Goal: Task Accomplishment & Management: Use online tool/utility

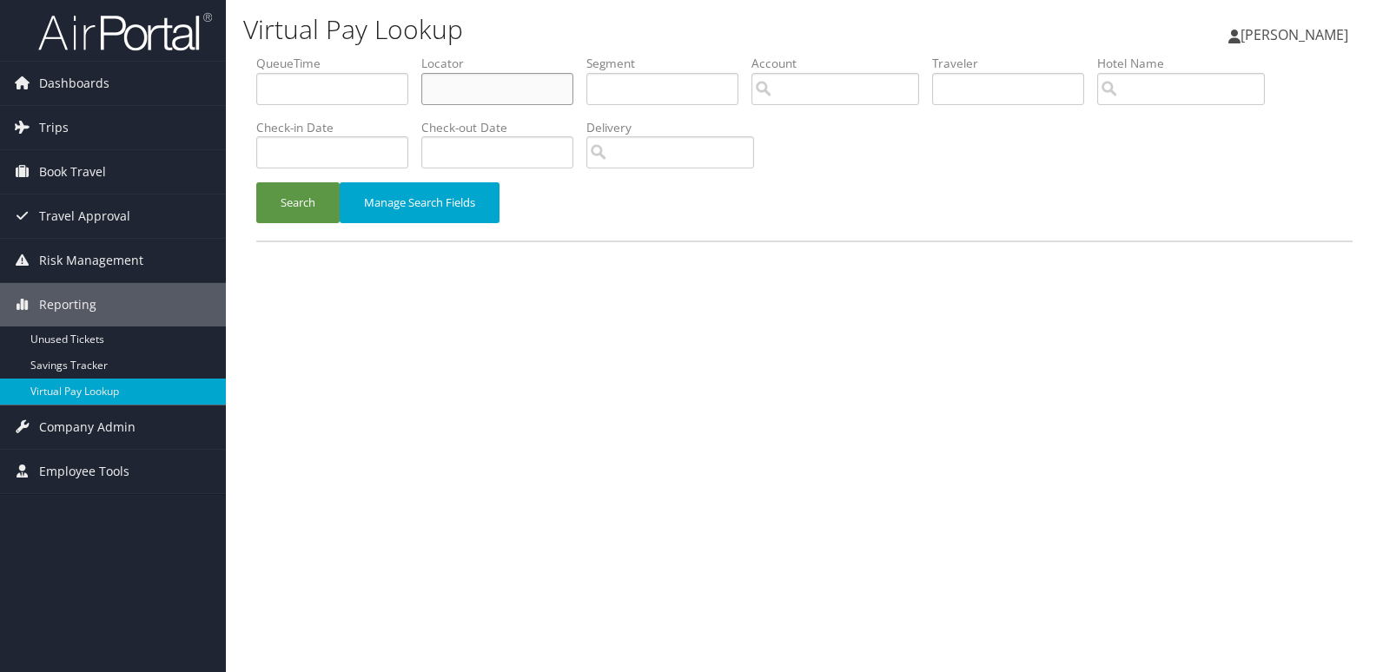
click at [507, 81] on input "text" at bounding box center [497, 89] width 152 height 32
paste input "AELPCS"
type input "AELPCS"
click at [303, 212] on button "Search" at bounding box center [297, 202] width 83 height 41
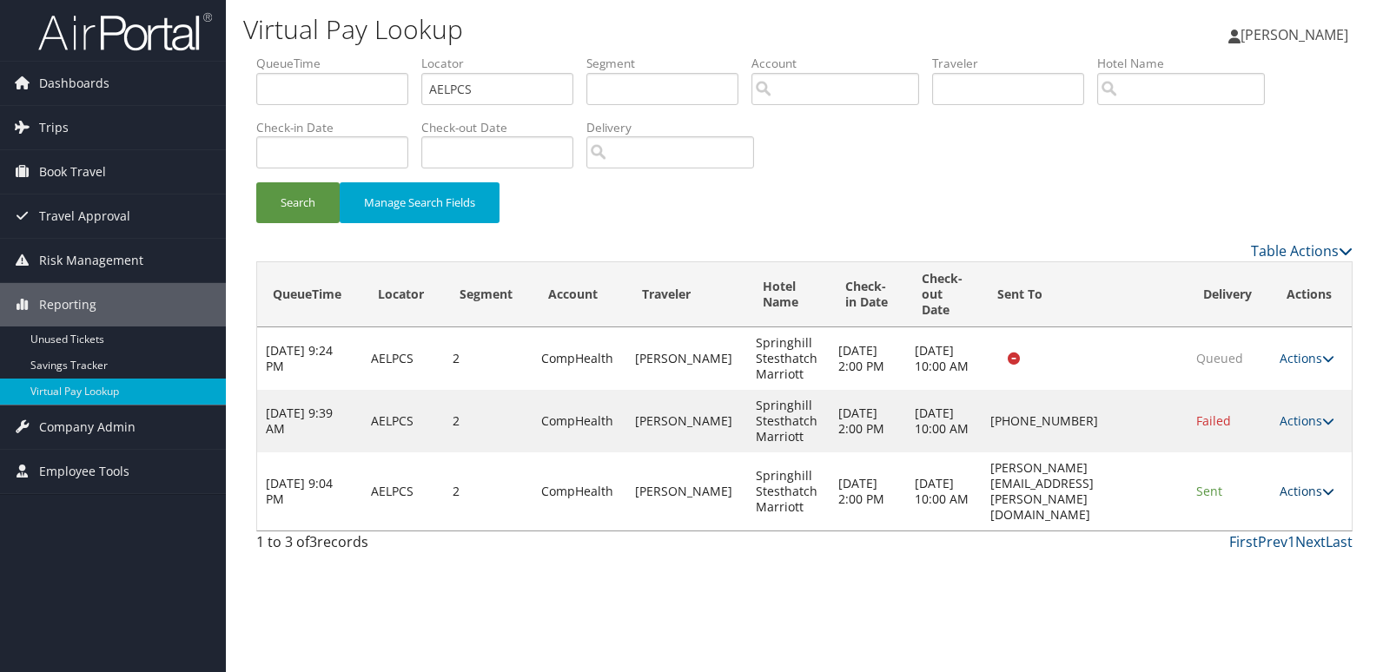
click at [1304, 483] on link "Actions" at bounding box center [1307, 491] width 55 height 17
click at [1271, 546] on link "Logs" at bounding box center [1276, 539] width 109 height 30
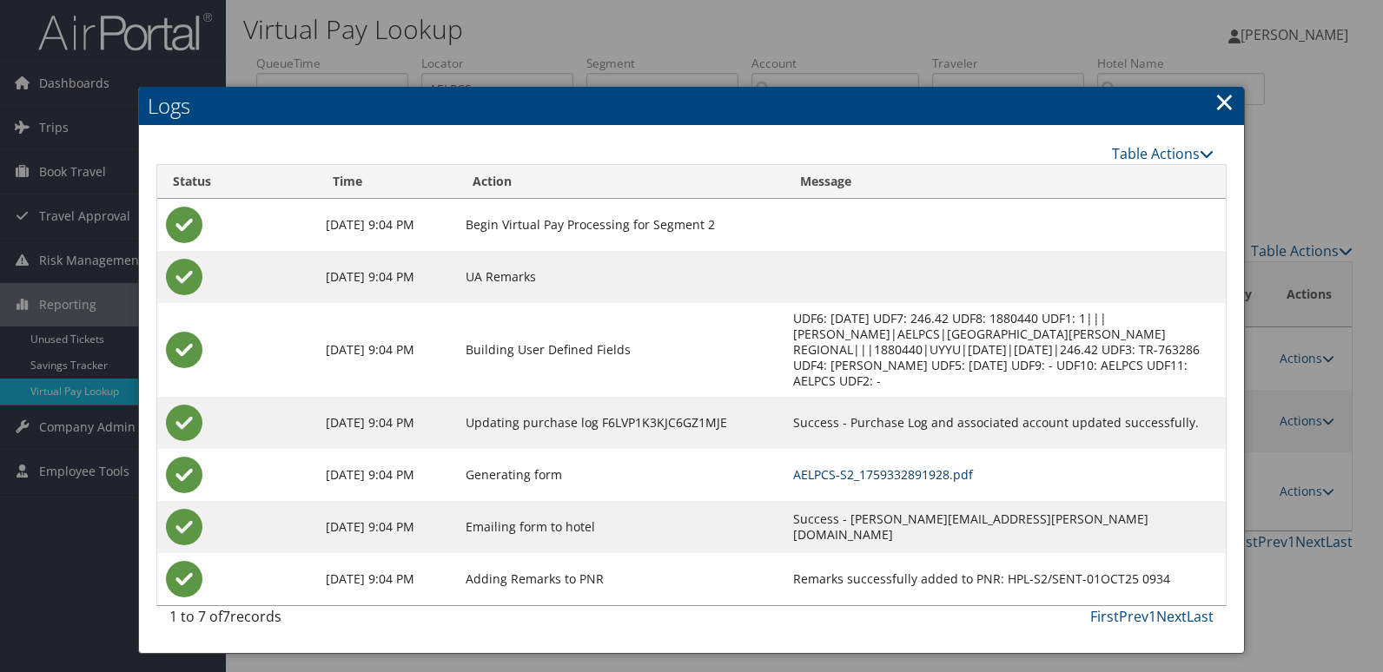
click at [842, 467] on link "AELPCS-S2_1759332891928.pdf" at bounding box center [883, 475] width 180 height 17
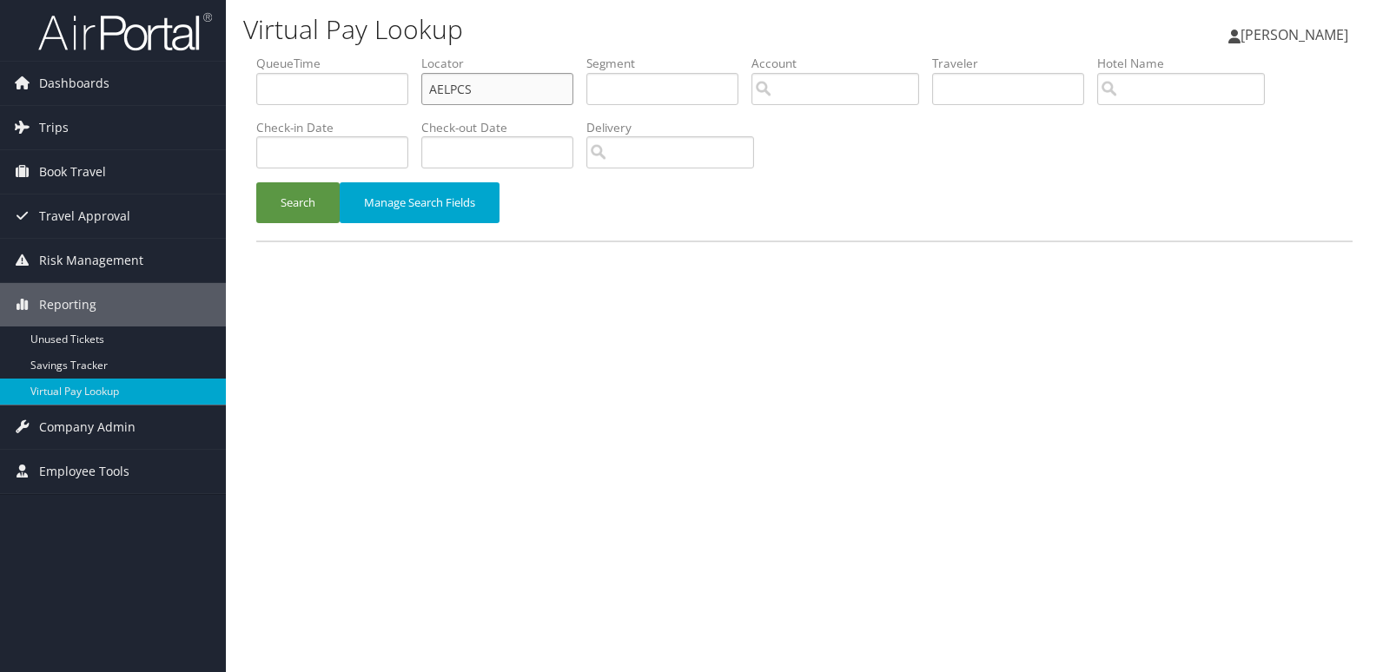
drag, startPoint x: 496, startPoint y: 82, endPoint x: 297, endPoint y: 115, distance: 201.7
click at [297, 55] on ul "QueueTime Locator AELPCS Segment Account Traveler Hotel Name Check-in Date Chec…" at bounding box center [804, 55] width 1096 height 0
paste input "OCKRW"
type input "OCKRWS"
click at [297, 211] on button "Search" at bounding box center [297, 202] width 83 height 41
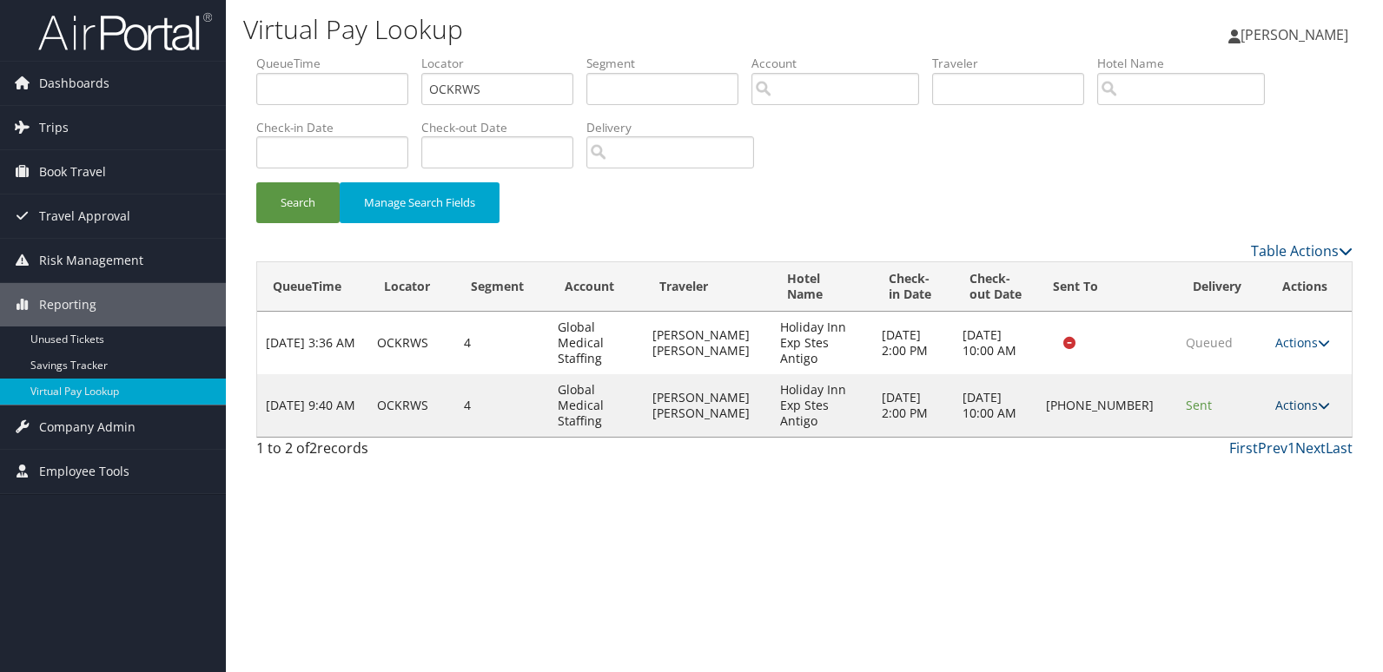
click at [1299, 397] on link "Actions" at bounding box center [1302, 405] width 55 height 17
click at [1230, 427] on link "Logs" at bounding box center [1243, 437] width 149 height 30
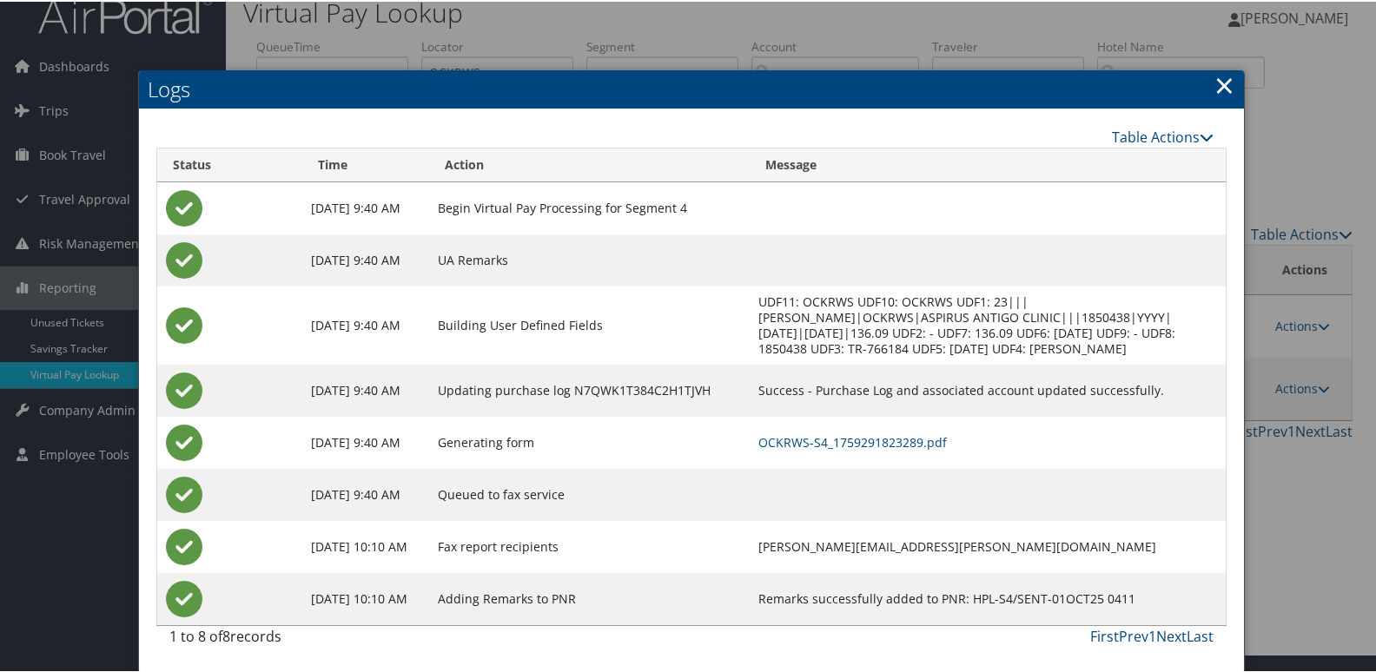
scroll to position [34, 0]
click at [851, 451] on td "OCKRWS-S4_1759291823289.pdf" at bounding box center [988, 441] width 476 height 52
click at [857, 446] on link "OCKRWS-S4_1759291823289.pdf" at bounding box center [852, 441] width 189 height 17
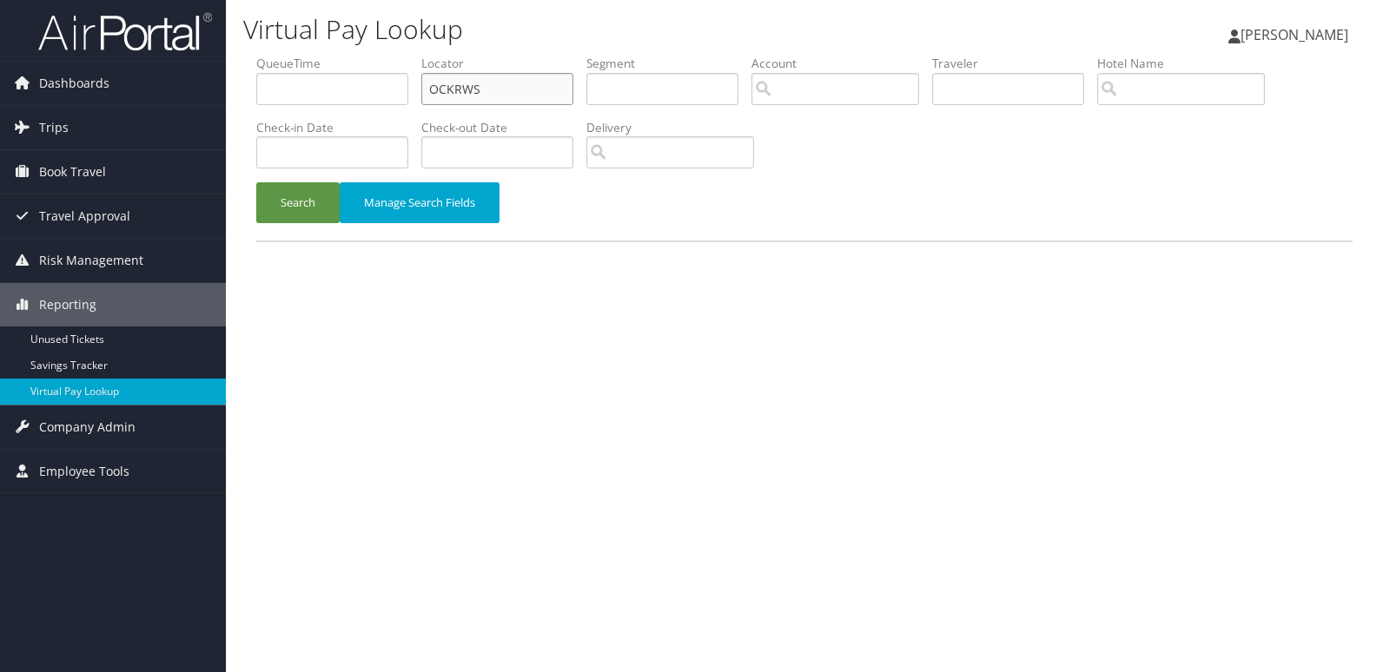
drag, startPoint x: 504, startPoint y: 84, endPoint x: 308, endPoint y: 115, distance: 197.8
click at [321, 55] on ul "QueueTime Locator OCKRWS Segment Account Traveler Hotel Name Check-in Date Chec…" at bounding box center [804, 55] width 1096 height 0
paste input "UASOOX"
type input "UASOOX"
click at [285, 205] on button "Search" at bounding box center [297, 202] width 83 height 41
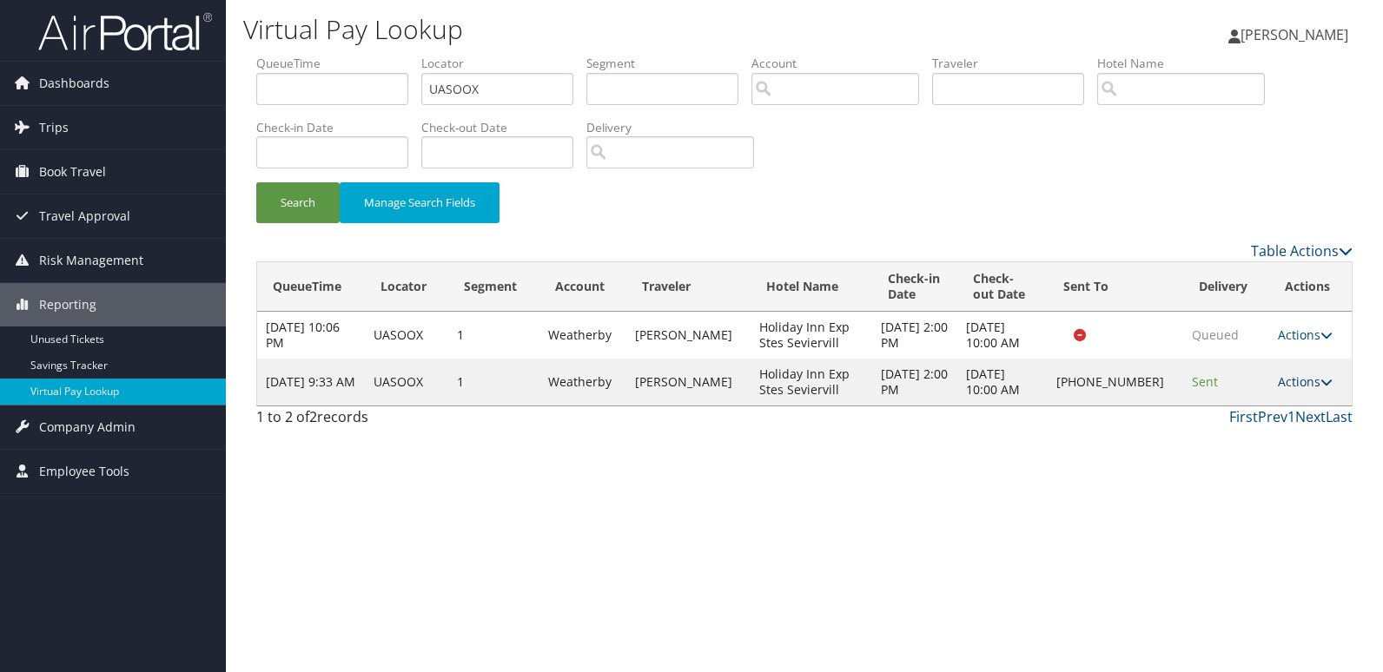
click at [1294, 378] on link "Actions" at bounding box center [1305, 382] width 55 height 17
click at [1254, 437] on link "Logs" at bounding box center [1247, 437] width 149 height 30
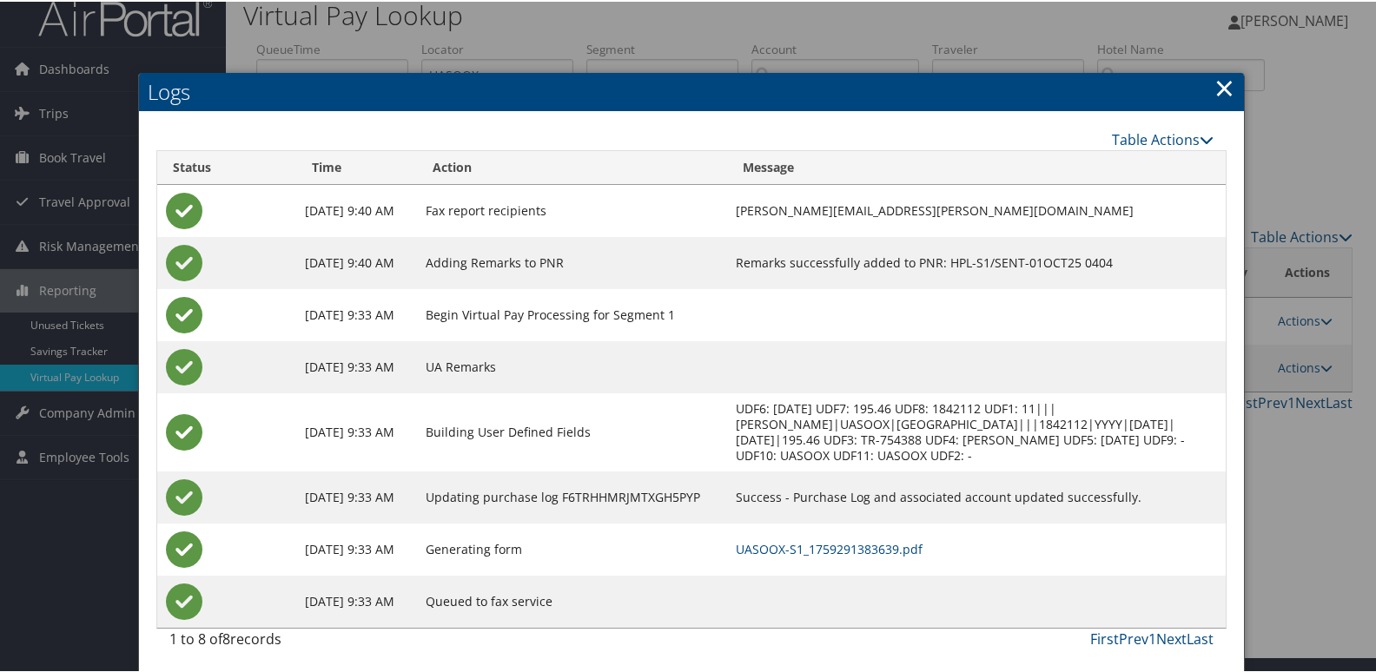
scroll to position [18, 0]
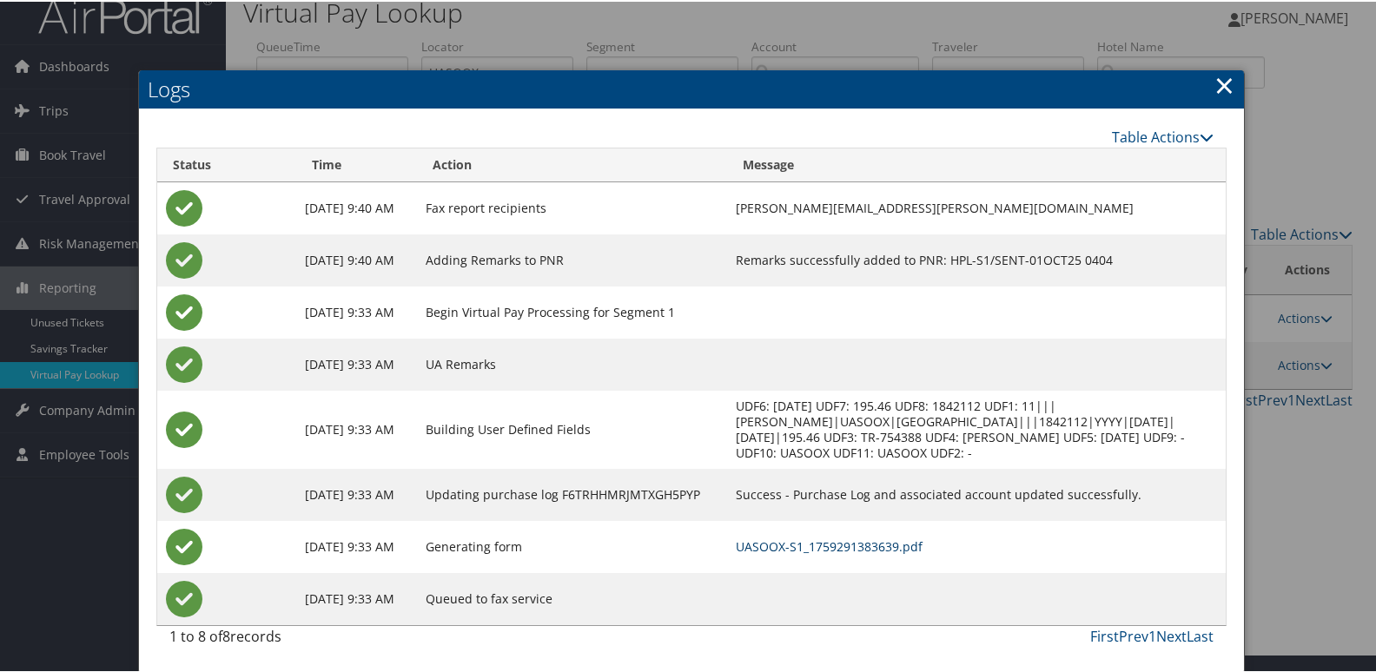
click at [799, 540] on link "UASOOX-S1_1759291383639.pdf" at bounding box center [829, 545] width 187 height 17
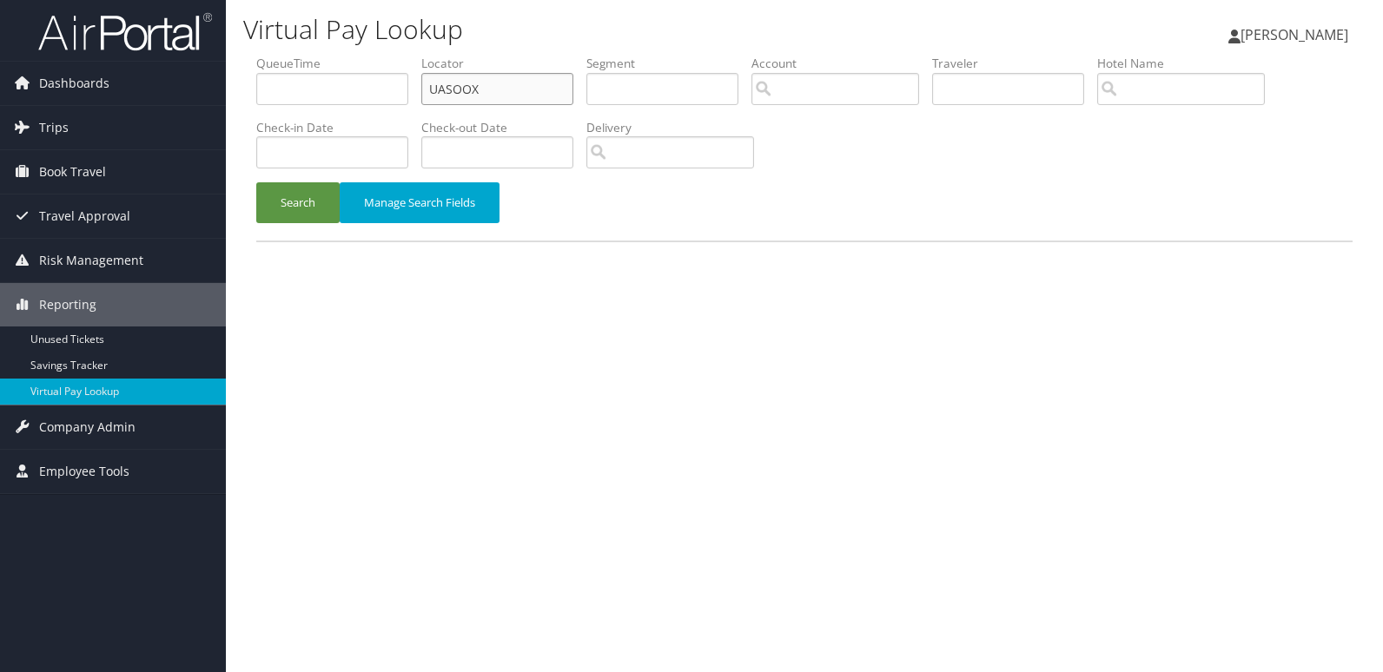
drag, startPoint x: 527, startPoint y: 91, endPoint x: 311, endPoint y: 109, distance: 217.1
click at [311, 55] on ul "QueueTime Locator UASOOX Segment Account Traveler Hotel Name Check-in Date Chec…" at bounding box center [804, 55] width 1096 height 0
paste input "EYKIMK"
type input "EYKIMK"
click at [279, 200] on button "Search" at bounding box center [297, 202] width 83 height 41
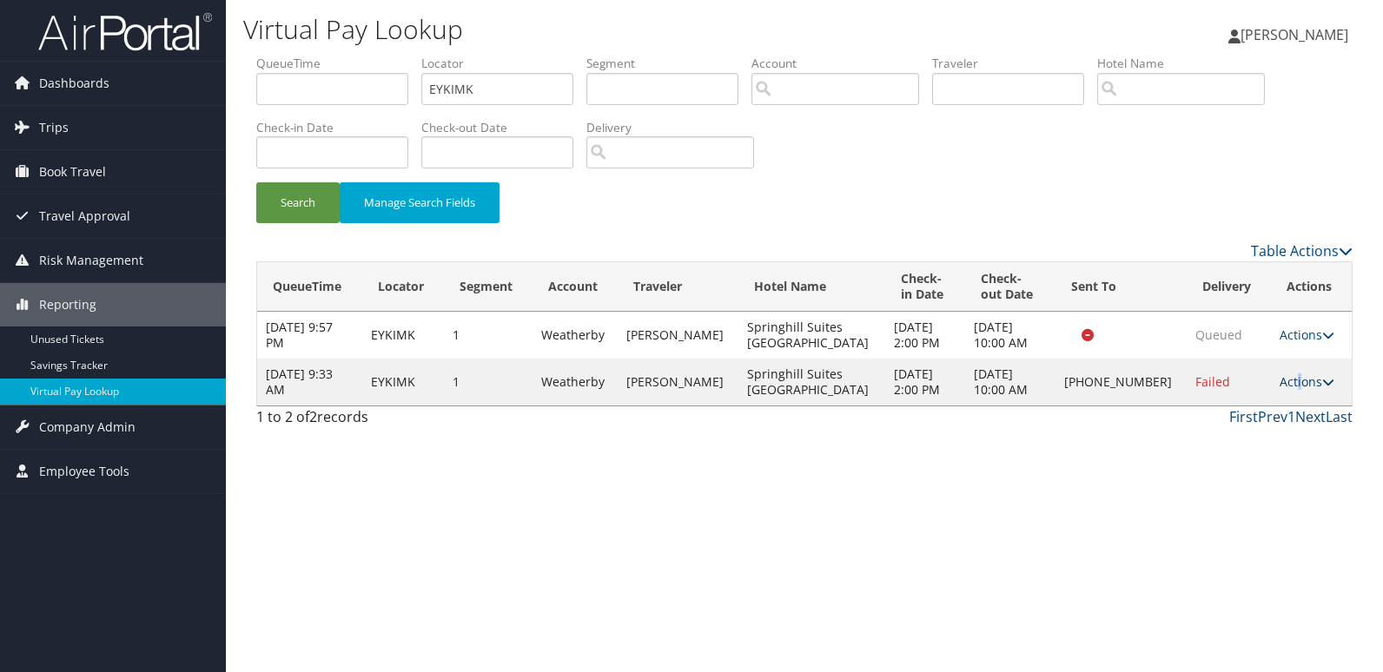
click at [1290, 386] on link "Actions" at bounding box center [1307, 382] width 55 height 17
drag, startPoint x: 1290, startPoint y: 386, endPoint x: 1219, endPoint y: 434, distance: 86.3
click at [1219, 434] on link "Logs" at bounding box center [1248, 437] width 149 height 30
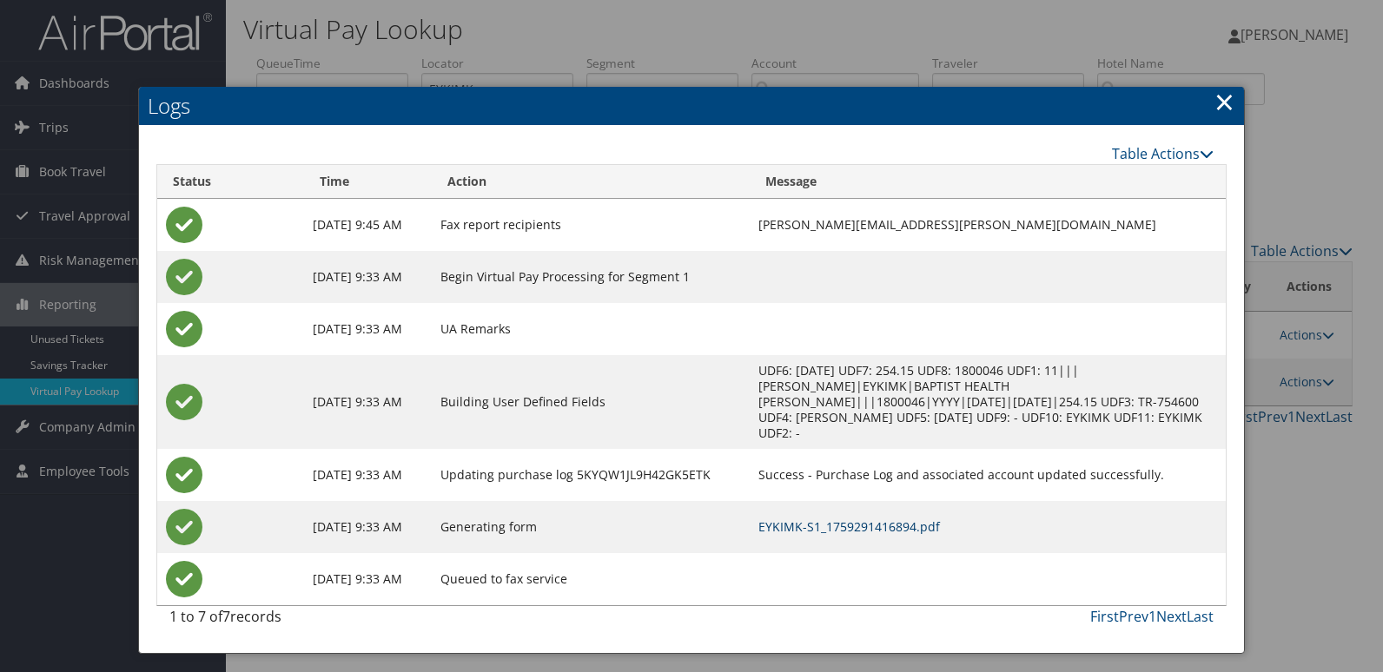
click at [841, 519] on link "EYKIMK-S1_1759291416894.pdf" at bounding box center [849, 527] width 182 height 17
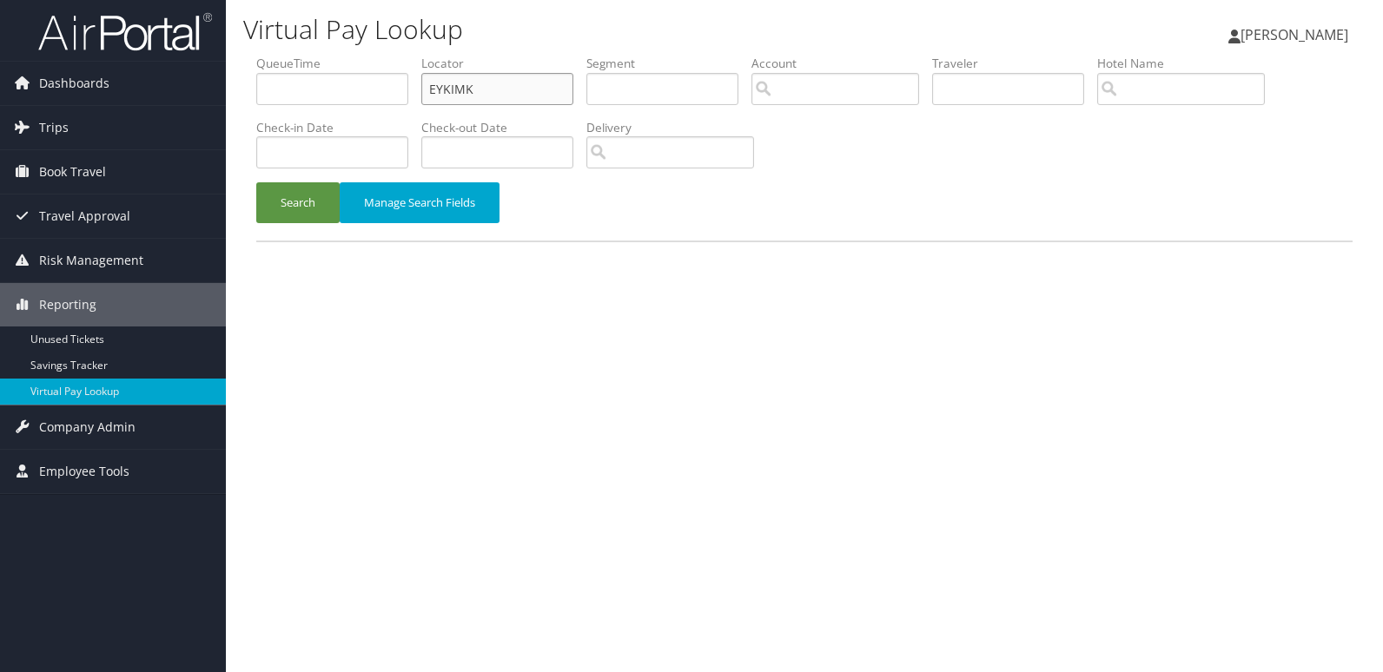
drag, startPoint x: 533, startPoint y: 98, endPoint x: 412, endPoint y: 109, distance: 121.2
click at [414, 55] on ul "QueueTime Locator EYKIMK Segment Account Traveler Hotel Name Check-in Date Chec…" at bounding box center [804, 55] width 1096 height 0
click at [412, 109] on li "QueueTime" at bounding box center [338, 86] width 165 height 63
drag, startPoint x: 503, startPoint y: 93, endPoint x: 381, endPoint y: 110, distance: 123.7
click at [381, 55] on ul "QueueTime Locator EYKIMK Segment Account Traveler Hotel Name Check-in Date Chec…" at bounding box center [804, 55] width 1096 height 0
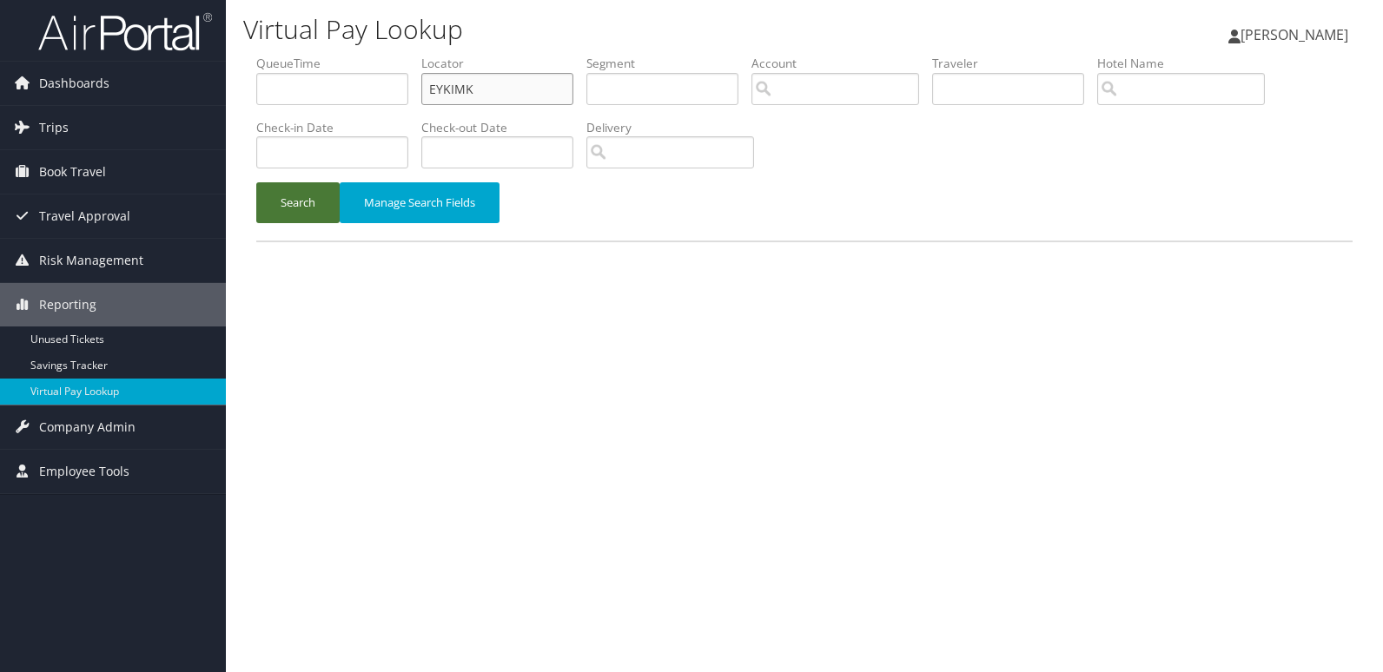
paste input "KYVOCY"
type input "KYVOCY"
click at [302, 219] on button "Search" at bounding box center [297, 202] width 83 height 41
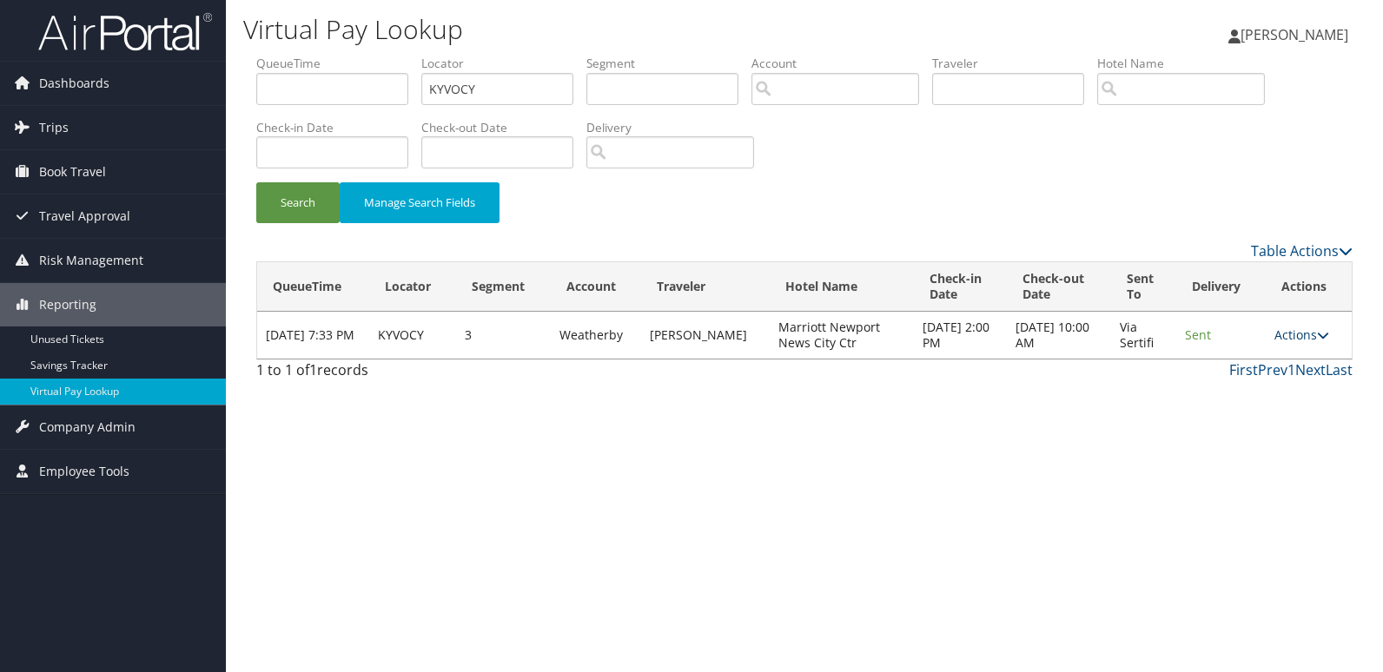
click at [1298, 337] on link "Actions" at bounding box center [1302, 335] width 55 height 17
click at [1247, 382] on link "Logs" at bounding box center [1268, 390] width 109 height 30
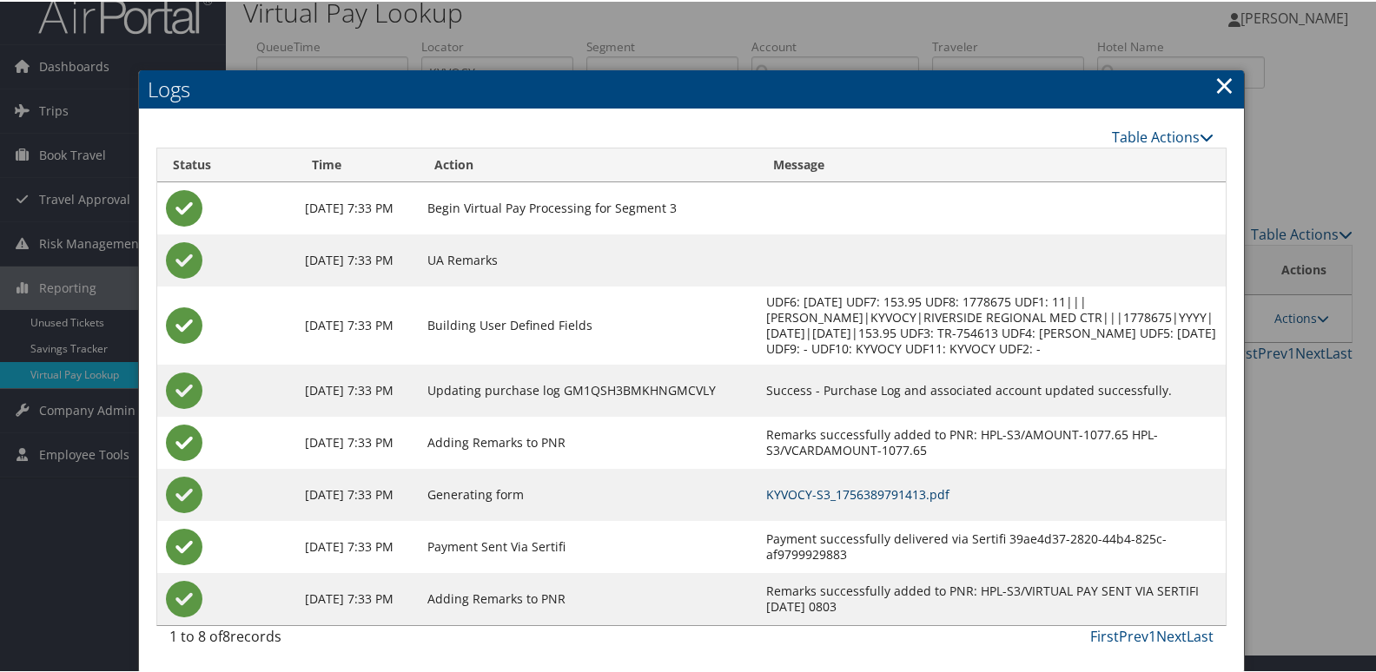
scroll to position [34, 0]
click at [904, 493] on link "KYVOCY-S3_1756389791413.pdf" at bounding box center [857, 493] width 183 height 17
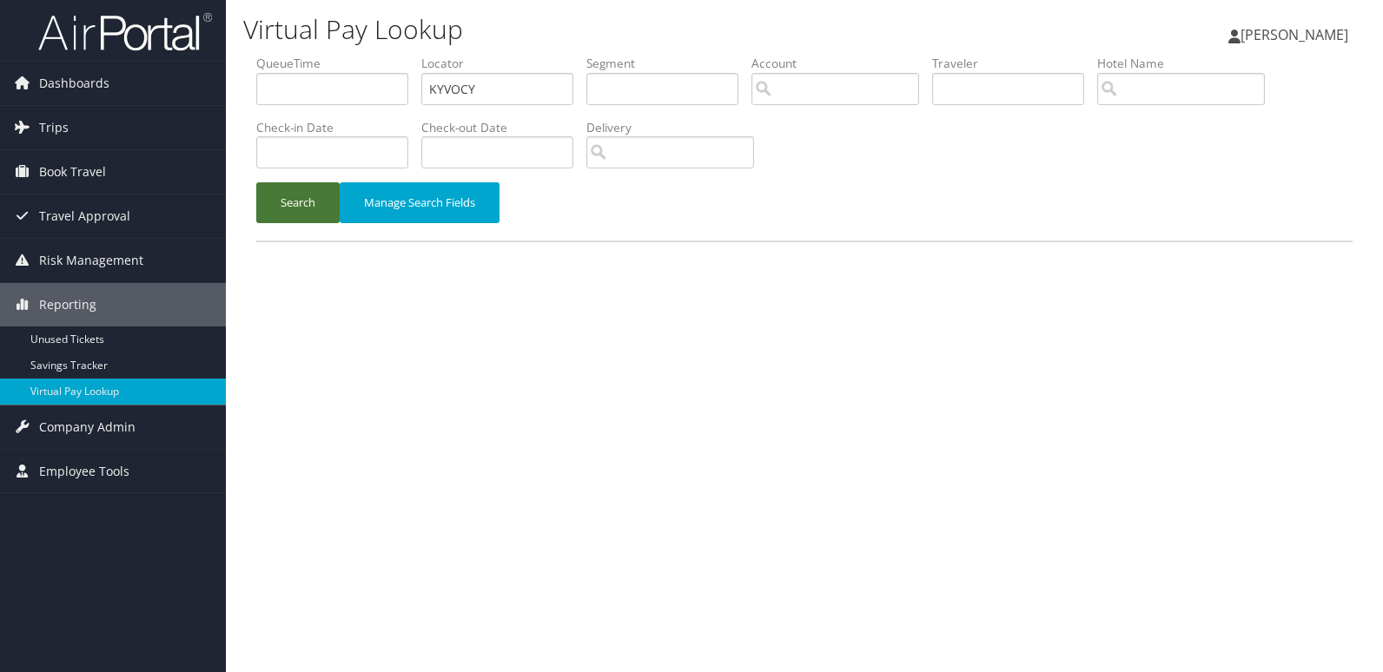
drag, startPoint x: 305, startPoint y: 198, endPoint x: 348, endPoint y: 18, distance: 184.8
click at [304, 196] on button "Search" at bounding box center [297, 202] width 83 height 41
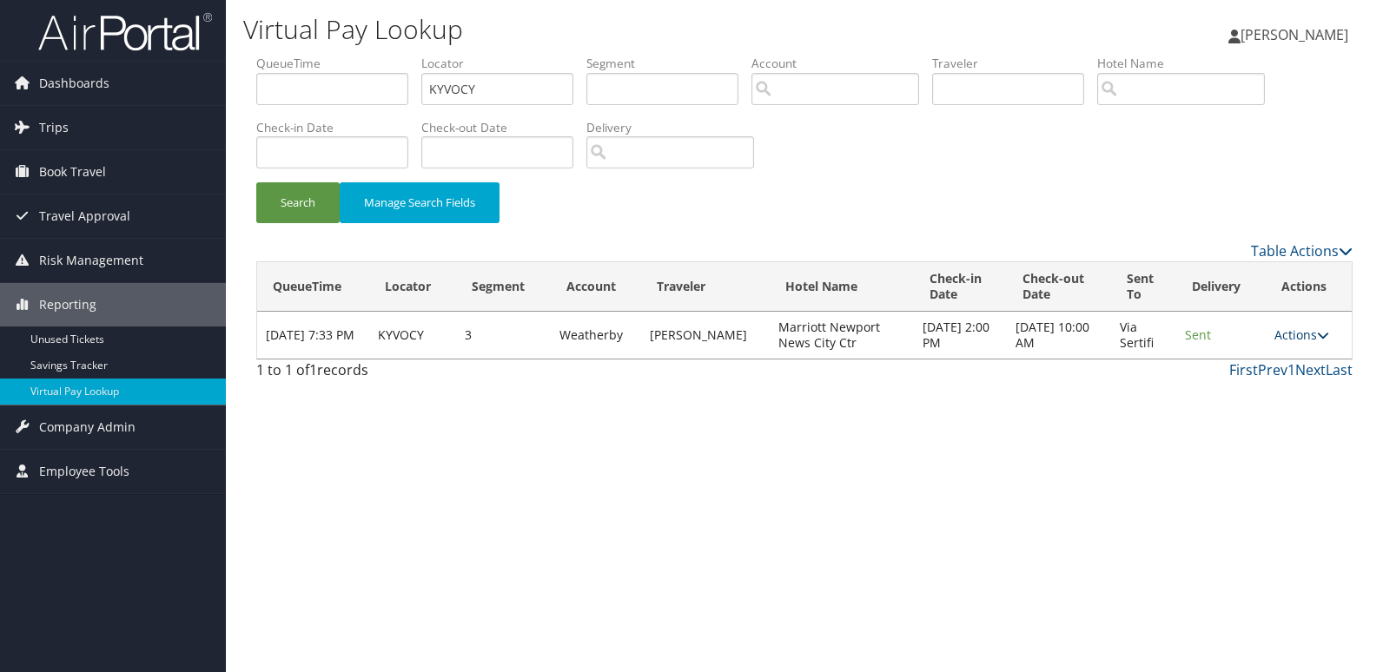
click at [1306, 338] on link "Actions" at bounding box center [1302, 335] width 55 height 17
click at [1242, 394] on link "Logs" at bounding box center [1268, 390] width 109 height 30
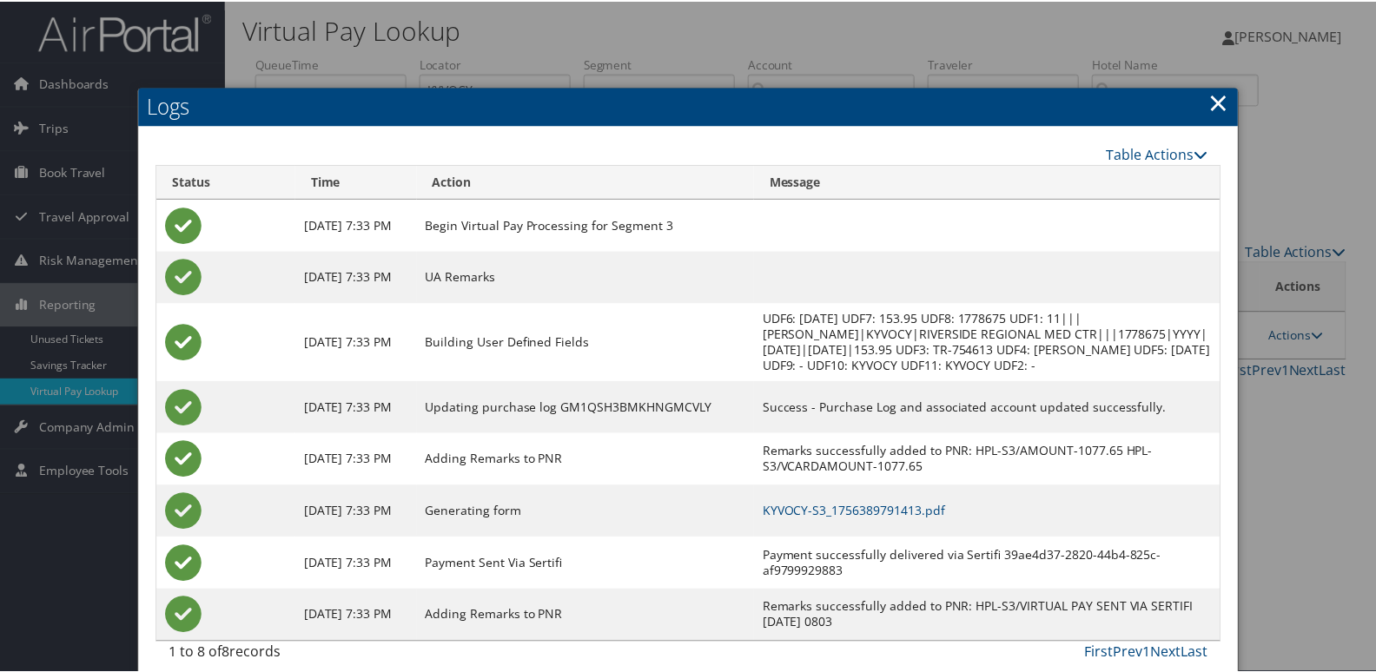
scroll to position [34, 0]
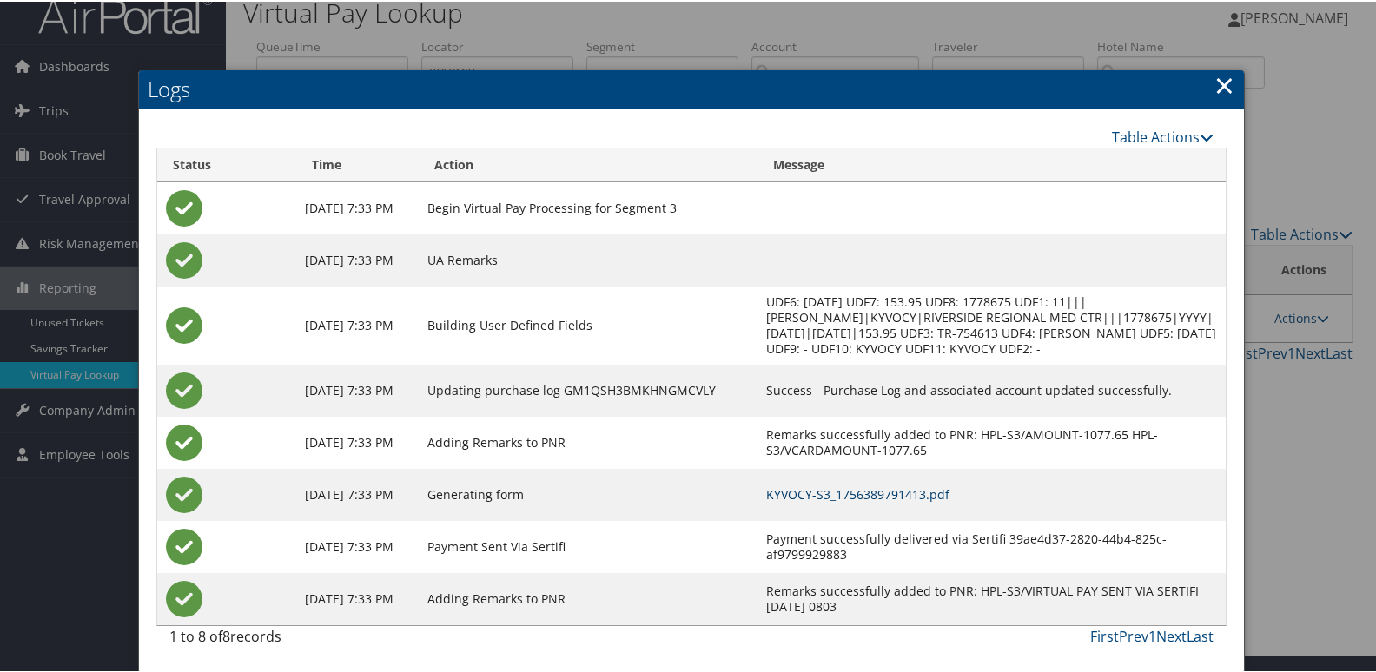
click at [904, 481] on td "KYVOCY-S3_1756389791413.pdf" at bounding box center [992, 493] width 468 height 52
click at [907, 498] on link "KYVOCY-S3_1756389791413.pdf" at bounding box center [857, 493] width 183 height 17
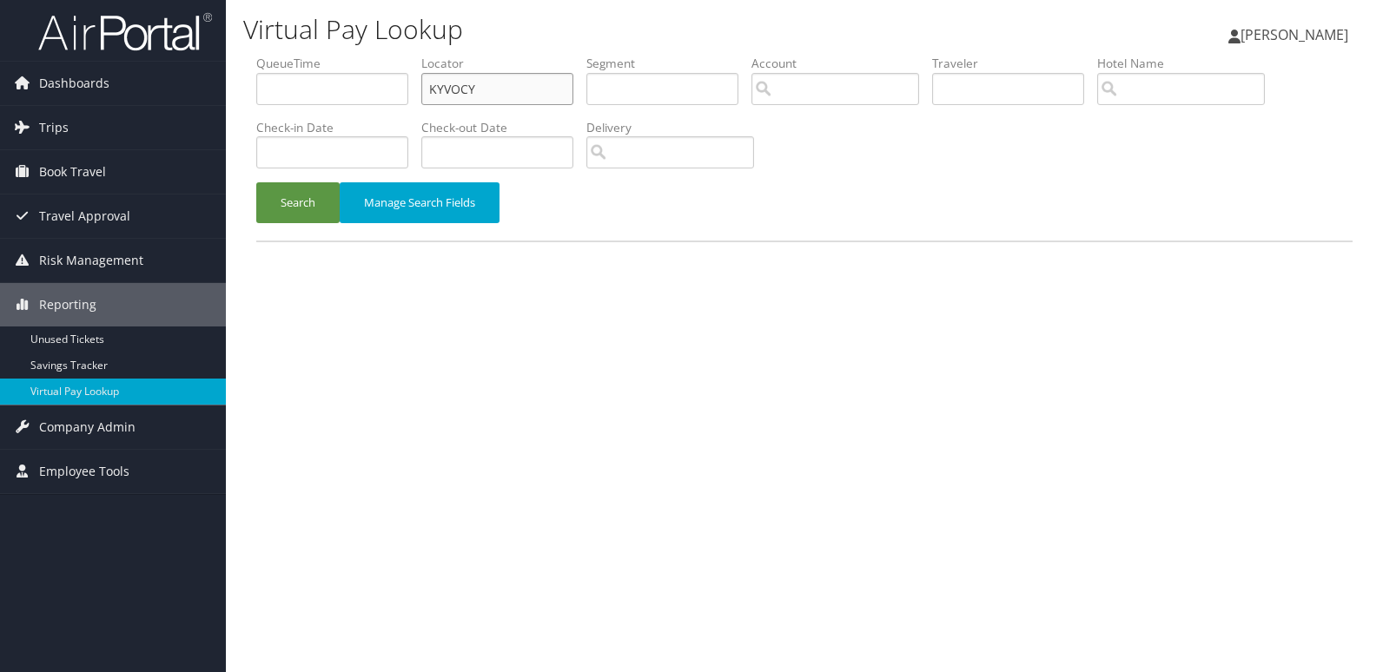
drag, startPoint x: 465, startPoint y: 97, endPoint x: 275, endPoint y: 122, distance: 191.0
click at [277, 55] on ul "QueueTime Locator KYVOCY Segment Account Traveler Hotel Name Check-in Date Chec…" at bounding box center [804, 55] width 1096 height 0
paste input "AYBOF"
type input "KAYBOF"
click at [302, 214] on button "Search" at bounding box center [297, 202] width 83 height 41
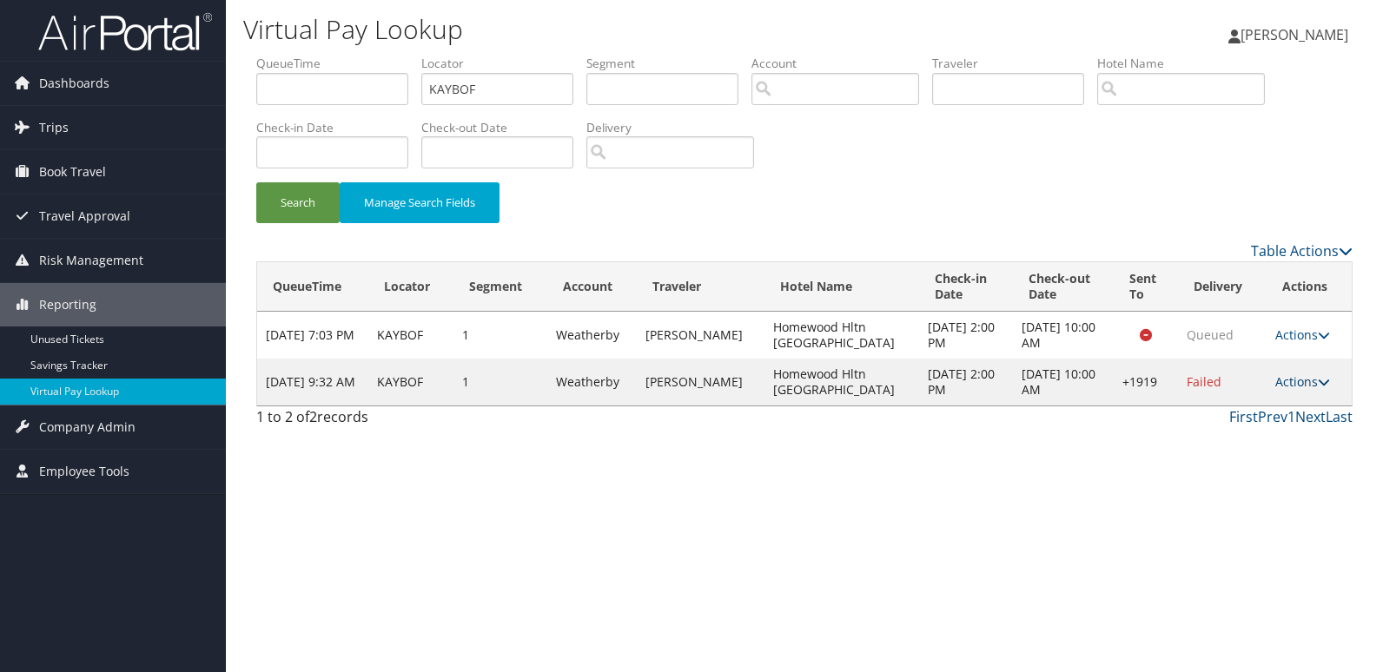
click at [1275, 381] on link "Actions" at bounding box center [1302, 382] width 55 height 17
click at [1200, 439] on link "Logs" at bounding box center [1248, 437] width 149 height 30
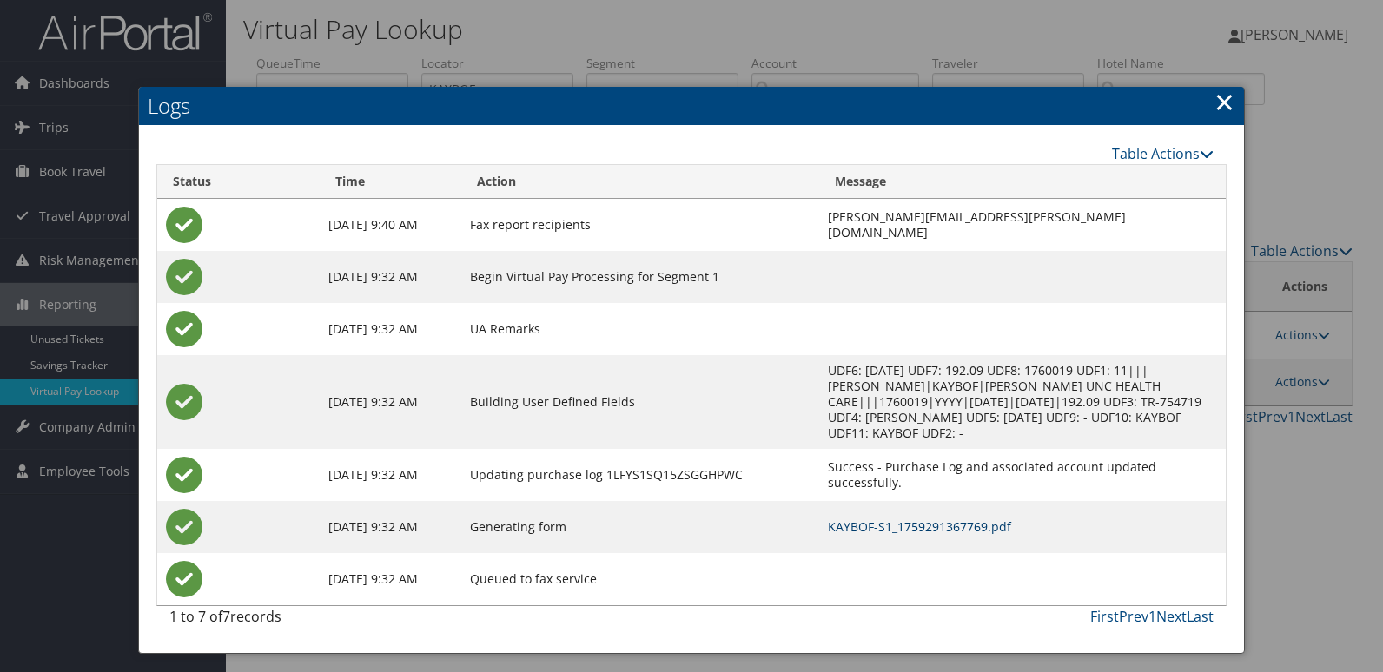
click at [838, 519] on link "KAYBOF-S1_1759291367769.pdf" at bounding box center [919, 527] width 183 height 17
click at [832, 519] on link "KAYBOF-S1_1759291367769.pdf" at bounding box center [919, 527] width 183 height 17
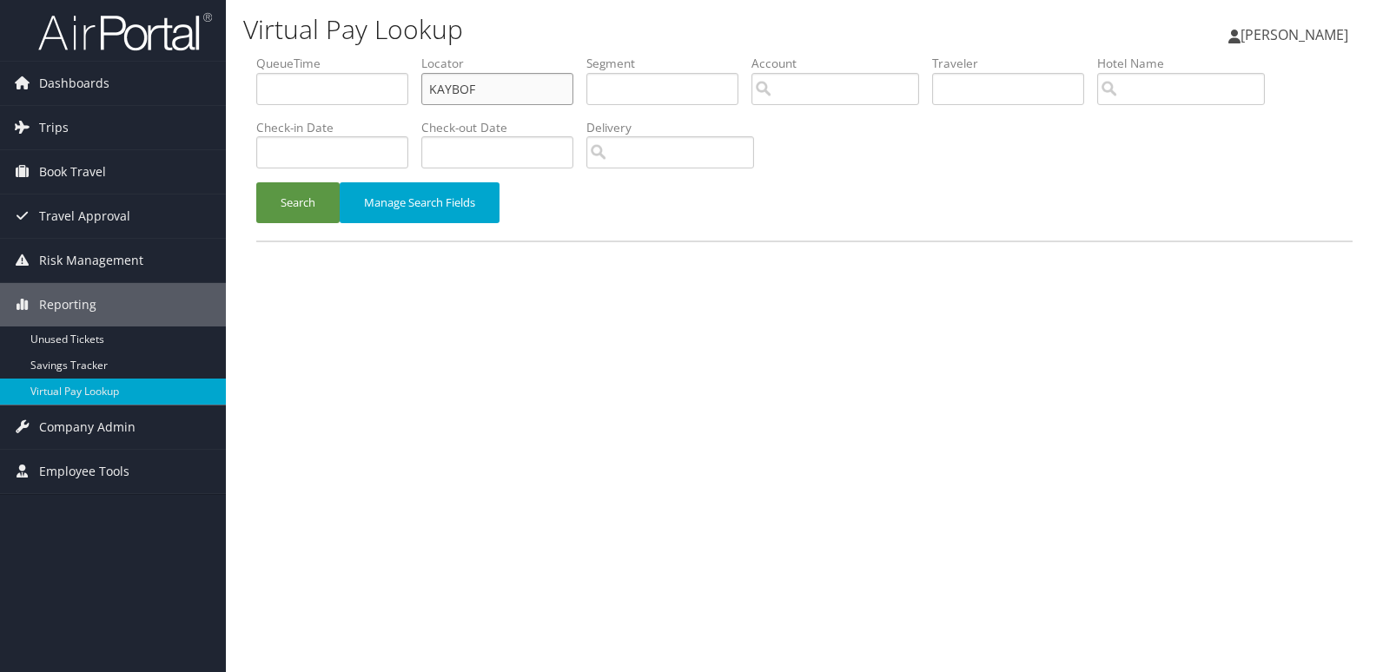
drag, startPoint x: 509, startPoint y: 97, endPoint x: 293, endPoint y: 134, distance: 219.4
click at [295, 55] on ul "QueueTime Locator KAYBOF Segment Account Traveler Hotel Name Check-in Date Chec…" at bounding box center [804, 55] width 1096 height 0
paste input "QLOND"
type input "KQLOND"
click at [288, 209] on button "Search" at bounding box center [297, 202] width 83 height 41
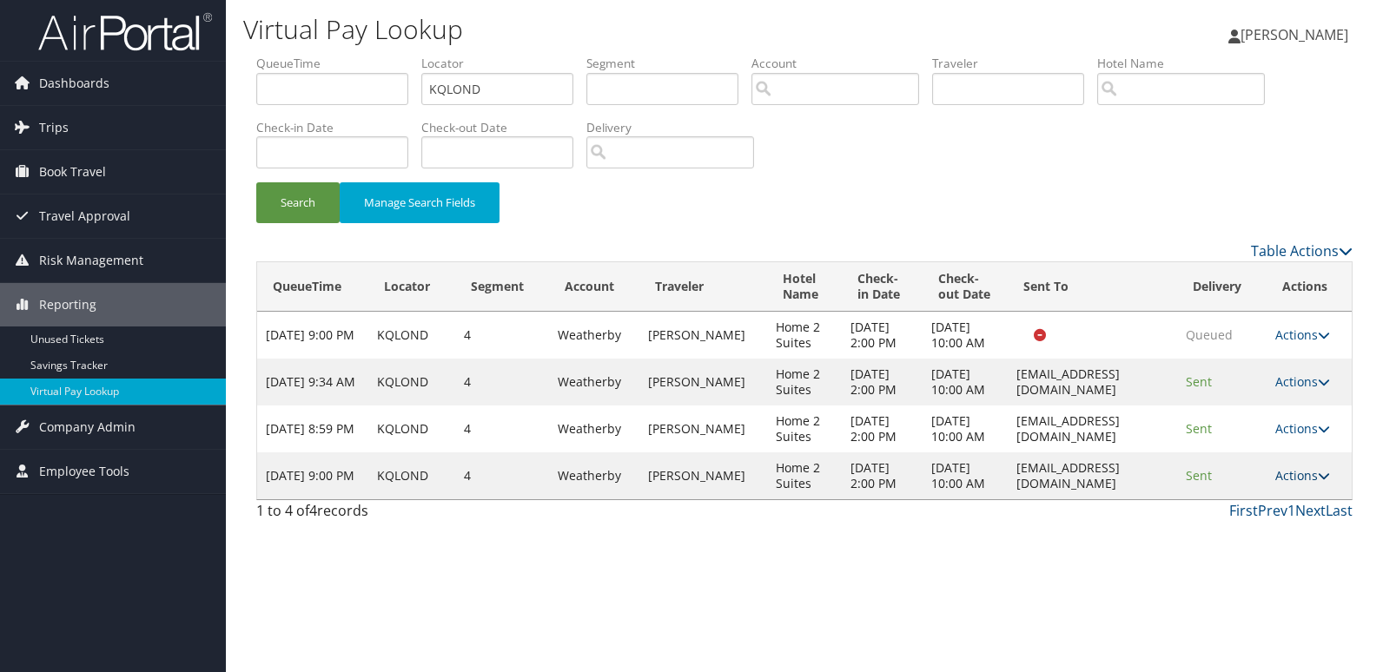
click at [1306, 484] on link "Actions" at bounding box center [1302, 475] width 55 height 17
click at [1242, 591] on link "Logs" at bounding box center [1274, 601] width 109 height 30
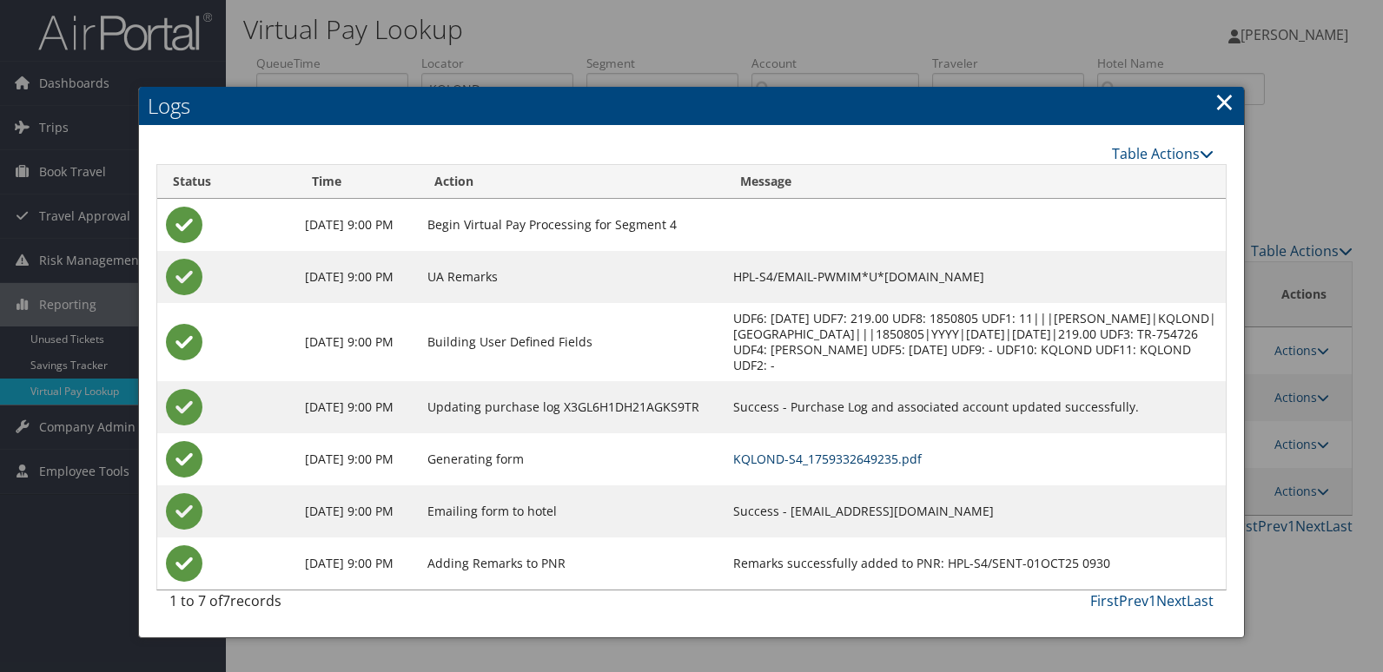
click at [858, 454] on link "KQLOND-S4_1759332649235.pdf" at bounding box center [827, 459] width 189 height 17
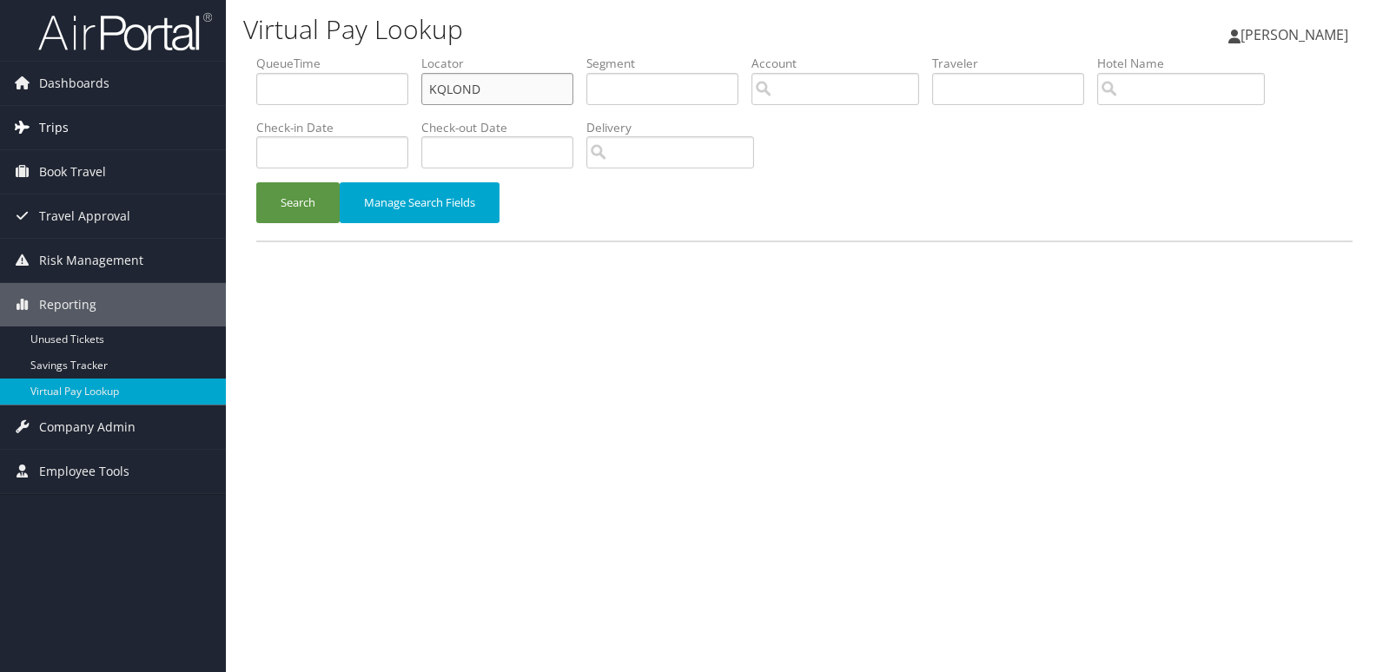
drag, startPoint x: 508, startPoint y: 78, endPoint x: 223, endPoint y: 146, distance: 292.9
click at [223, 146] on div "Dashboards AirPortal 360™ (Manager) My Travel Dashboard Trips Airtinerary® Look…" at bounding box center [691, 336] width 1383 height 672
paste input "JMLJAM"
type input "JMLJAM"
click at [278, 202] on button "Search" at bounding box center [297, 202] width 83 height 41
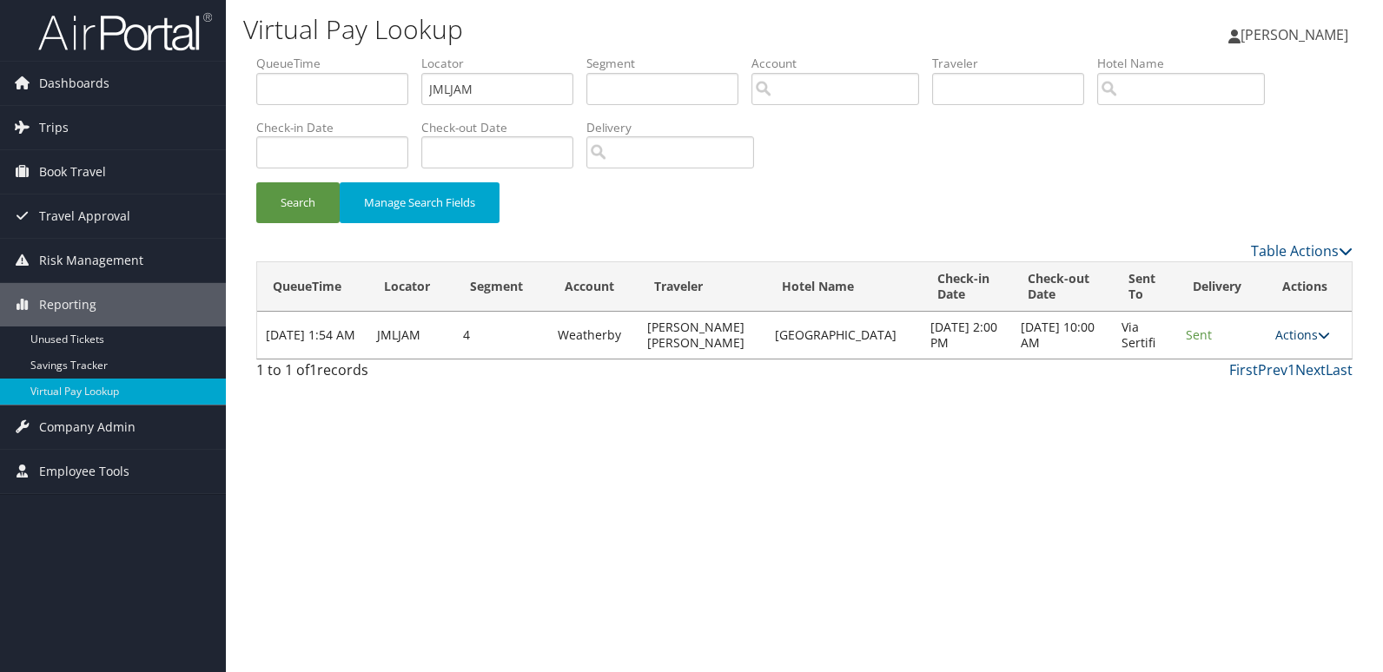
click at [1307, 334] on link "Actions" at bounding box center [1302, 335] width 55 height 17
click at [1223, 381] on link "Logs" at bounding box center [1267, 390] width 109 height 30
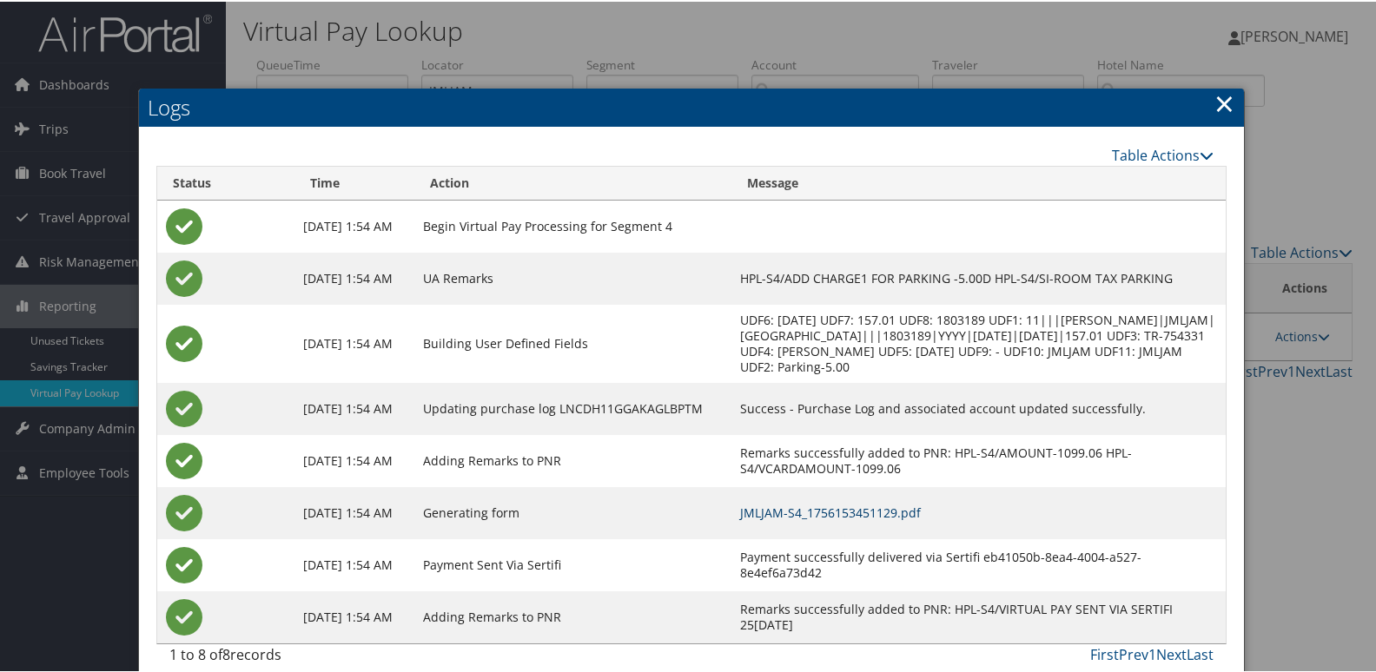
click at [871, 520] on link "JMLJAM-S4_1756153451129.pdf" at bounding box center [830, 511] width 181 height 17
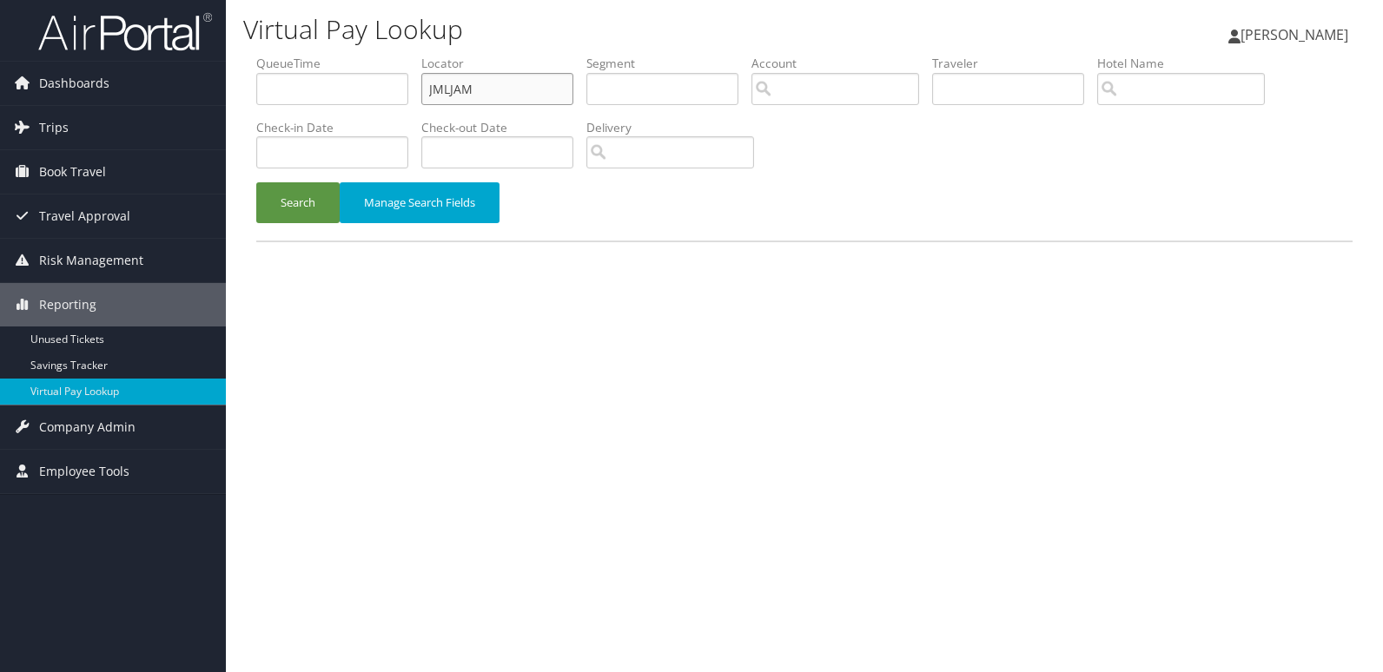
click at [407, 55] on ul "QueueTime Locator JMLJAM Segment Account Traveler Hotel Name Check-in Date Chec…" at bounding box center [804, 55] width 1096 height 0
paste input "DTQBCU"
type input "DTQBCU"
click at [332, 193] on button "Search" at bounding box center [297, 202] width 83 height 41
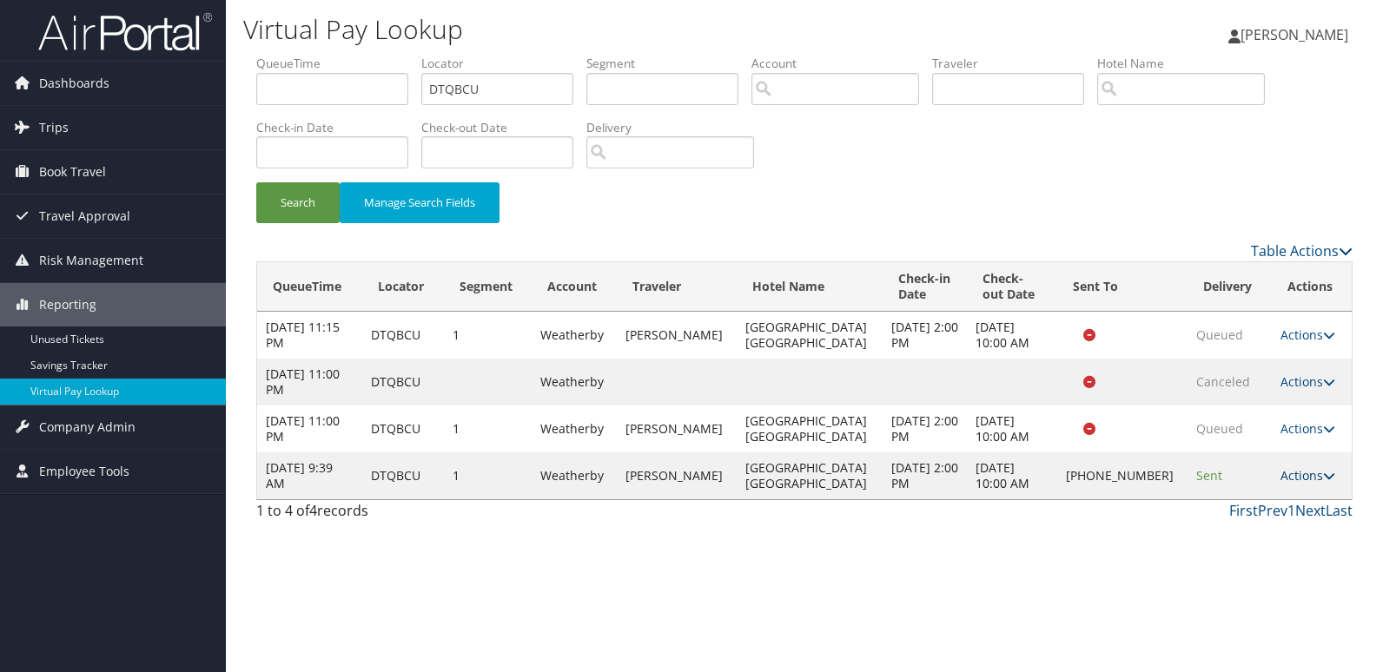
click at [1303, 476] on link "Actions" at bounding box center [1308, 475] width 55 height 17
click at [1243, 523] on link "Logs" at bounding box center [1247, 531] width 149 height 30
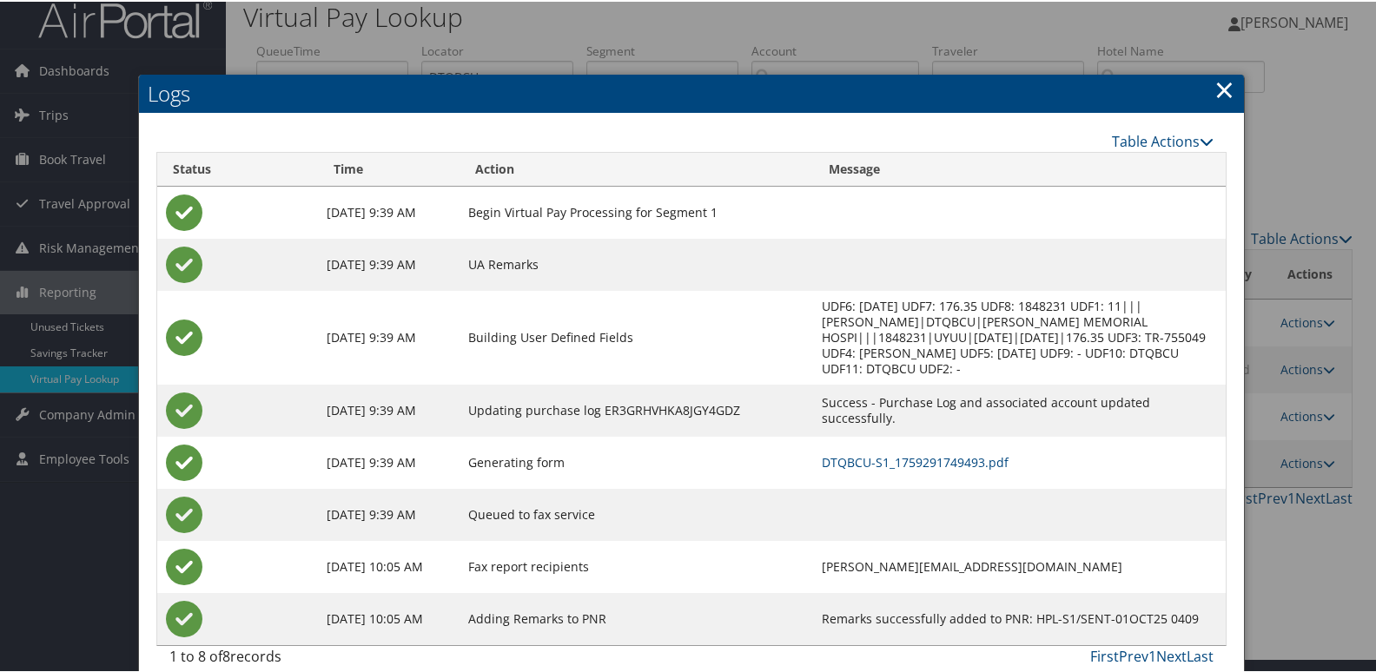
scroll to position [18, 0]
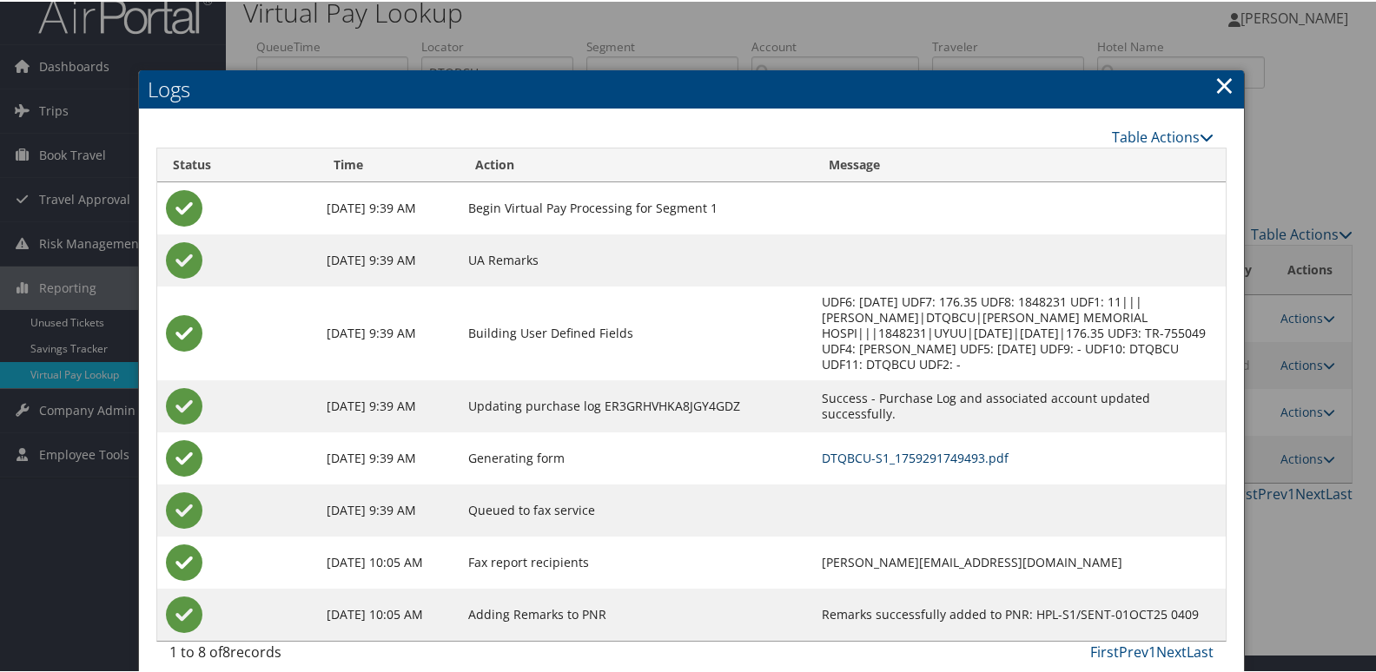
click at [822, 448] on link "DTQBCU-S1_1759291749493.pdf" at bounding box center [915, 456] width 187 height 17
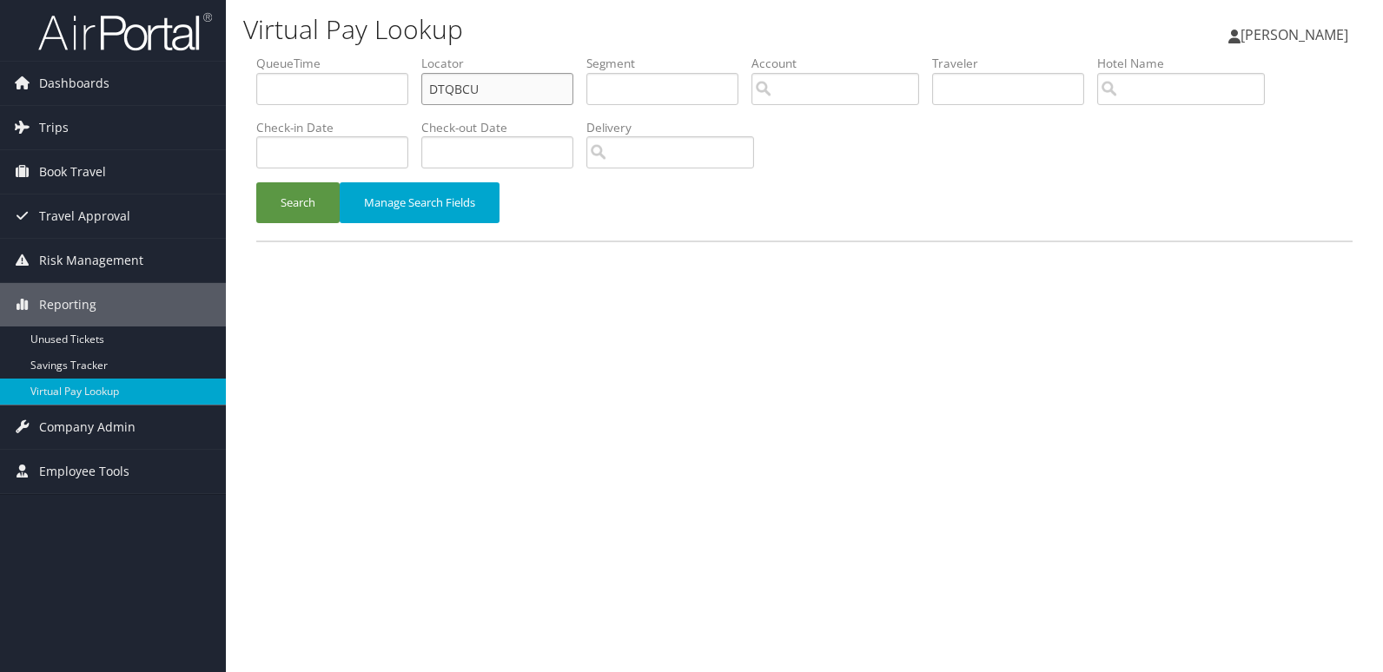
drag, startPoint x: 496, startPoint y: 98, endPoint x: 338, endPoint y: 105, distance: 158.3
click at [339, 55] on ul "QueueTime Locator DTQBCU Segment Account Traveler Hotel Name Check-in Date Chec…" at bounding box center [804, 55] width 1096 height 0
paste input "CWBTZB"
type input "CWBTZB"
click at [308, 202] on button "Search" at bounding box center [297, 202] width 83 height 41
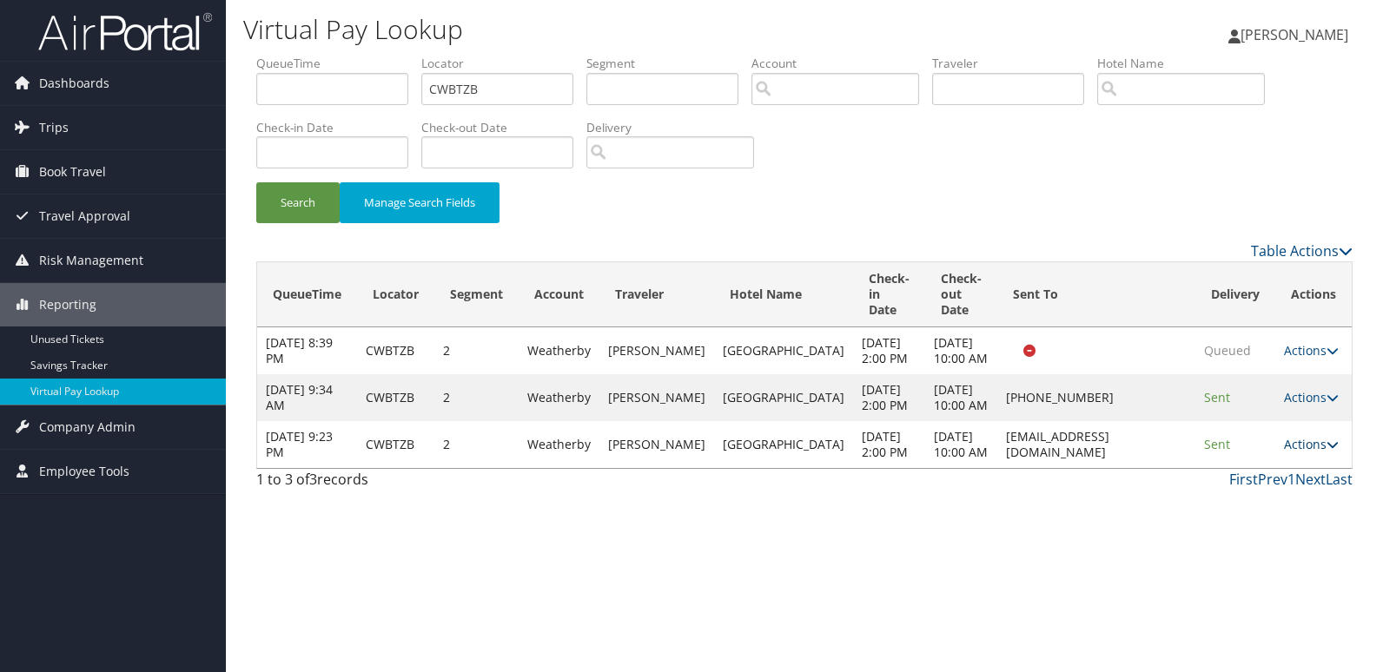
click at [1305, 453] on link "Actions" at bounding box center [1311, 444] width 55 height 17
click at [1281, 569] on link "Logs" at bounding box center [1277, 578] width 109 height 30
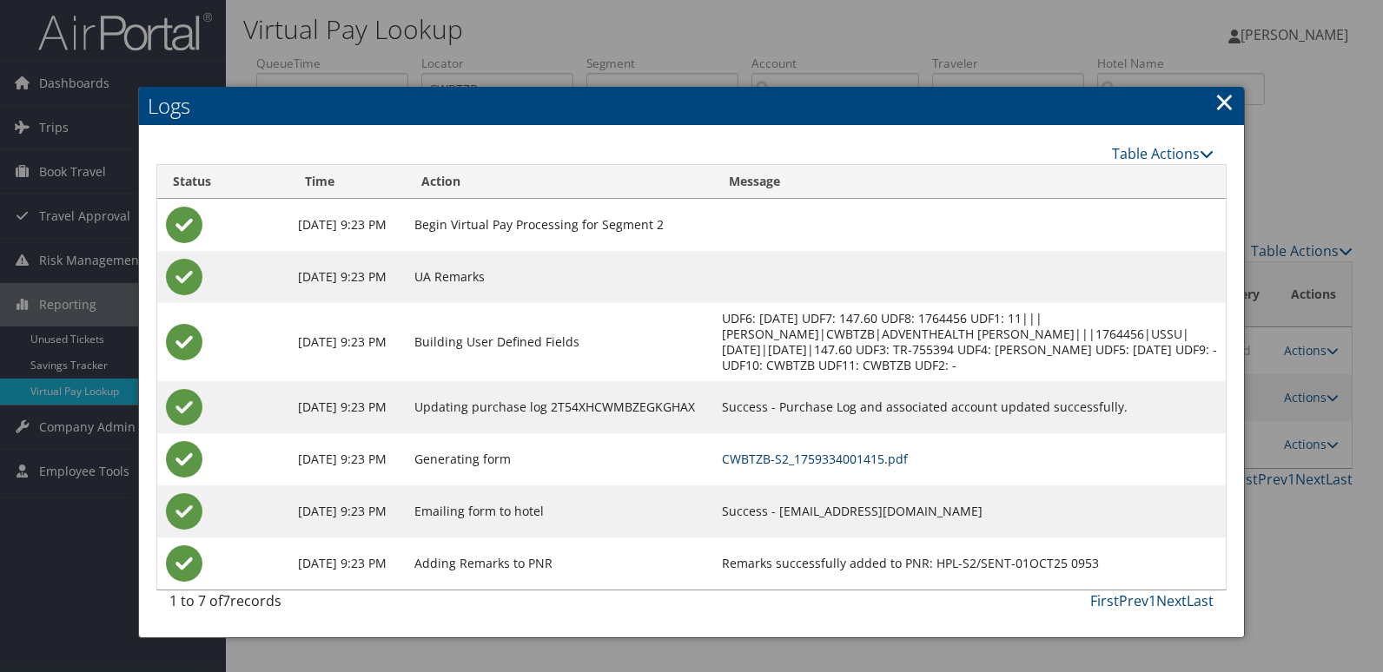
click at [824, 460] on link "CWBTZB-S2_1759334001415.pdf" at bounding box center [815, 459] width 186 height 17
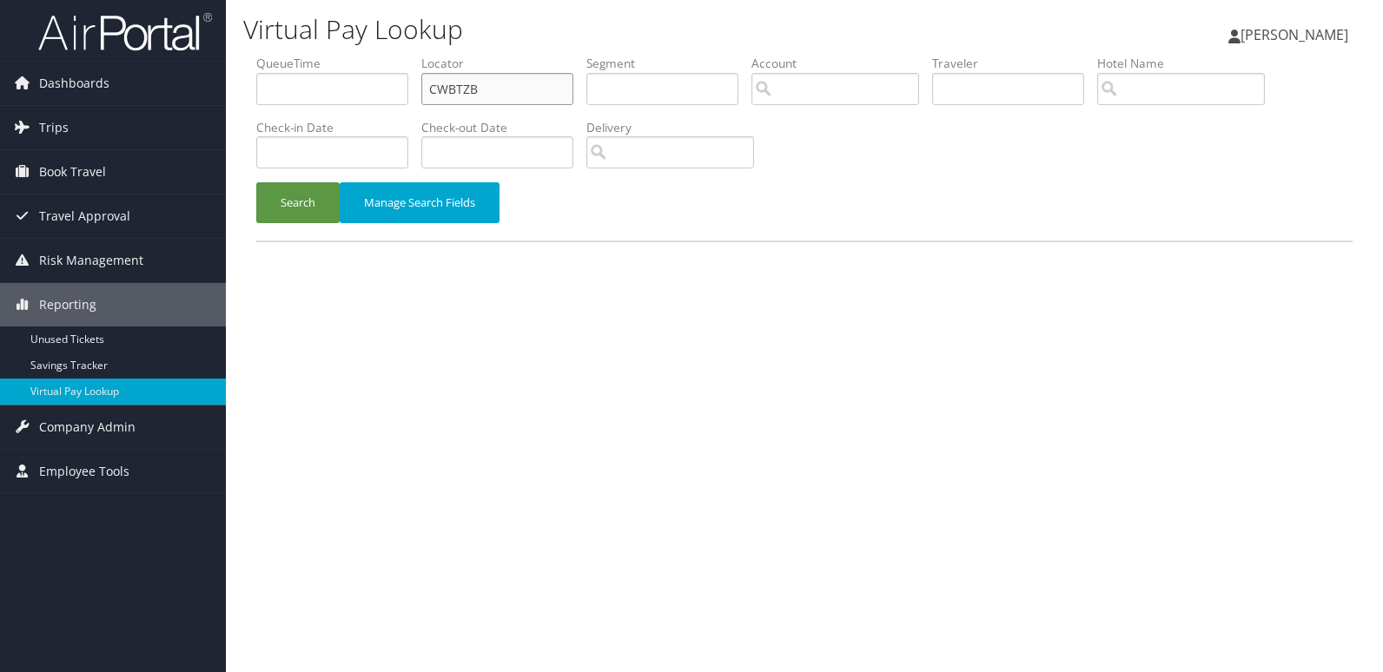
drag, startPoint x: 459, startPoint y: 102, endPoint x: 270, endPoint y: 109, distance: 188.7
click at [270, 55] on ul "QueueTime Locator CWBTZB Segment Account Traveler Hotel Name Check-in Date Chec…" at bounding box center [804, 55] width 1096 height 0
paste input "ARFJVK"
type input "ARFJVK"
click at [309, 208] on button "Search" at bounding box center [297, 202] width 83 height 41
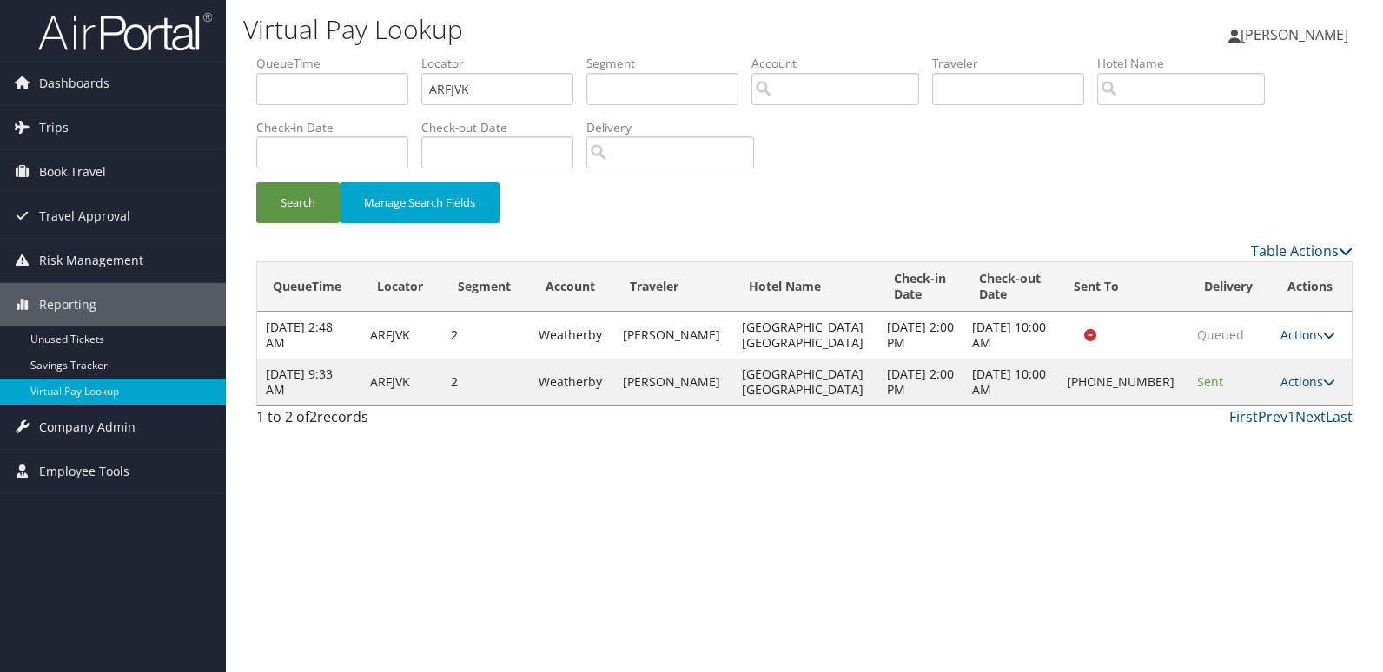
click at [1328, 381] on td "Actions Resend Logs Delivery Information View Itinerary" at bounding box center [1312, 382] width 80 height 47
click at [1308, 381] on link "Actions" at bounding box center [1308, 382] width 55 height 17
click at [1242, 428] on link "Logs" at bounding box center [1248, 437] width 149 height 30
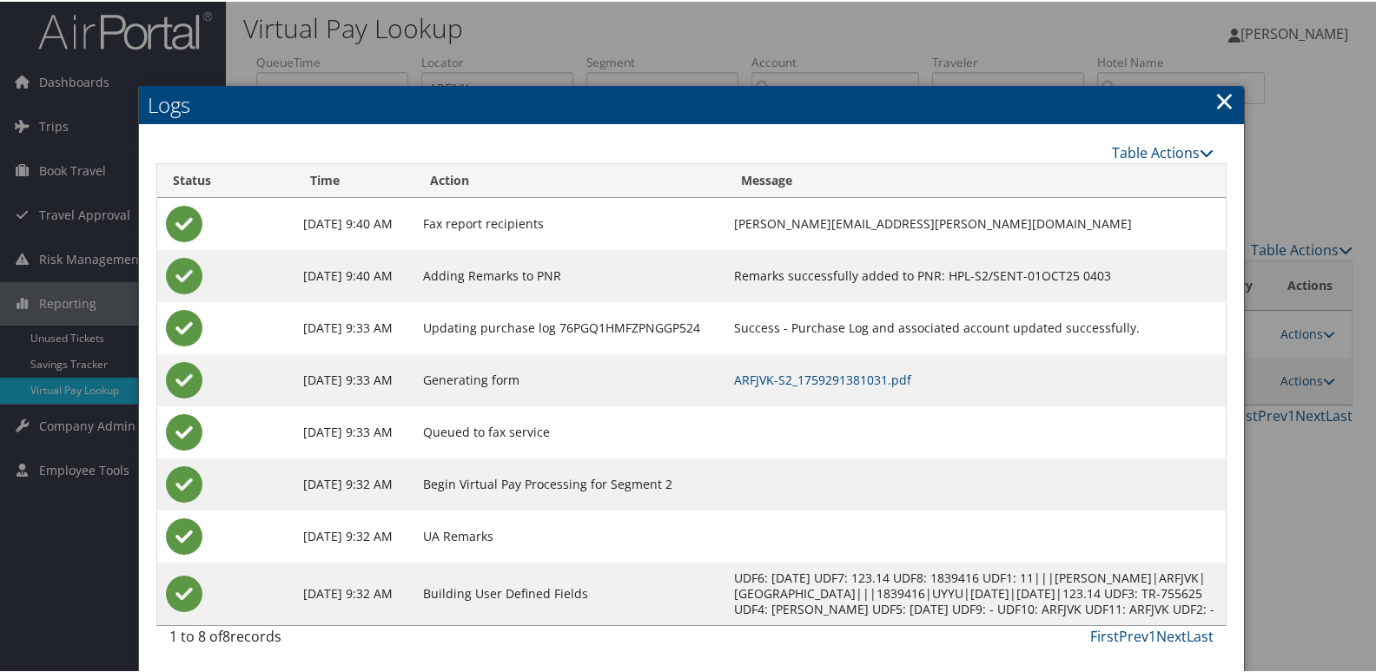
scroll to position [18, 0]
click at [862, 370] on link "ARFJVK-S2_1759291381031.pdf" at bounding box center [822, 378] width 177 height 17
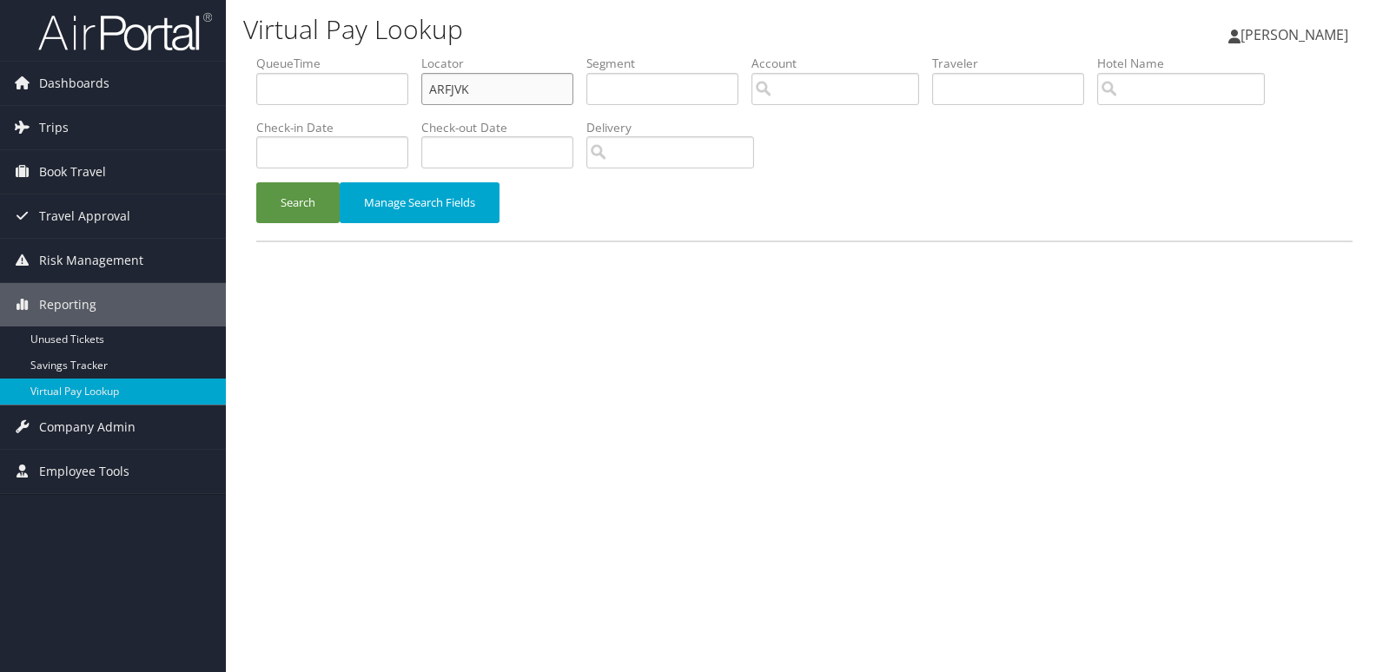
drag, startPoint x: 496, startPoint y: 89, endPoint x: 235, endPoint y: 113, distance: 261.8
click at [235, 113] on div "Virtual Pay Lookup [PERSON_NAME] [PERSON_NAME] My Settings Travel Agency Contac…" at bounding box center [804, 336] width 1157 height 672
paste input "GFKEHI"
type input "GFKEHI"
click at [292, 189] on button "Search" at bounding box center [297, 202] width 83 height 41
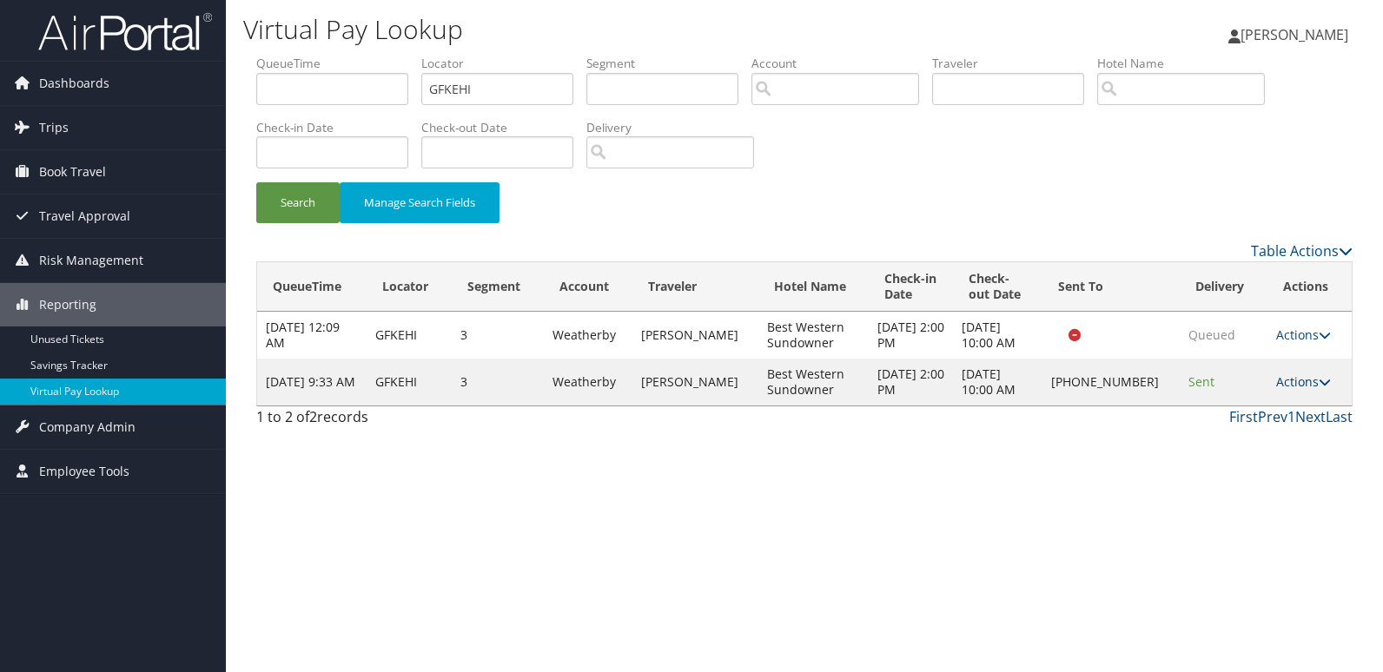
click at [1308, 386] on link "Actions" at bounding box center [1303, 382] width 55 height 17
click at [1259, 437] on link "Logs" at bounding box center [1246, 437] width 149 height 30
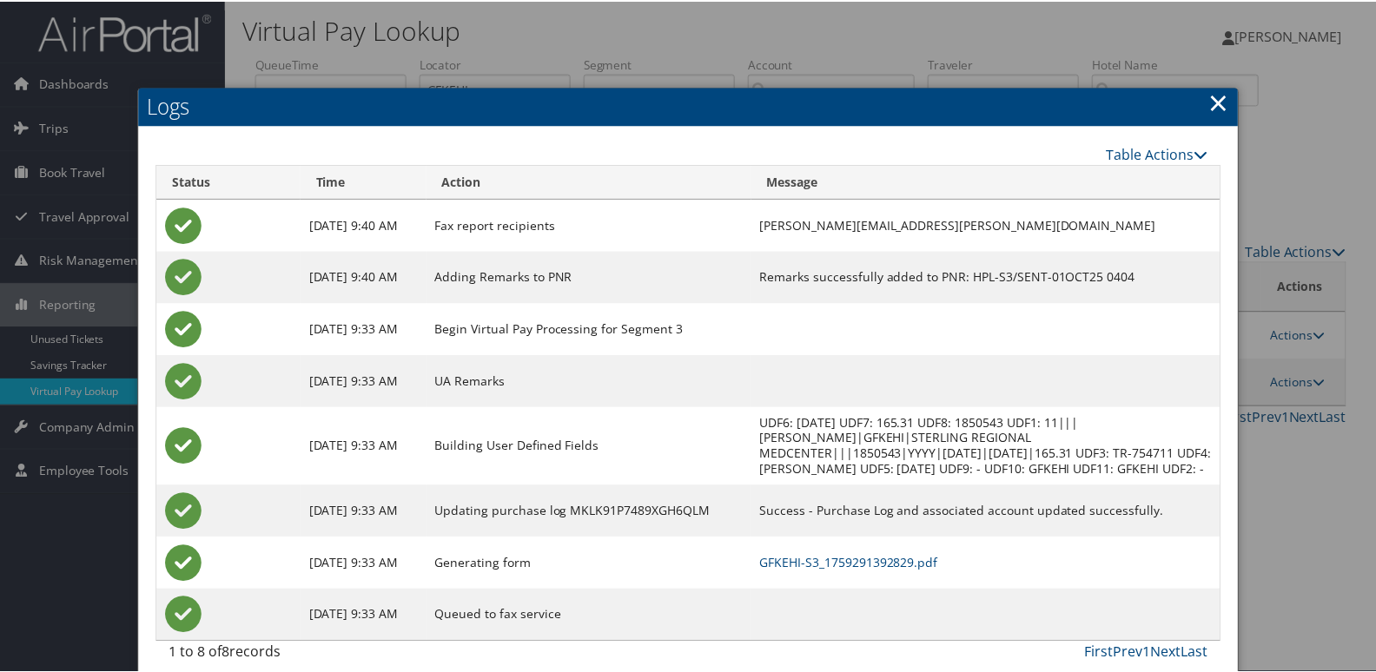
scroll to position [18, 0]
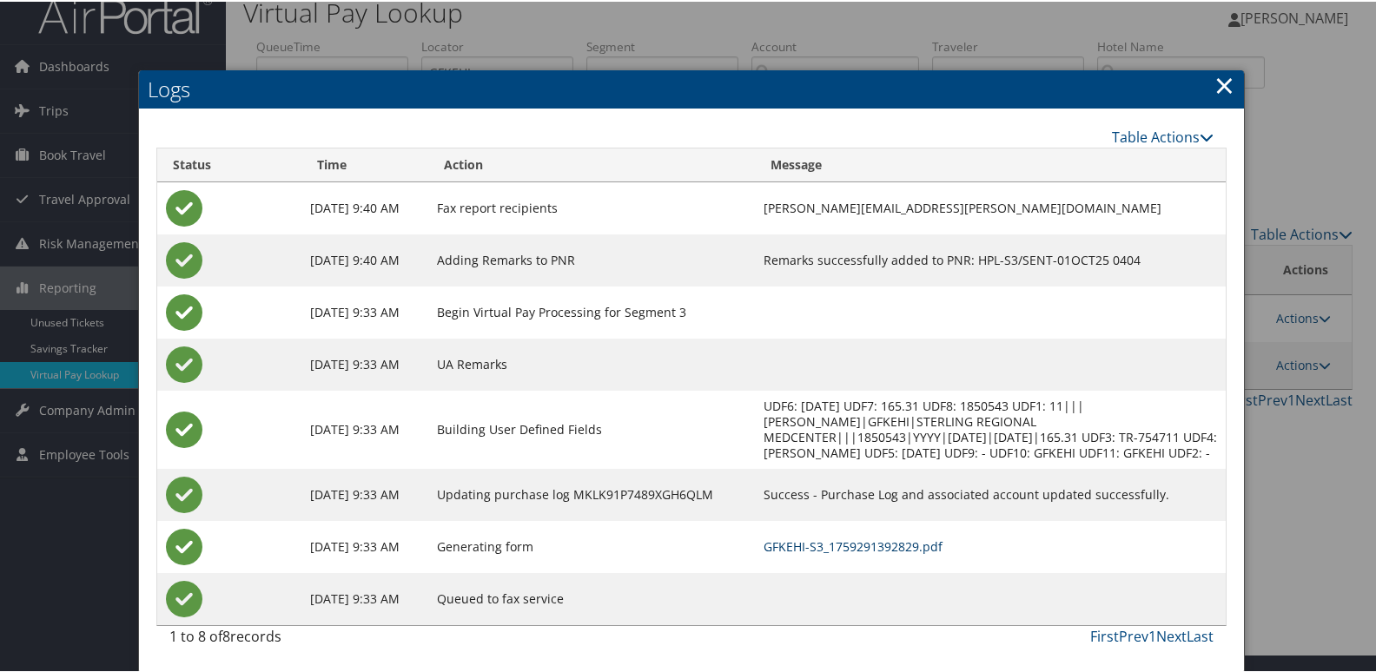
click at [784, 546] on link "GFKEHI-S3_1759291392829.pdf" at bounding box center [853, 545] width 179 height 17
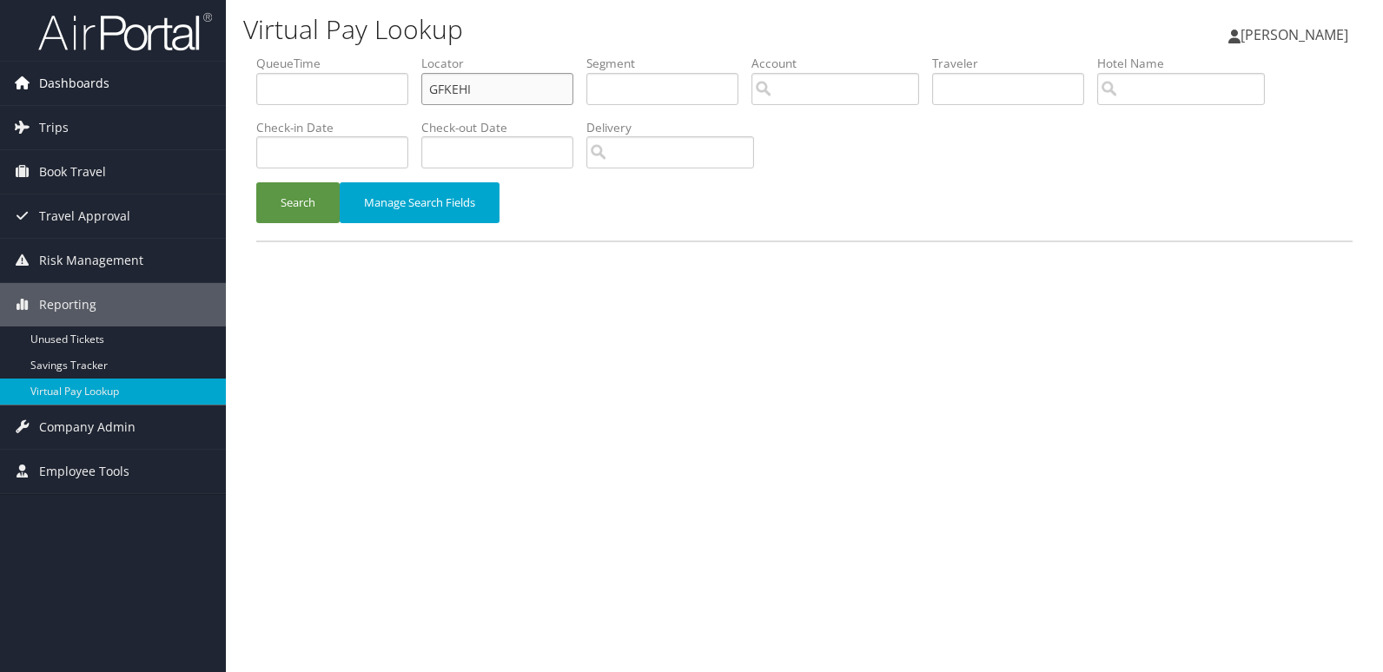
drag, startPoint x: 490, startPoint y: 86, endPoint x: 110, endPoint y: 94, distance: 379.7
click at [121, 94] on div "Dashboards AirPortal 360™ (Manager) My Travel Dashboard Trips Airtinerary® Look…" at bounding box center [691, 336] width 1383 height 672
paste input "UCQBPH"
type input "UCQBPH"
click at [222, 198] on link "Travel Approval" at bounding box center [113, 216] width 226 height 43
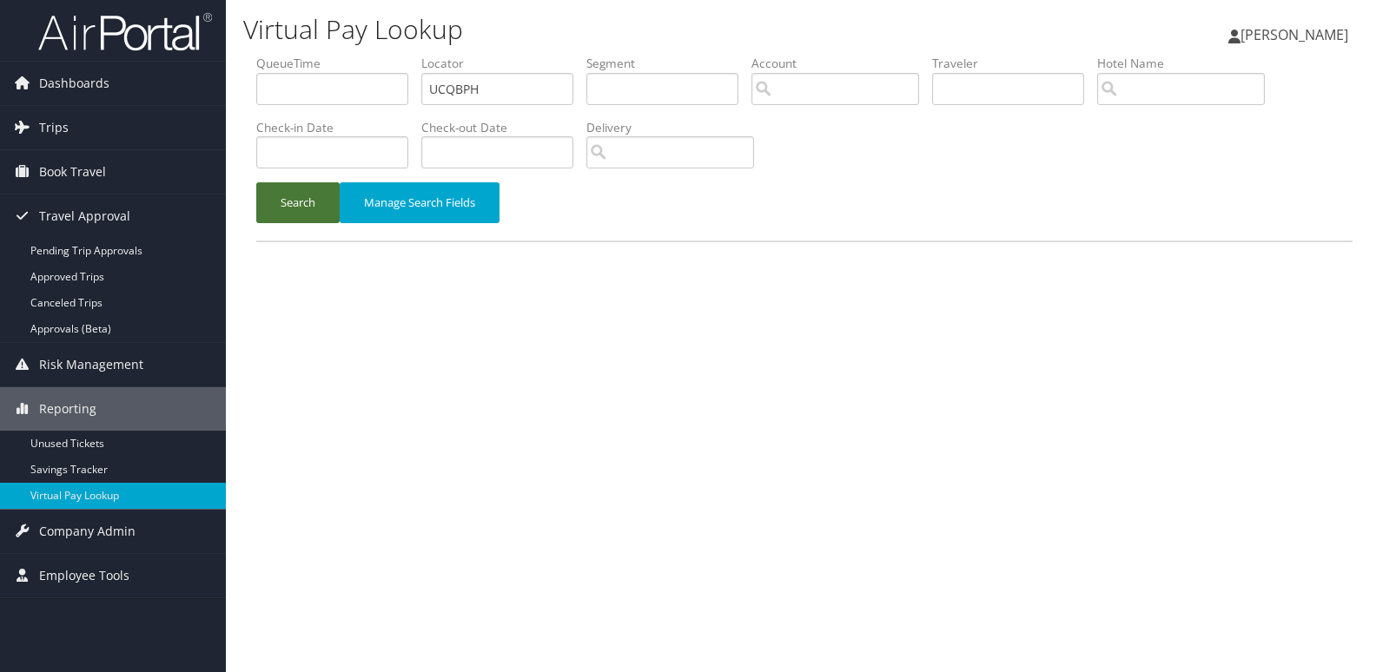
click at [295, 205] on button "Search" at bounding box center [297, 202] width 83 height 41
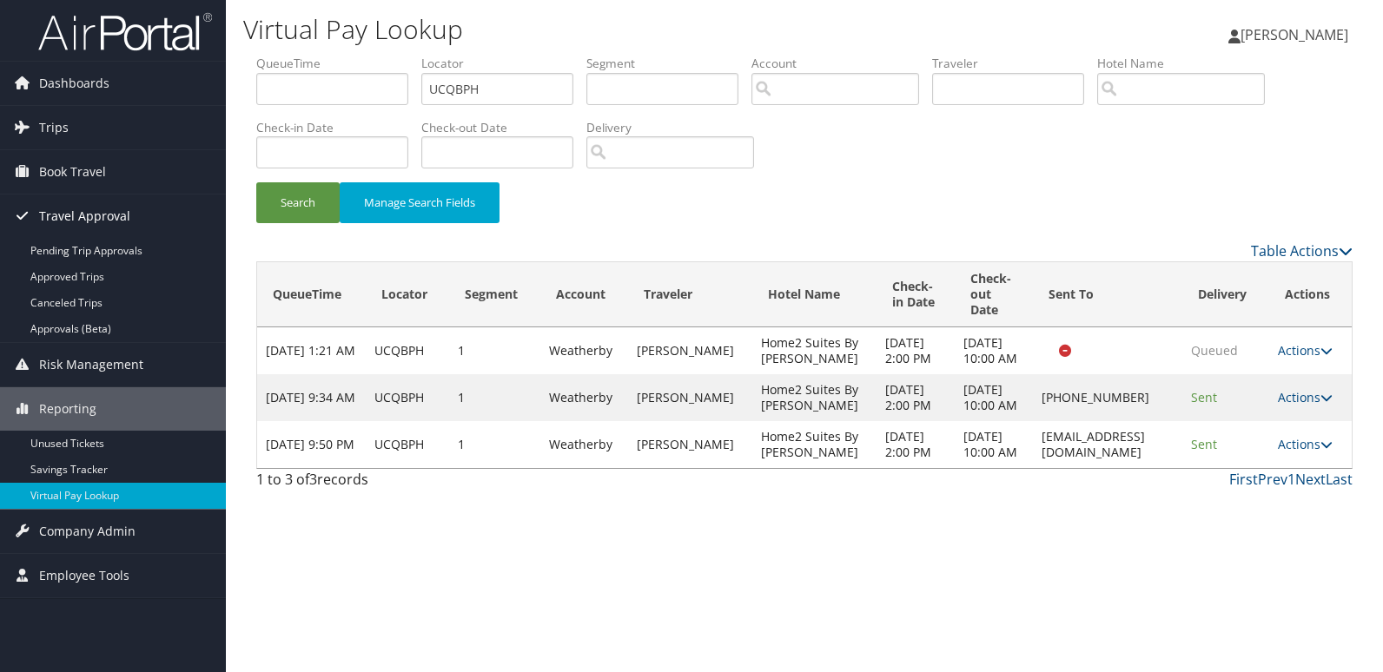
click at [154, 211] on link "Travel Approval" at bounding box center [113, 216] width 226 height 43
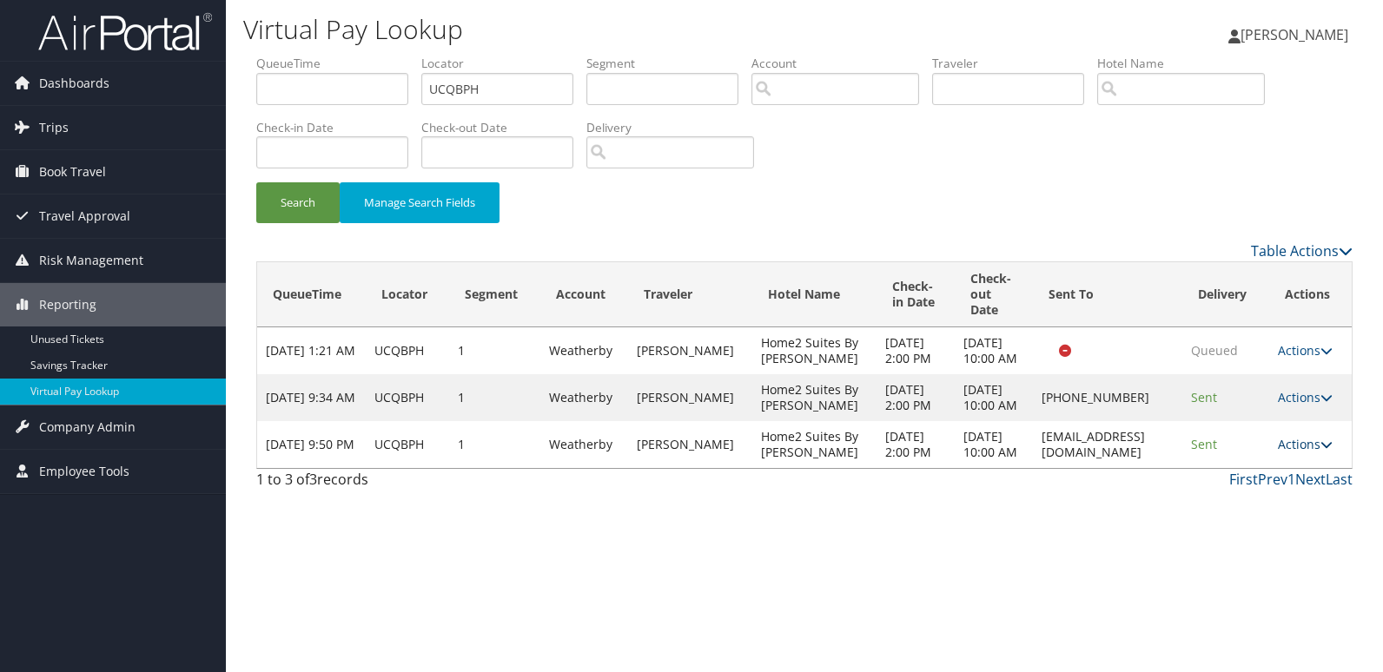
click at [1294, 453] on link "Actions" at bounding box center [1305, 444] width 55 height 17
click at [1247, 538] on link "Logs" at bounding box center [1271, 539] width 109 height 30
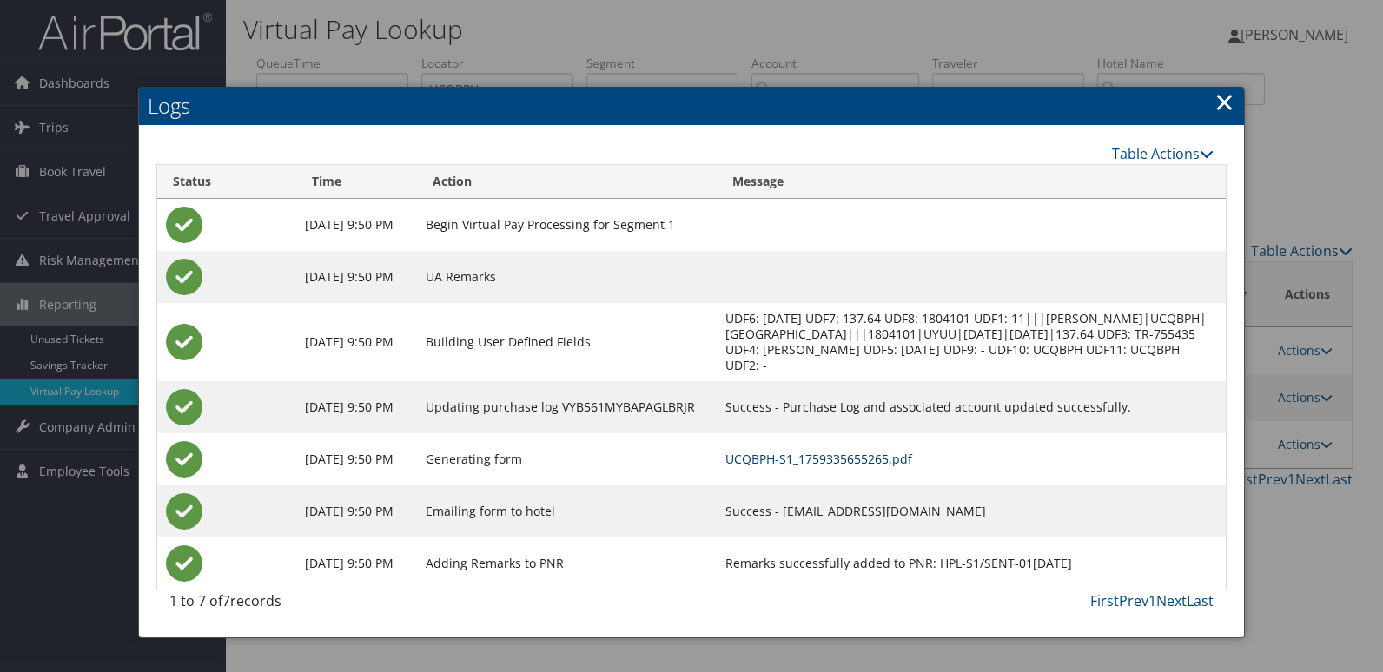
click at [847, 457] on link "UCQBPH-S1_1759335655265.pdf" at bounding box center [818, 459] width 187 height 17
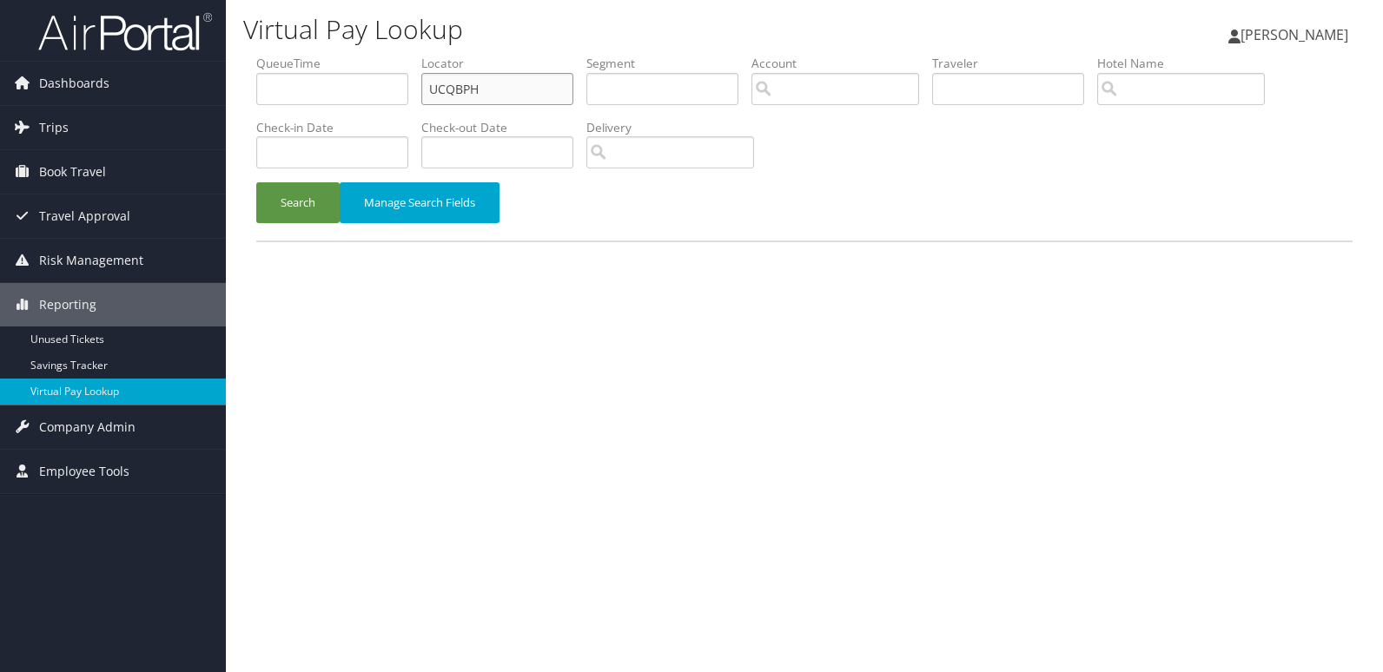
drag, startPoint x: 514, startPoint y: 87, endPoint x: 228, endPoint y: 120, distance: 287.7
click at [228, 120] on div "Virtual Pay Lookup [PERSON_NAME] [PERSON_NAME] My Settings Travel Agency Contac…" at bounding box center [804, 336] width 1157 height 672
paste input "WWKGUZ"
type input "WWKGUZ"
click at [293, 193] on button "Search" at bounding box center [297, 202] width 83 height 41
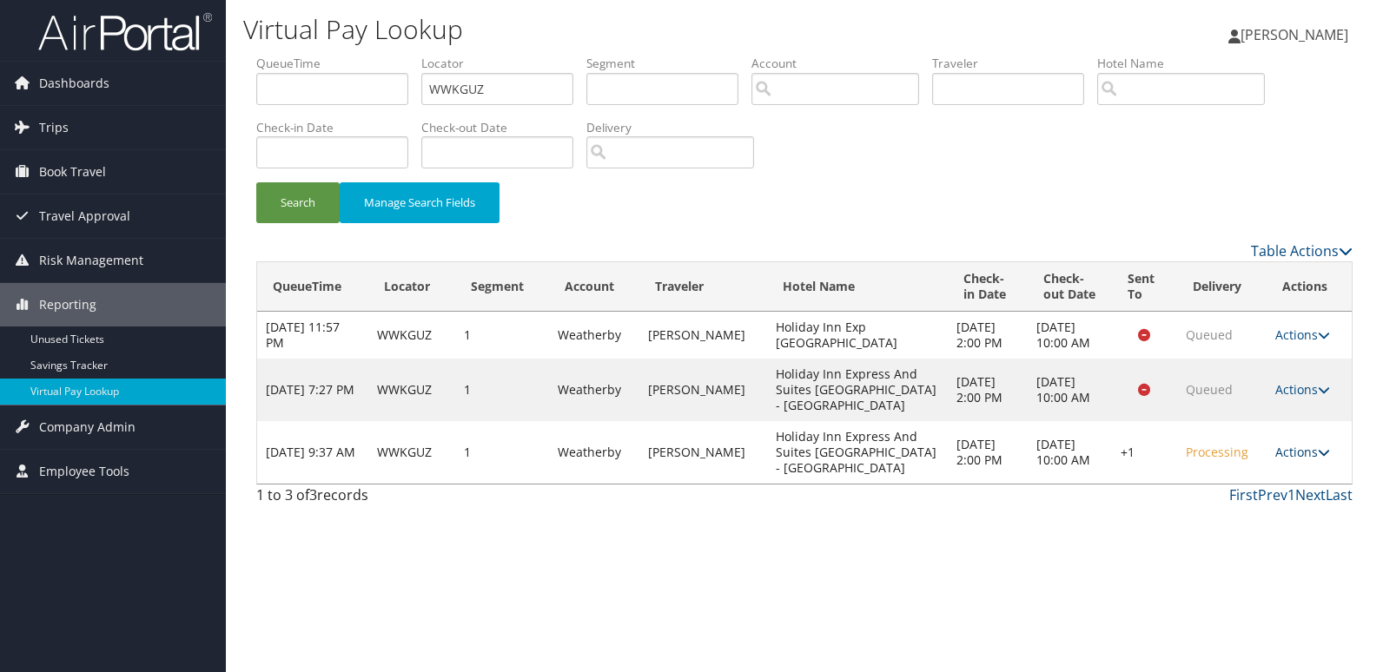
click at [1302, 444] on link "Actions" at bounding box center [1302, 452] width 55 height 17
click at [1232, 480] on link "Logs" at bounding box center [1249, 484] width 149 height 30
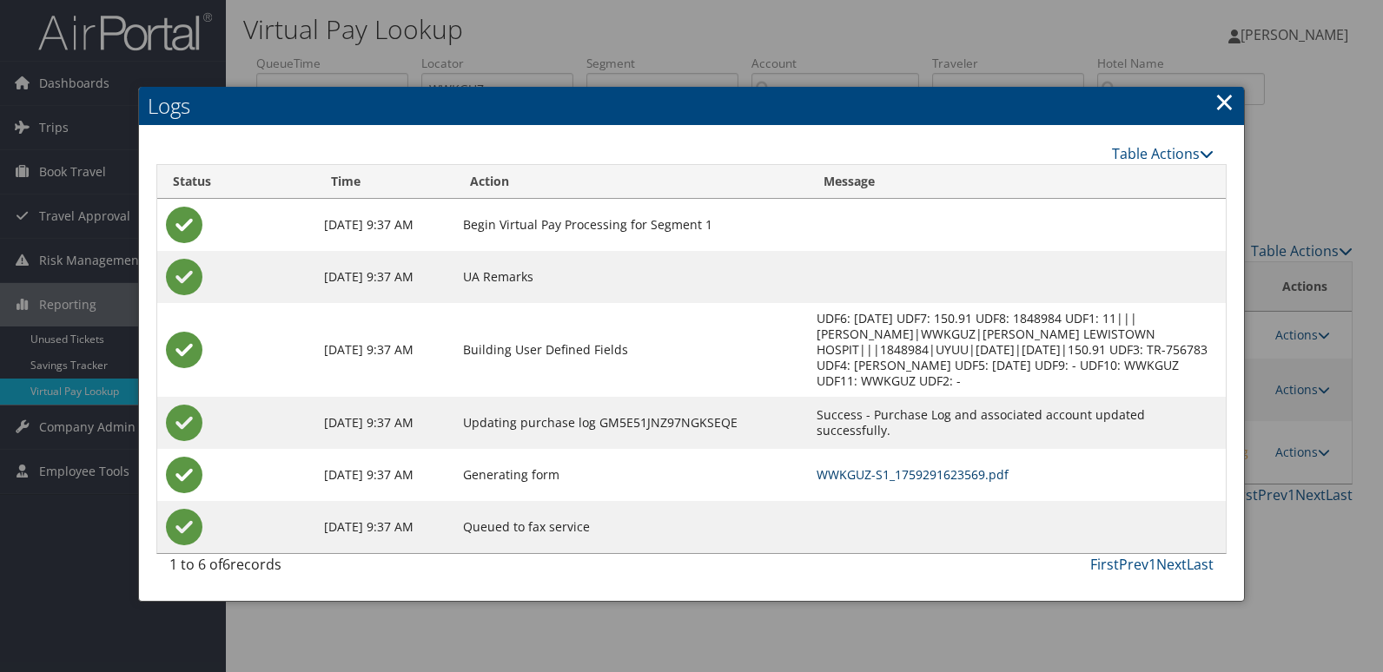
click at [918, 480] on link "WWKGUZ-S1_1759291623569.pdf" at bounding box center [913, 475] width 192 height 17
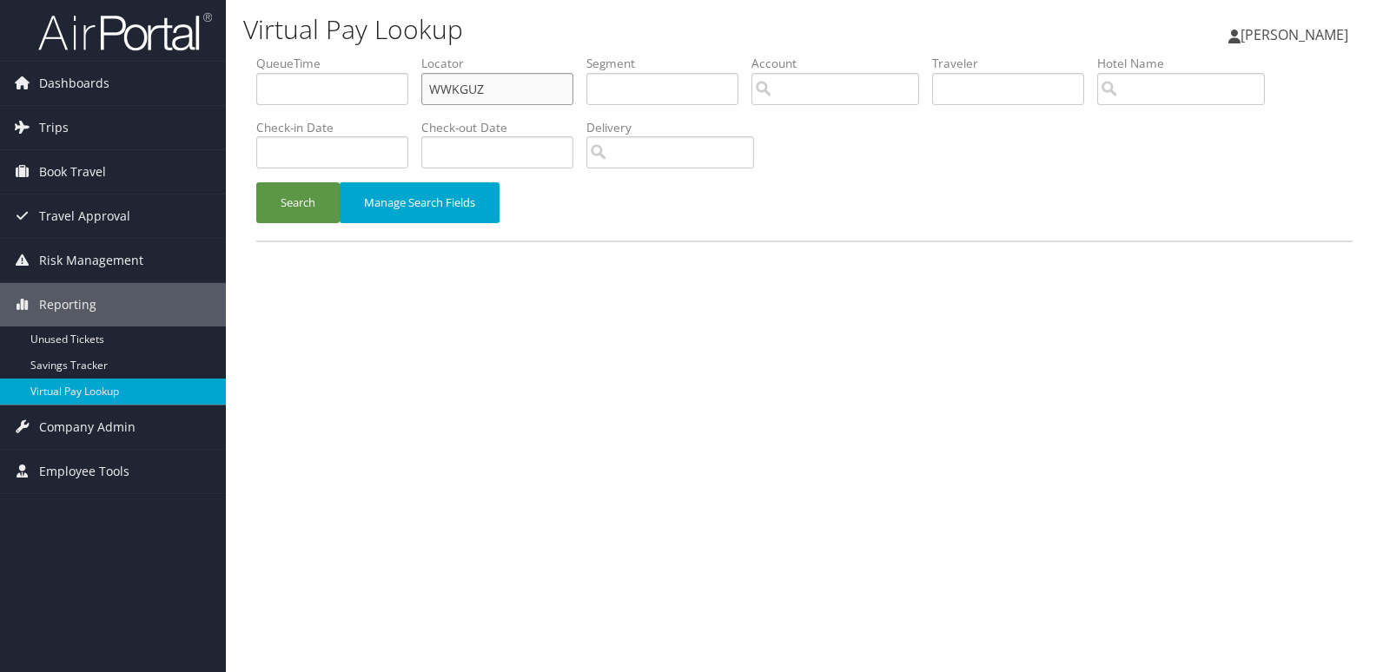
drag, startPoint x: 508, startPoint y: 89, endPoint x: 290, endPoint y: 100, distance: 218.4
click at [291, 55] on ul "QueueTime Locator WWKGUZ Segment Account Traveler Hotel Name Check-in Date Chec…" at bounding box center [804, 55] width 1096 height 0
paste input "DGVVTH"
type input "DGVVTH"
click at [313, 195] on button "Search" at bounding box center [297, 202] width 83 height 41
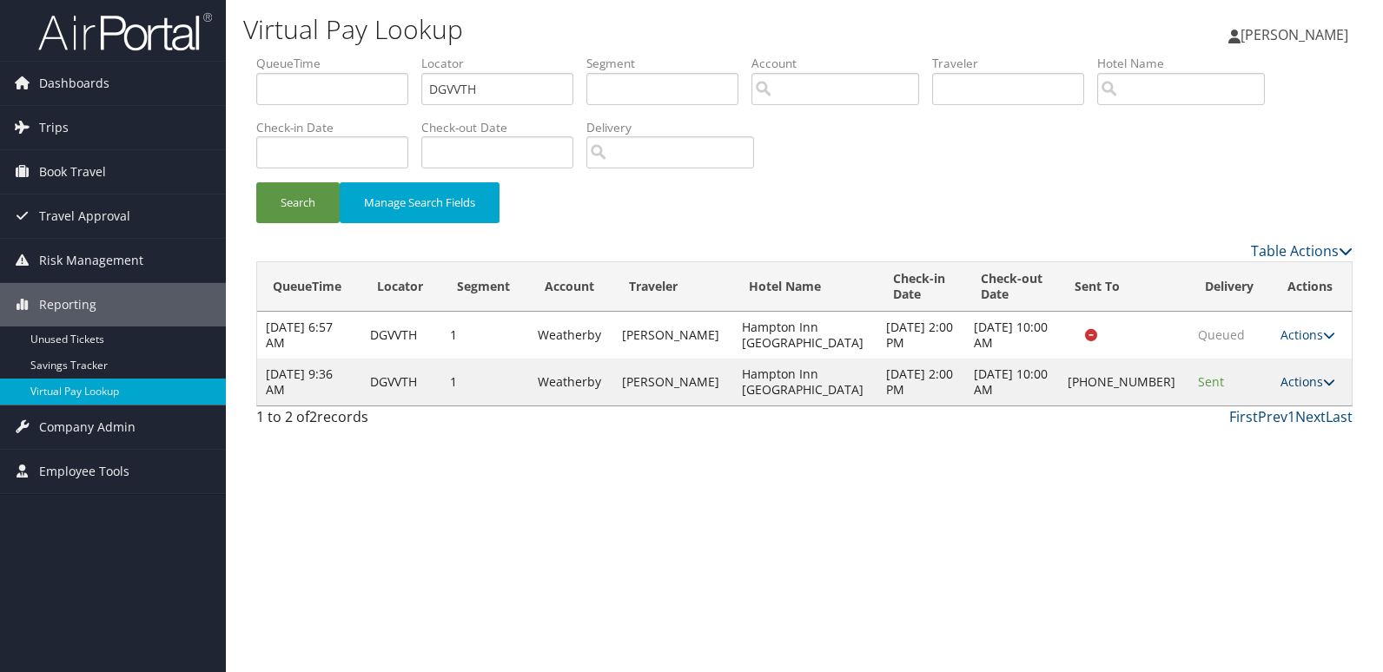
click at [1282, 381] on link "Actions" at bounding box center [1308, 382] width 55 height 17
click at [1229, 435] on link "Logs" at bounding box center [1246, 437] width 149 height 30
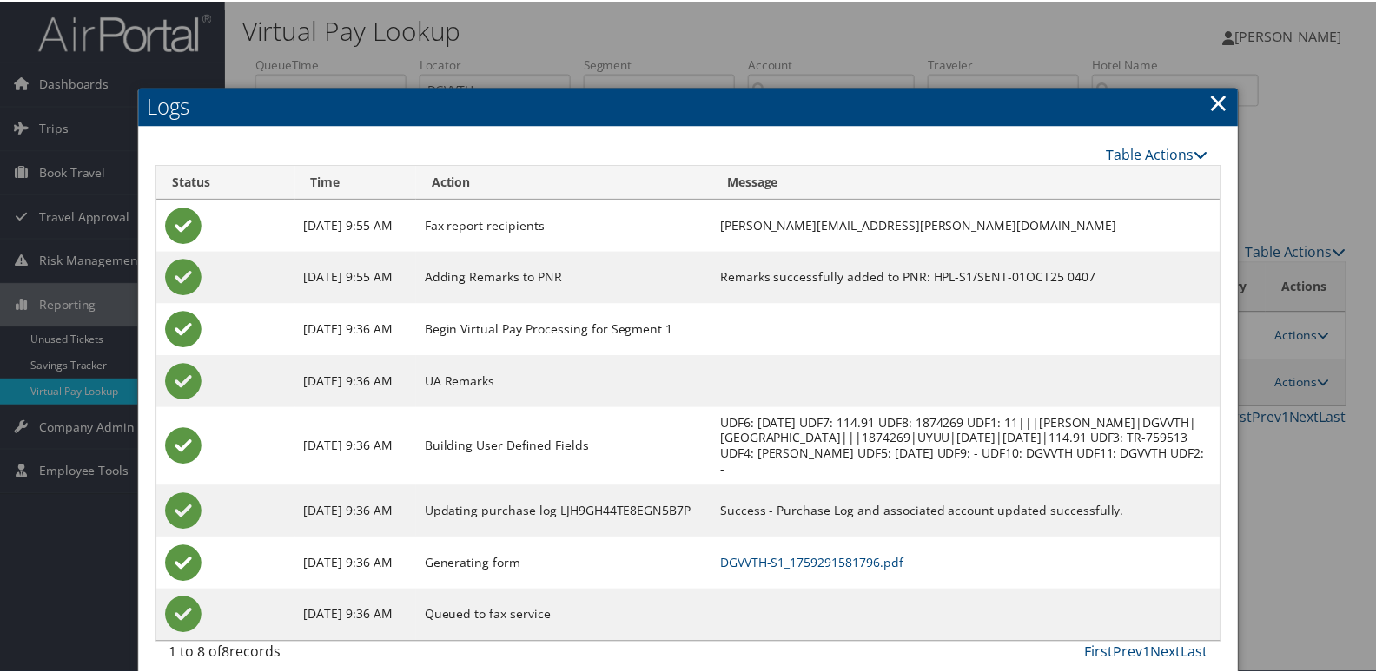
scroll to position [18, 0]
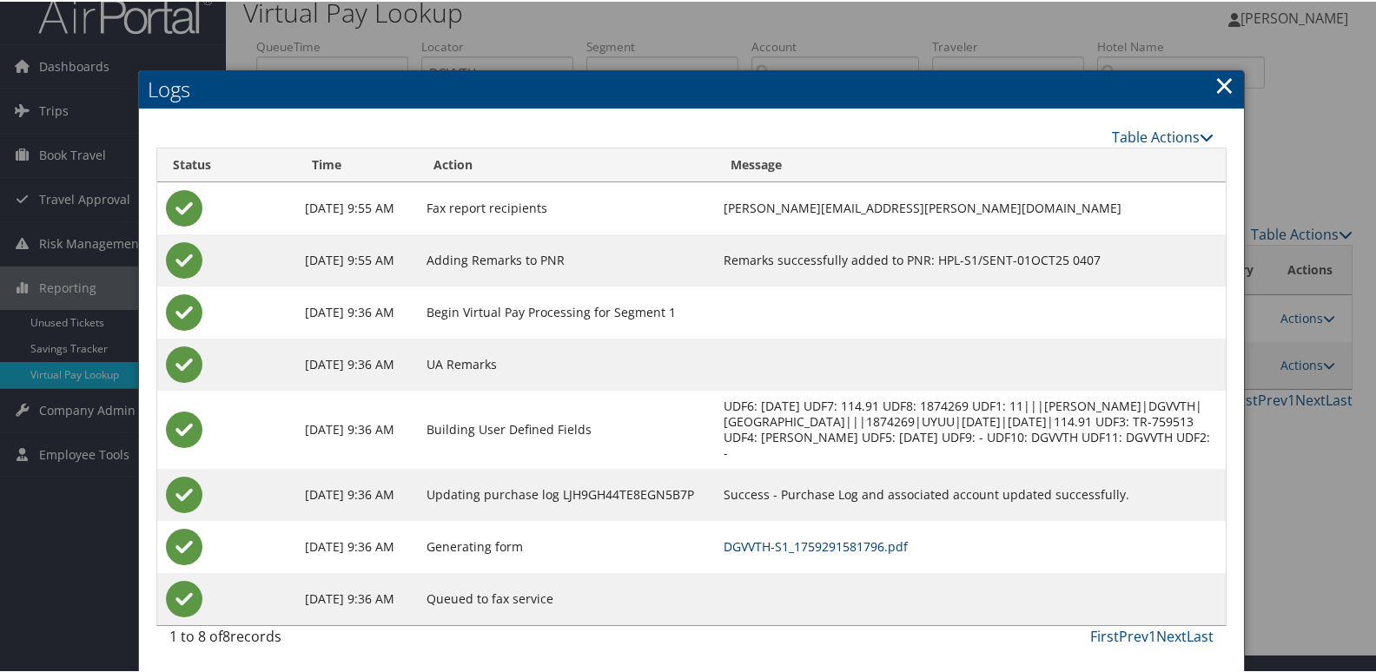
click at [863, 549] on link "DGVVTH-S1_1759291581796.pdf" at bounding box center [816, 545] width 184 height 17
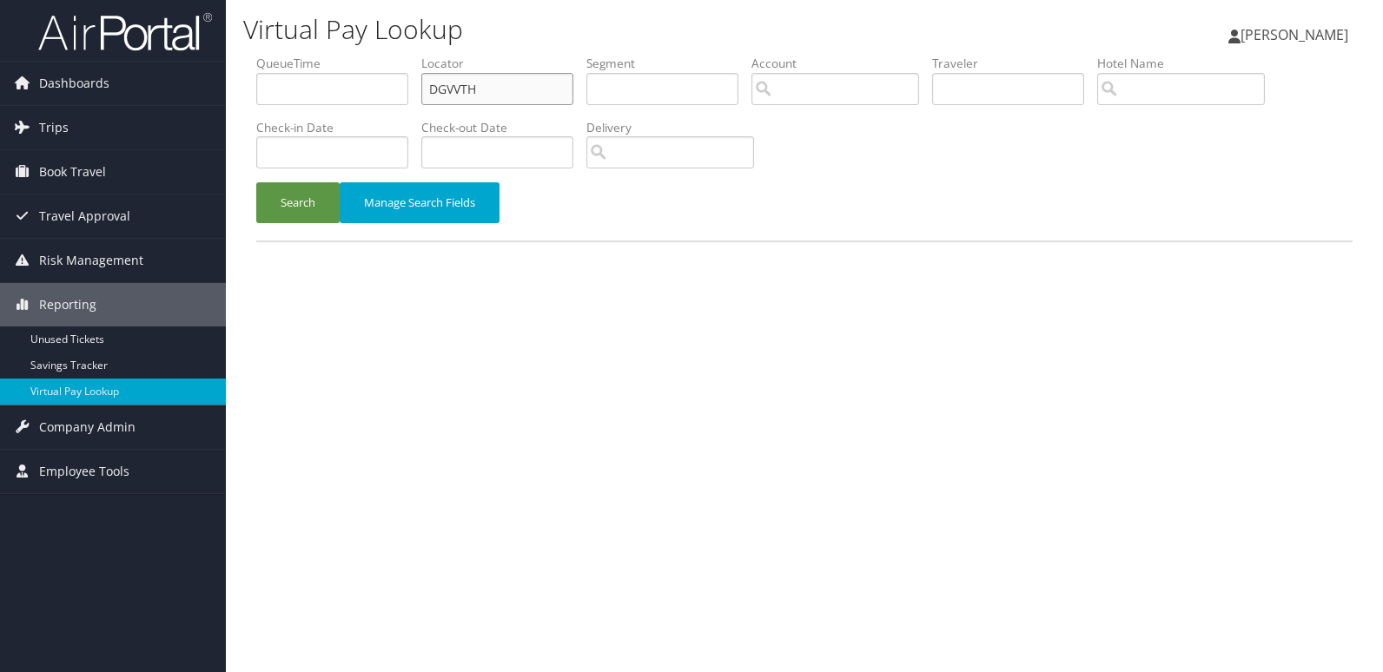
drag, startPoint x: 504, startPoint y: 89, endPoint x: 275, endPoint y: 124, distance: 231.3
click at [275, 55] on ul "QueueTime Locator DGVVTH Segment Account Traveler Hotel Name Check-in Date Chec…" at bounding box center [804, 55] width 1096 height 0
paste input "LXQKEK"
type input "LXQKEK"
click at [272, 202] on button "Search" at bounding box center [297, 202] width 83 height 41
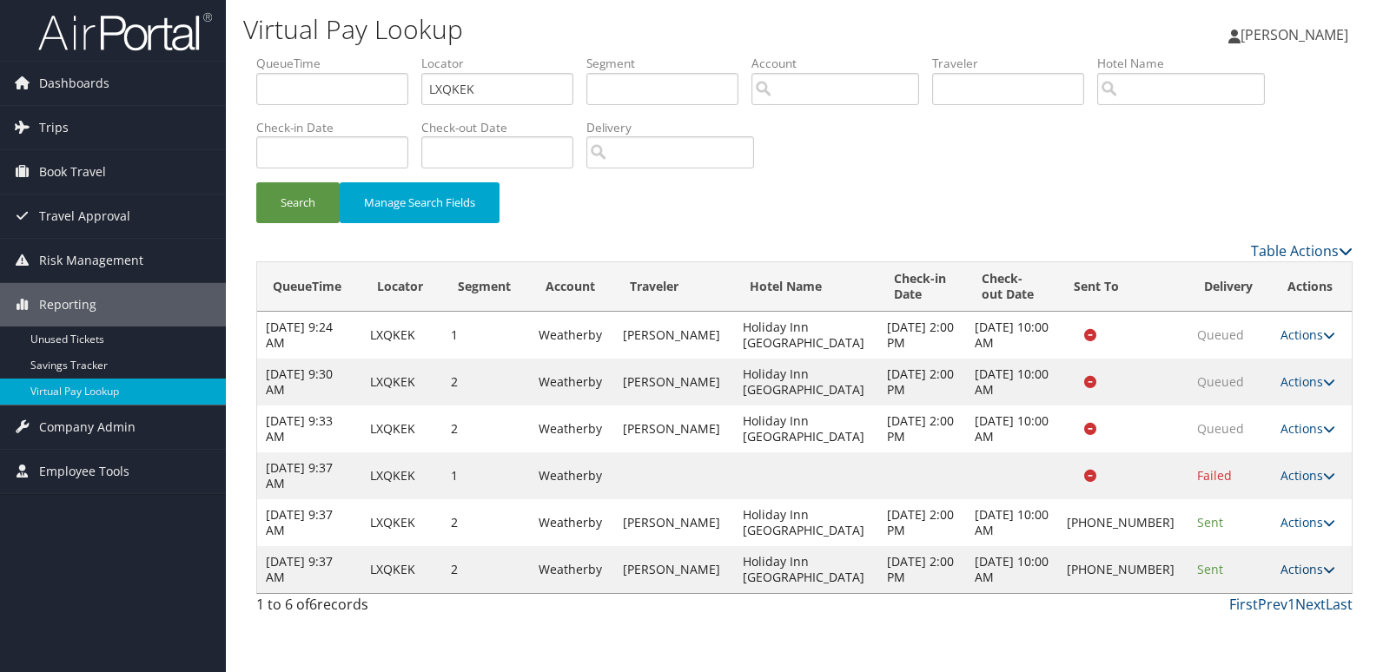
click at [1288, 571] on link "Actions" at bounding box center [1308, 569] width 55 height 17
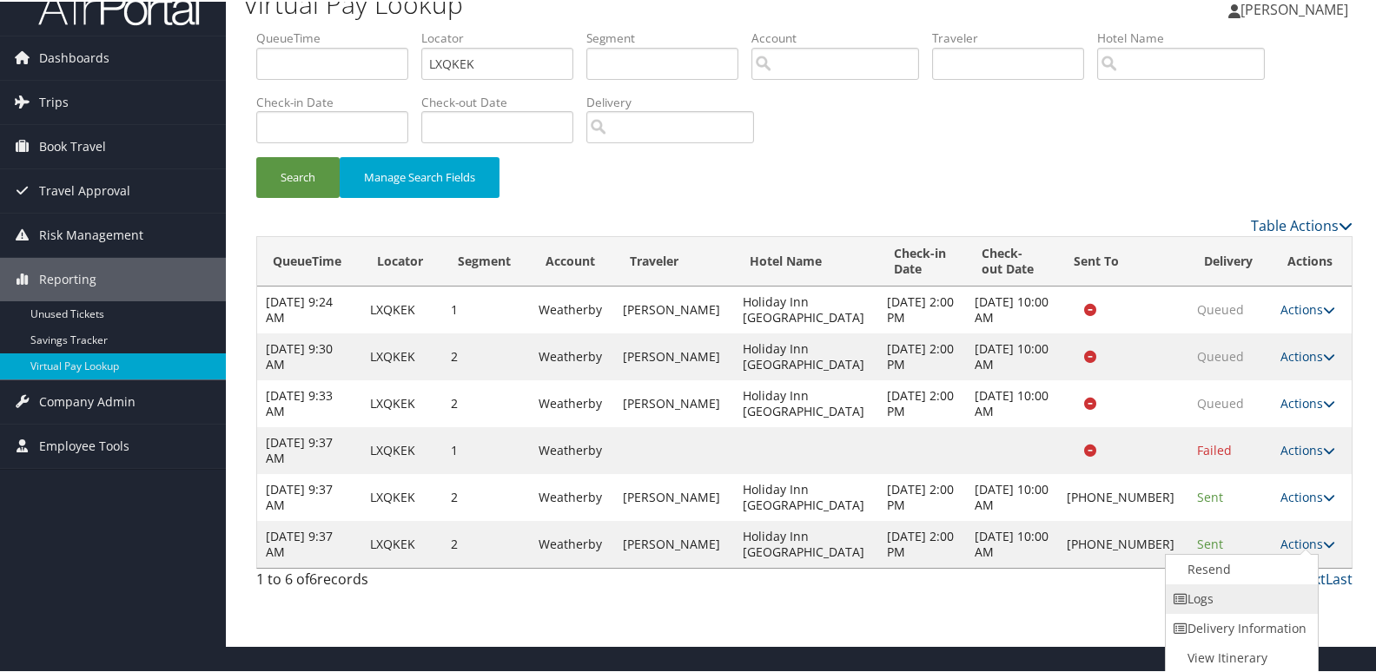
click at [1210, 593] on link "Logs" at bounding box center [1240, 598] width 149 height 30
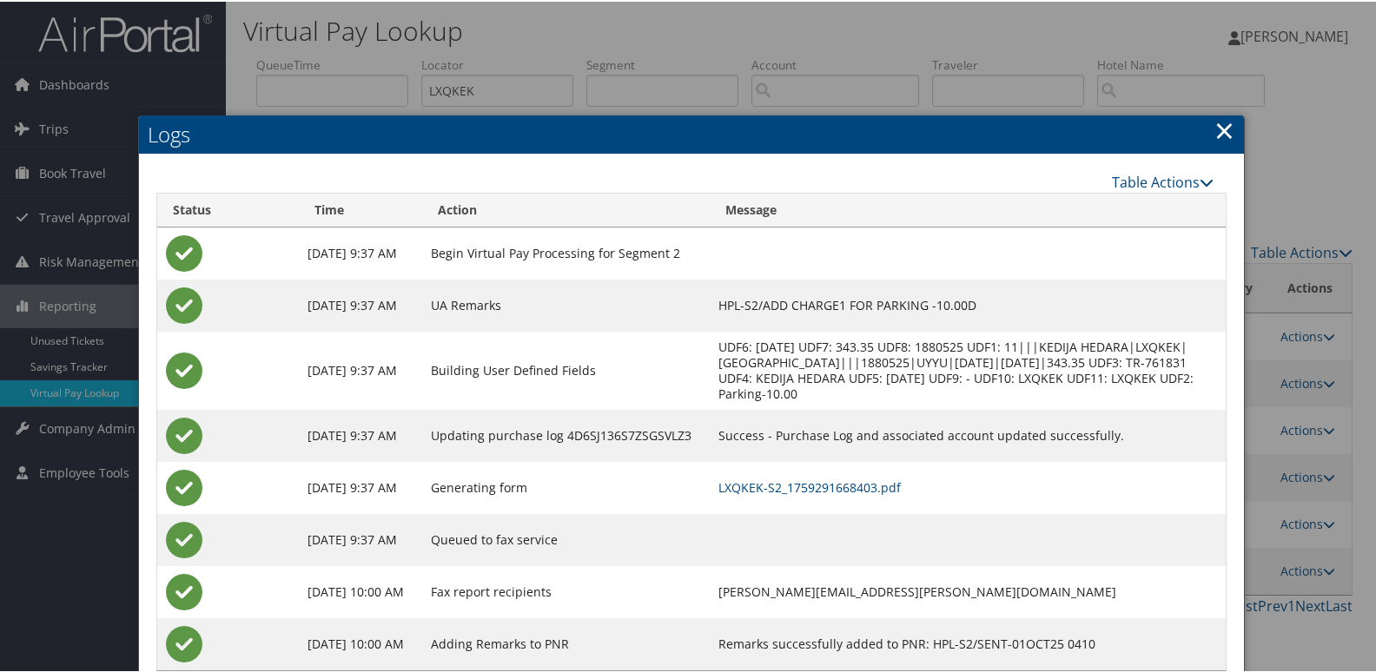
scroll to position [45, 0]
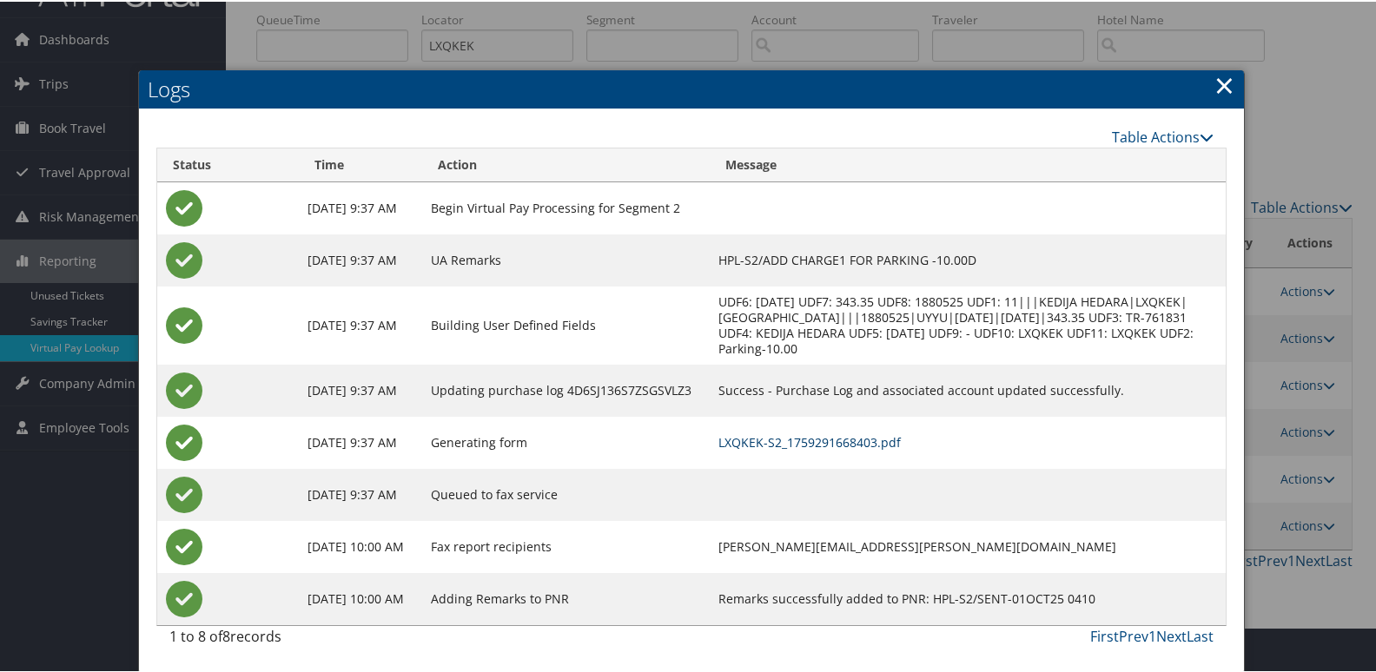
click at [854, 433] on link "LXQKEK-S2_1759291668403.pdf" at bounding box center [809, 441] width 182 height 17
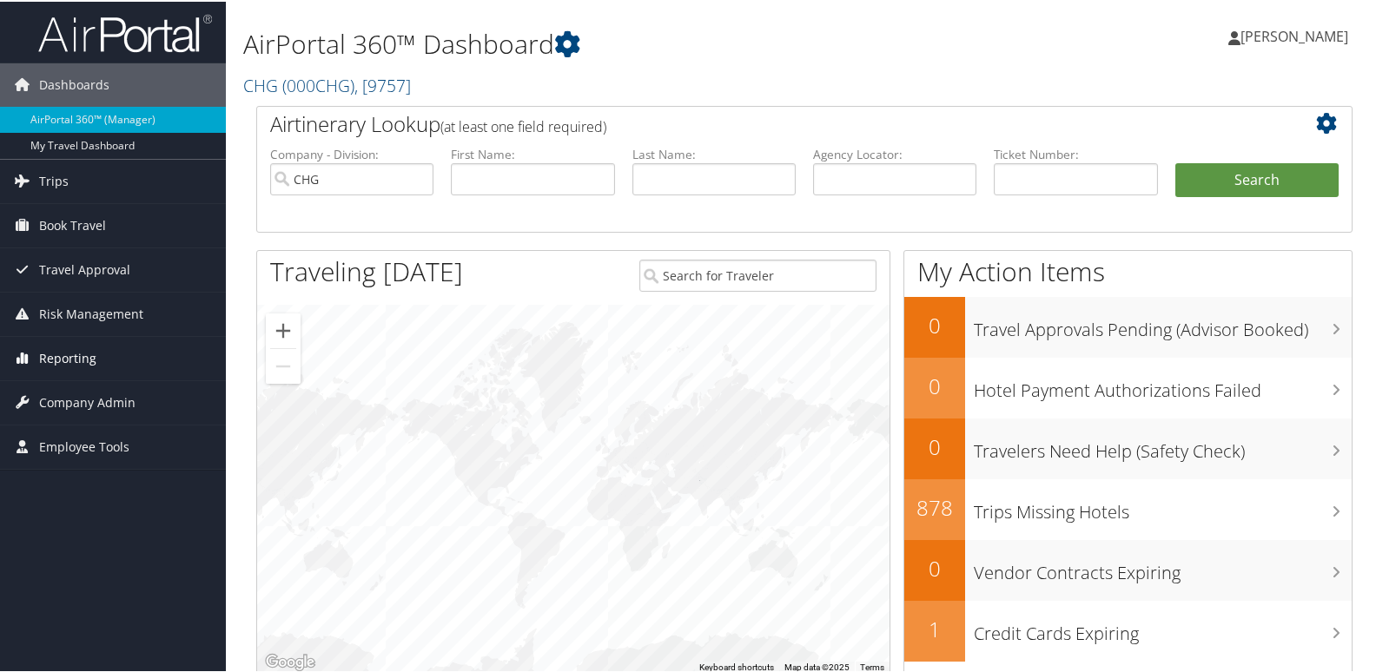
click at [64, 356] on span "Reporting" at bounding box center [67, 356] width 57 height 43
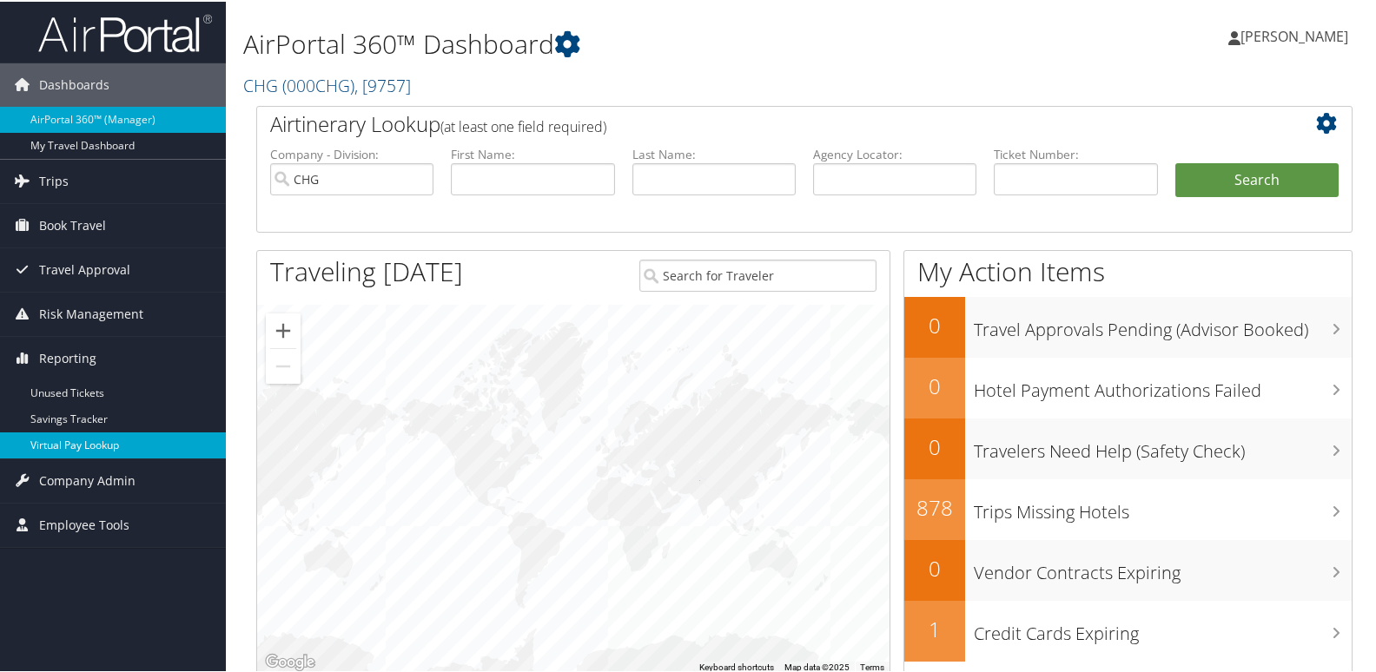
click at [58, 442] on link "Virtual Pay Lookup" at bounding box center [113, 444] width 226 height 26
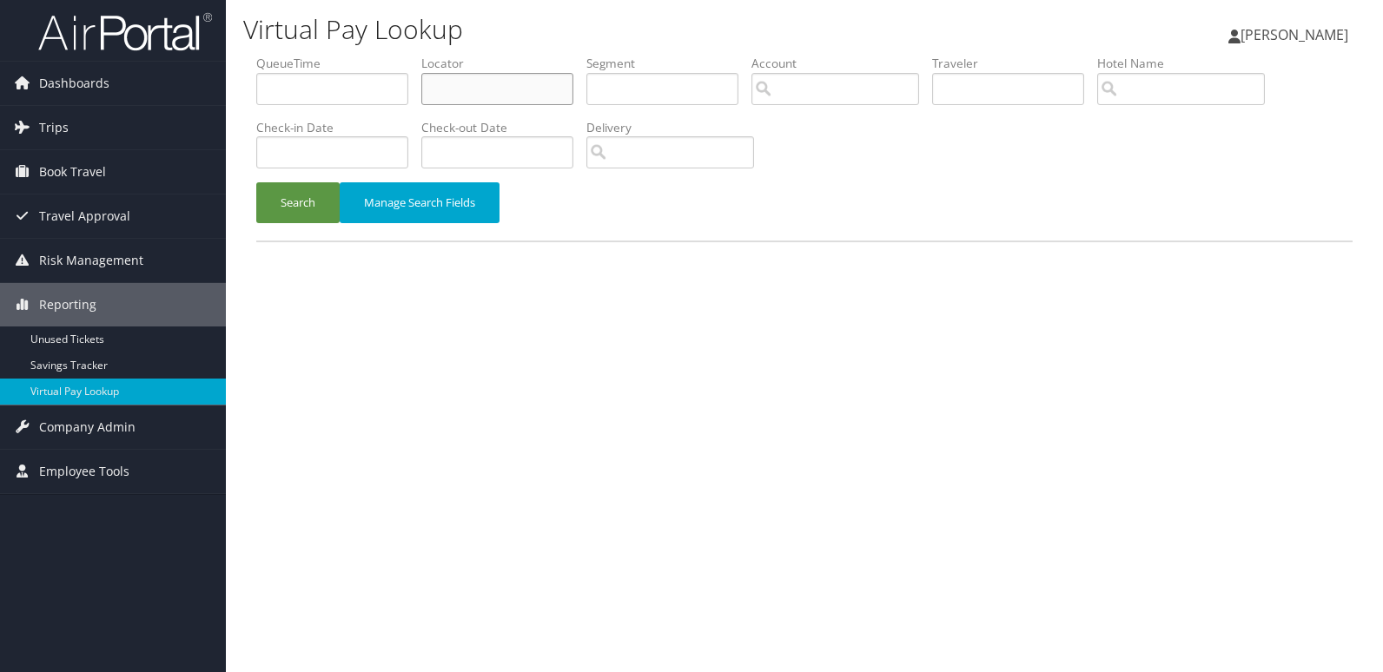
click at [434, 93] on input "text" at bounding box center [497, 89] width 152 height 32
paste input "TR-754817"
drag, startPoint x: 507, startPoint y: 84, endPoint x: 327, endPoint y: 109, distance: 181.6
click at [327, 55] on ul "QueueTime Locator TR-754817 Segment Account Traveler Hotel Name Check-in Date C…" at bounding box center [804, 55] width 1096 height 0
paste input "WZRYFO"
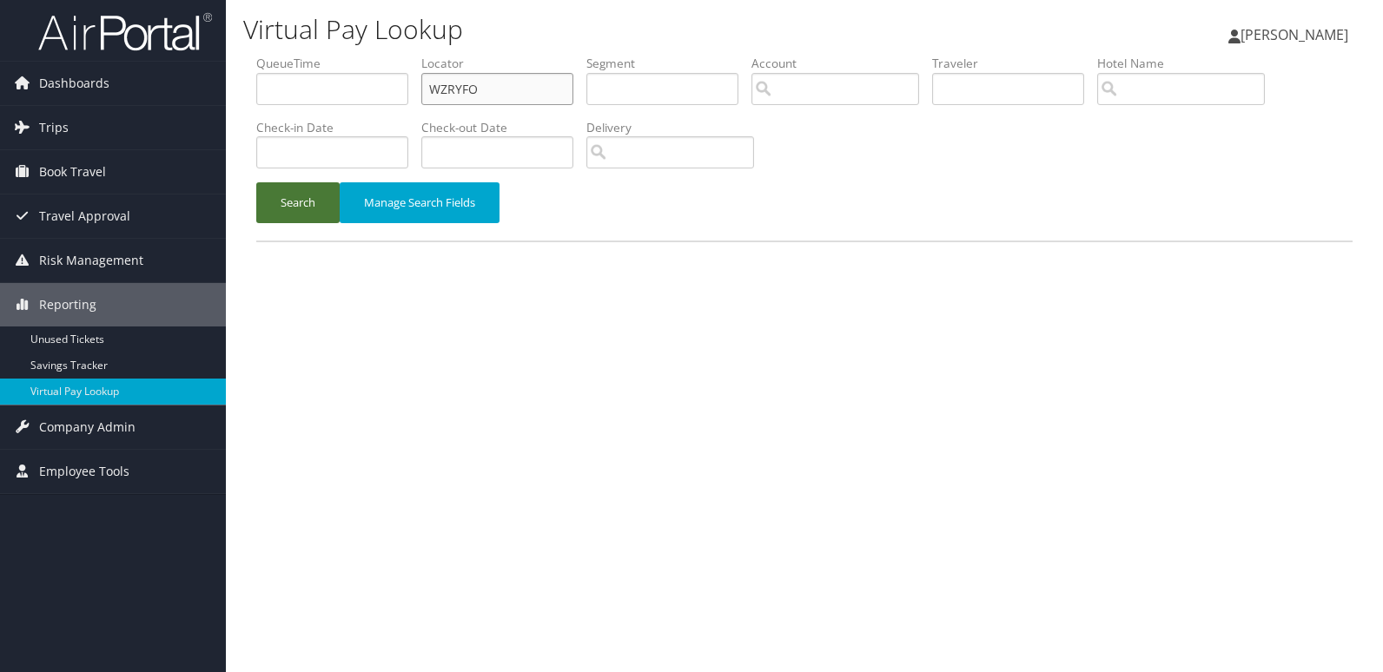
type input "WZRYFO"
click at [310, 188] on button "Search" at bounding box center [297, 202] width 83 height 41
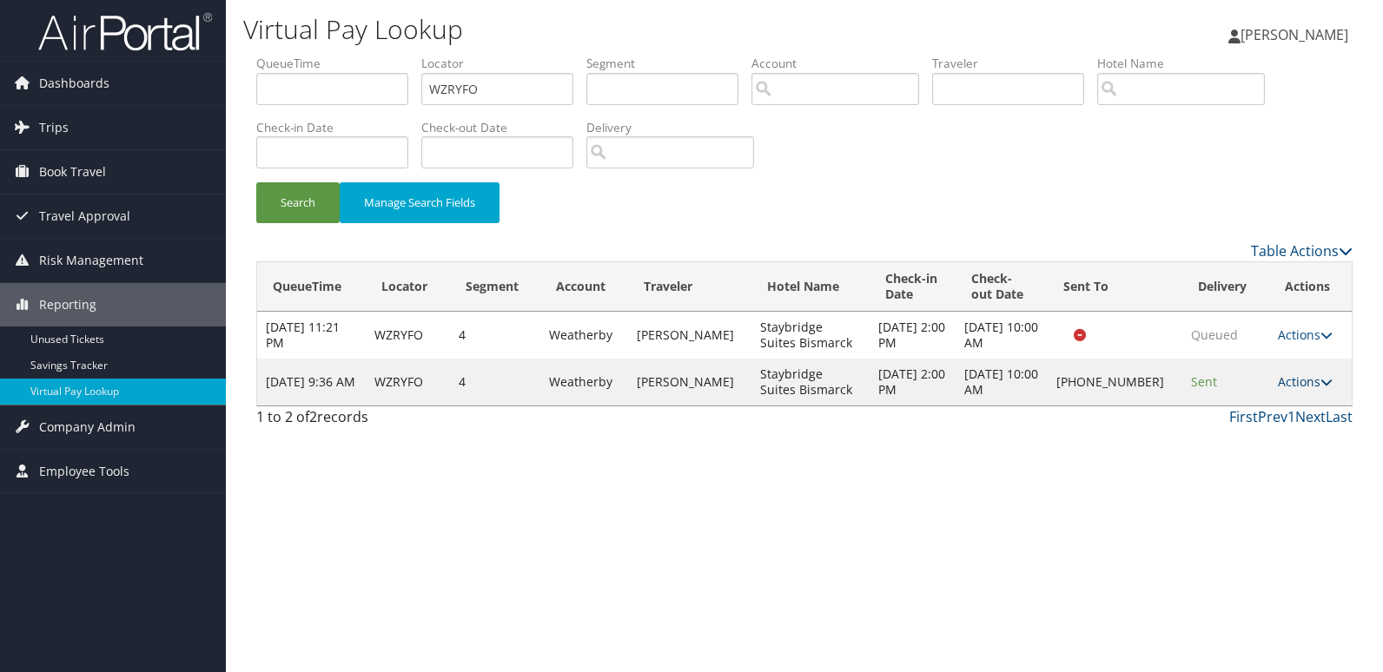
click at [1298, 387] on link "Actions" at bounding box center [1305, 382] width 55 height 17
click at [1251, 432] on link "Logs" at bounding box center [1247, 437] width 149 height 30
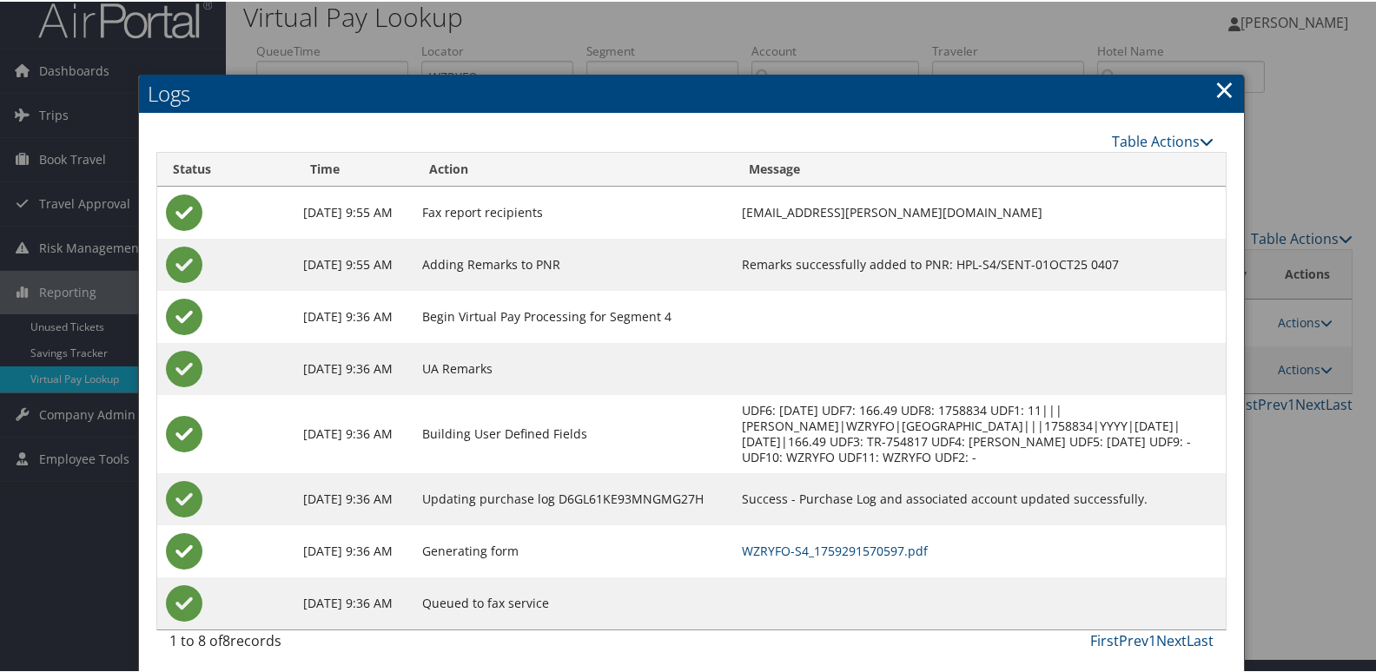
scroll to position [18, 0]
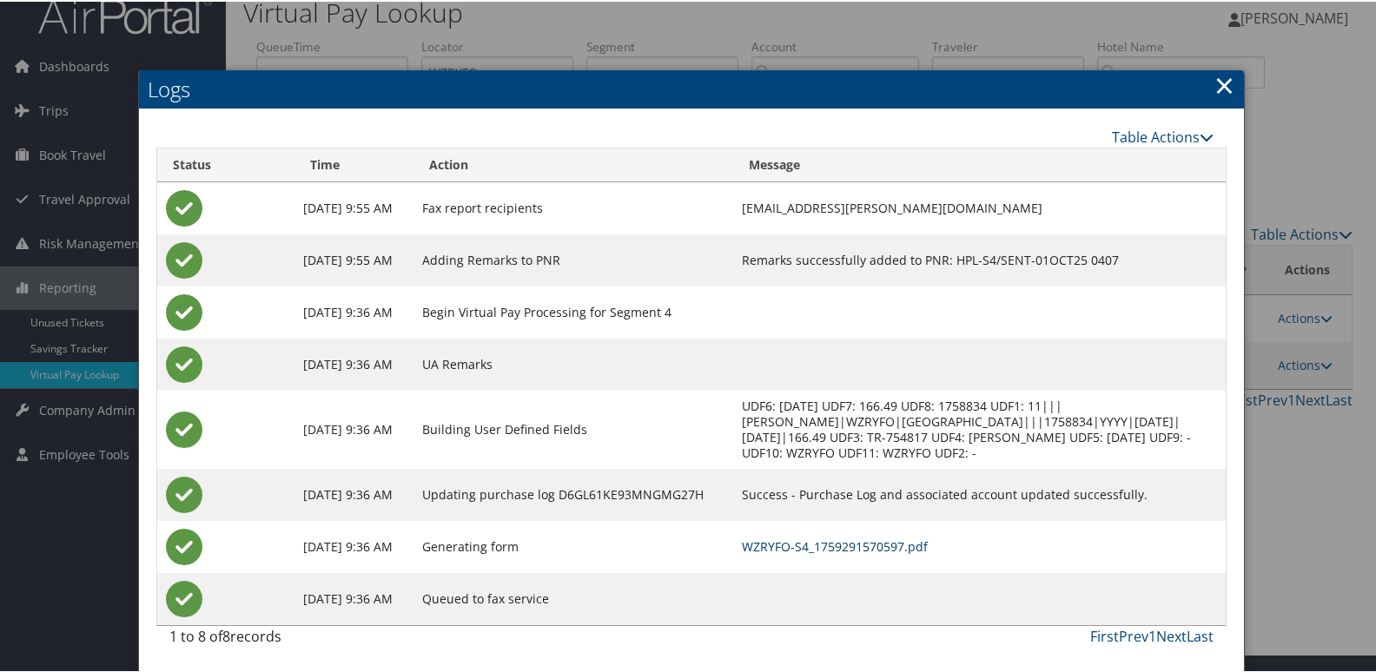
drag, startPoint x: 904, startPoint y: 549, endPoint x: 893, endPoint y: 549, distance: 10.4
click at [904, 549] on link "WZRYFO-S4_1759291570597.pdf" at bounding box center [835, 545] width 186 height 17
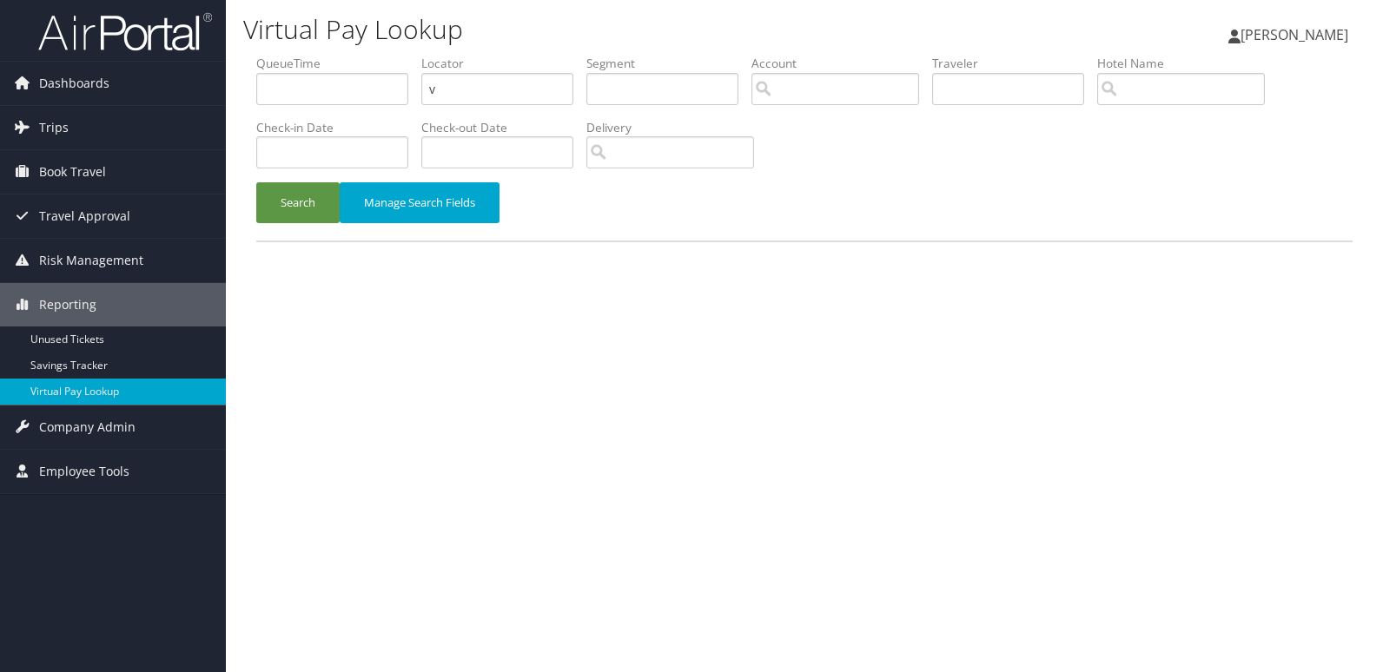
drag, startPoint x: 371, startPoint y: 109, endPoint x: 281, endPoint y: 122, distance: 90.4
click at [281, 55] on ul "QueueTime Locator v Segment Account Traveler Hotel Name Check-in Date Check-out…" at bounding box center [804, 55] width 1096 height 0
type input "WZRYFO"
click at [313, 194] on button "Search" at bounding box center [297, 202] width 83 height 41
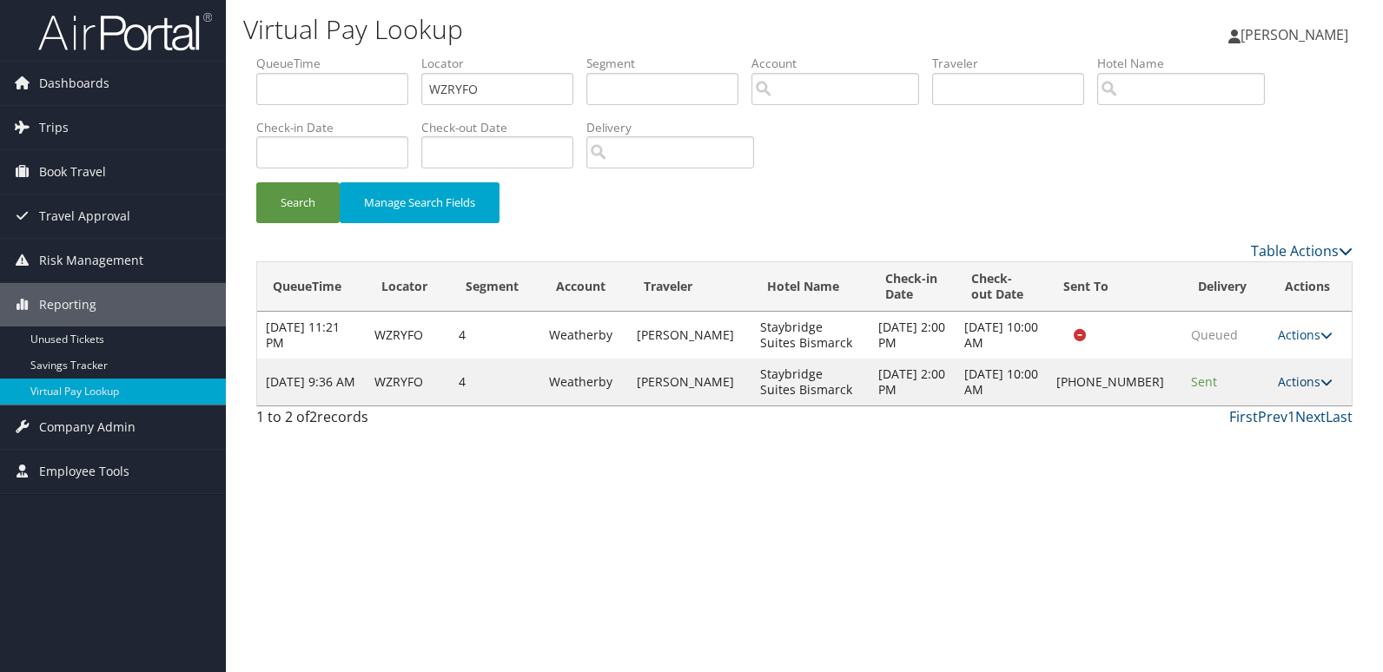
click at [1294, 382] on link "Actions" at bounding box center [1305, 382] width 55 height 17
click at [1213, 429] on link "Logs" at bounding box center [1247, 437] width 149 height 30
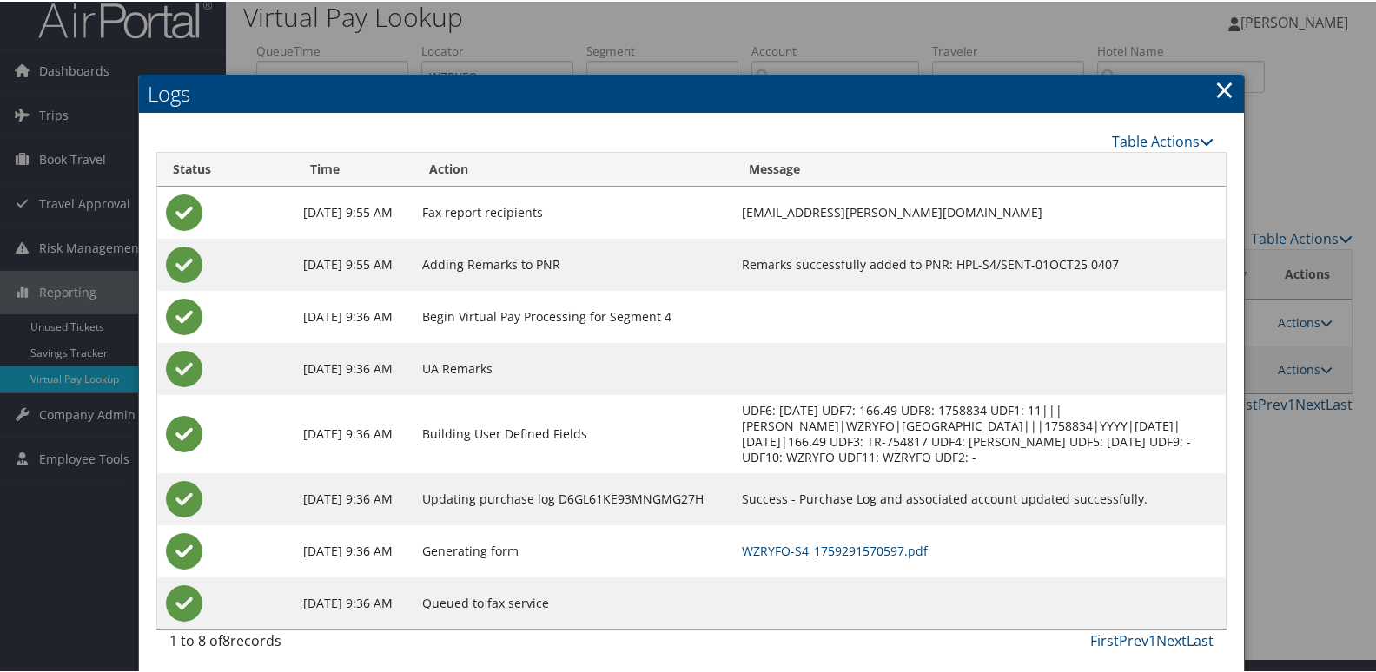
scroll to position [18, 0]
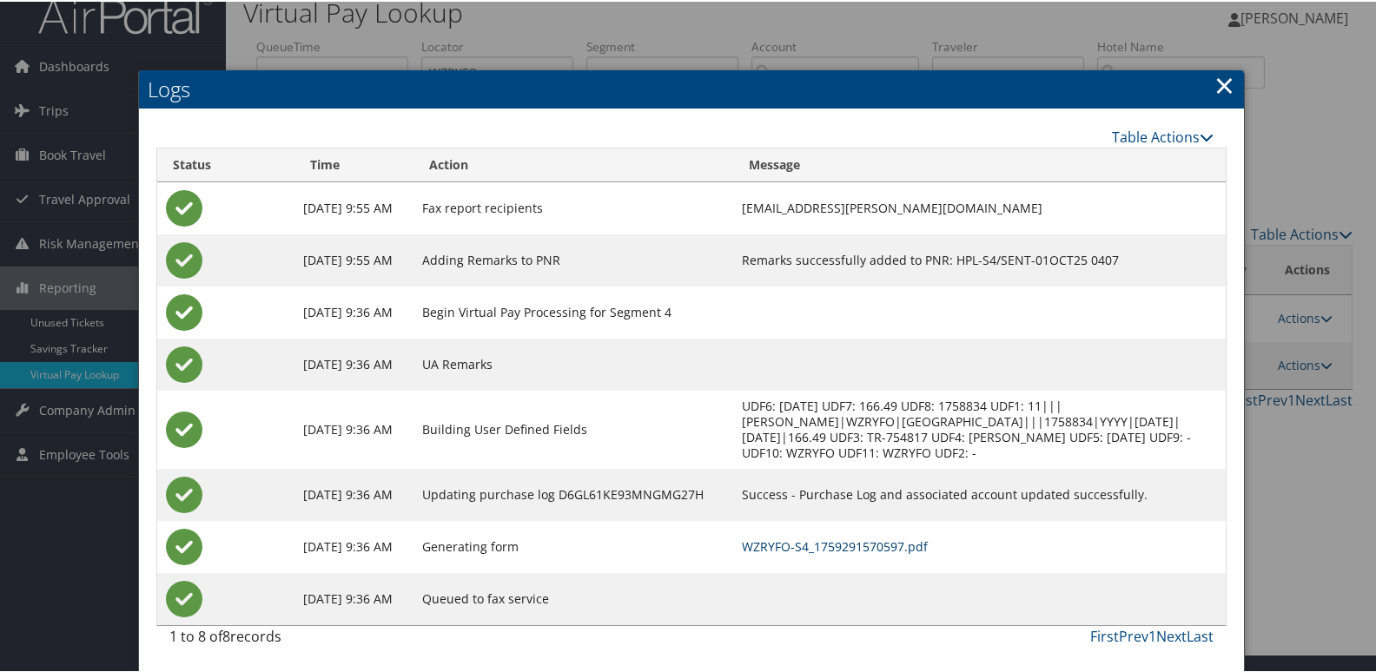
click at [908, 541] on link "WZRYFO-S4_1759291570597.pdf" at bounding box center [835, 545] width 186 height 17
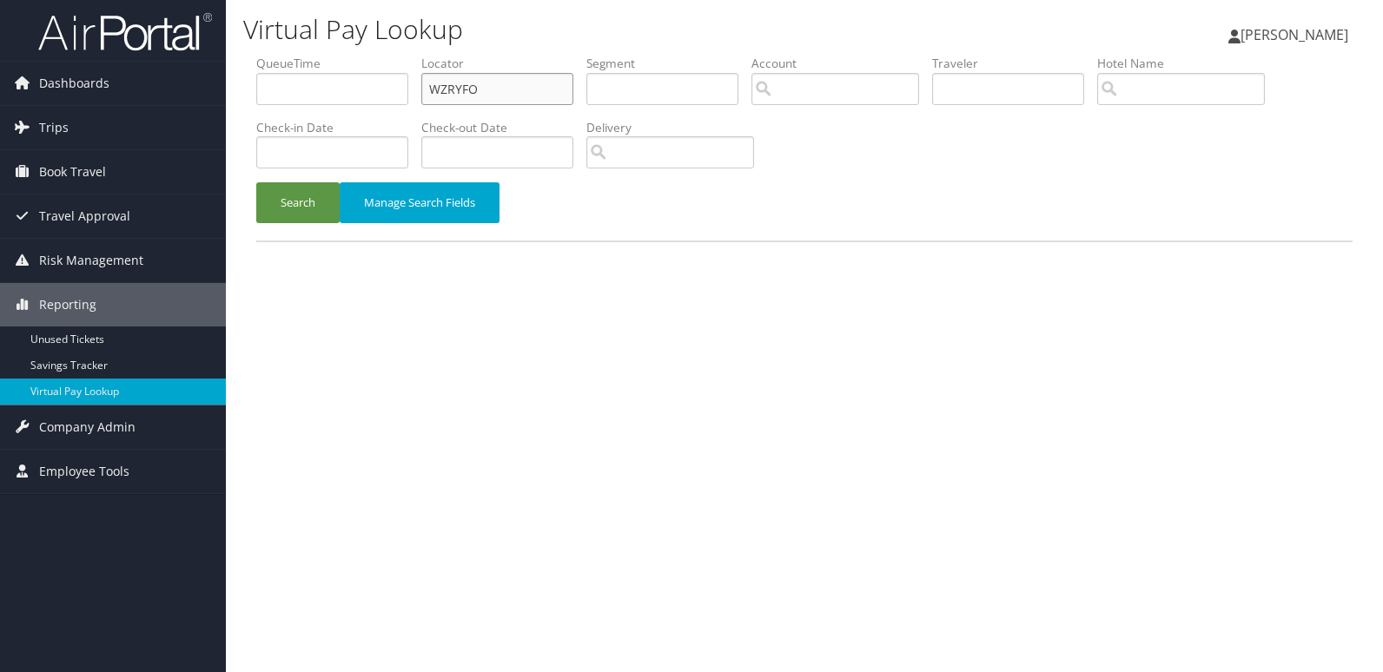
drag, startPoint x: 498, startPoint y: 90, endPoint x: 316, endPoint y: 110, distance: 182.7
click at [318, 55] on ul "QueueTime Locator WZRYFO Segment Account Traveler Hotel Name Check-in Date Chec…" at bounding box center [804, 55] width 1096 height 0
paste input "MKTKPF"
type input "MKTKPF"
click at [315, 195] on button "Search" at bounding box center [297, 202] width 83 height 41
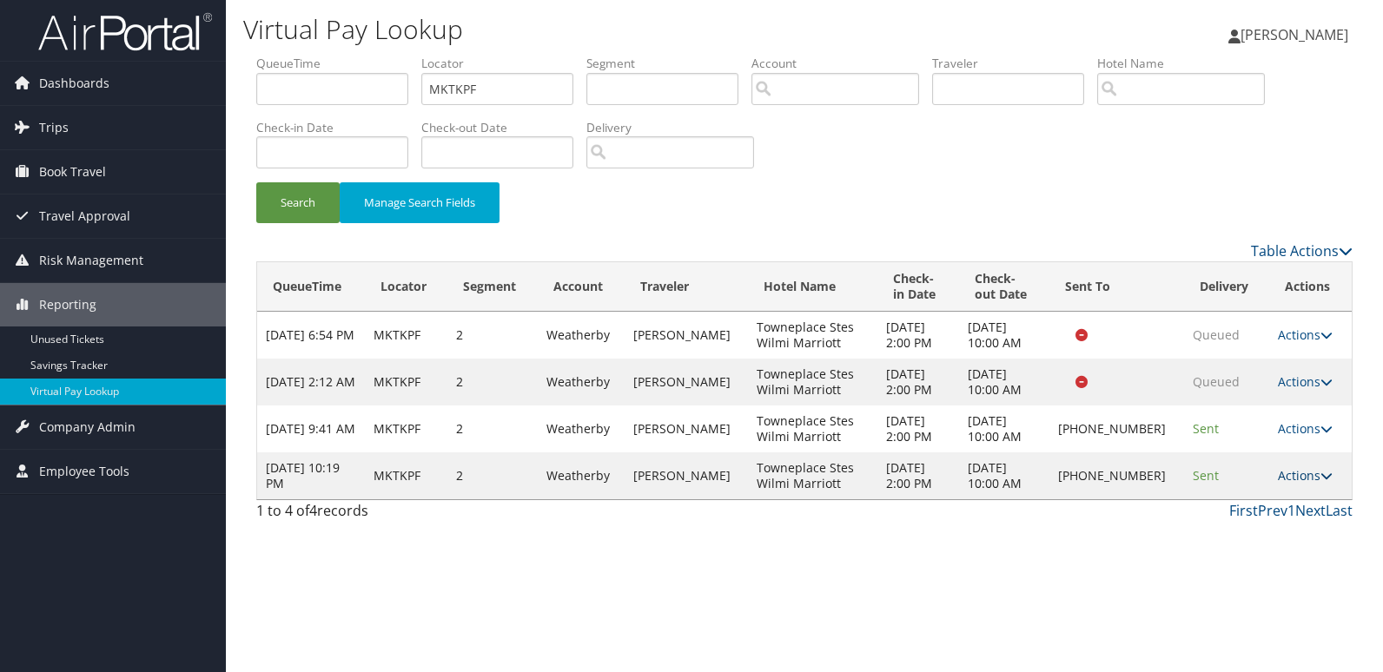
click at [1314, 470] on link "Actions" at bounding box center [1305, 475] width 55 height 17
click at [1241, 517] on link "Logs" at bounding box center [1247, 531] width 149 height 30
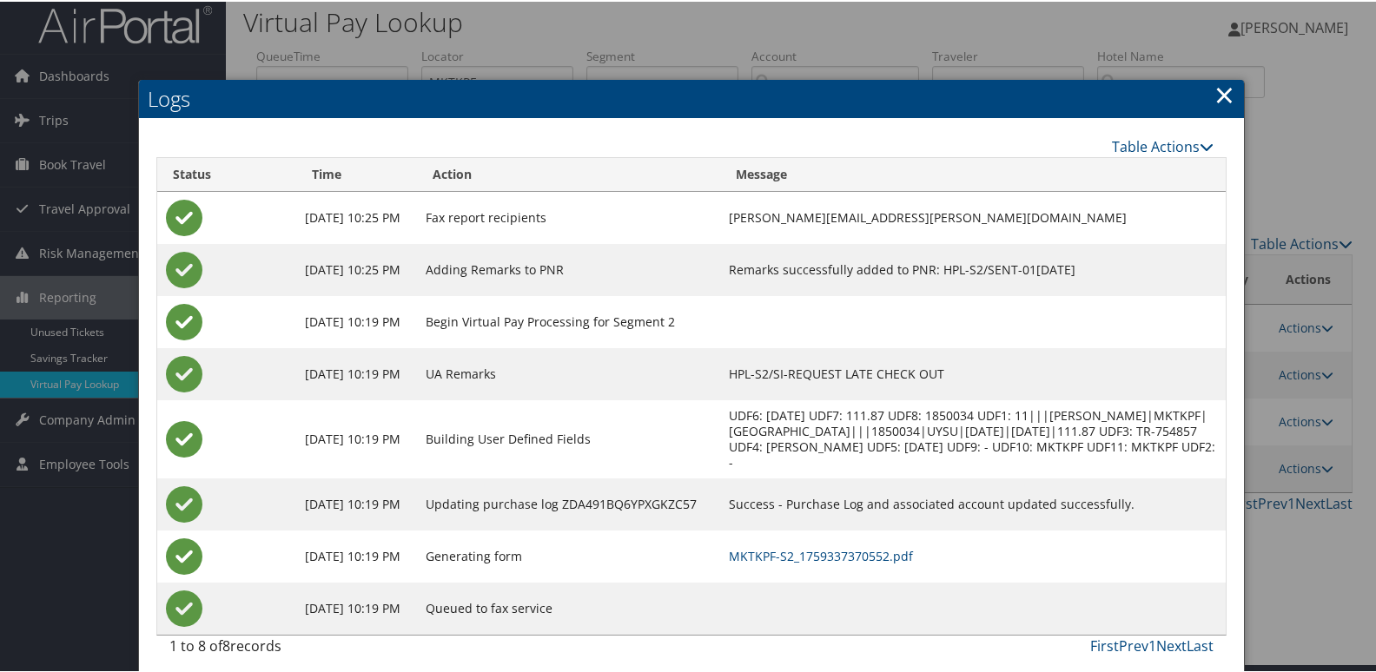
scroll to position [18, 0]
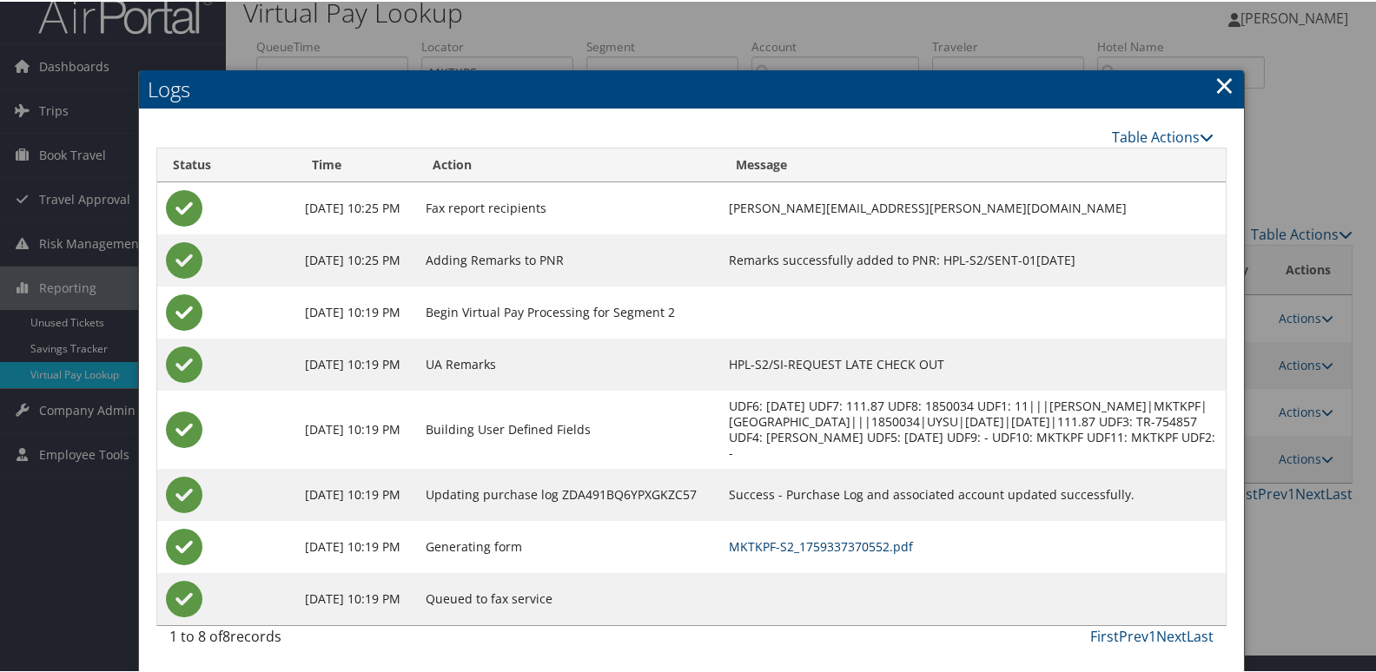
click at [791, 537] on link "MKTKPF-S2_1759337370552.pdf" at bounding box center [821, 545] width 184 height 17
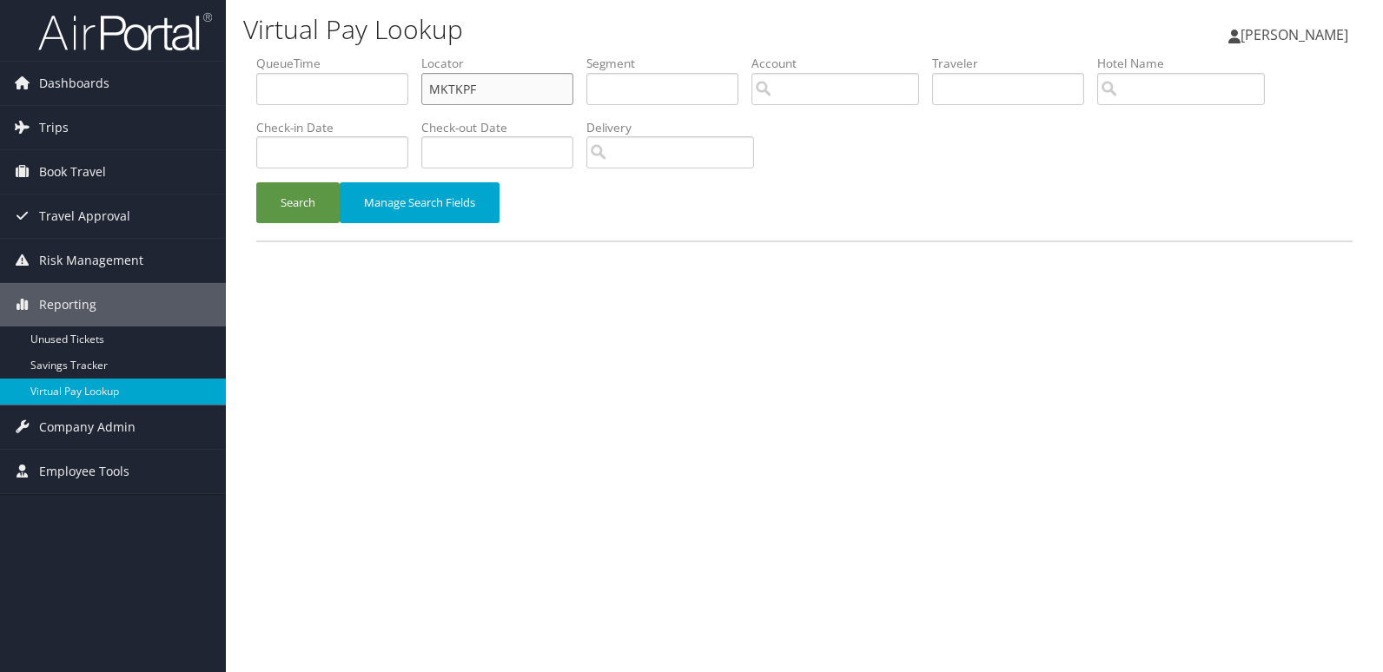
drag, startPoint x: 370, startPoint y: 102, endPoint x: 313, endPoint y: 112, distance: 58.3
click at [313, 55] on ul "QueueTime Locator MKTKPF Segment Account Traveler Hotel Name Check-in Date Chec…" at bounding box center [804, 55] width 1096 height 0
paste input "PMUIX"
type input "MPMUIX"
click at [331, 239] on div "Search Manage Search Fields" at bounding box center [804, 211] width 1122 height 58
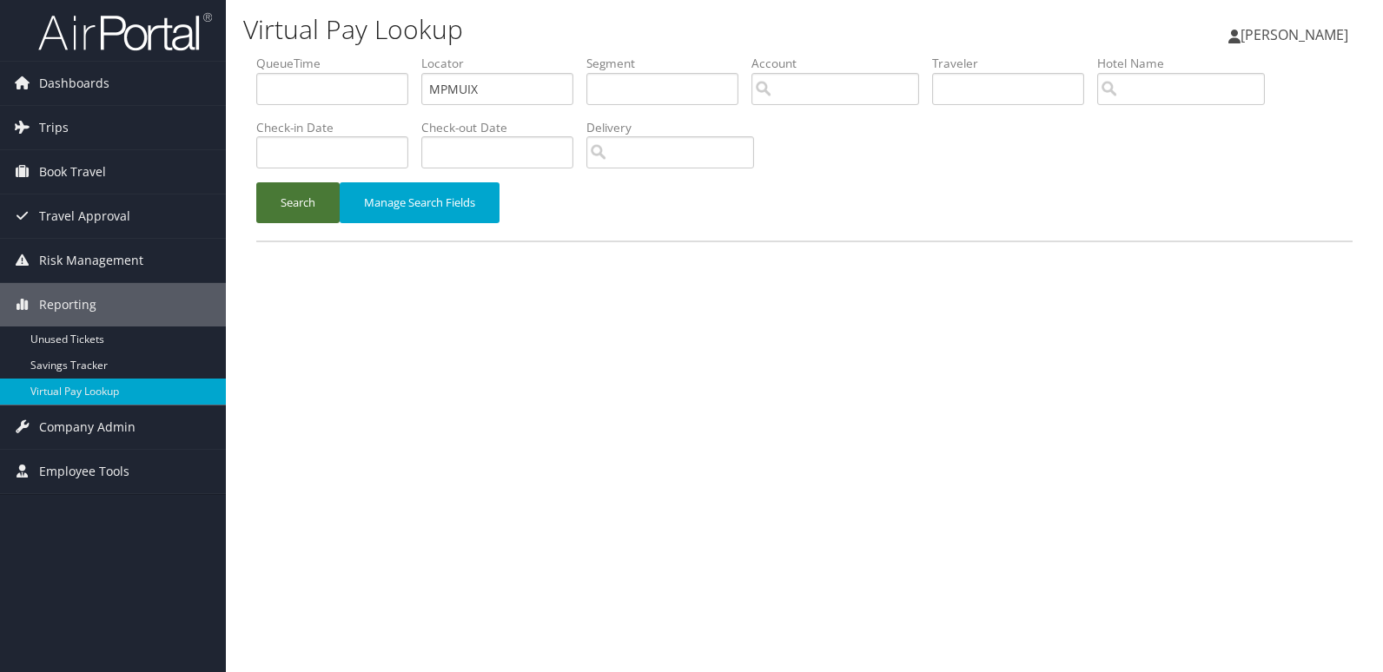
click at [304, 195] on button "Search" at bounding box center [297, 202] width 83 height 41
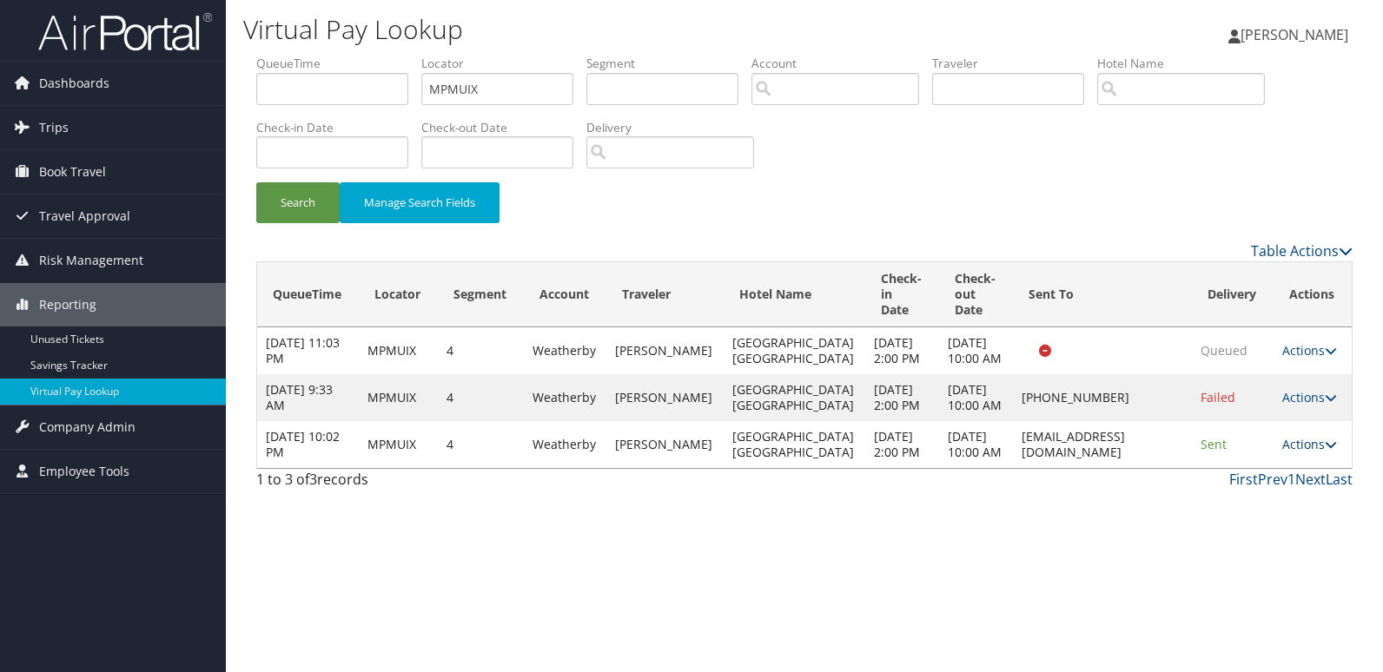
click at [1286, 453] on link "Actions" at bounding box center [1309, 444] width 55 height 17
click at [1246, 544] on link "Logs" at bounding box center [1273, 539] width 109 height 30
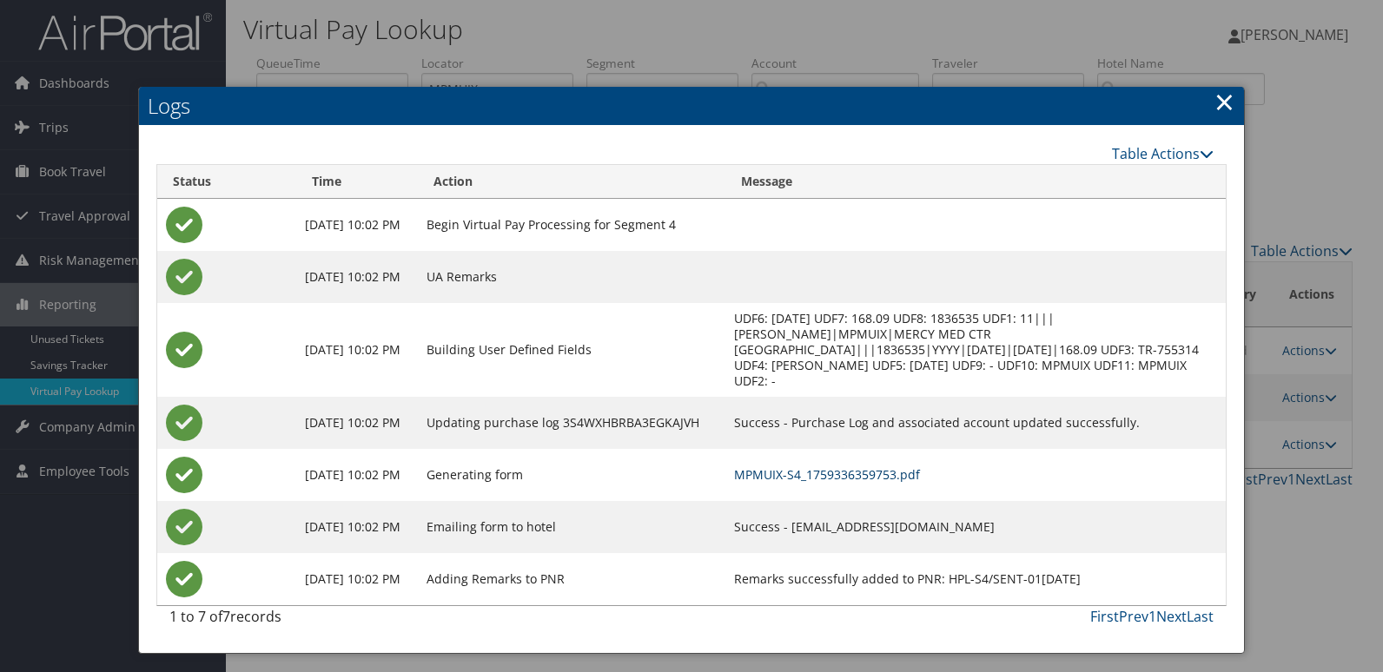
click at [875, 468] on link "MPMUIX-S4_1759336359753.pdf" at bounding box center [827, 475] width 186 height 17
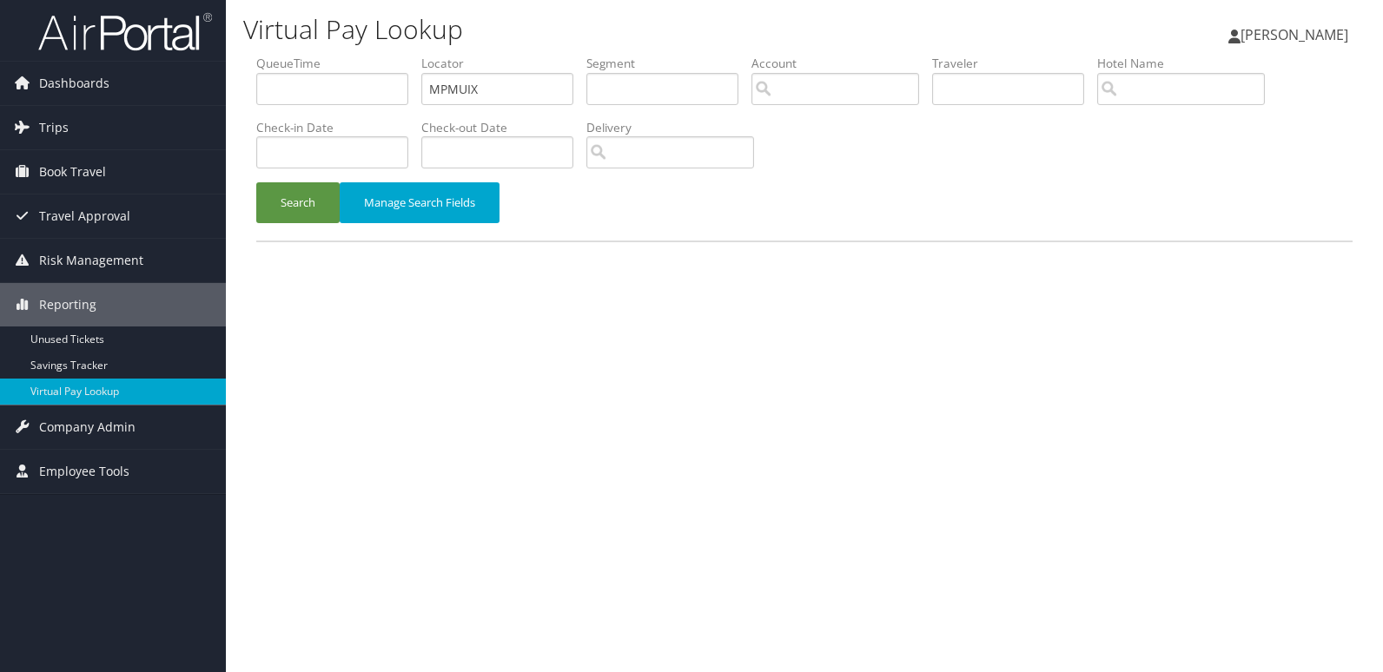
click at [256, 131] on form "QueueTime Locator MPMUIX Segment Account Traveler Hotel Name Check-in Date Chec…" at bounding box center [804, 148] width 1096 height 186
type input "FKMIXN"
click at [306, 208] on button "Search" at bounding box center [297, 202] width 83 height 41
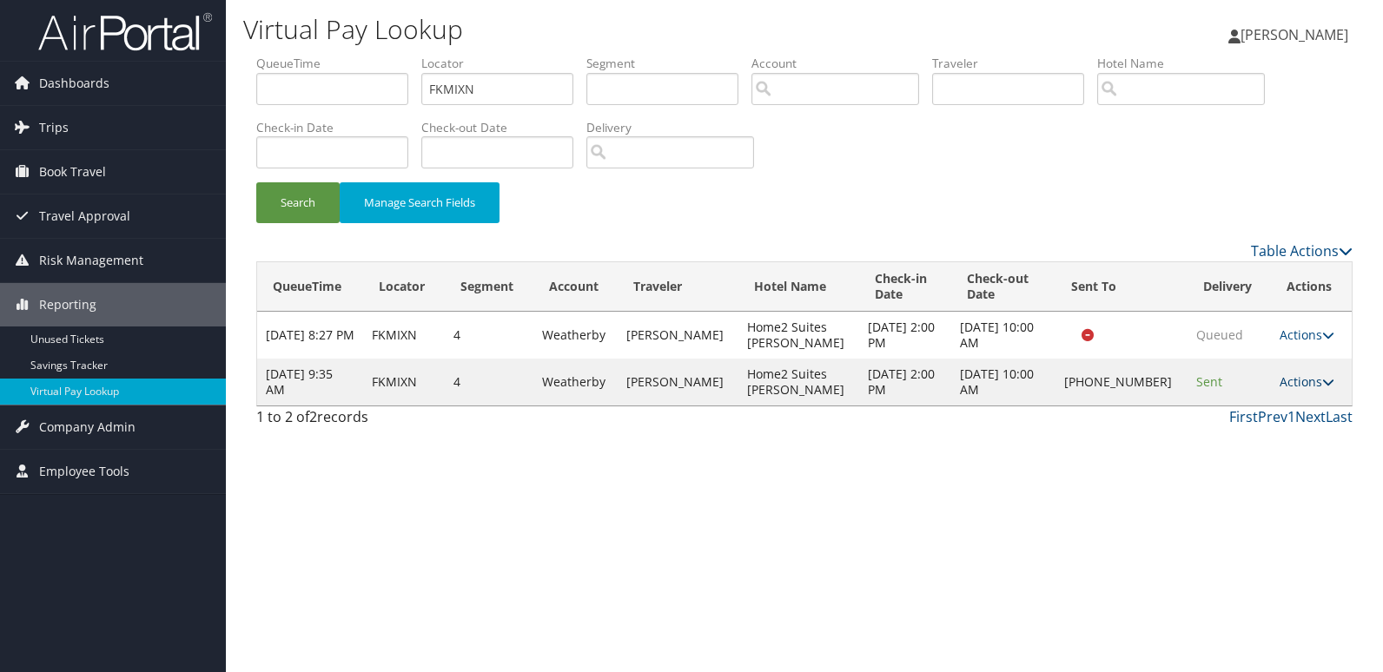
click at [1322, 387] on icon at bounding box center [1328, 382] width 12 height 12
click at [1253, 436] on link "Logs" at bounding box center [1248, 437] width 149 height 30
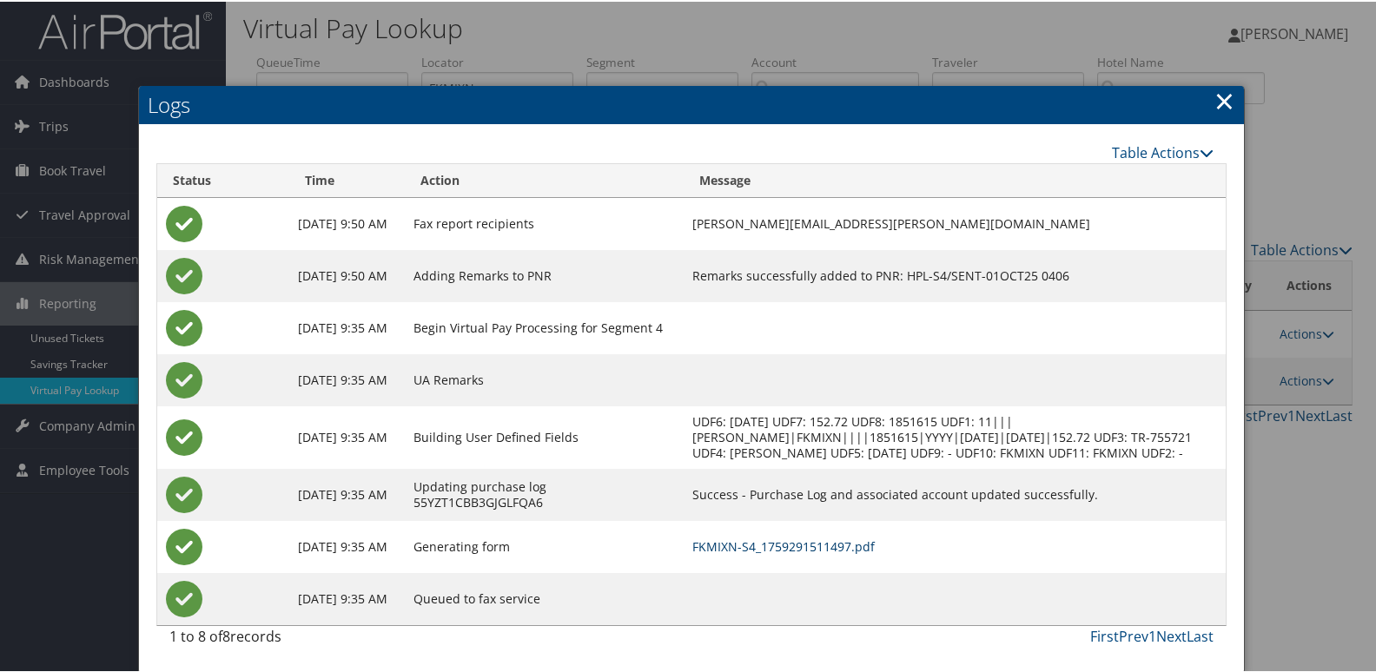
scroll to position [18, 0]
click at [838, 546] on link "FKMIXN-S4_1759291511497.pdf" at bounding box center [783, 545] width 182 height 17
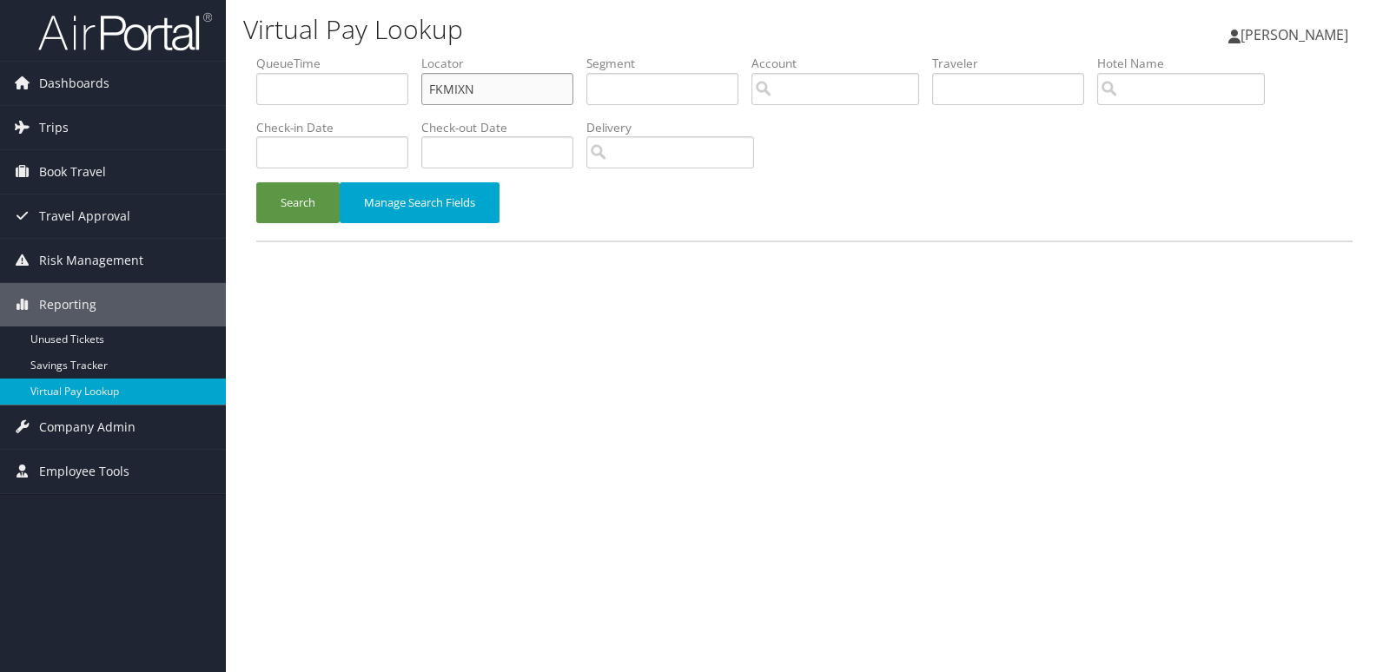
drag, startPoint x: 520, startPoint y: 88, endPoint x: 337, endPoint y: 105, distance: 183.3
click at [337, 55] on ul "QueueTime Locator FKMIXN Segment Account Traveler Hotel Name Check-in Date Chec…" at bounding box center [804, 55] width 1096 height 0
paste input "SNGPWZ"
type input "SNGPWZ"
click at [301, 199] on button "Search" at bounding box center [297, 202] width 83 height 41
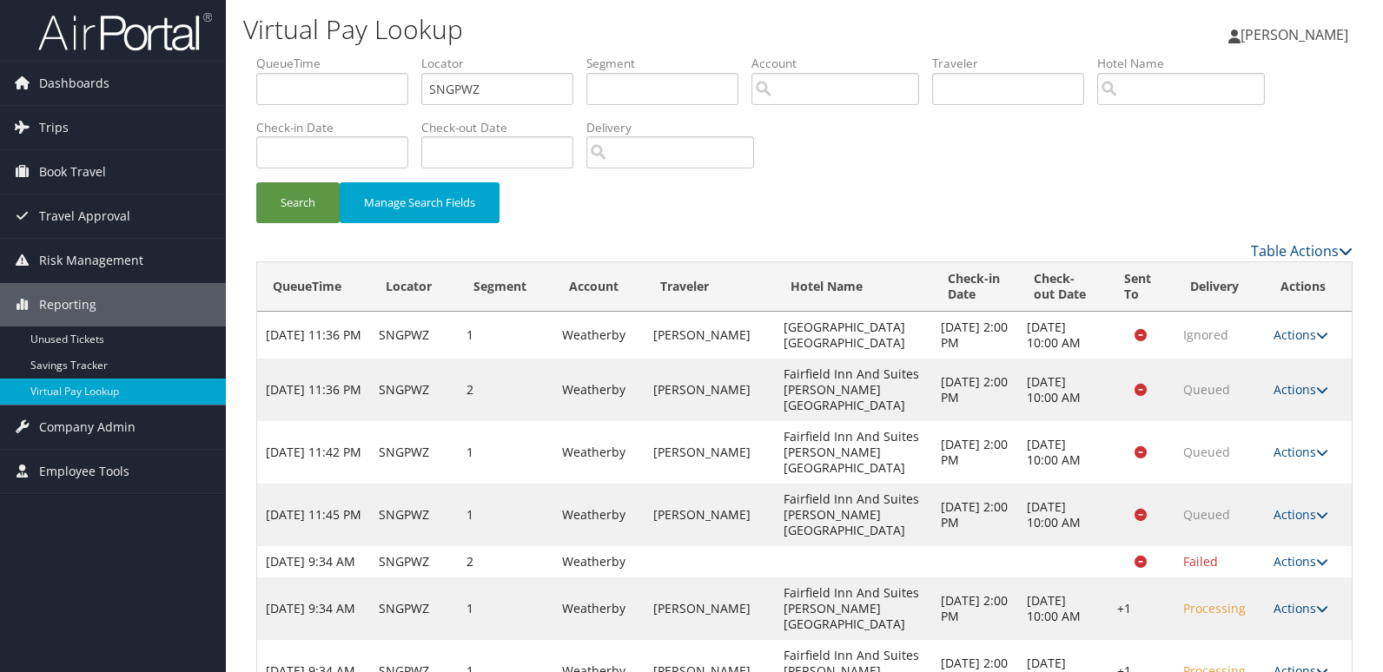
click at [1310, 663] on link "Actions" at bounding box center [1301, 671] width 55 height 17
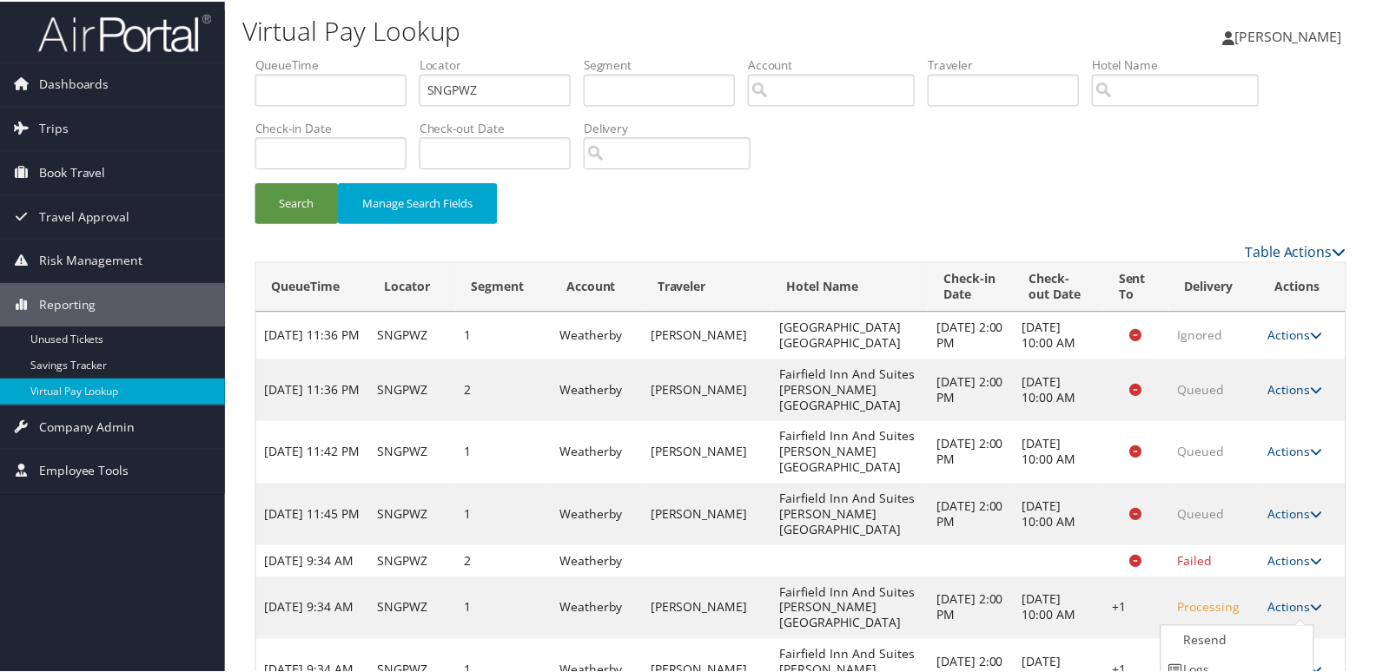
scroll to position [74, 0]
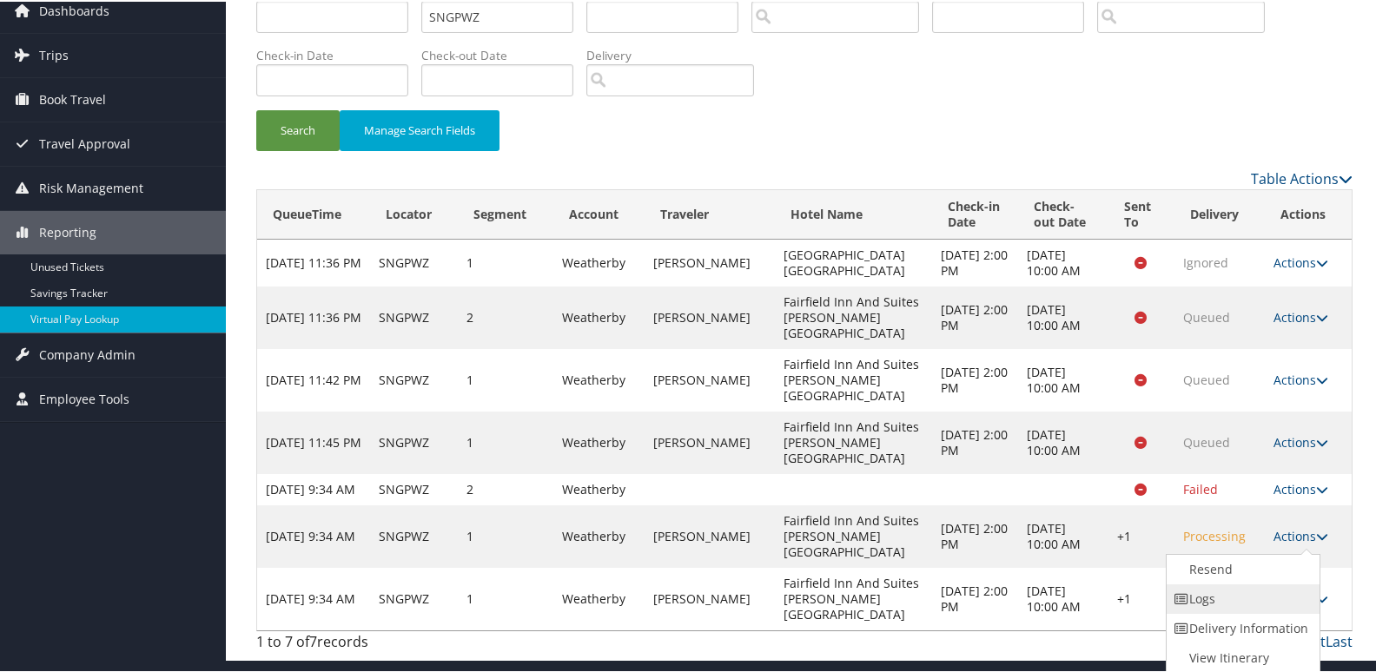
click at [1223, 599] on link "Logs" at bounding box center [1241, 598] width 149 height 30
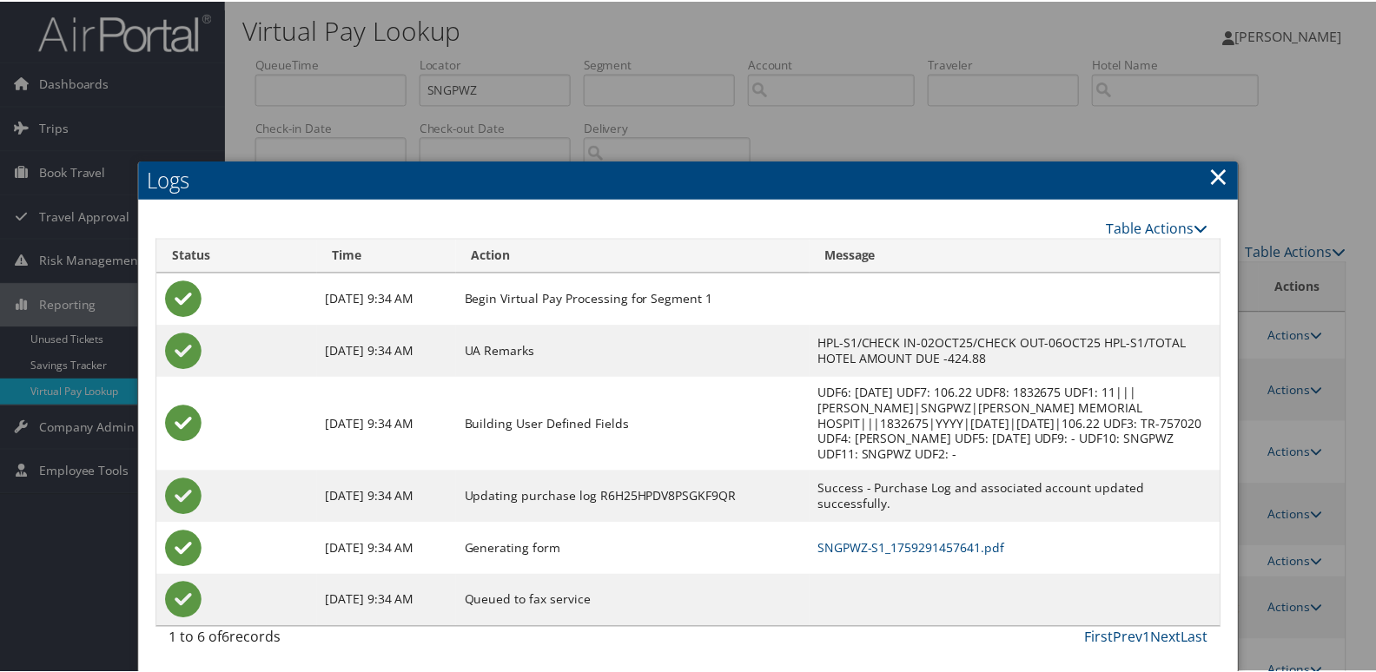
scroll to position [3, 0]
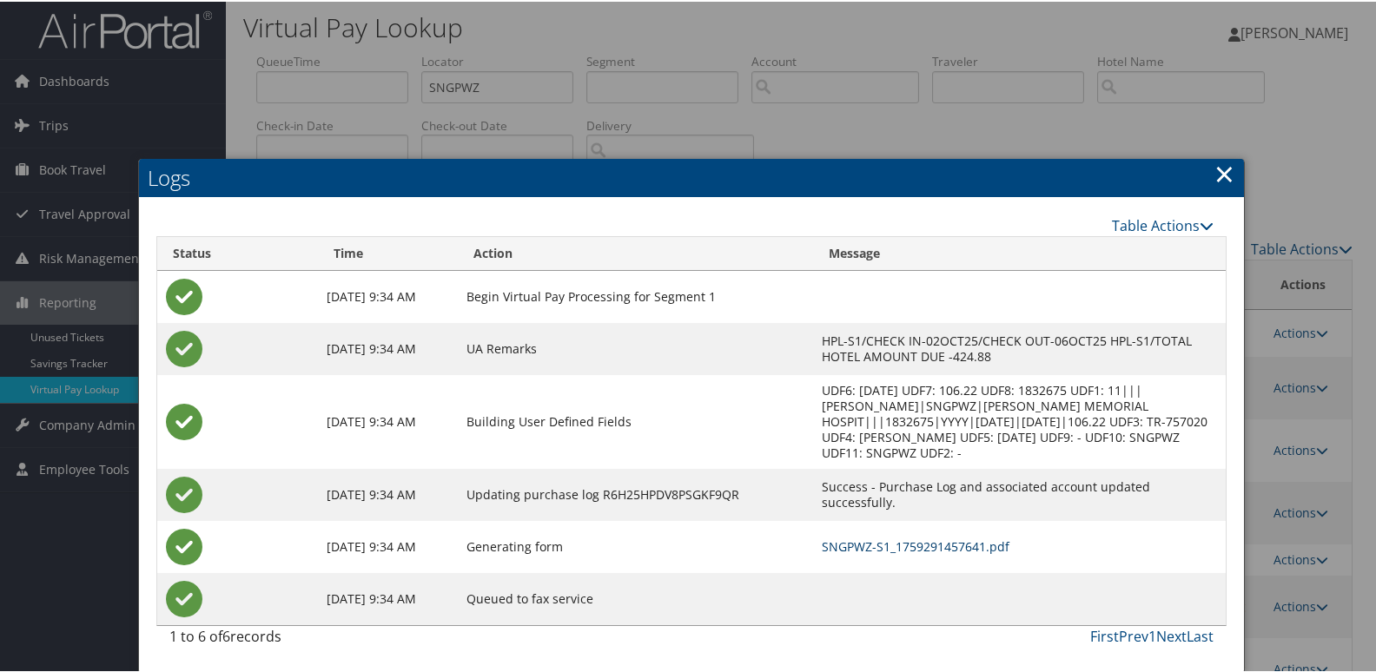
click at [900, 546] on link "SNGPWZ-S1_1759291457641.pdf" at bounding box center [916, 545] width 188 height 17
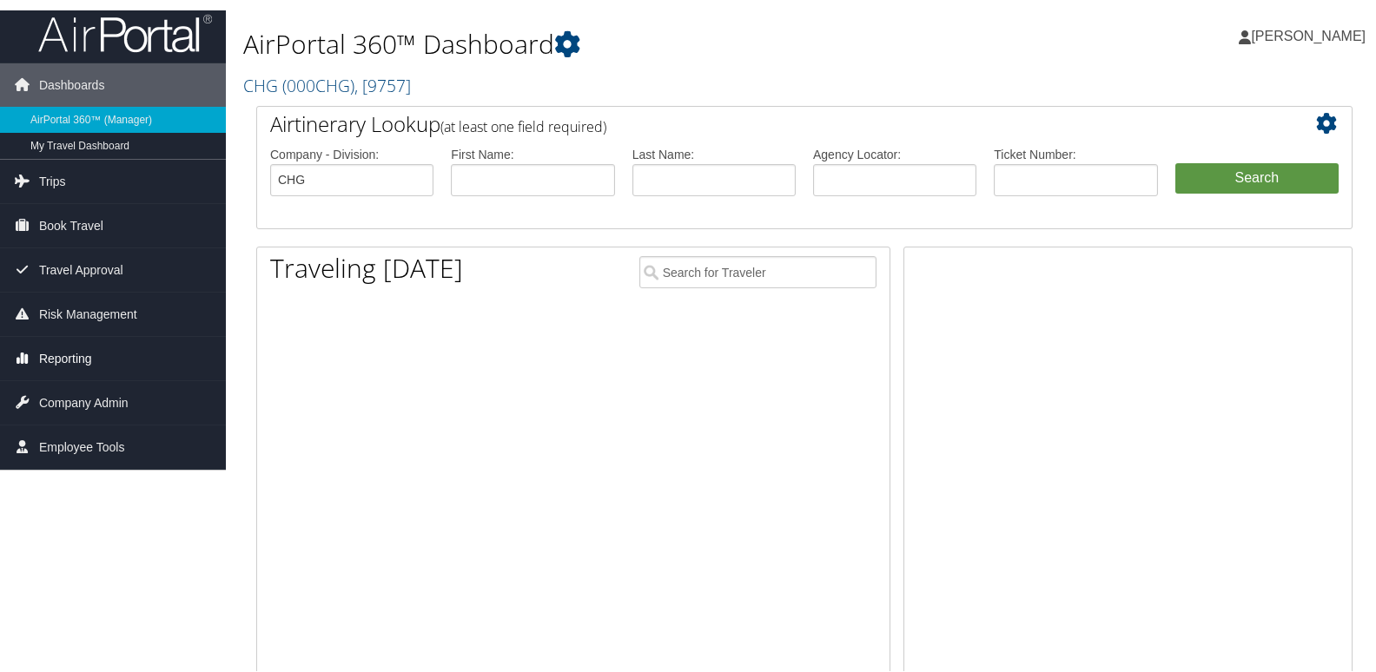
click at [72, 351] on span "Reporting" at bounding box center [65, 356] width 53 height 43
drag, startPoint x: 0, startPoint y: 0, endPoint x: 62, endPoint y: 361, distance: 366.6
click at [62, 361] on span "Reporting" at bounding box center [65, 356] width 53 height 43
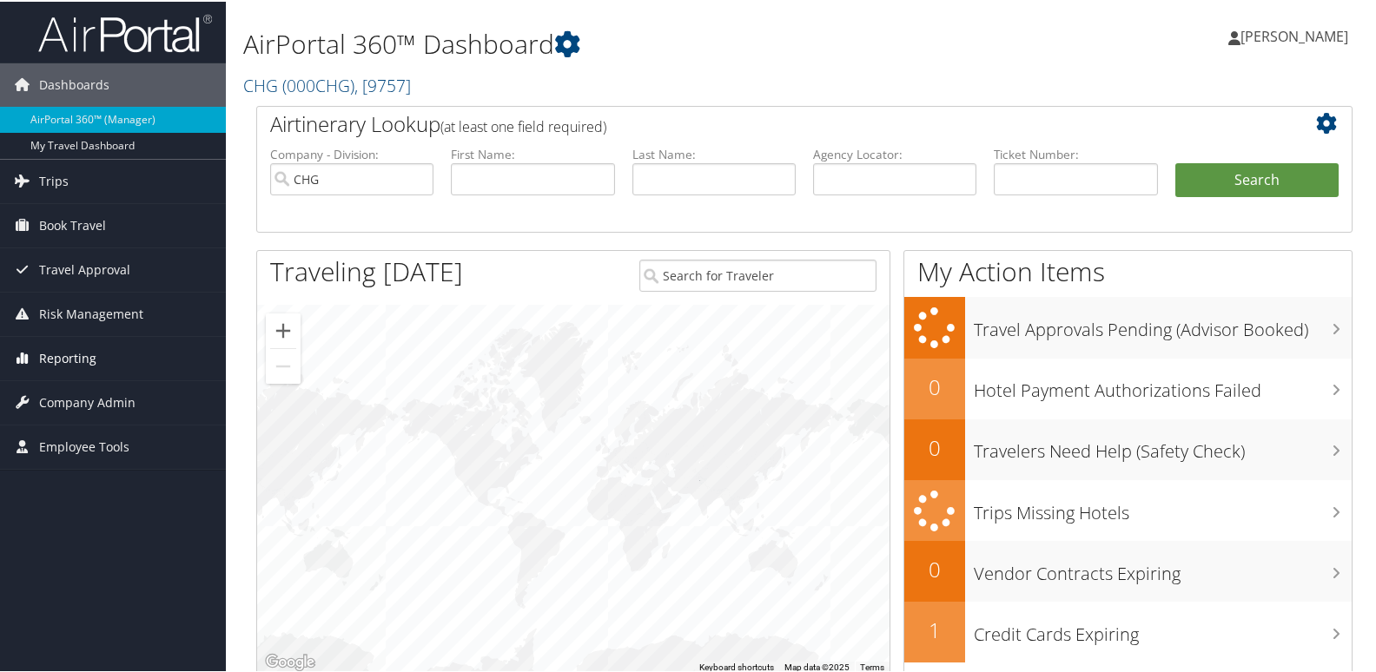
click at [82, 366] on span "Reporting" at bounding box center [67, 356] width 57 height 43
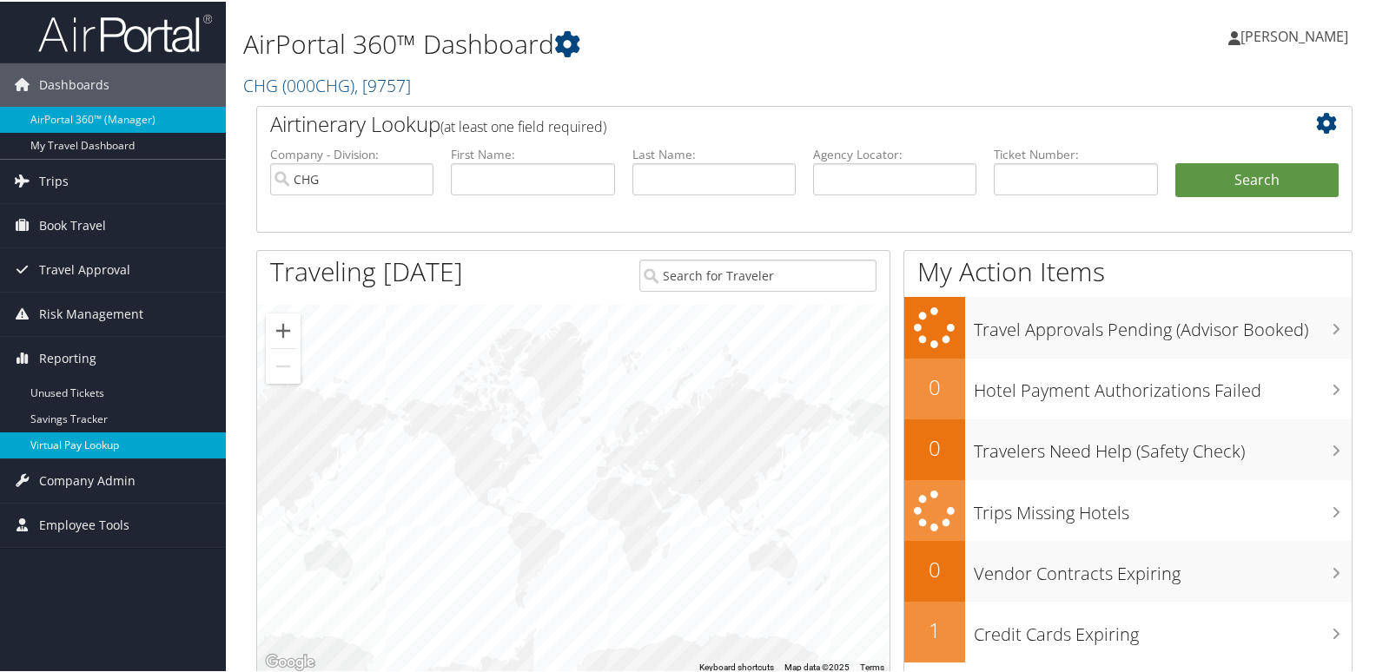
click at [74, 452] on link "Virtual Pay Lookup" at bounding box center [113, 444] width 226 height 26
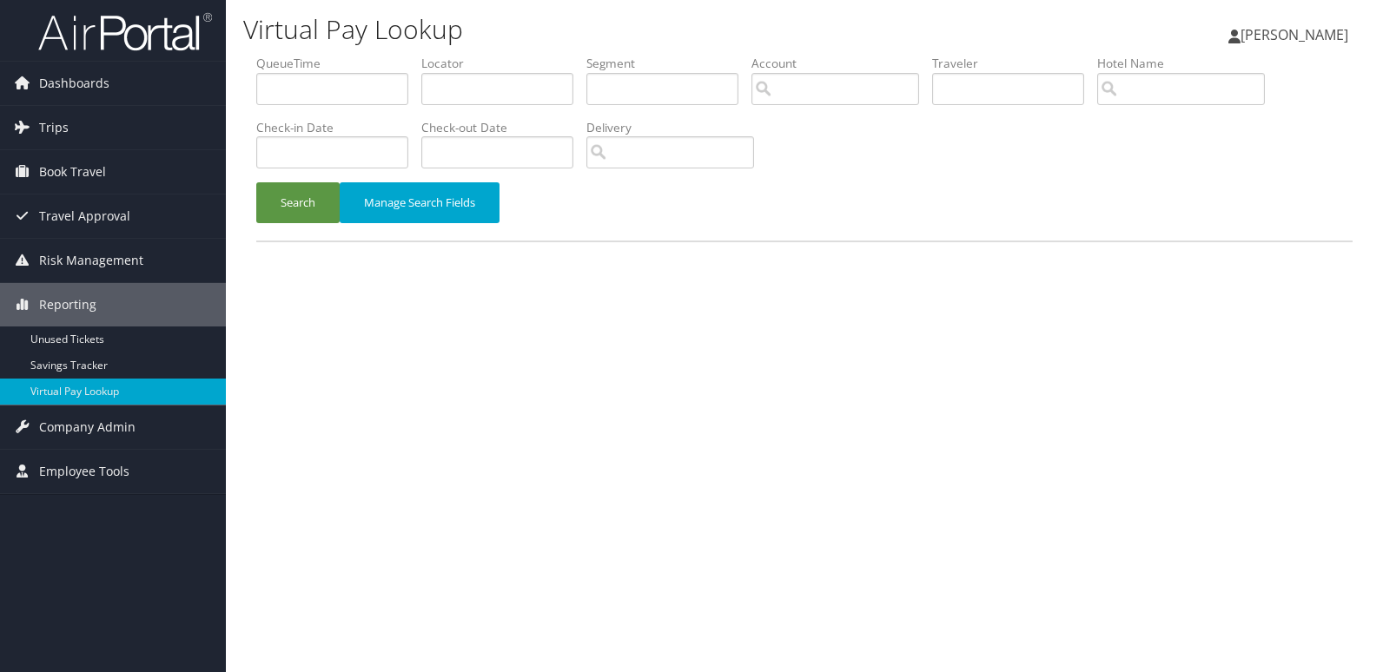
click at [519, 69] on label "Locator" at bounding box center [503, 63] width 165 height 17
click at [476, 89] on input "text" at bounding box center [497, 89] width 152 height 32
paste input "YOHERT"
type input "YOHERT"
click at [294, 219] on button "Search" at bounding box center [297, 202] width 83 height 41
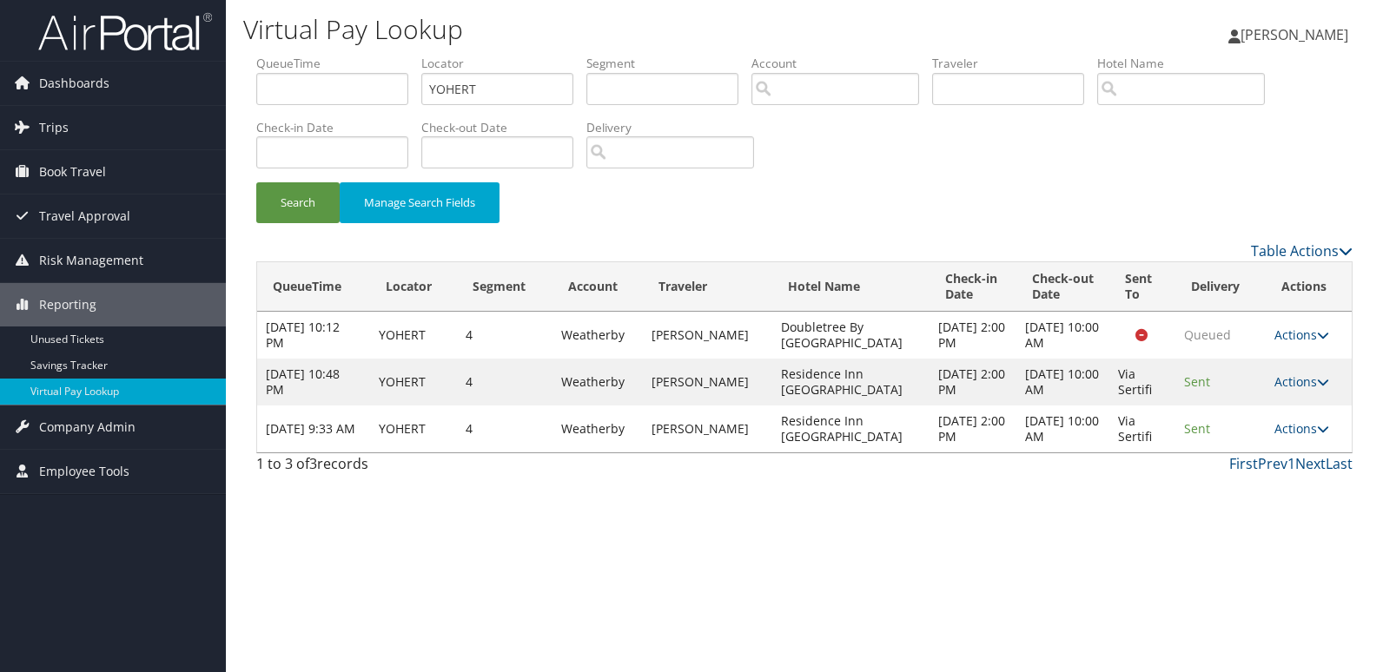
click at [1303, 435] on link "Actions" at bounding box center [1302, 428] width 55 height 17
click at [1250, 484] on link "Logs" at bounding box center [1267, 484] width 109 height 30
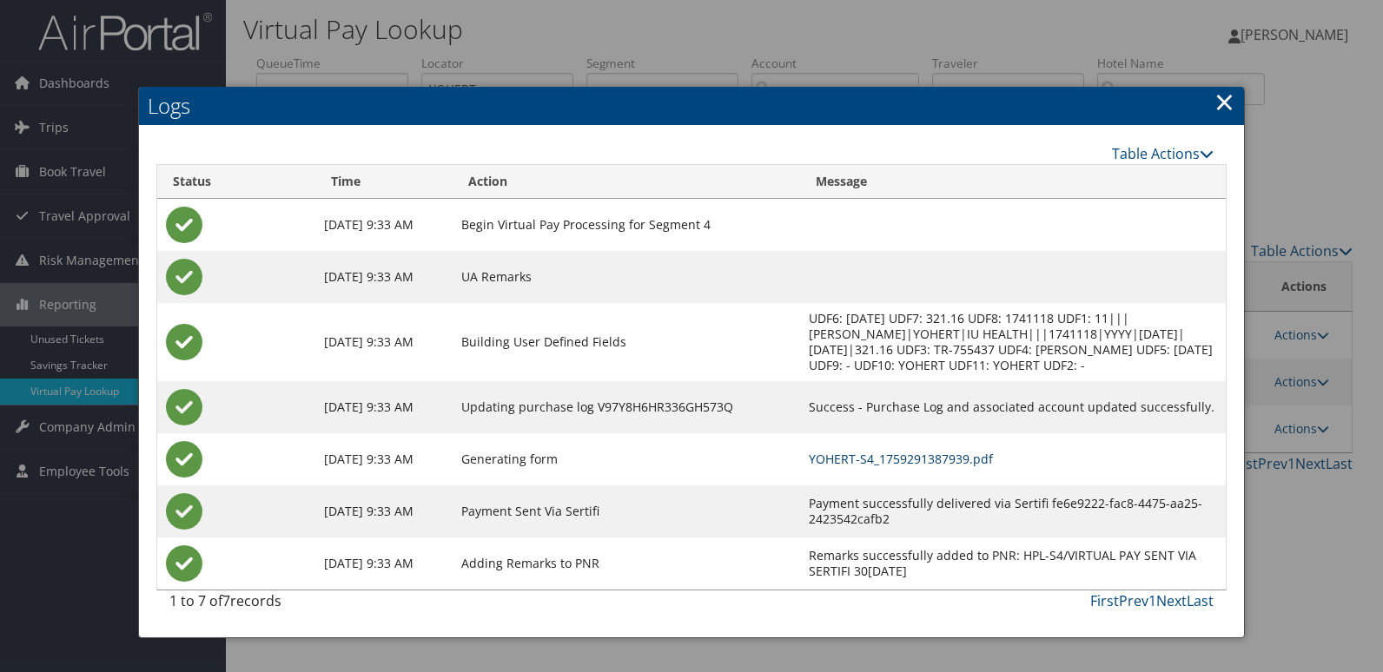
click at [941, 467] on link "YOHERT-S4_1759291387939.pdf" at bounding box center [901, 459] width 184 height 17
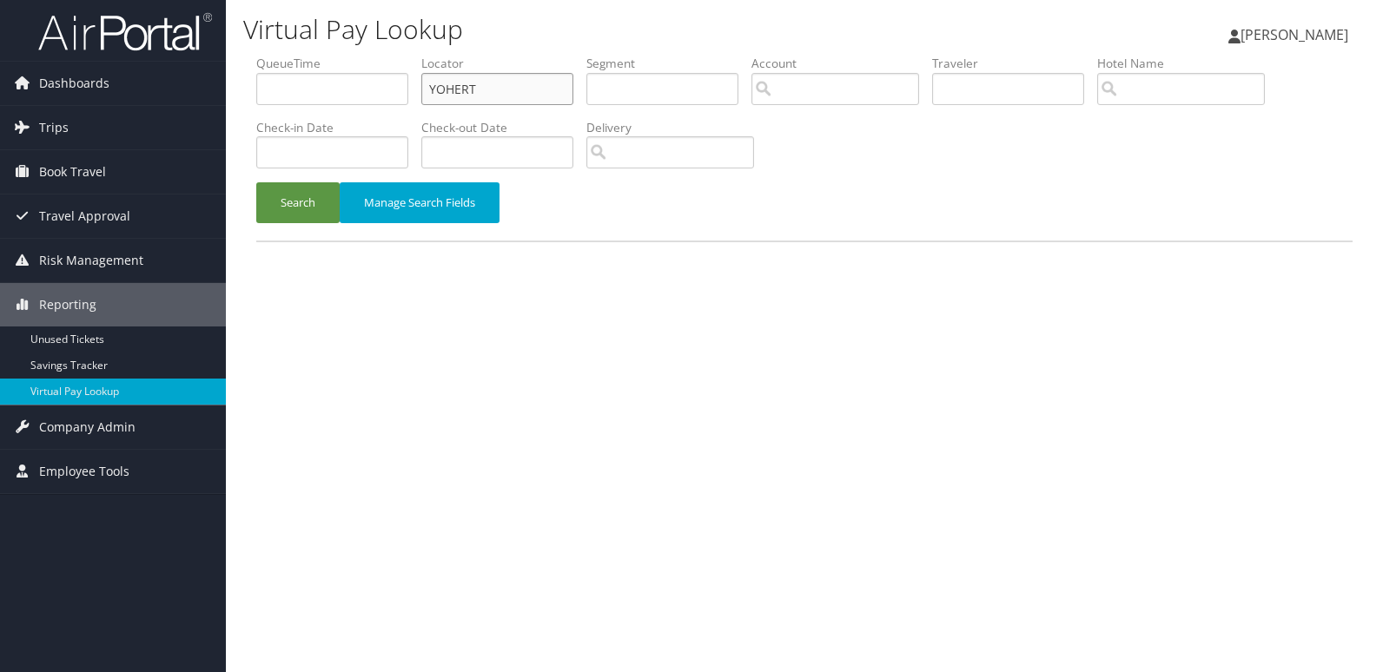
drag, startPoint x: 497, startPoint y: 77, endPoint x: 321, endPoint y: 113, distance: 179.9
click at [328, 55] on ul "QueueTime Locator YOHERT Segment Account Traveler Hotel Name Check-in Date Chec…" at bounding box center [804, 55] width 1096 height 0
paste input "HCCIJY"
type input "HCCIJY"
click at [328, 214] on button "Search" at bounding box center [297, 202] width 83 height 41
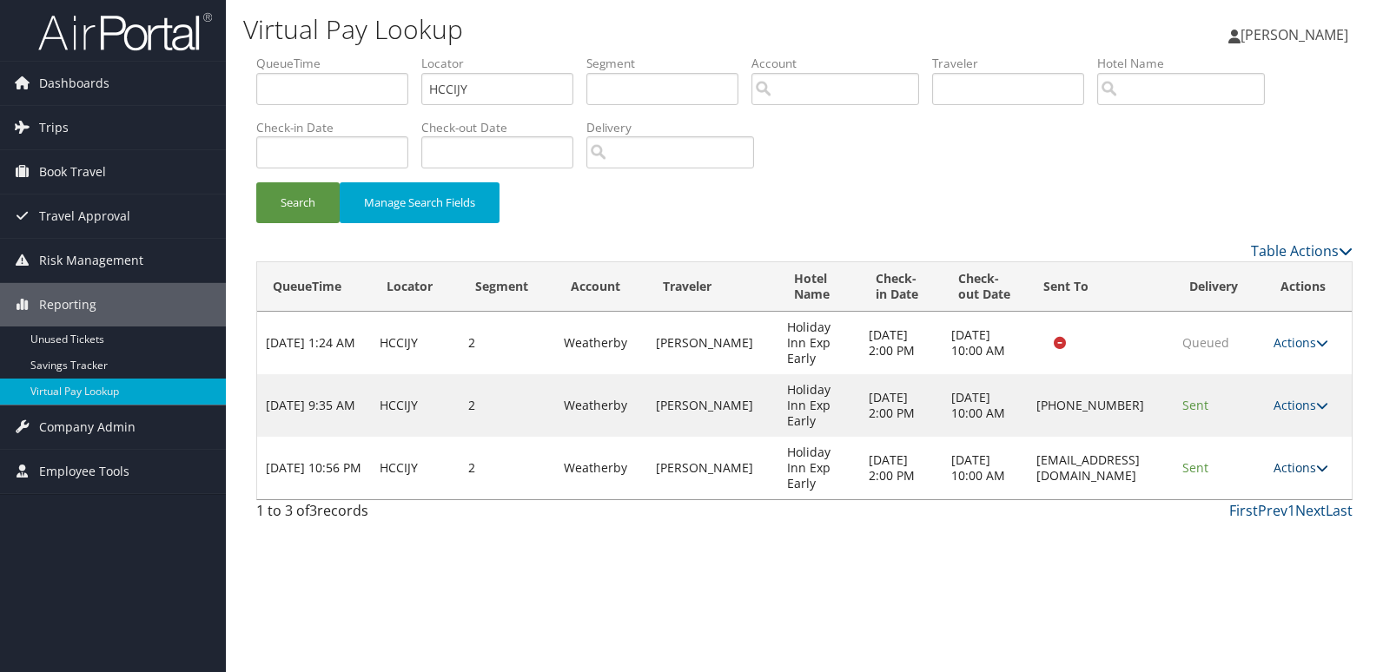
click at [1281, 460] on link "Actions" at bounding box center [1301, 468] width 55 height 17
click at [1223, 483] on icon at bounding box center [1230, 484] width 16 height 12
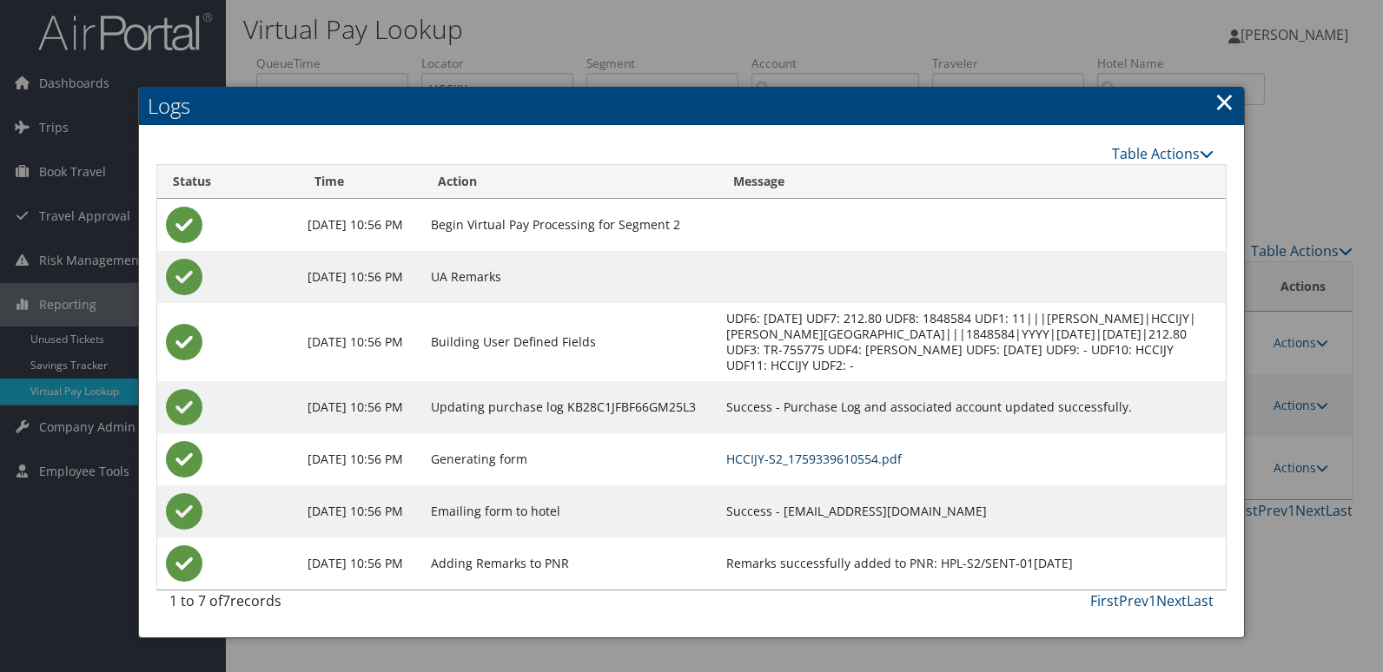
click at [902, 462] on link "HCCIJY-S2_1759339610554.pdf" at bounding box center [813, 459] width 175 height 17
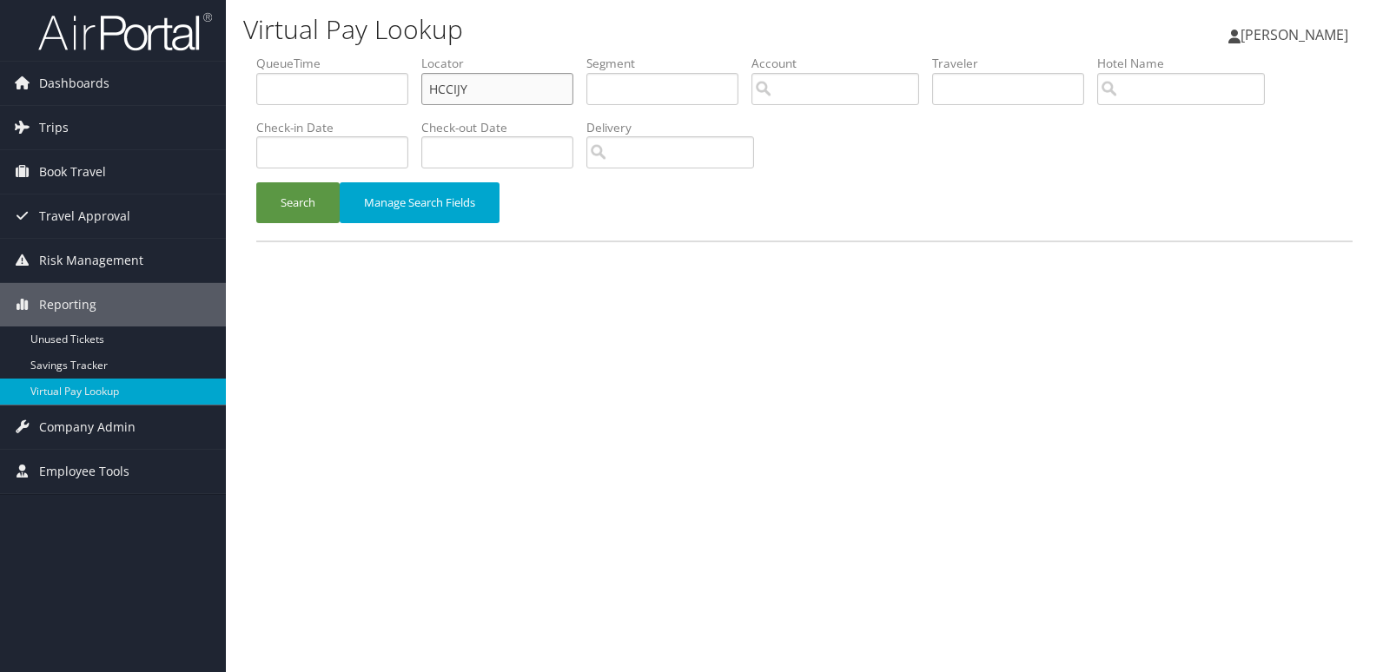
drag, startPoint x: 503, startPoint y: 96, endPoint x: 318, endPoint y: 118, distance: 186.4
click at [318, 55] on ul "QueueTime Locator HCCIJY Segment Account Traveler Hotel Name Check-in Date Chec…" at bounding box center [804, 55] width 1096 height 0
paste input "YSDFQE"
type input "YSDFQE"
click at [300, 174] on li "Check-in Date" at bounding box center [338, 150] width 165 height 63
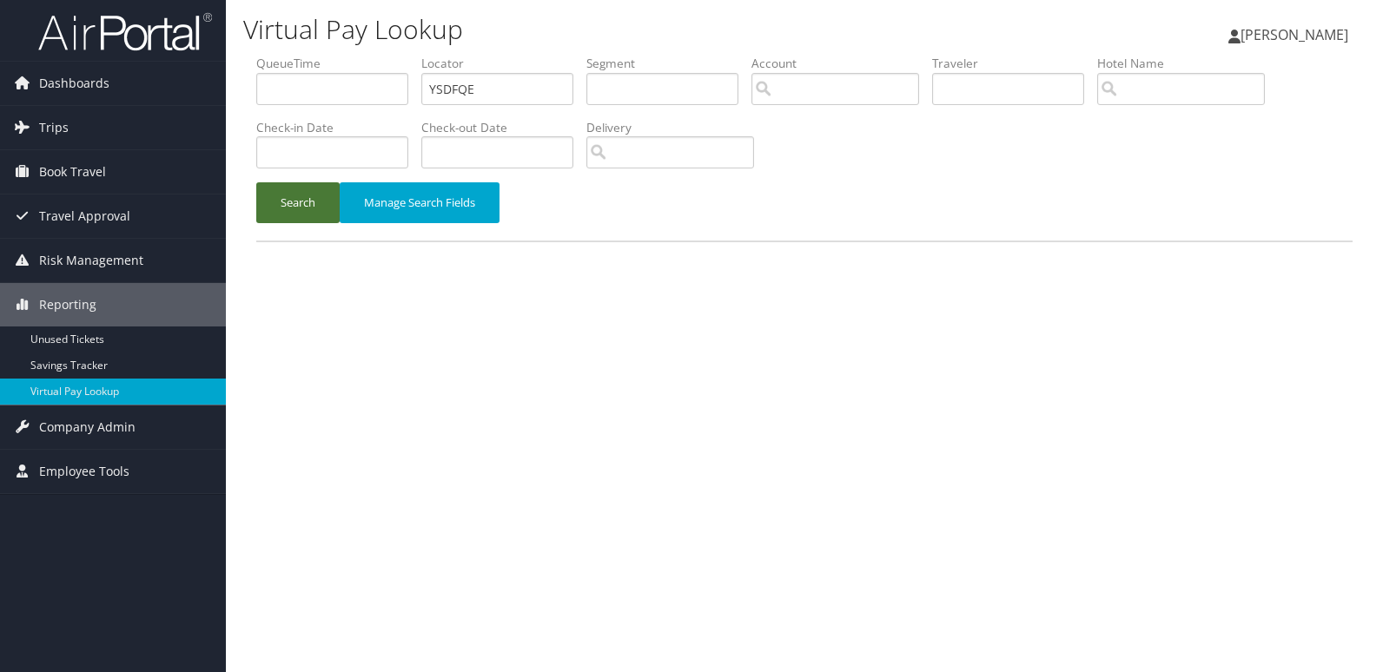
click at [305, 195] on button "Search" at bounding box center [297, 202] width 83 height 41
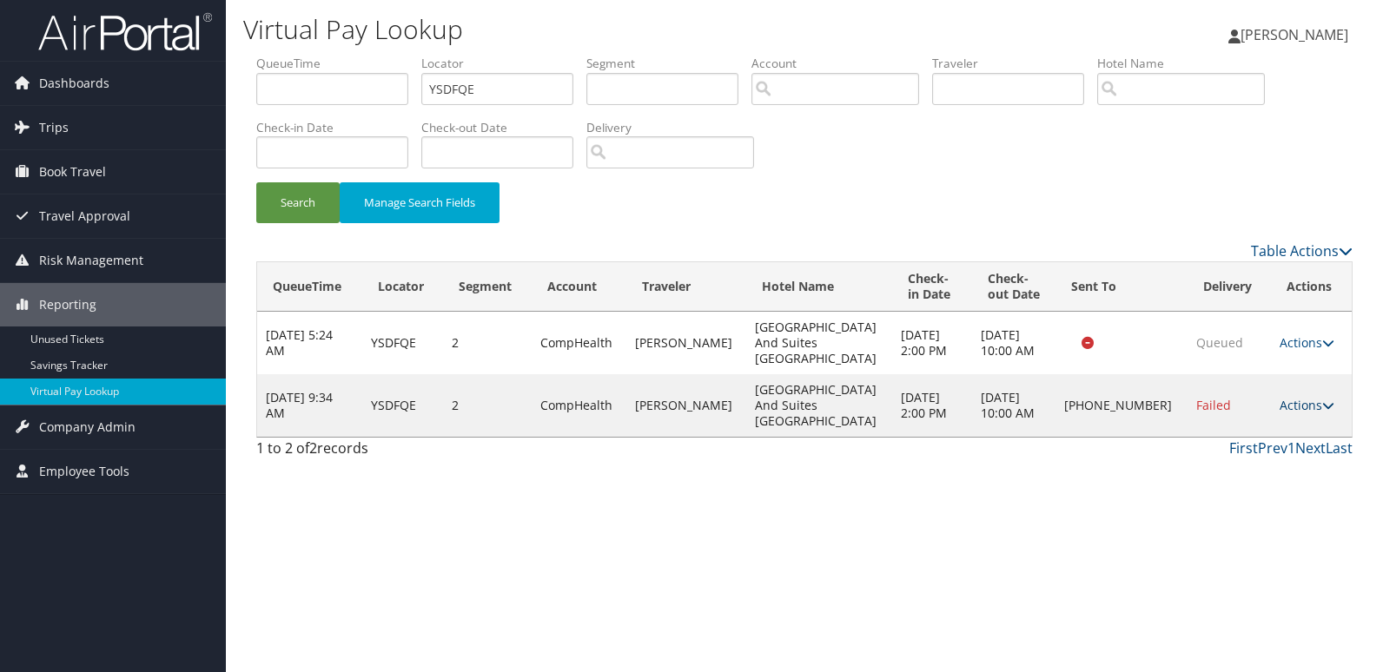
click at [1301, 397] on link "Actions" at bounding box center [1307, 405] width 55 height 17
click at [1250, 435] on link "Logs" at bounding box center [1248, 437] width 149 height 30
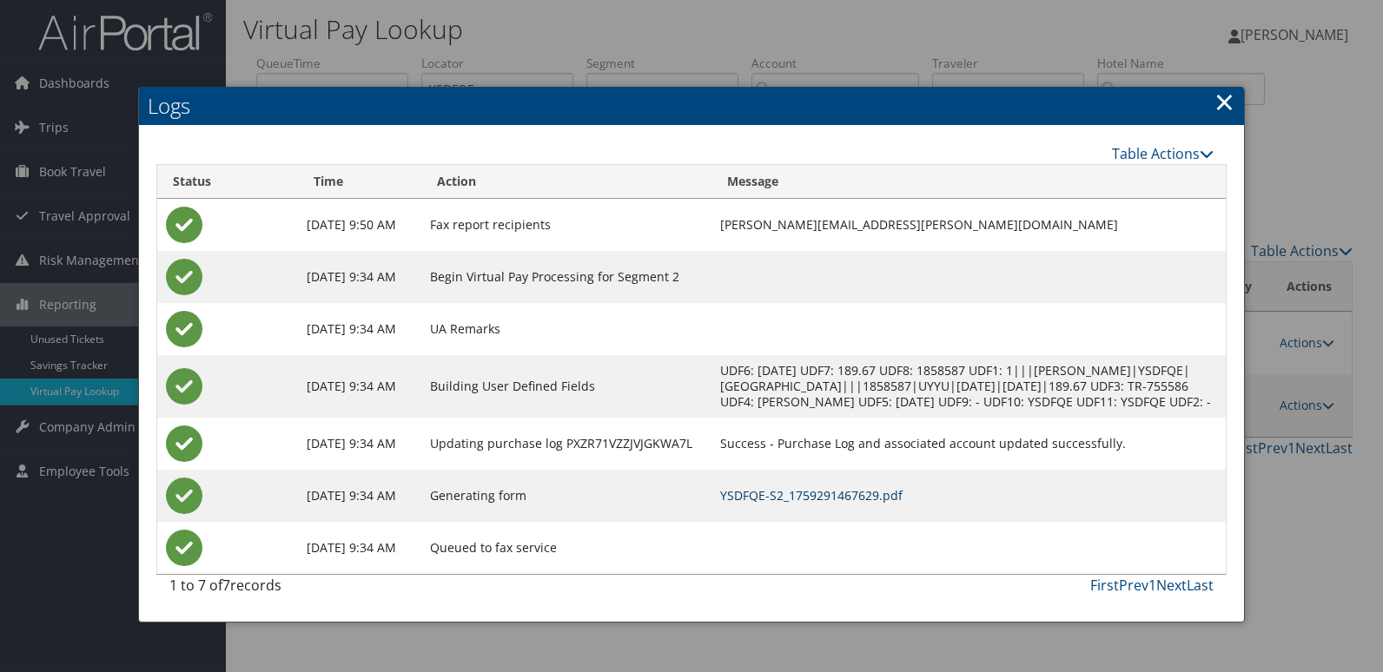
click at [814, 504] on link "YSDFQE-S2_1759291467629.pdf" at bounding box center [811, 495] width 182 height 17
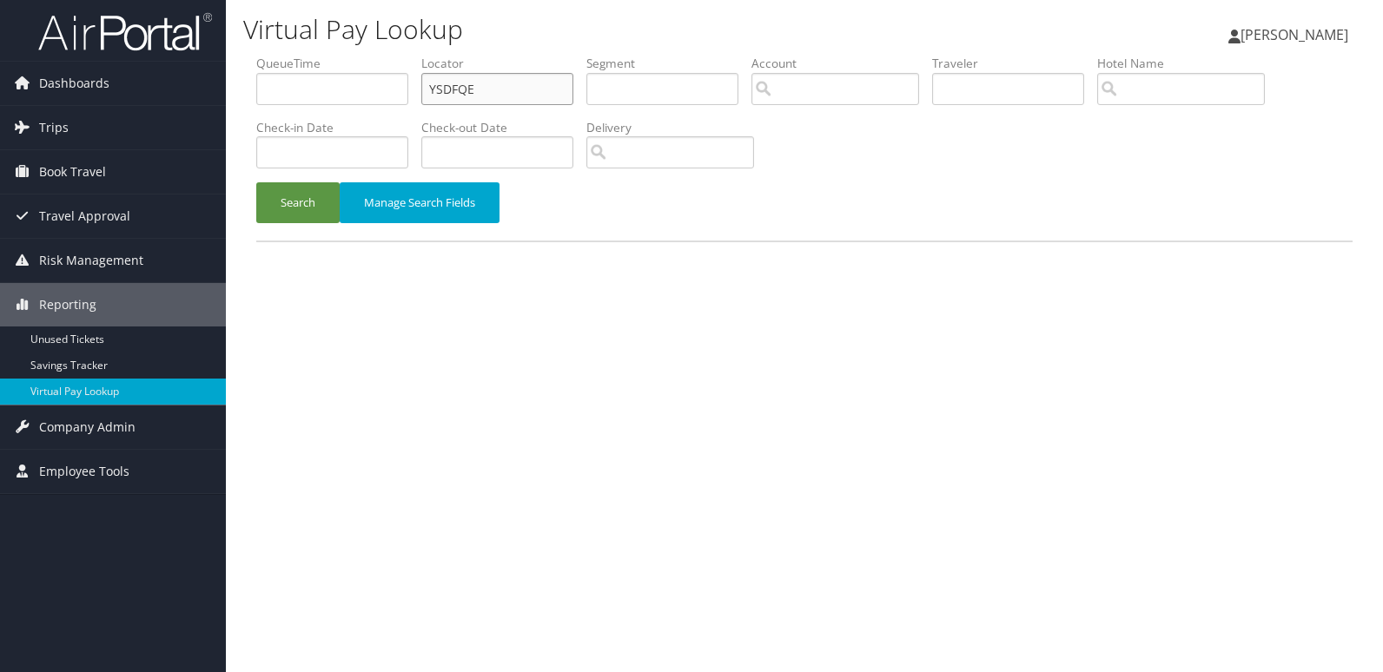
drag, startPoint x: 487, startPoint y: 92, endPoint x: 298, endPoint y: 111, distance: 189.5
click at [320, 55] on ul "QueueTime Locator YSDFQE Segment Account Traveler Hotel Name Check-in Date Chec…" at bounding box center [804, 55] width 1096 height 0
paste input "ASIHLG"
type input "ASIHLG"
click at [290, 202] on button "Search" at bounding box center [297, 202] width 83 height 41
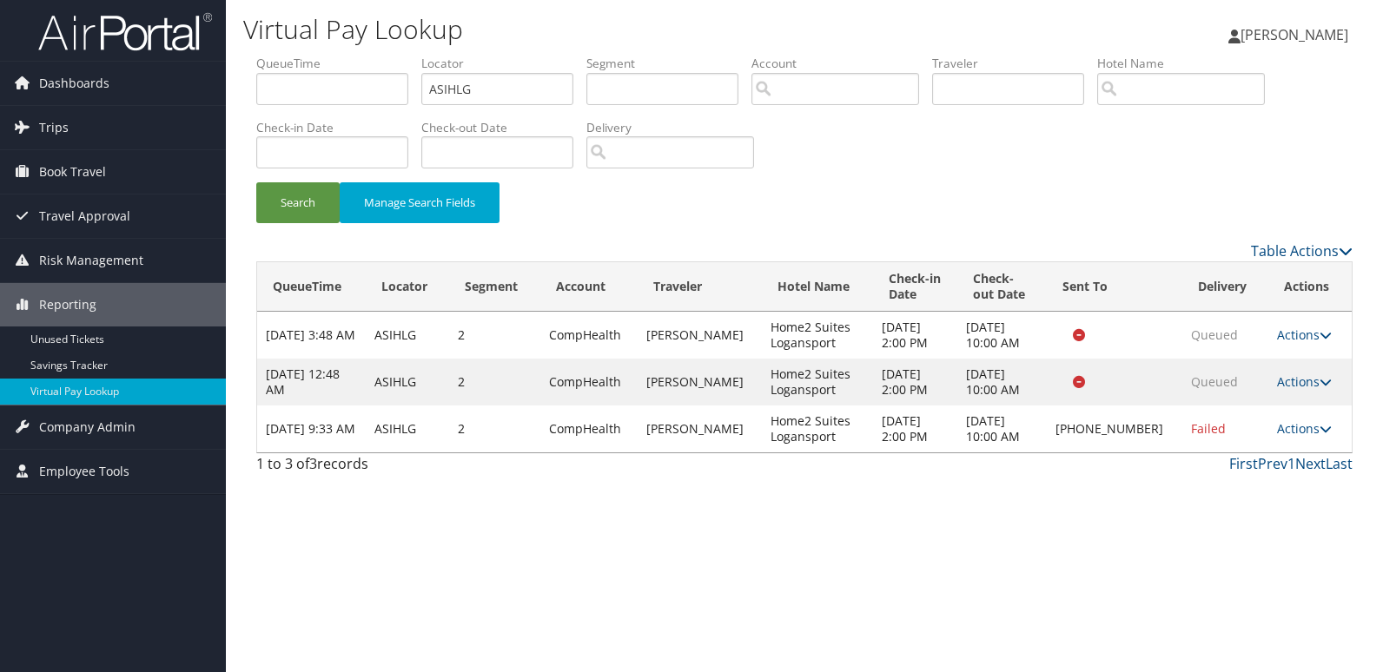
drag, startPoint x: 1305, startPoint y: 433, endPoint x: 1286, endPoint y: 444, distance: 22.2
click at [1306, 433] on link "Actions" at bounding box center [1304, 428] width 55 height 17
click at [1219, 492] on link "Logs" at bounding box center [1246, 484] width 149 height 30
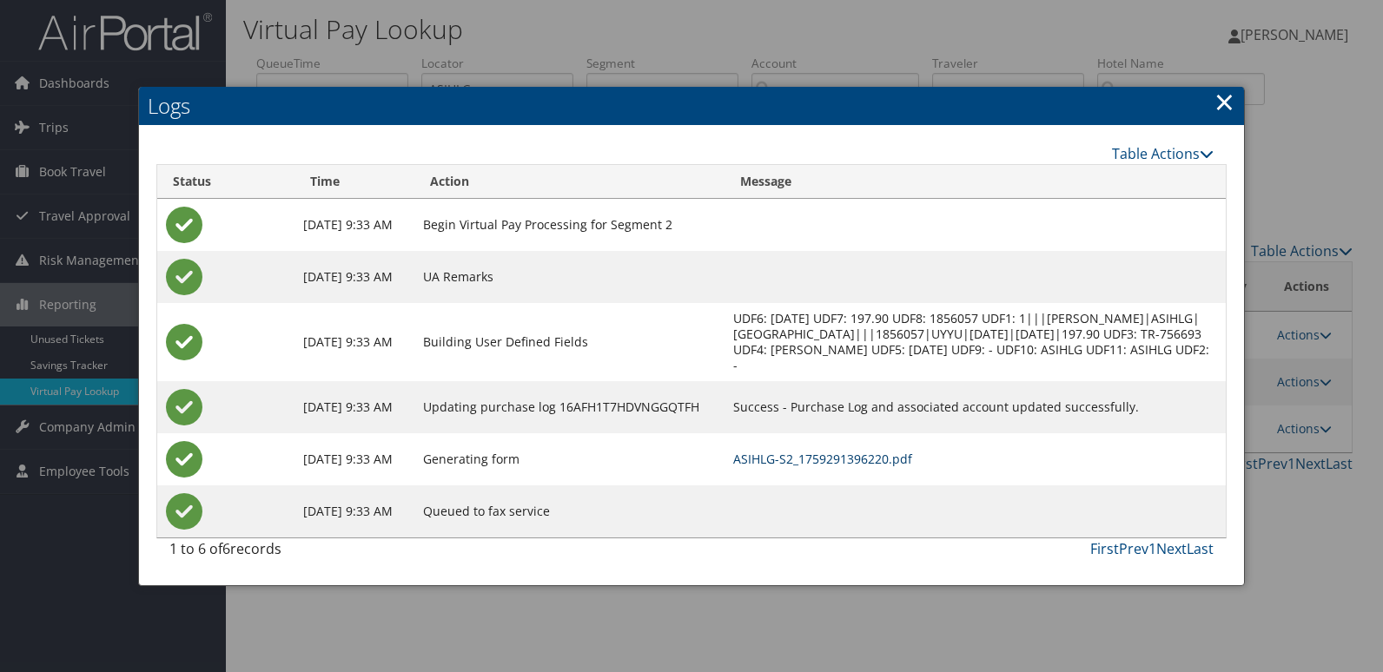
click at [908, 467] on link "ASIHLG-S2_1759291396220.pdf" at bounding box center [822, 459] width 179 height 17
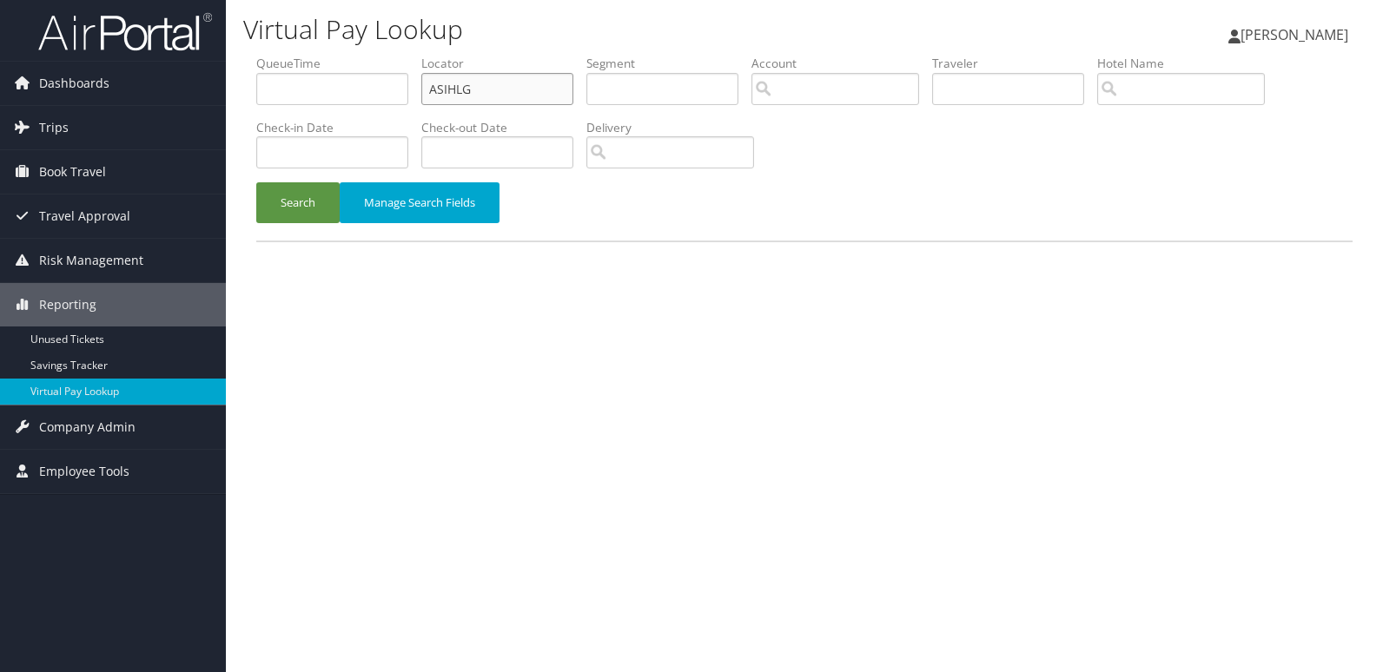
drag, startPoint x: 509, startPoint y: 88, endPoint x: 341, endPoint y: 109, distance: 169.0
click at [373, 55] on ul "QueueTime Locator ASIHLG Segment Account Traveler Hotel Name Check-in Date Chec…" at bounding box center [804, 55] width 1096 height 0
paste input "DWYNDN"
type input "DWYNDN"
click at [283, 195] on button "Search" at bounding box center [297, 202] width 83 height 41
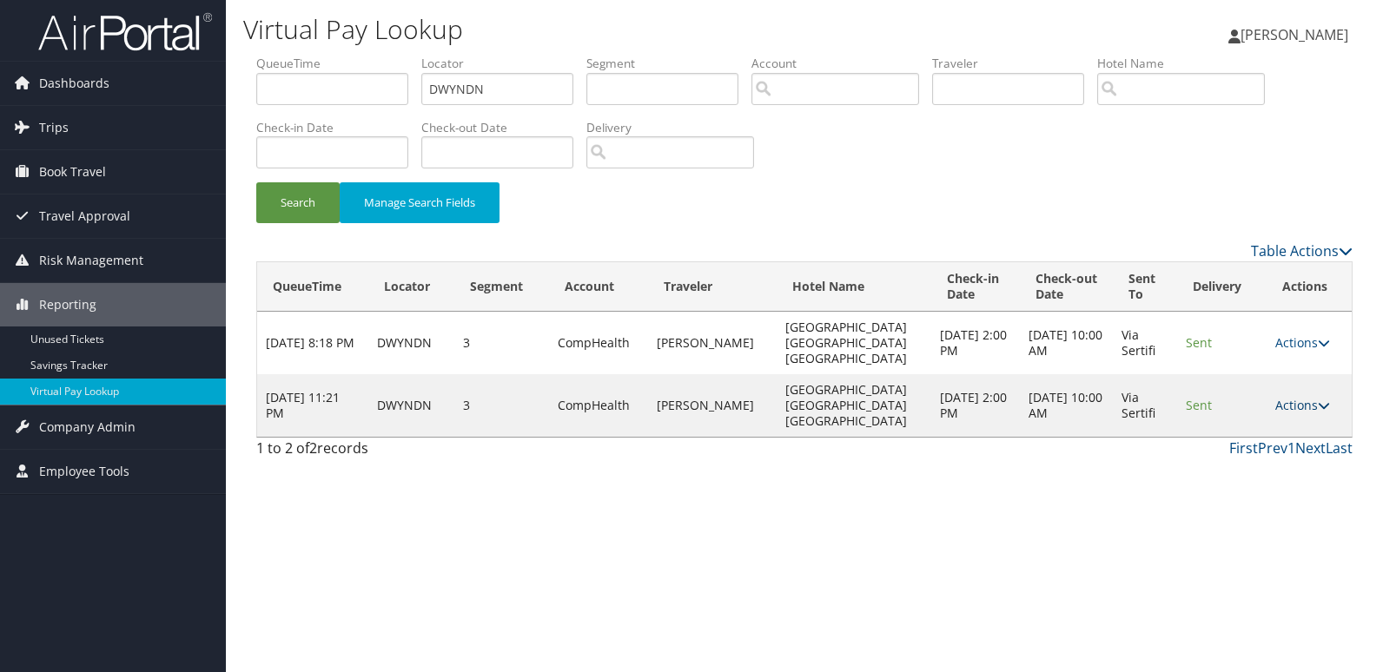
click at [1291, 397] on link "Actions" at bounding box center [1302, 405] width 55 height 17
click at [1233, 440] on icon at bounding box center [1229, 437] width 16 height 12
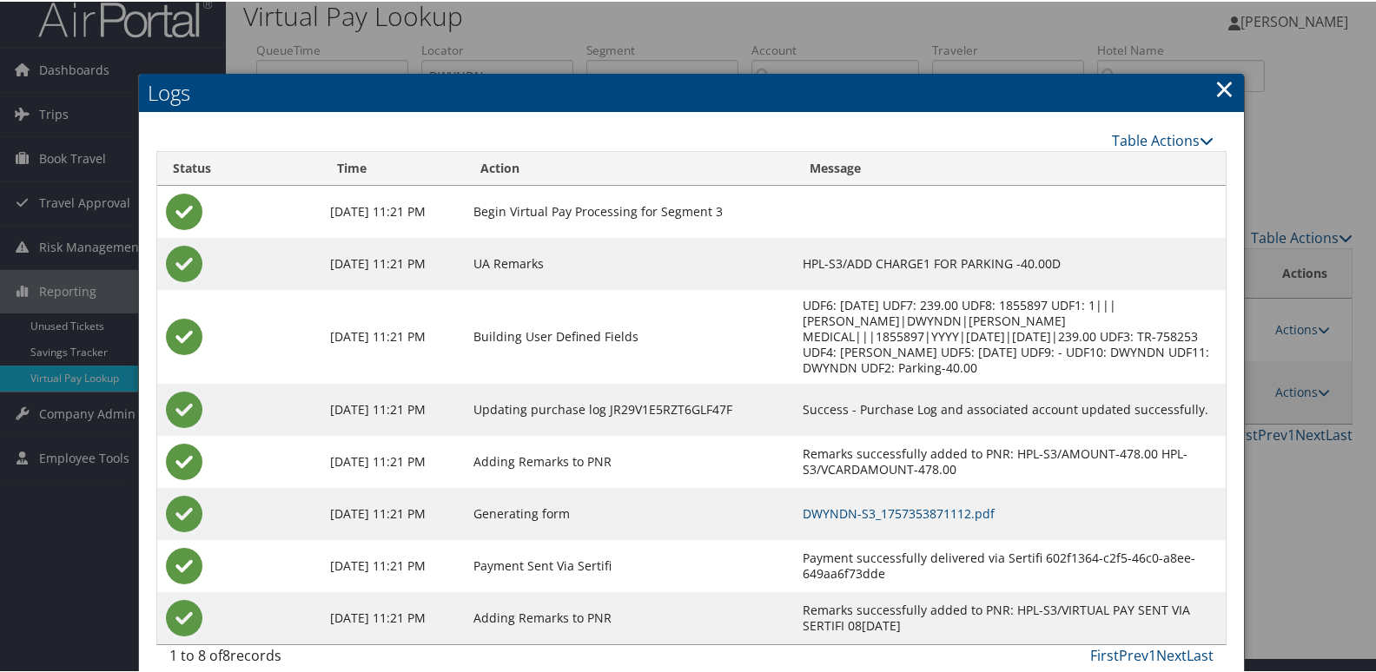
scroll to position [18, 0]
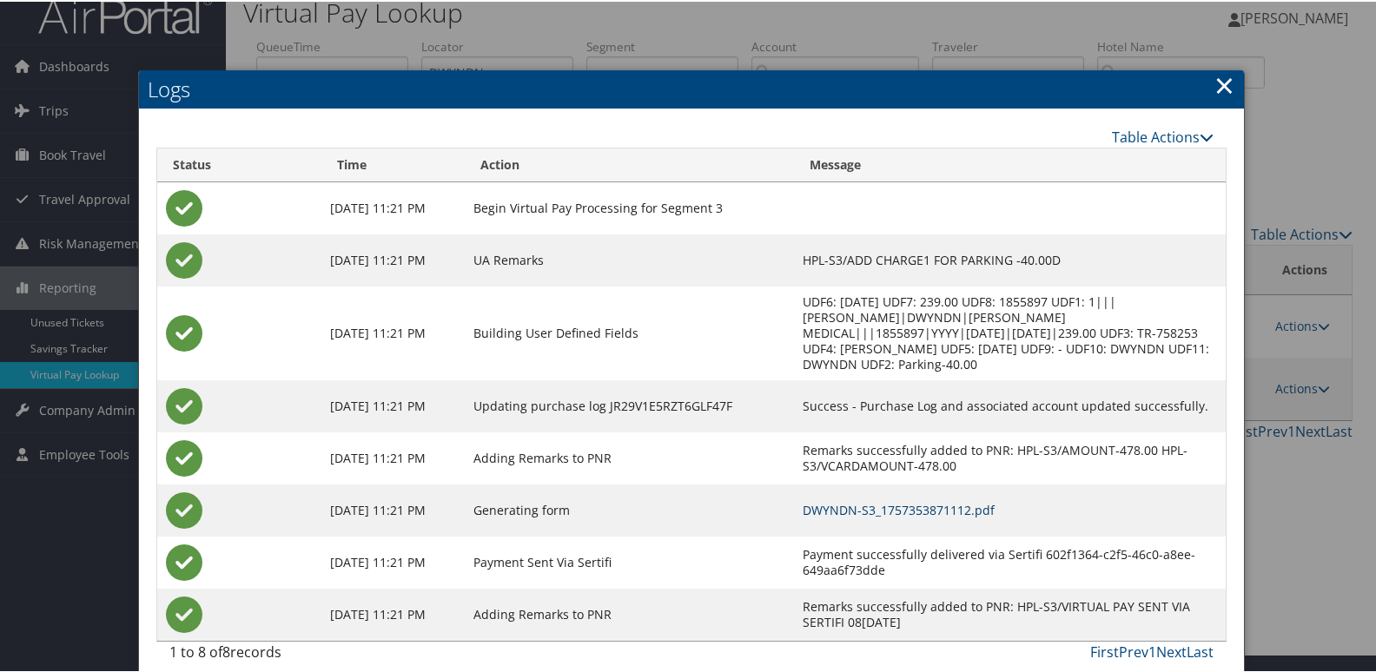
click at [910, 500] on link "DWYNDN-S3_1757353871112.pdf" at bounding box center [899, 508] width 192 height 17
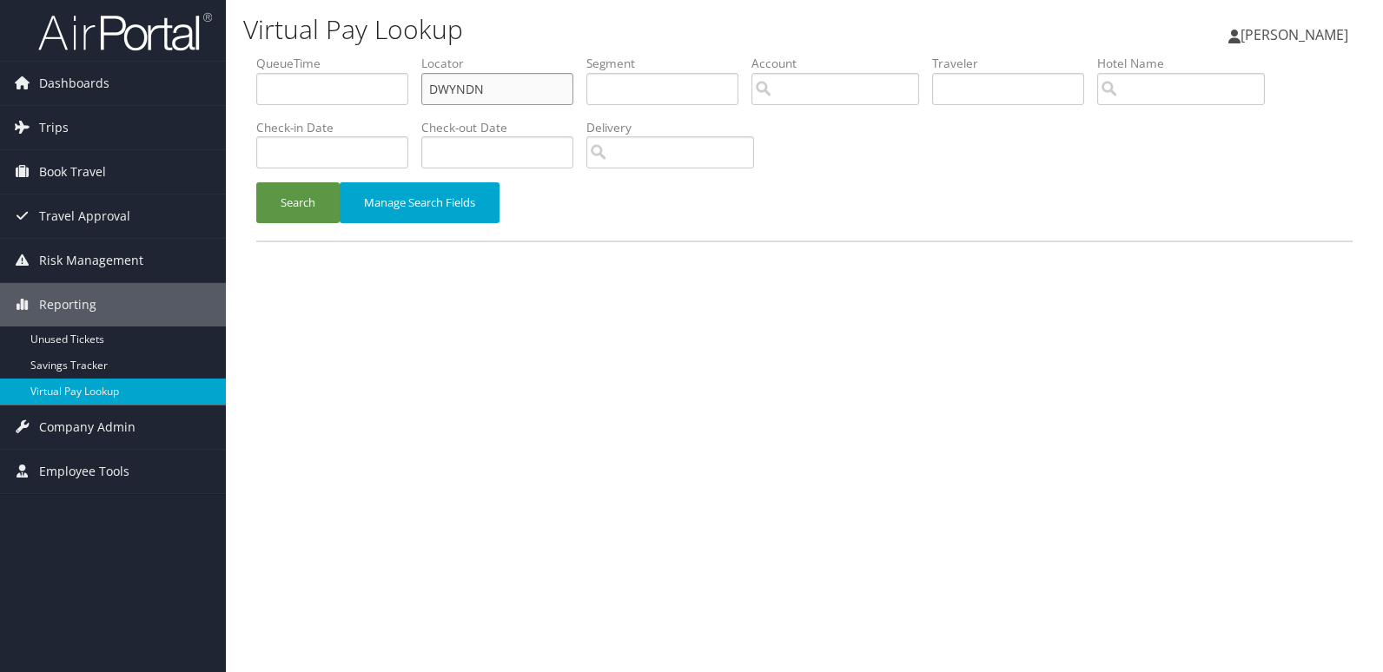
drag, startPoint x: 559, startPoint y: 100, endPoint x: 378, endPoint y: 119, distance: 181.7
click at [378, 55] on ul "QueueTime Locator DWYNDN Segment Account Traveler Hotel Name Check-in Date Chec…" at bounding box center [804, 55] width 1096 height 0
paste input "ULDOYM"
type input "ULDOYM"
drag, startPoint x: 296, startPoint y: 195, endPoint x: 437, endPoint y: 228, distance: 144.6
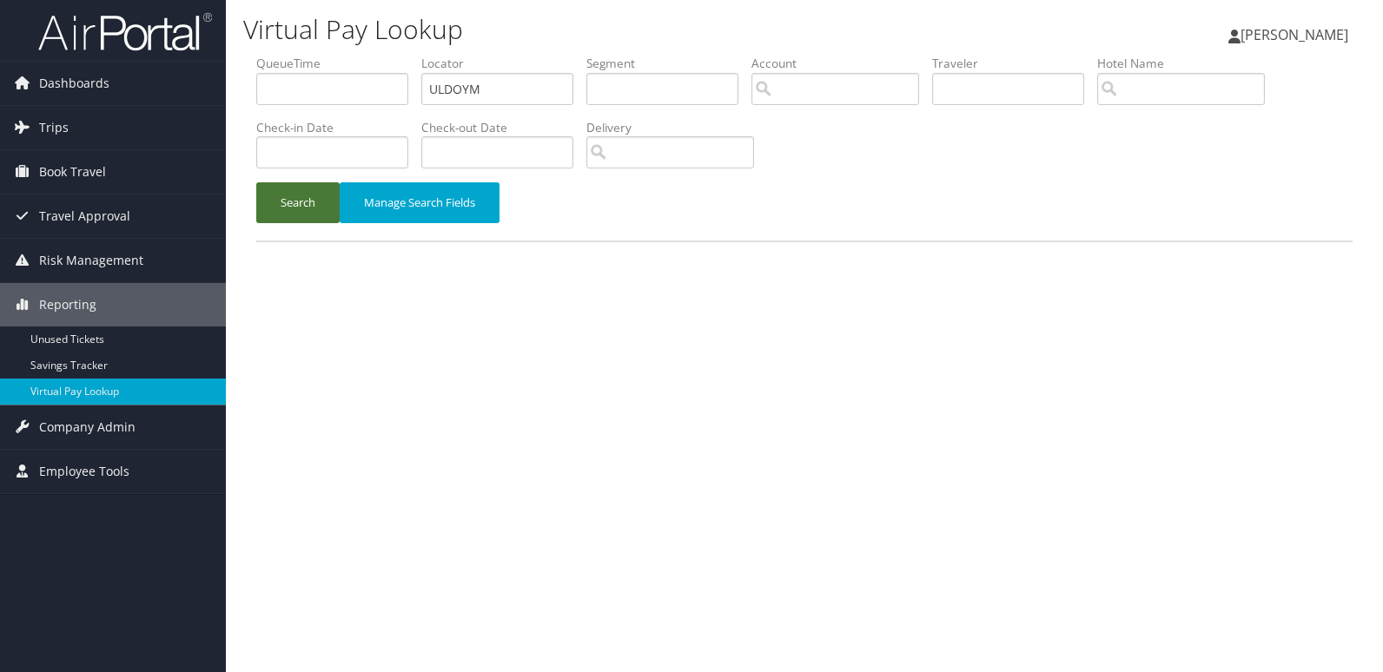
click at [296, 197] on button "Search" at bounding box center [297, 202] width 83 height 41
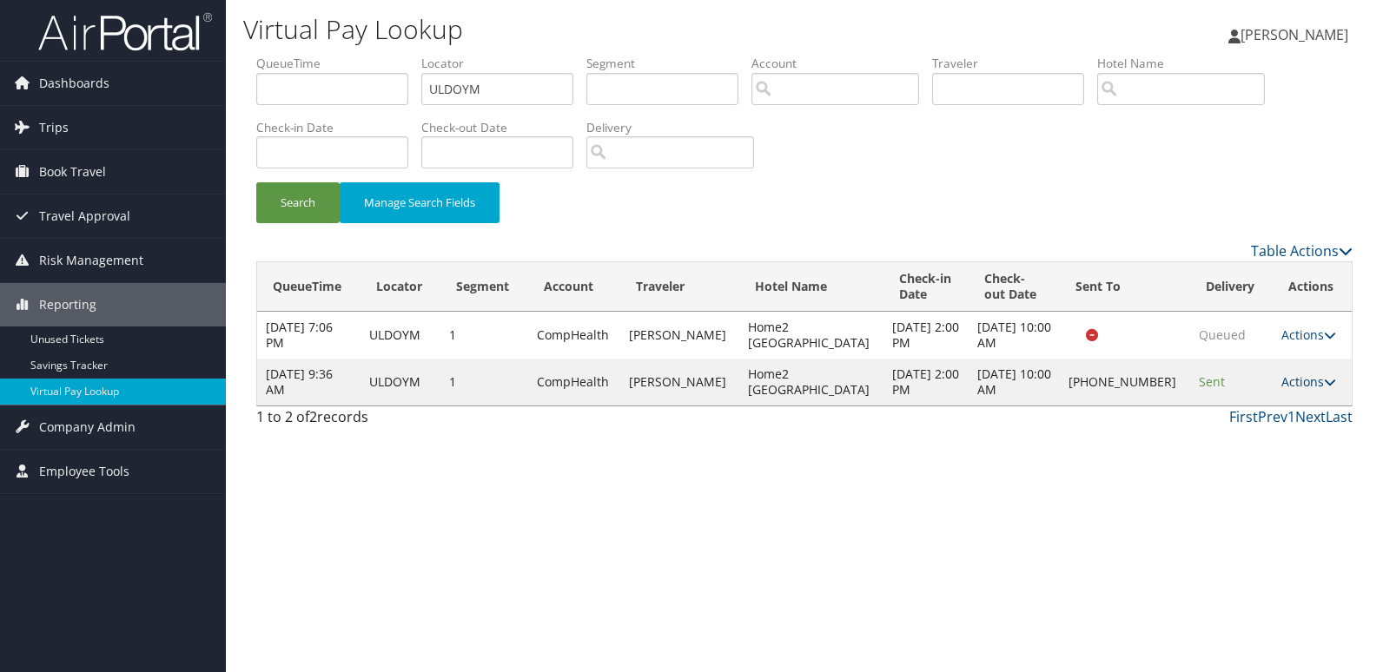
click at [1305, 381] on link "Actions" at bounding box center [1308, 382] width 55 height 17
click at [1245, 431] on link "Logs" at bounding box center [1247, 437] width 149 height 30
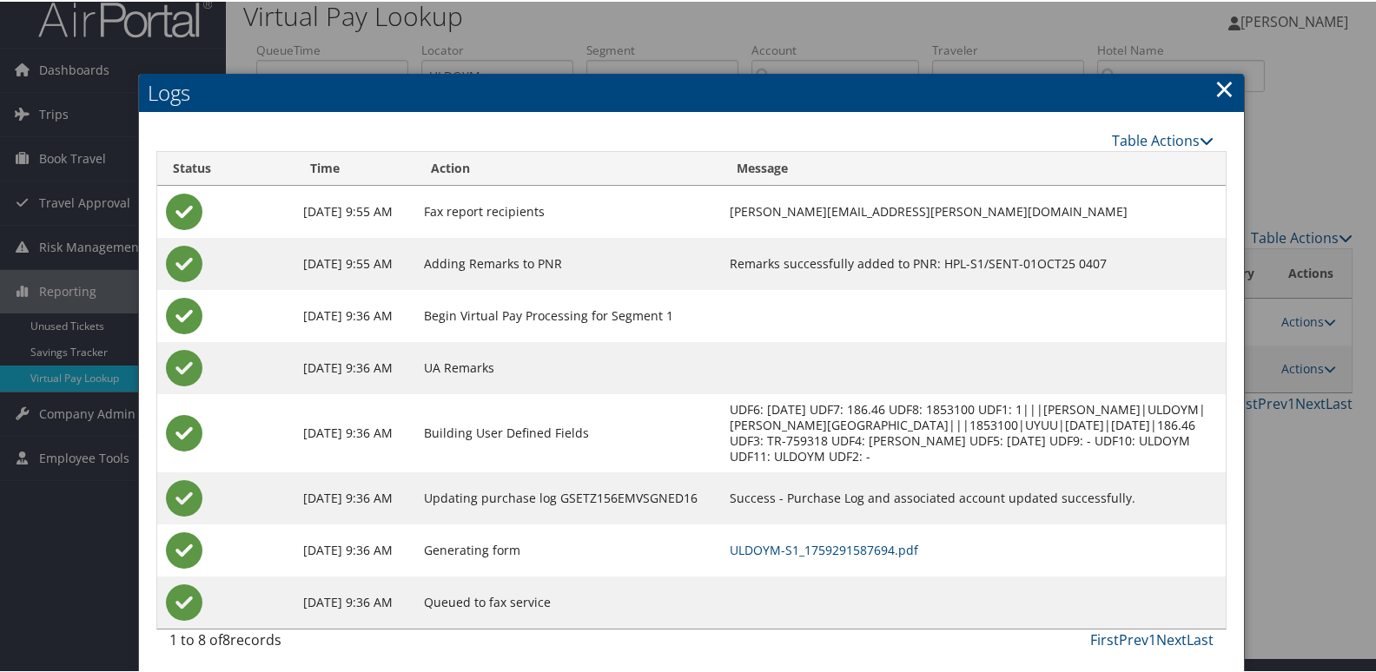
scroll to position [18, 0]
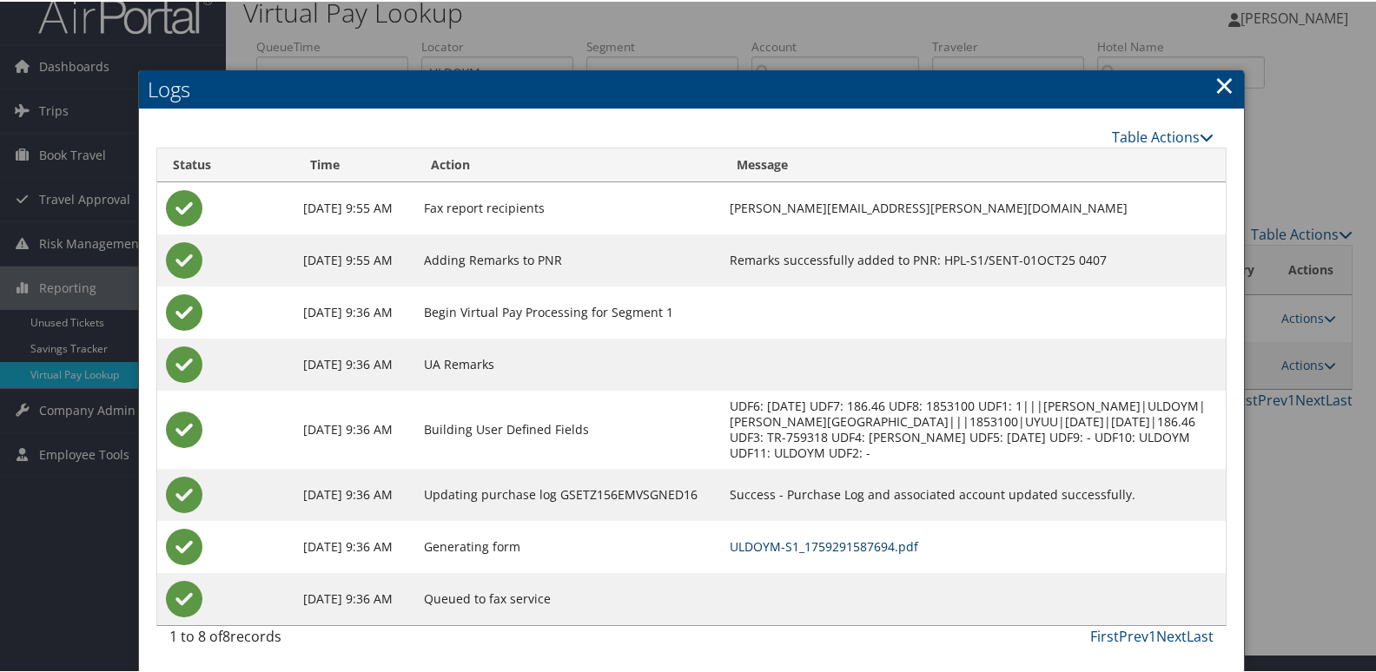
click at [783, 538] on link "ULDOYM-S1_1759291587694.pdf" at bounding box center [824, 545] width 189 height 17
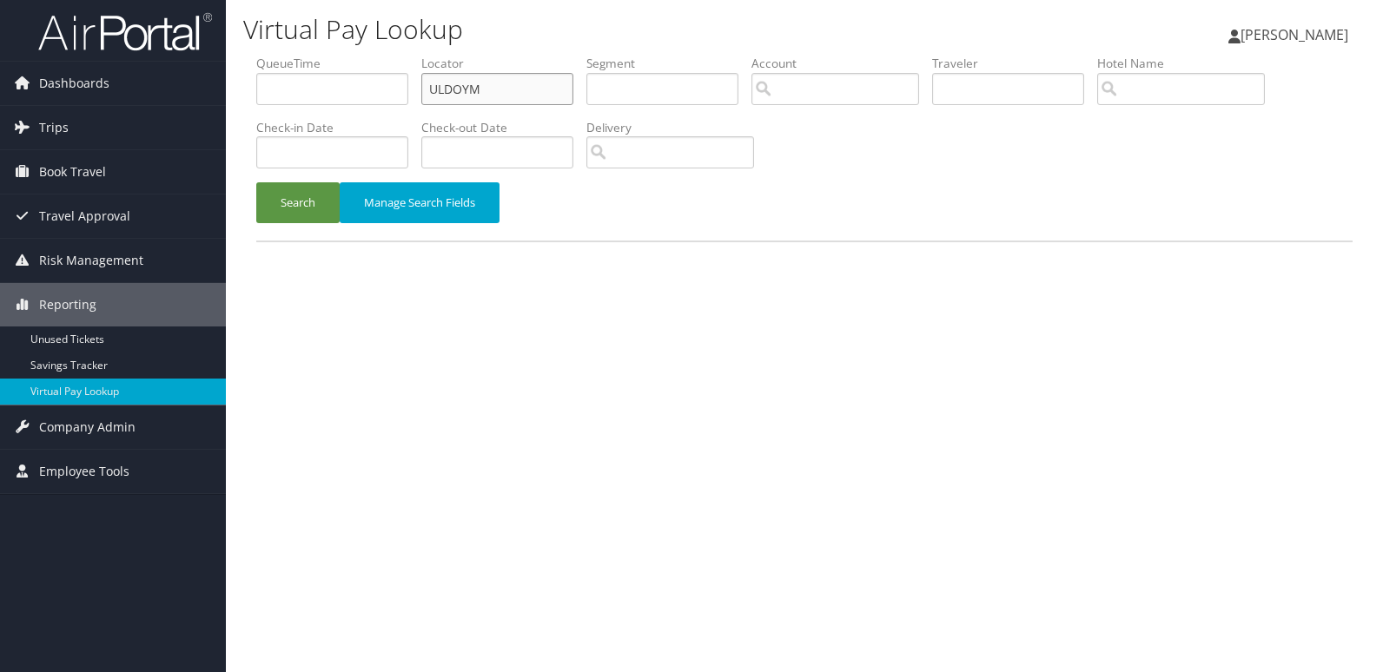
drag, startPoint x: 509, startPoint y: 85, endPoint x: 318, endPoint y: 102, distance: 191.8
click at [326, 55] on ul "QueueTime Locator ULDOYM Segment Account Traveler Hotel Name Check-in Date Chec…" at bounding box center [804, 55] width 1096 height 0
paste input "LLGSDY"
type input "LLGSDY"
drag, startPoint x: 320, startPoint y: 201, endPoint x: 408, endPoint y: 234, distance: 94.6
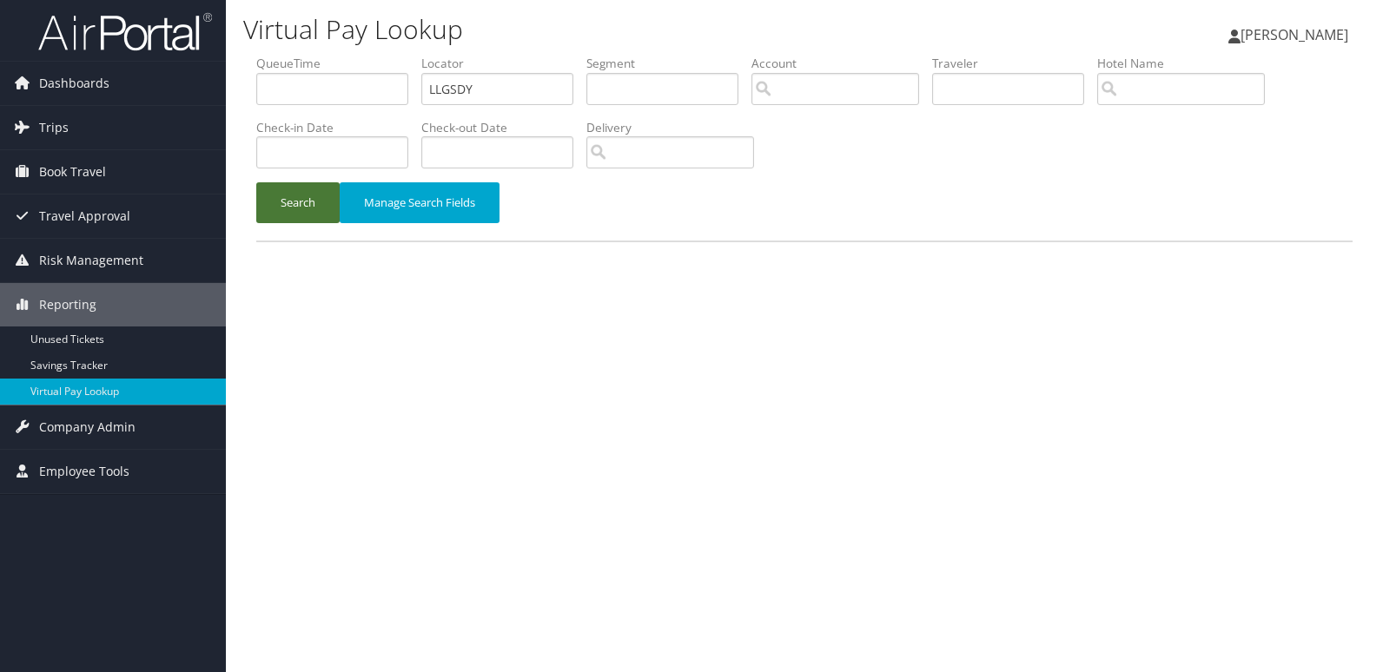
click at [320, 202] on button "Search" at bounding box center [297, 202] width 83 height 41
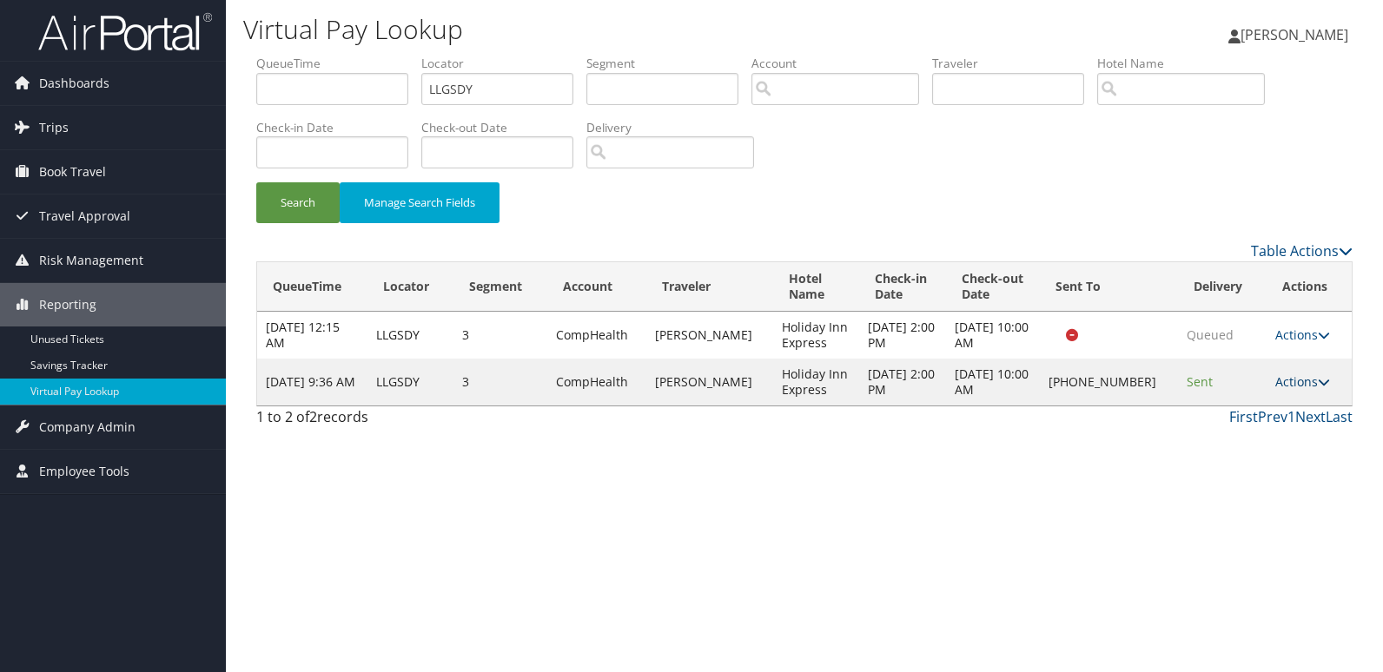
click at [1299, 385] on link "Actions" at bounding box center [1302, 382] width 55 height 17
click at [1228, 448] on link "Logs" at bounding box center [1246, 437] width 149 height 30
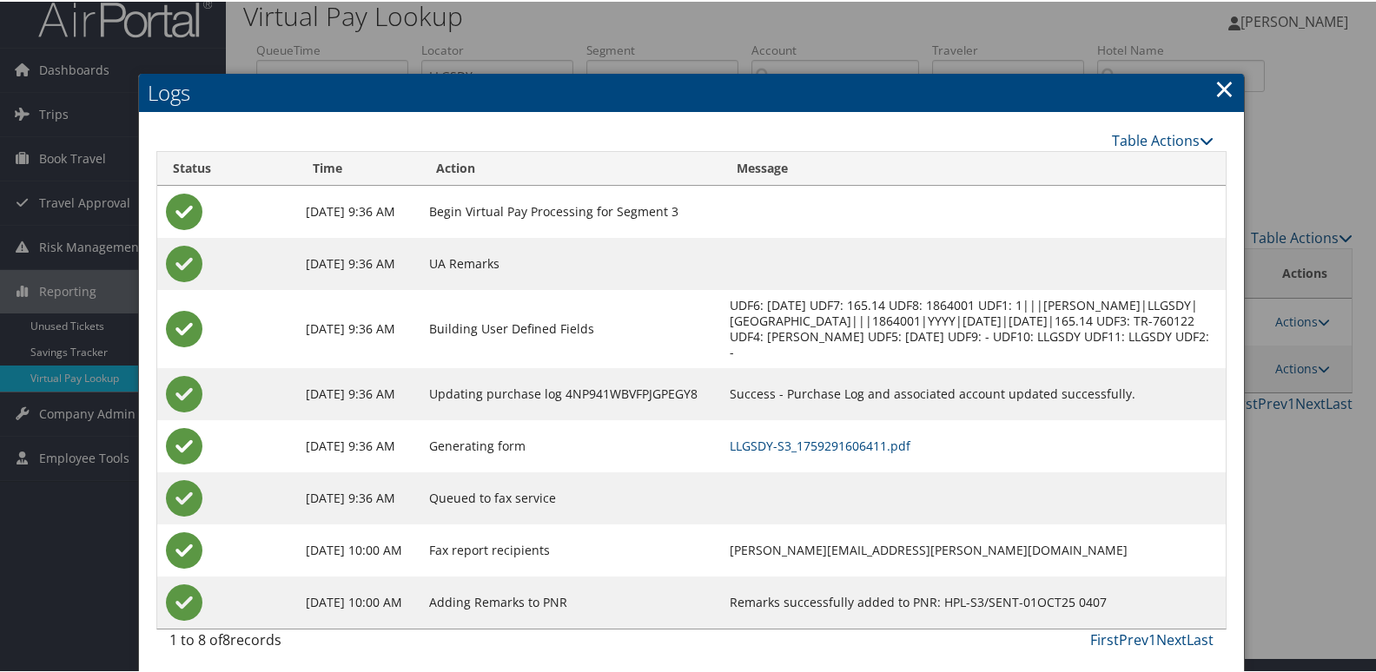
scroll to position [18, 0]
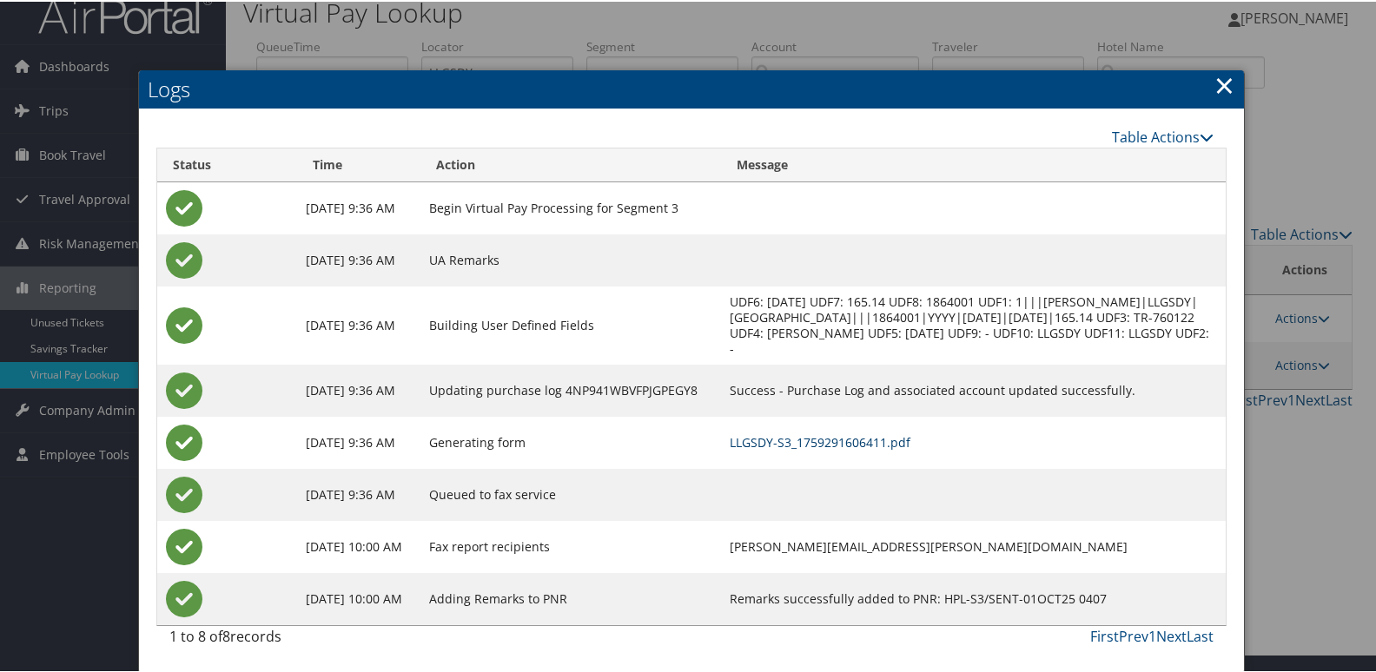
click at [804, 445] on link "LLGSDY-S3_1759291606411.pdf" at bounding box center [820, 441] width 181 height 17
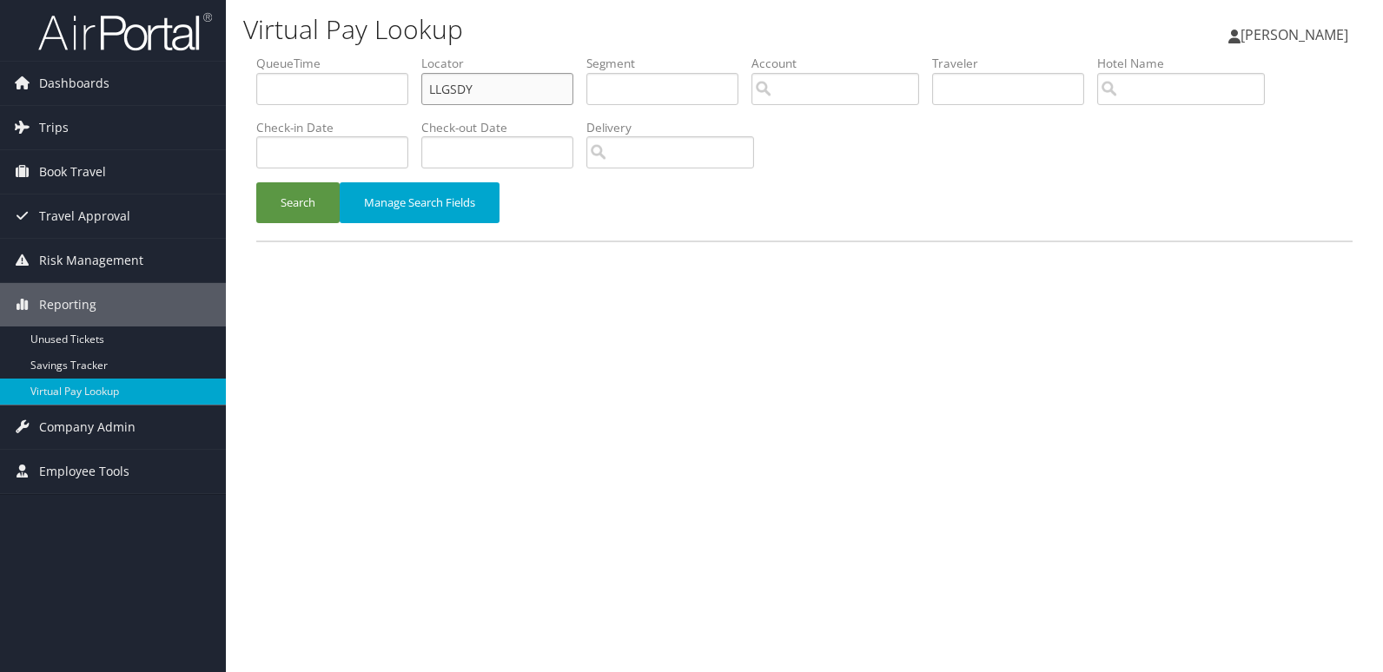
drag, startPoint x: 544, startPoint y: 100, endPoint x: 333, endPoint y: 100, distance: 211.1
click at [333, 55] on ul "QueueTime Locator LLGSDY Segment Account Traveler Hotel Name Check-in Date Chec…" at bounding box center [804, 55] width 1096 height 0
paste input "NCJOAA"
type input "NCJOAA"
click at [297, 190] on button "Search" at bounding box center [297, 202] width 83 height 41
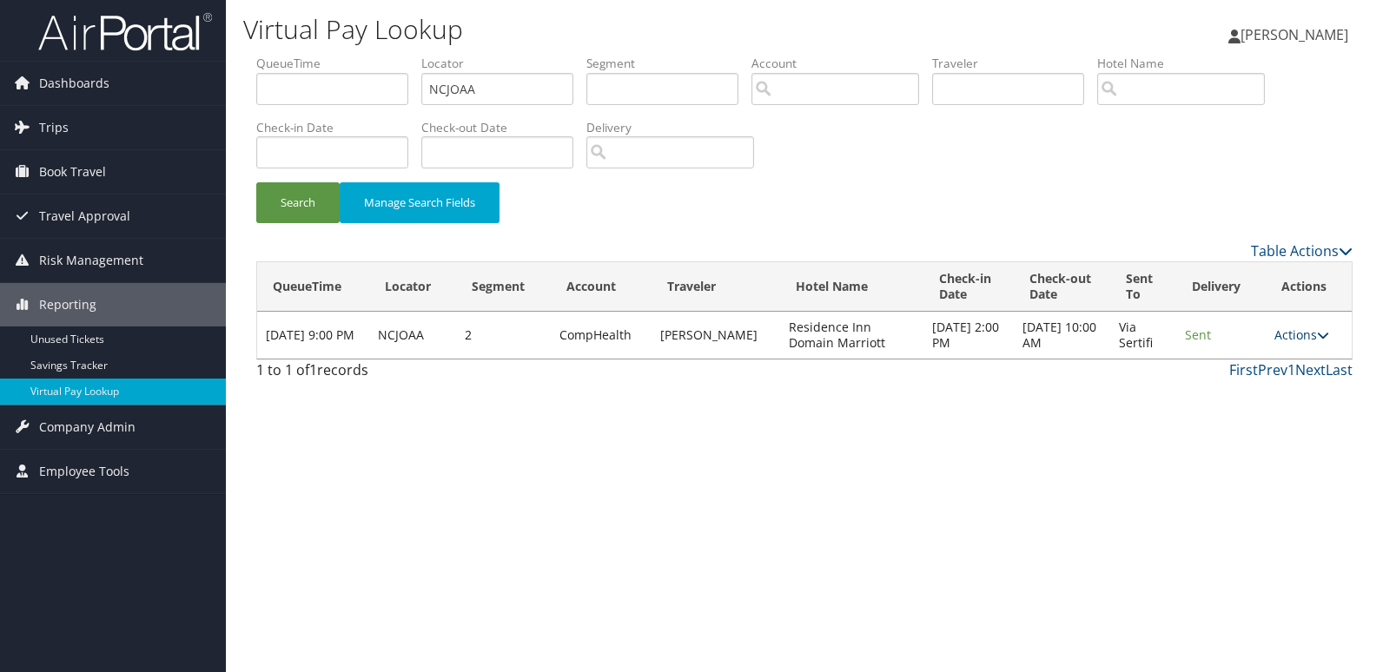
click at [1279, 337] on link "Actions" at bounding box center [1302, 335] width 55 height 17
click at [1248, 380] on link "Logs" at bounding box center [1268, 390] width 109 height 30
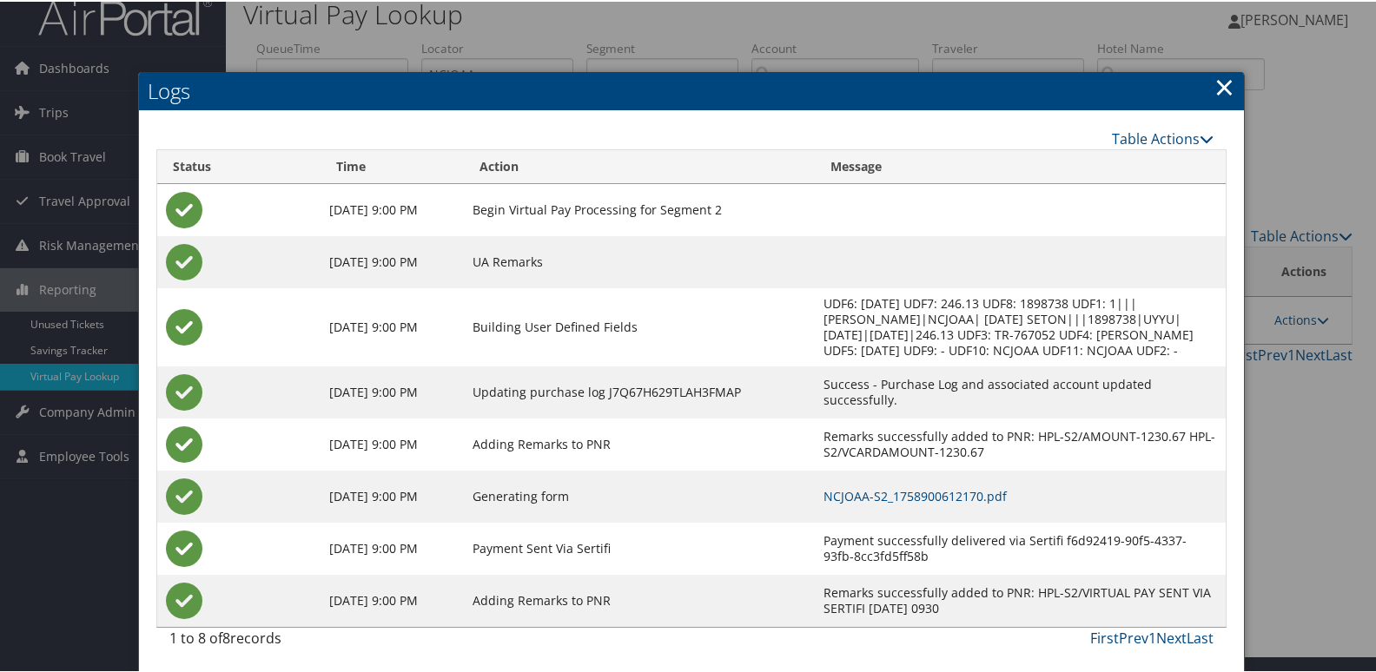
scroll to position [18, 0]
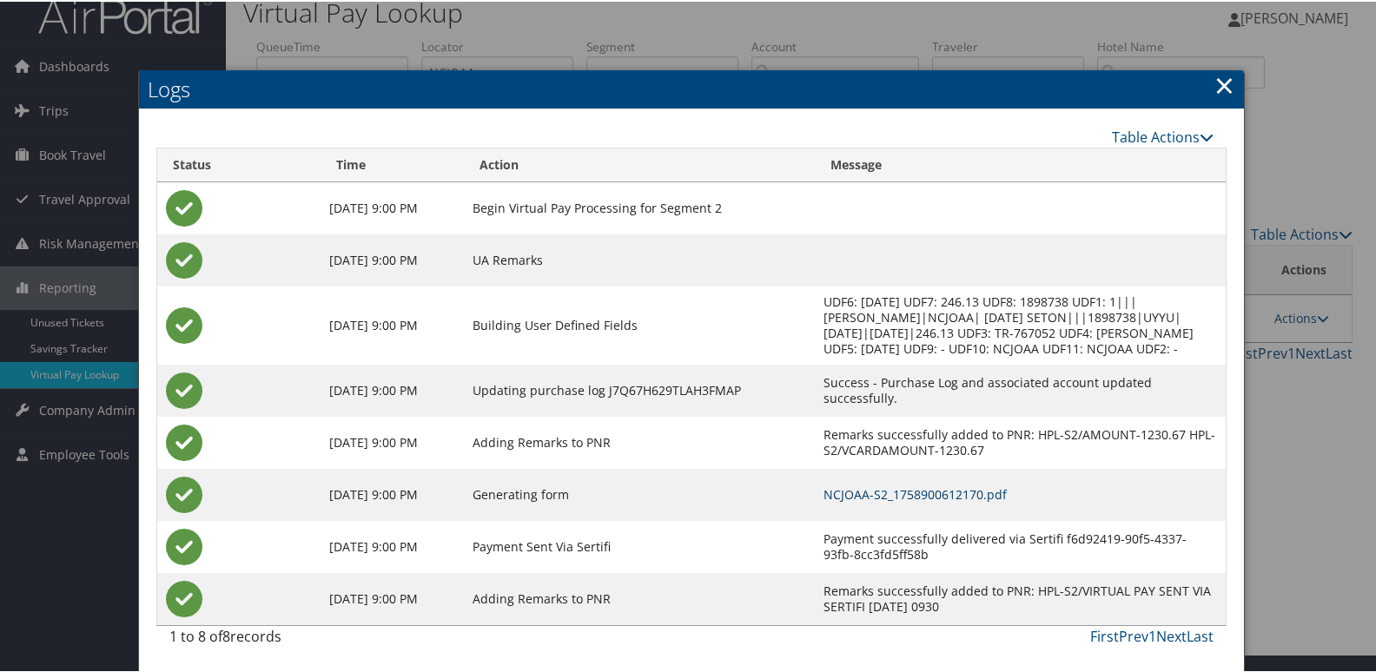
drag, startPoint x: 903, startPoint y: 496, endPoint x: 830, endPoint y: 490, distance: 73.2
click at [902, 498] on link "NCJOAA-S2_1758900612170.pdf" at bounding box center [915, 493] width 183 height 17
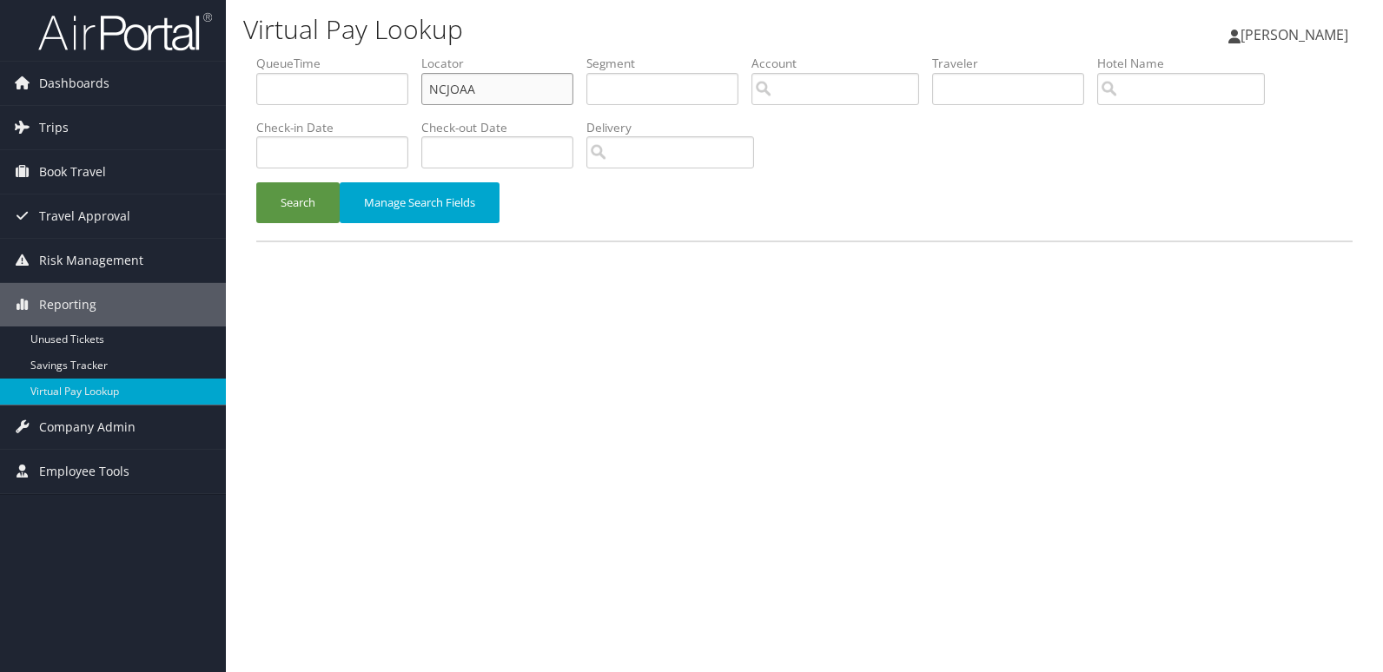
drag, startPoint x: 498, startPoint y: 83, endPoint x: 297, endPoint y: 116, distance: 203.5
click at [300, 55] on ul "QueueTime Locator NCJOAA Segment Account Traveler Hotel Name Check-in Date Chec…" at bounding box center [804, 55] width 1096 height 0
paste input "YQECQJ"
type input "YQECQJ"
click at [281, 207] on button "Search" at bounding box center [297, 202] width 83 height 41
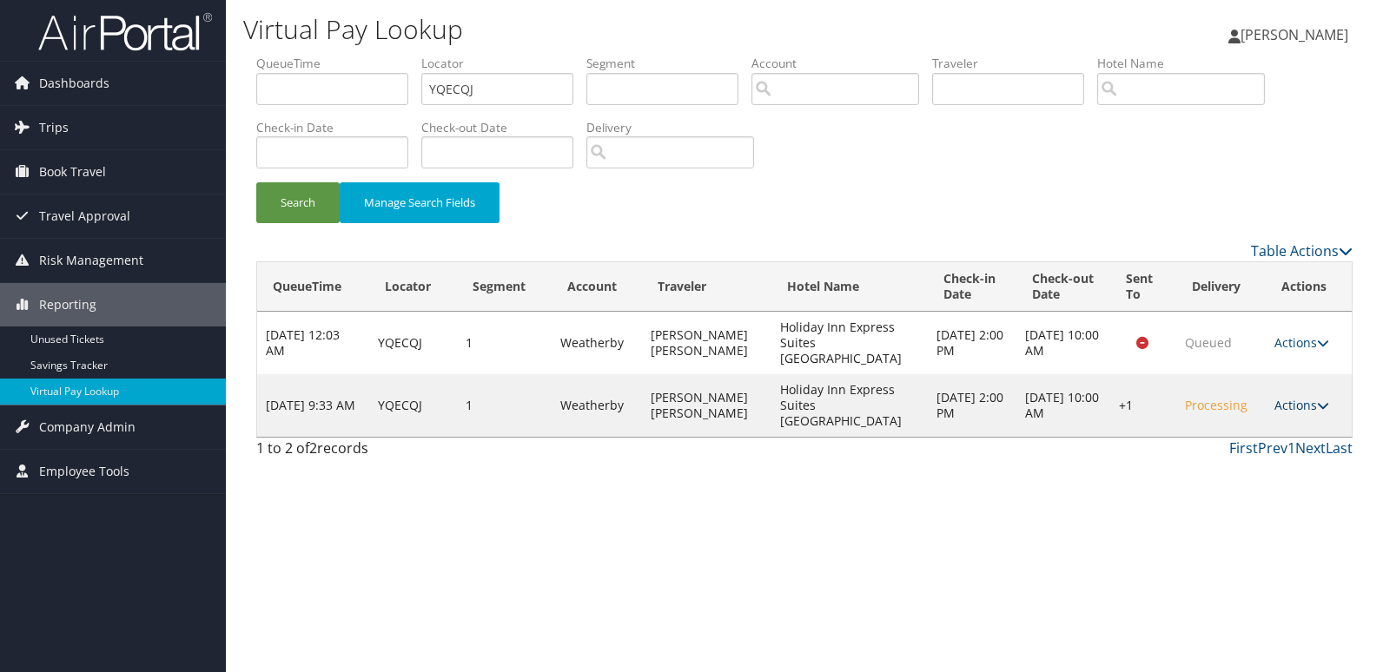
click at [1321, 397] on link "Actions" at bounding box center [1302, 405] width 55 height 17
click at [1241, 429] on link "Logs" at bounding box center [1248, 437] width 149 height 30
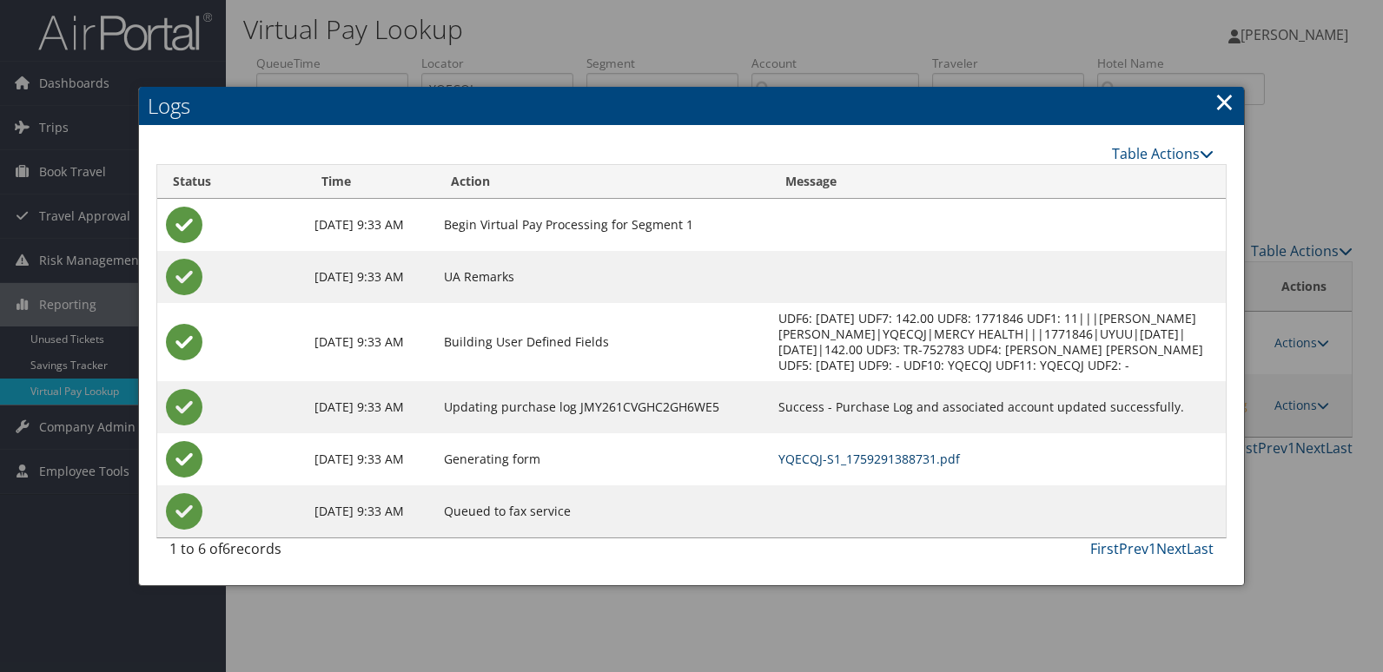
drag, startPoint x: 870, startPoint y: 463, endPoint x: 857, endPoint y: 465, distance: 12.3
click at [870, 463] on link "YQECQJ-S1_1759291388731.pdf" at bounding box center [869, 459] width 182 height 17
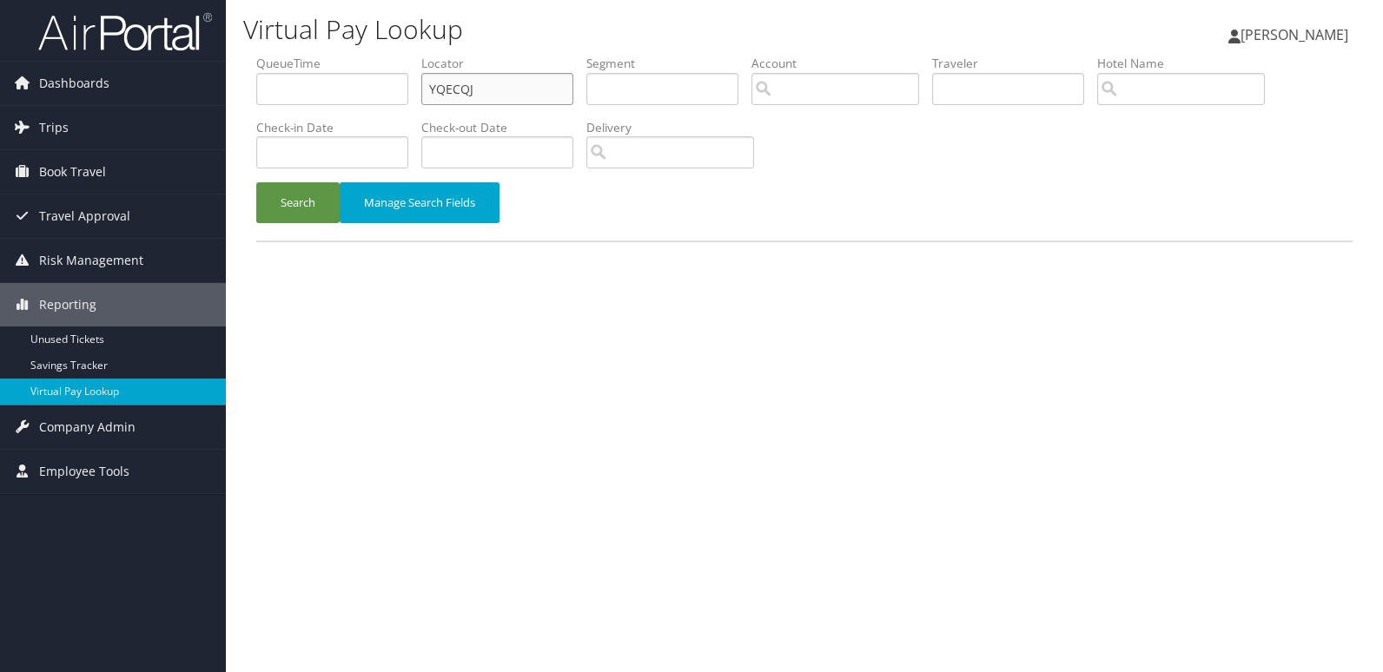
drag, startPoint x: 489, startPoint y: 89, endPoint x: 276, endPoint y: 119, distance: 215.0
click at [372, 55] on ul "QueueTime Locator YQECQJ Segment Account Traveler Hotel Name Check-in Date Chec…" at bounding box center [804, 55] width 1096 height 0
paste input "HCDFLT"
type input "HCDFLT"
click at [275, 200] on button "Search" at bounding box center [297, 202] width 83 height 41
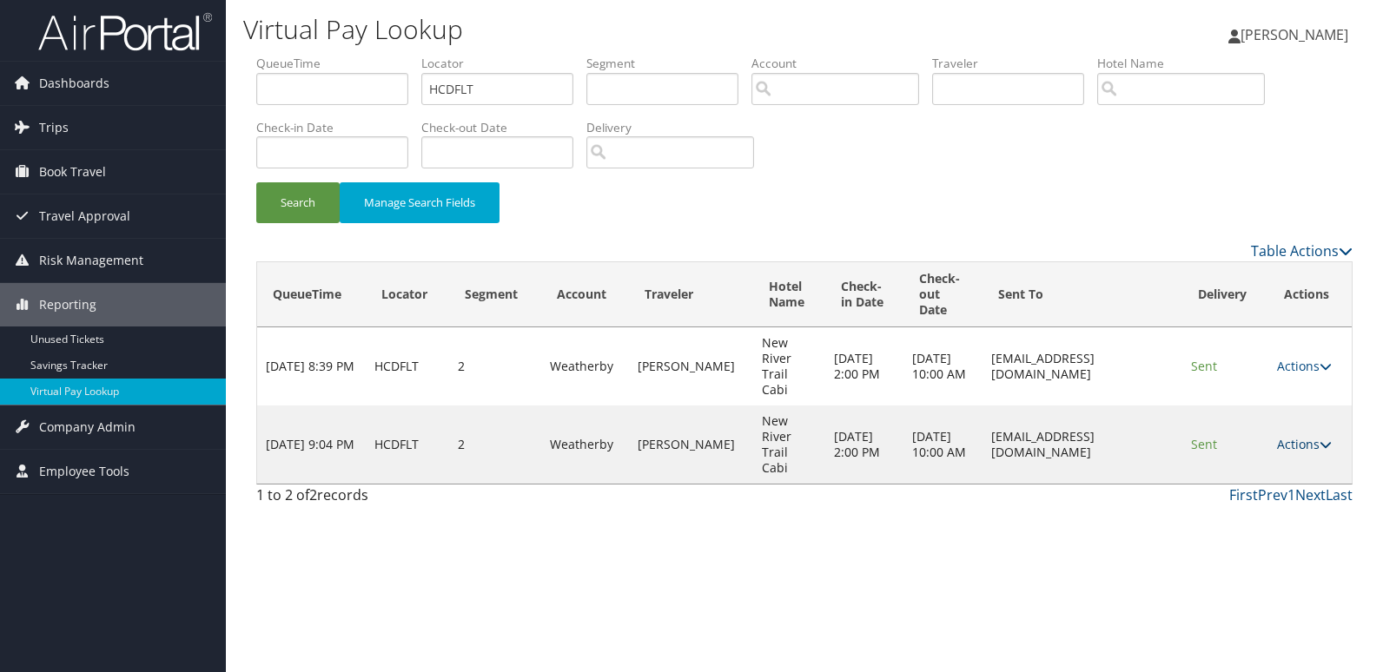
click at [1308, 414] on td "Actions Resend Logs View Itinerary" at bounding box center [1309, 445] width 83 height 78
click at [1299, 436] on link "Actions" at bounding box center [1304, 444] width 55 height 17
click at [1235, 473] on icon at bounding box center [1235, 476] width 16 height 12
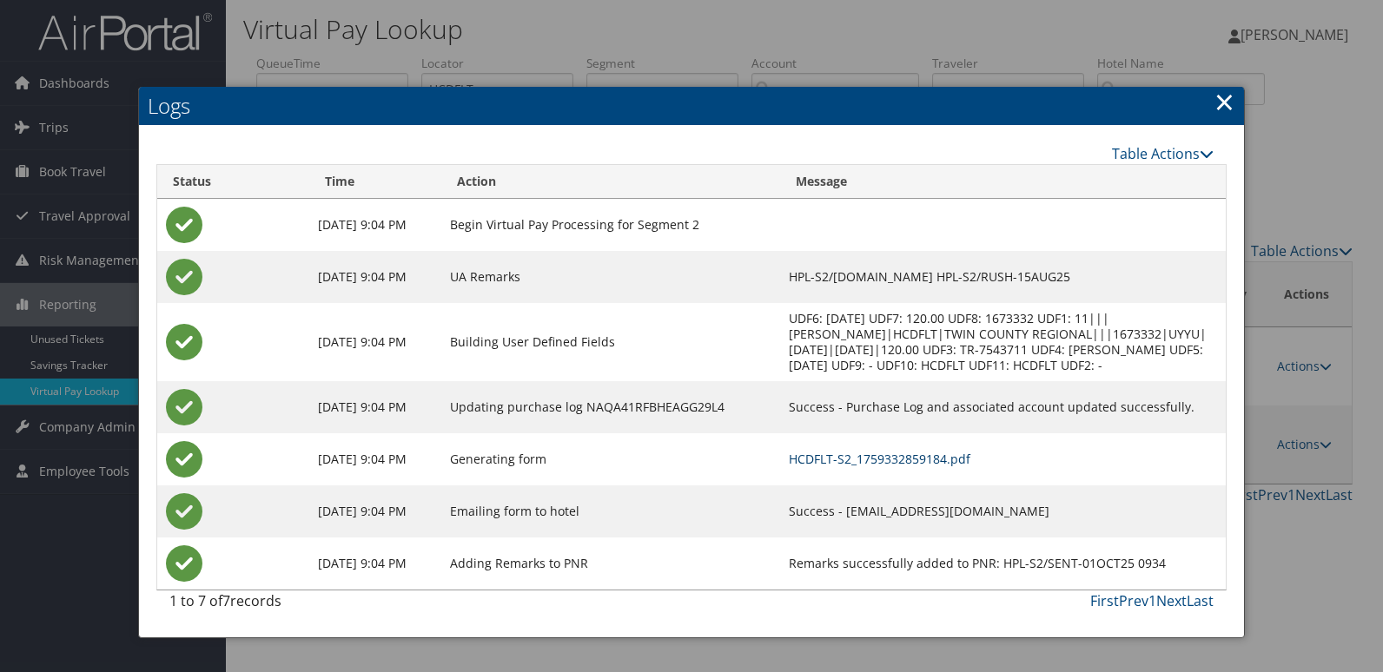
click at [864, 462] on link "HCDFLT-S2_1759332859184.pdf" at bounding box center [880, 459] width 182 height 17
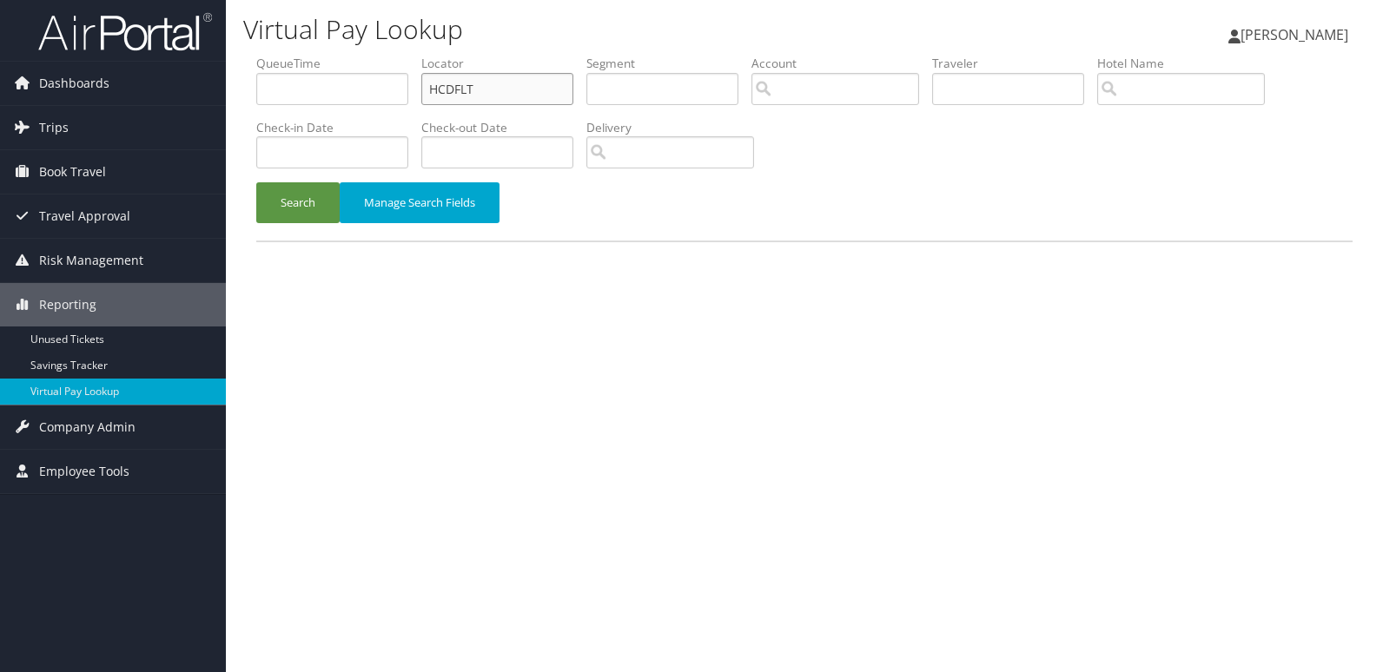
drag, startPoint x: 422, startPoint y: 109, endPoint x: 325, endPoint y: 115, distance: 97.5
click at [344, 55] on ul "QueueTime Locator HCDFLT Segment Account Traveler Hotel Name Check-in Date Chec…" at bounding box center [804, 55] width 1096 height 0
paste input "MEHPKL"
type input "MEHPKL"
click at [307, 191] on button "Search" at bounding box center [297, 202] width 83 height 41
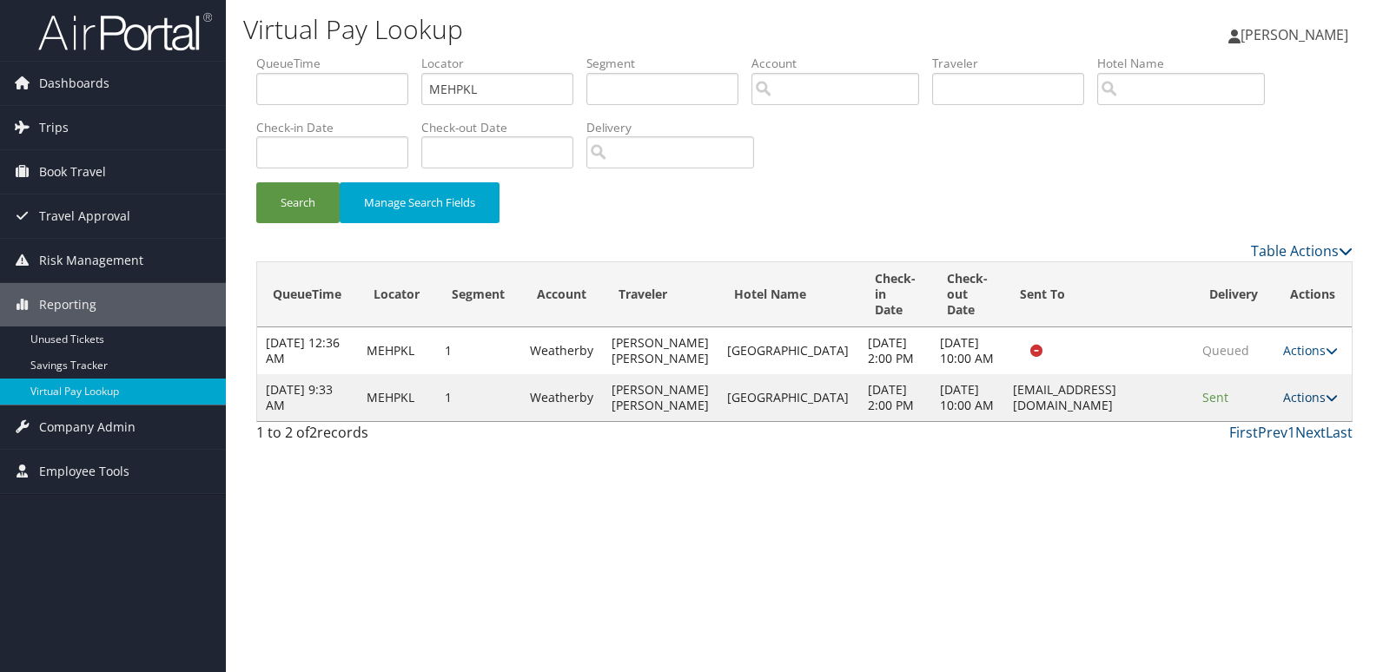
click at [1313, 406] on link "Actions" at bounding box center [1310, 397] width 55 height 17
click at [1267, 497] on link "Logs" at bounding box center [1275, 500] width 109 height 30
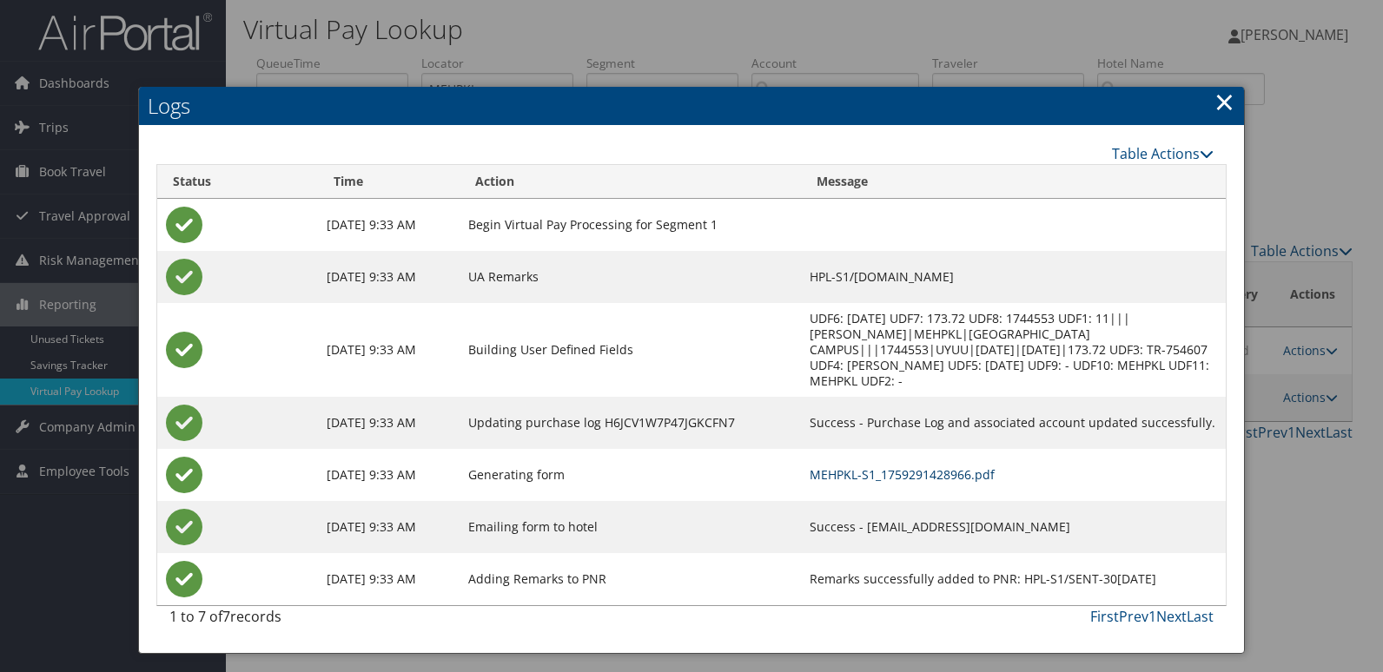
click at [832, 467] on link "MEHPKL-S1_1759291428966.pdf" at bounding box center [902, 475] width 185 height 17
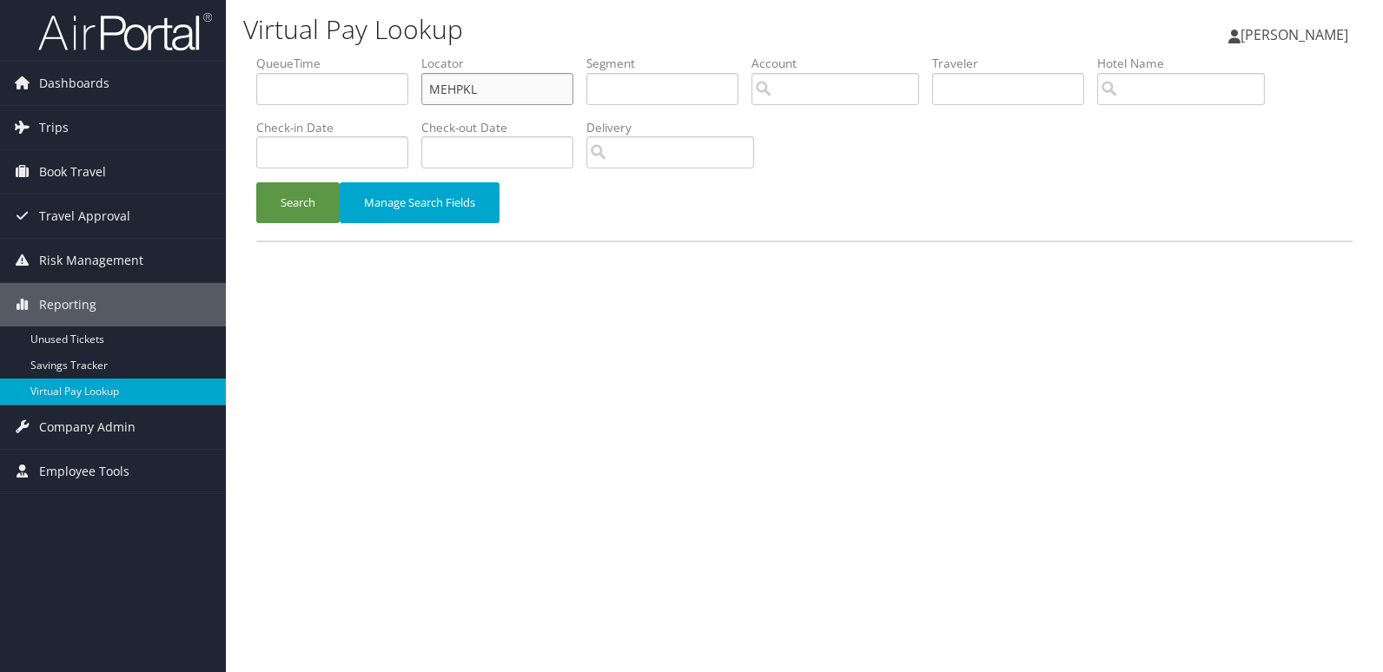
drag, startPoint x: 447, startPoint y: 100, endPoint x: 303, endPoint y: 102, distance: 144.2
click at [336, 55] on ul "QueueTime Locator MEHPKL Segment Account Traveler Hotel Name Check-in Date Chec…" at bounding box center [804, 55] width 1096 height 0
paste input "UXKNJQ"
type input "UXKNJQ"
drag, startPoint x: 301, startPoint y: 210, endPoint x: 316, endPoint y: 218, distance: 16.7
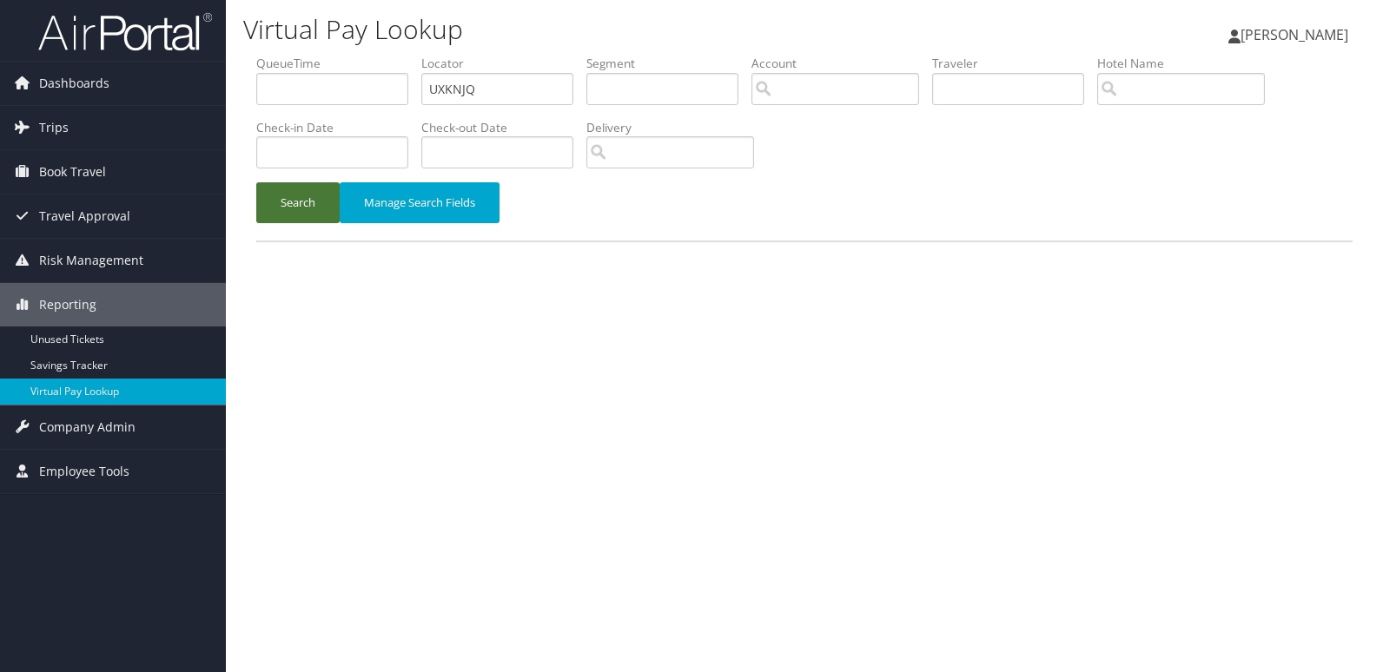
click at [301, 211] on button "Search" at bounding box center [297, 202] width 83 height 41
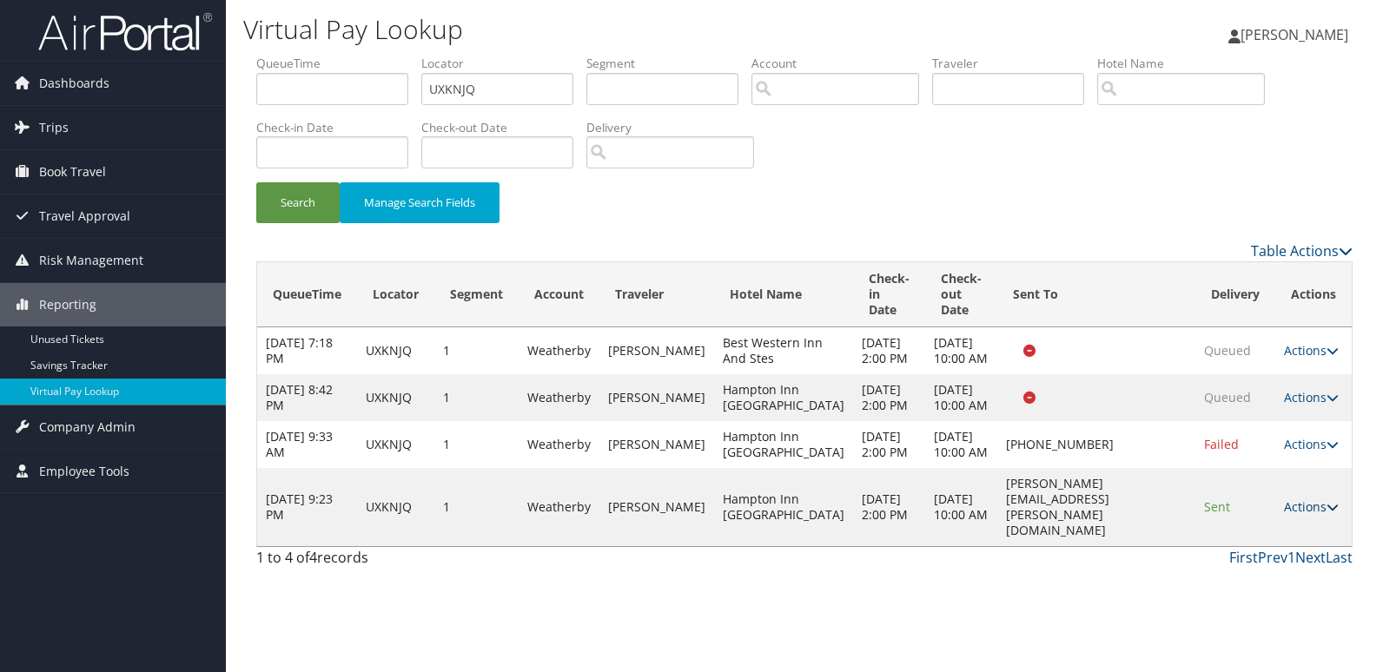
click at [1330, 513] on icon at bounding box center [1333, 507] width 12 height 12
click at [1281, 608] on link "Logs" at bounding box center [1276, 617] width 109 height 30
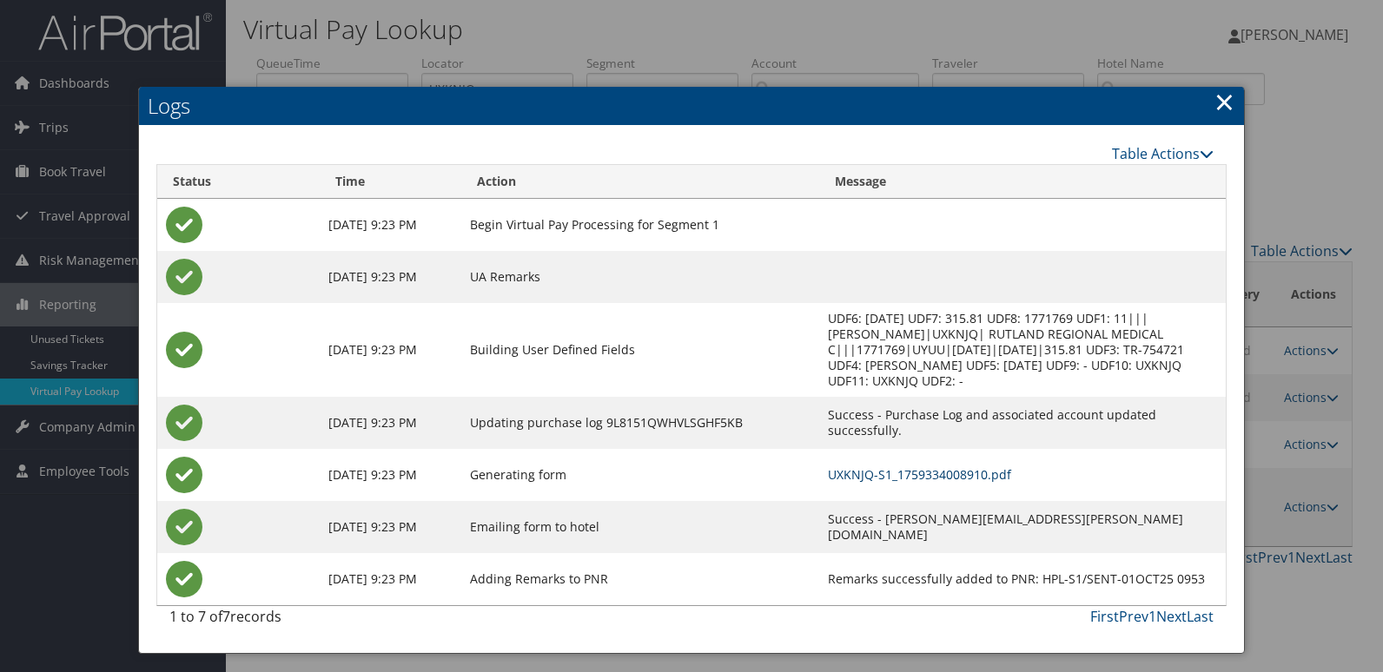
click at [847, 467] on link "UXKNJQ-S1_1759334008910.pdf" at bounding box center [919, 475] width 183 height 17
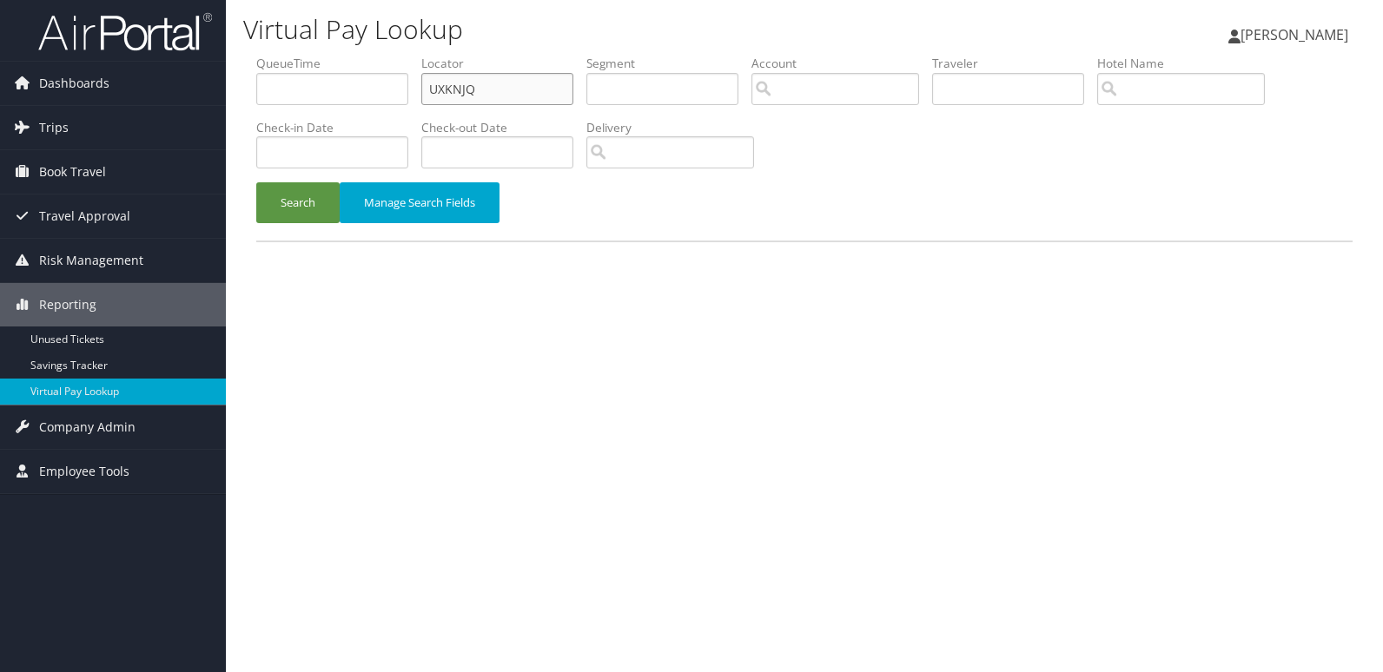
drag, startPoint x: 470, startPoint y: 89, endPoint x: 314, endPoint y: 102, distance: 156.9
click at [314, 55] on ul "QueueTime Locator UXKNJQ Segment Account Traveler Hotel Name Check-in Date Chec…" at bounding box center [804, 55] width 1096 height 0
paste input "JEZYGS"
click at [292, 207] on button "Search" at bounding box center [297, 202] width 83 height 41
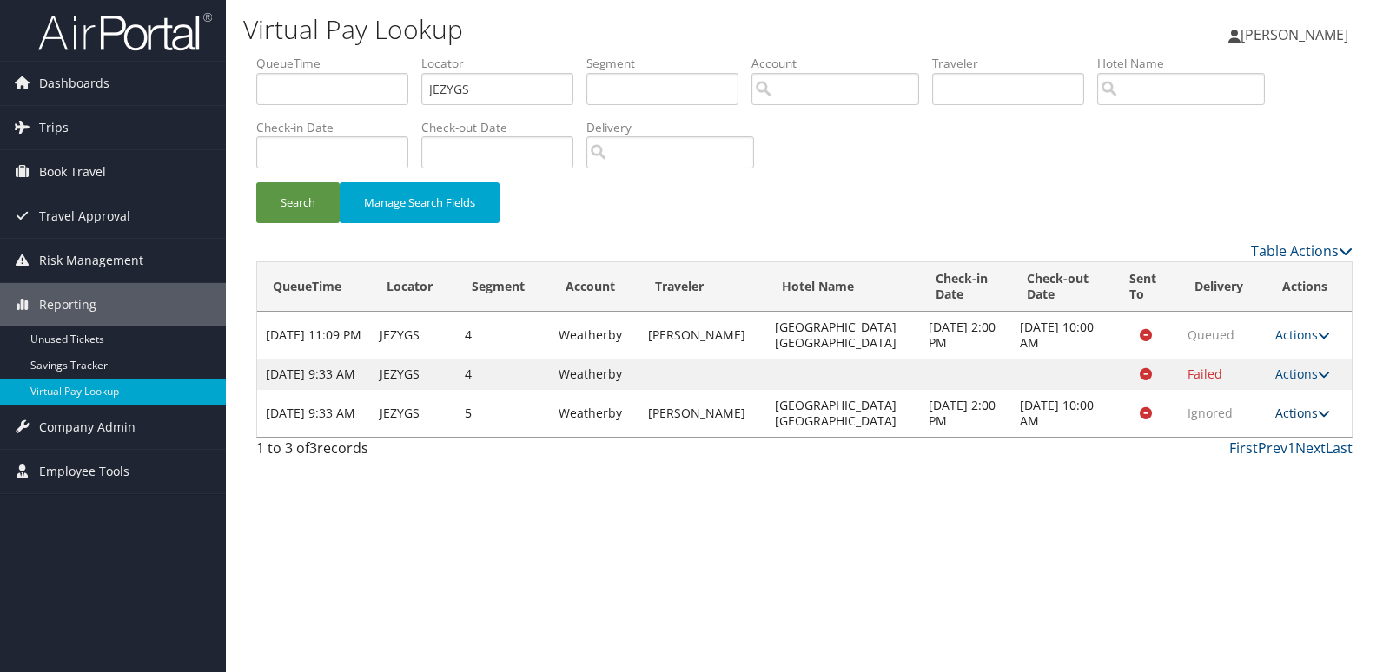
click at [1308, 421] on link "Actions" at bounding box center [1302, 413] width 55 height 17
click at [1259, 485] on link "Logs" at bounding box center [1267, 484] width 109 height 30
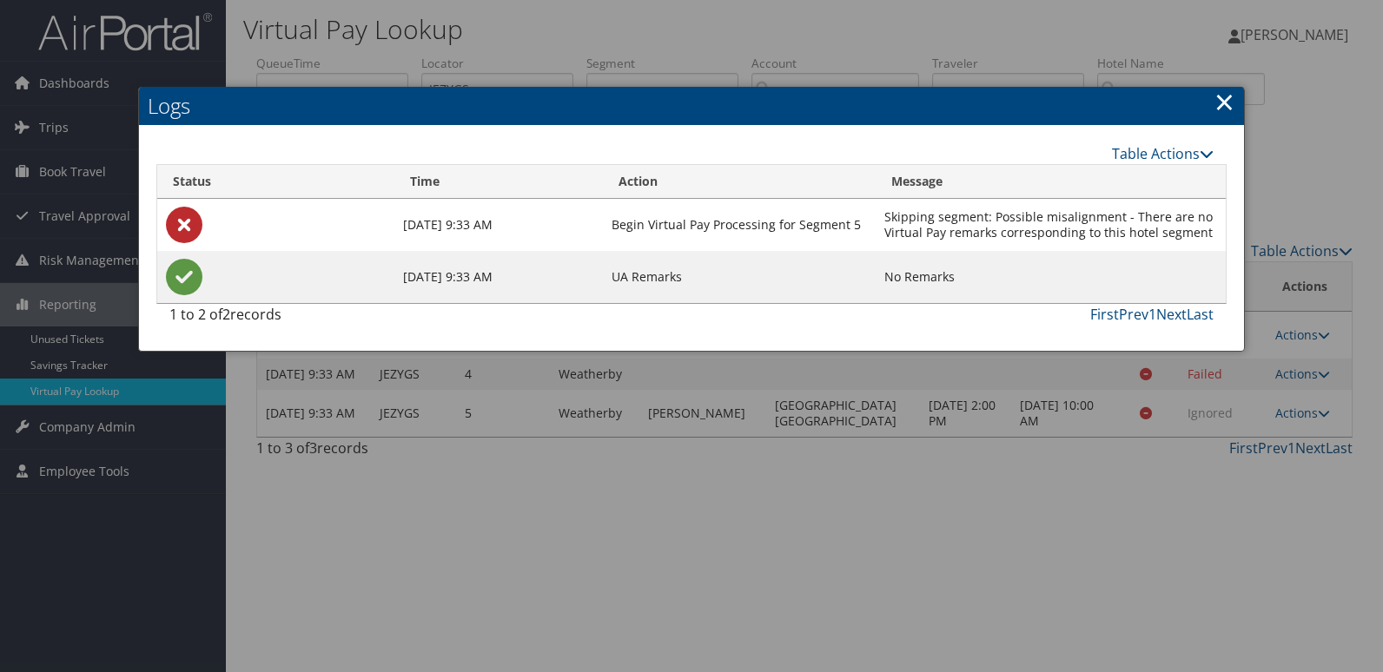
click at [1239, 98] on h2 "Logs" at bounding box center [691, 106] width 1105 height 38
drag, startPoint x: 1228, startPoint y: 106, endPoint x: 998, endPoint y: 137, distance: 231.5
click at [1227, 106] on link "×" at bounding box center [1225, 101] width 20 height 35
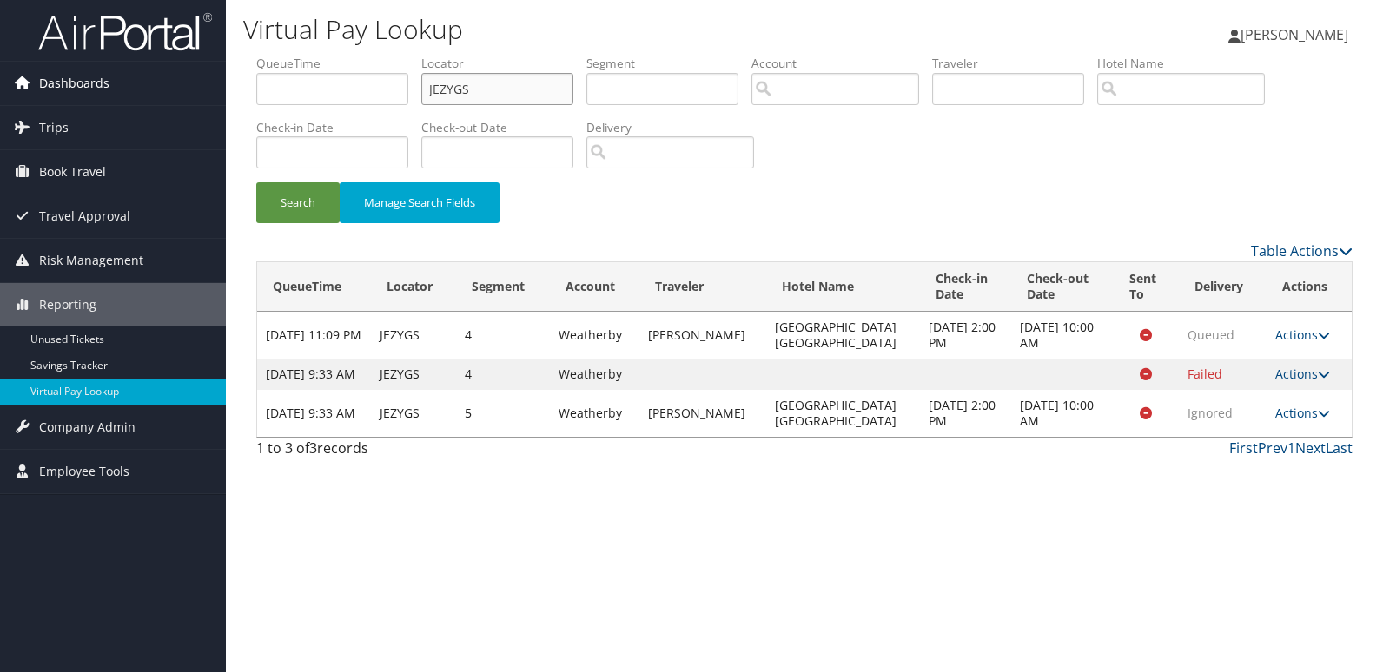
drag, startPoint x: 504, startPoint y: 92, endPoint x: 192, endPoint y: 100, distance: 312.0
click at [192, 100] on div "Dashboards AirPortal 360™ (Manager) My Travel Dashboard Trips Airtinerary® Look…" at bounding box center [691, 336] width 1383 height 672
paste input "SHLSHE"
type input "SHLSHE"
click at [285, 194] on button "Search" at bounding box center [297, 202] width 83 height 41
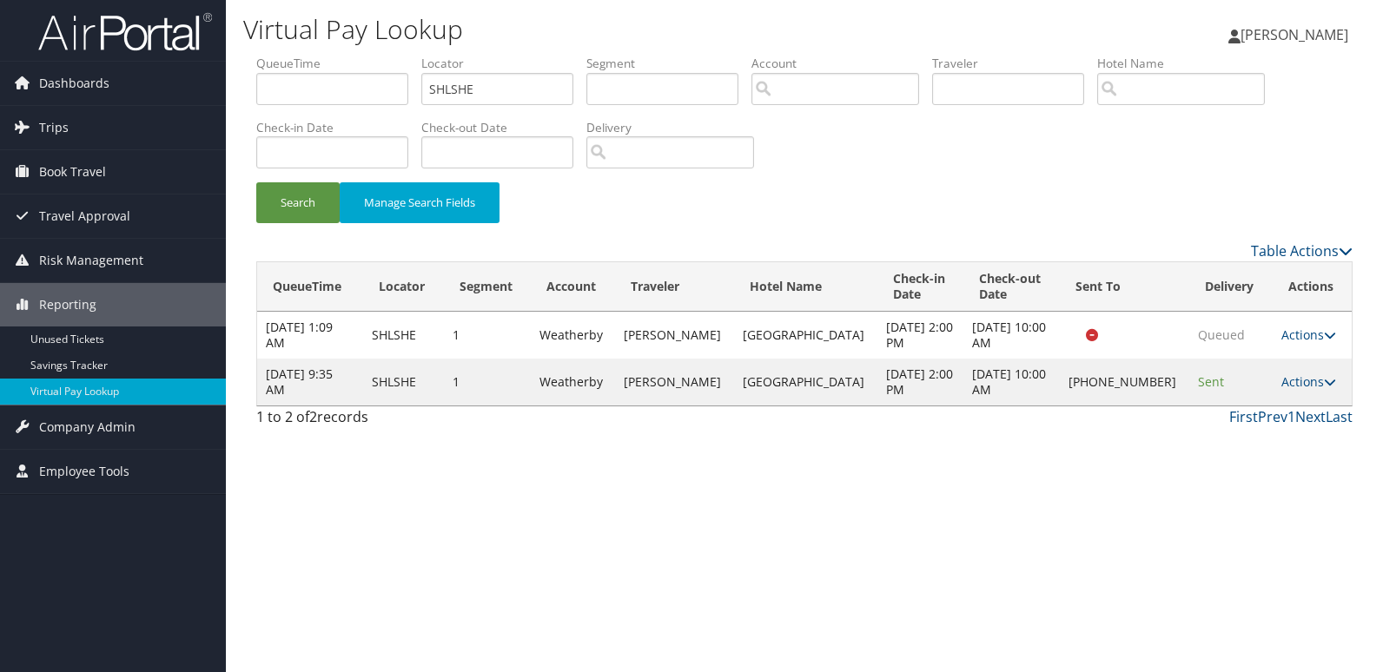
drag, startPoint x: 1314, startPoint y: 391, endPoint x: 1294, endPoint y: 412, distance: 28.9
click at [1313, 390] on link "Actions" at bounding box center [1308, 382] width 55 height 17
click at [1232, 447] on link "Logs" at bounding box center [1248, 445] width 149 height 30
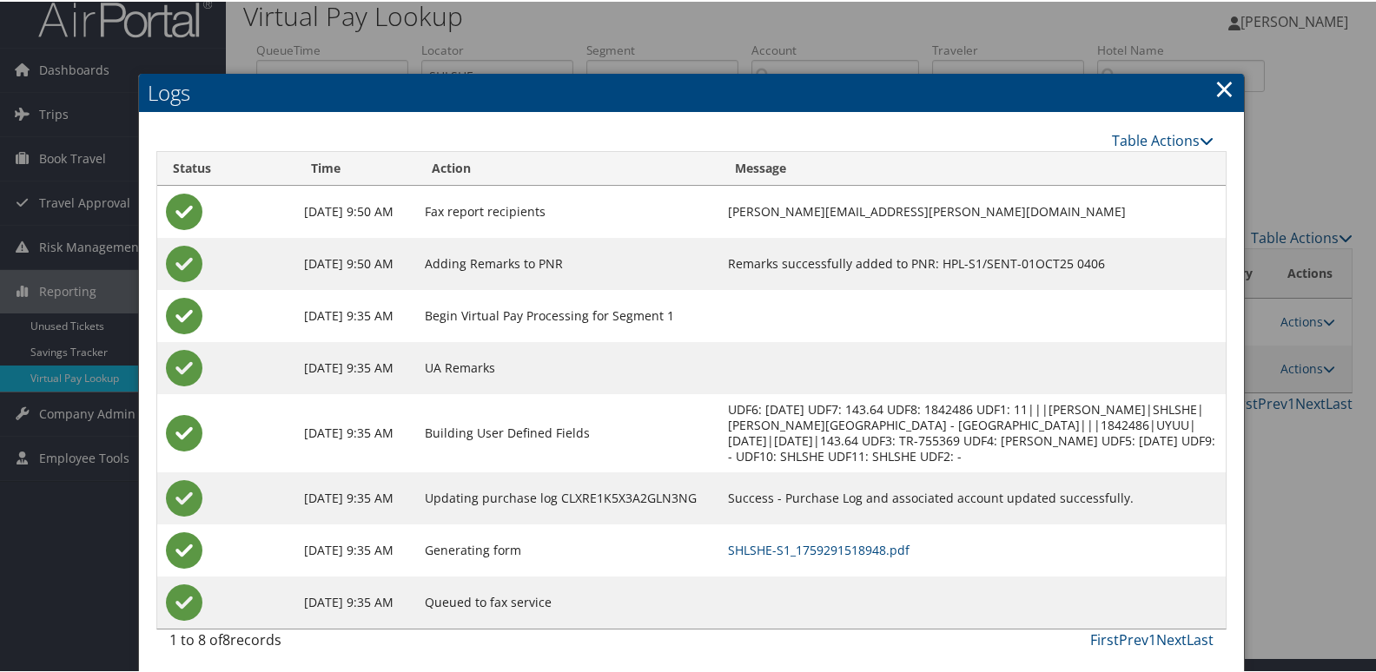
scroll to position [18, 0]
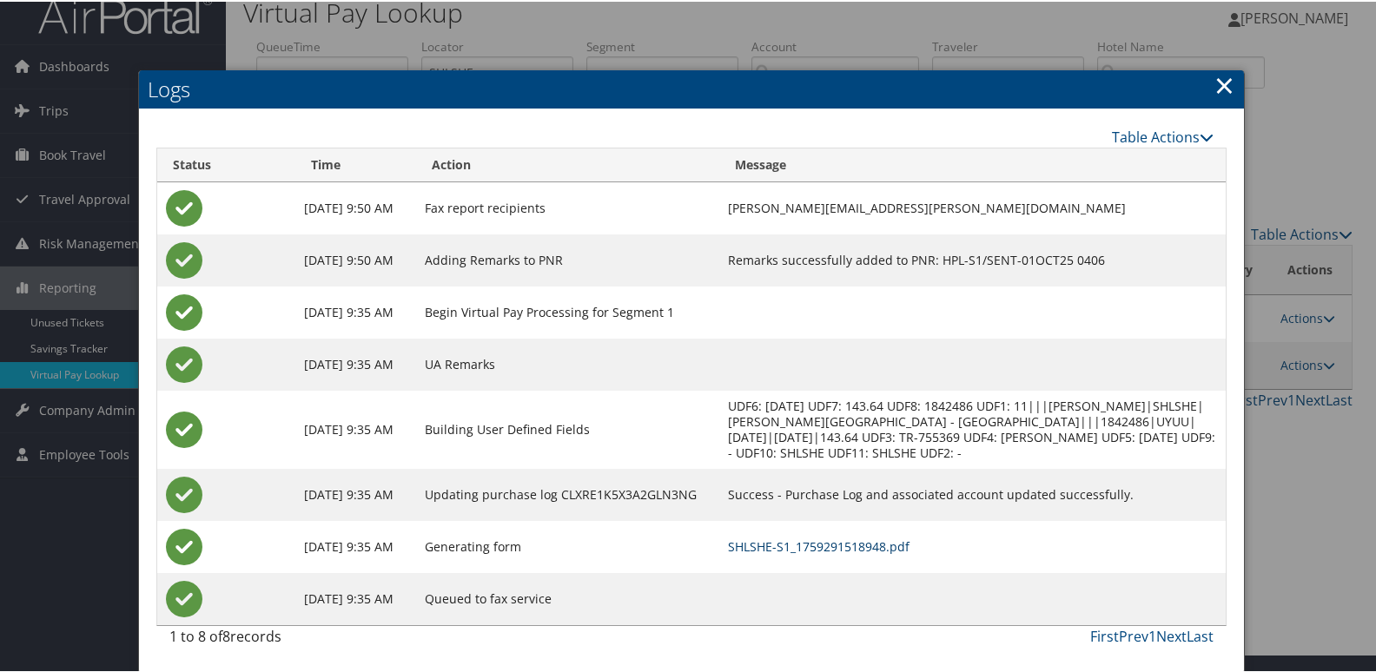
click at [849, 548] on link "SHLSHE-S1_1759291518948.pdf" at bounding box center [819, 545] width 182 height 17
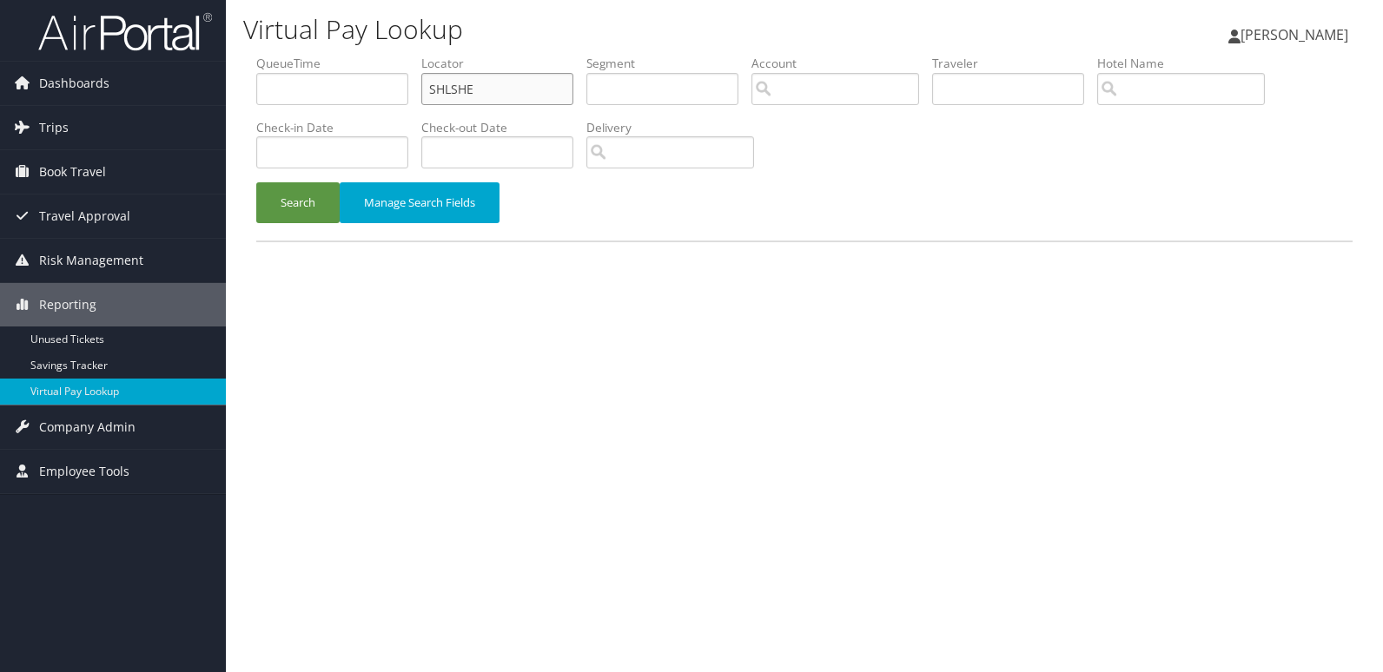
drag, startPoint x: 504, startPoint y: 94, endPoint x: 329, endPoint y: 111, distance: 175.5
click at [331, 55] on ul "QueueTime Locator SHLSHE Segment Account Traveler Hotel Name Check-in Date Chec…" at bounding box center [804, 55] width 1096 height 0
paste input "DMXHXU"
type input "DMXHXU"
drag, startPoint x: 288, startPoint y: 209, endPoint x: 299, endPoint y: 228, distance: 21.8
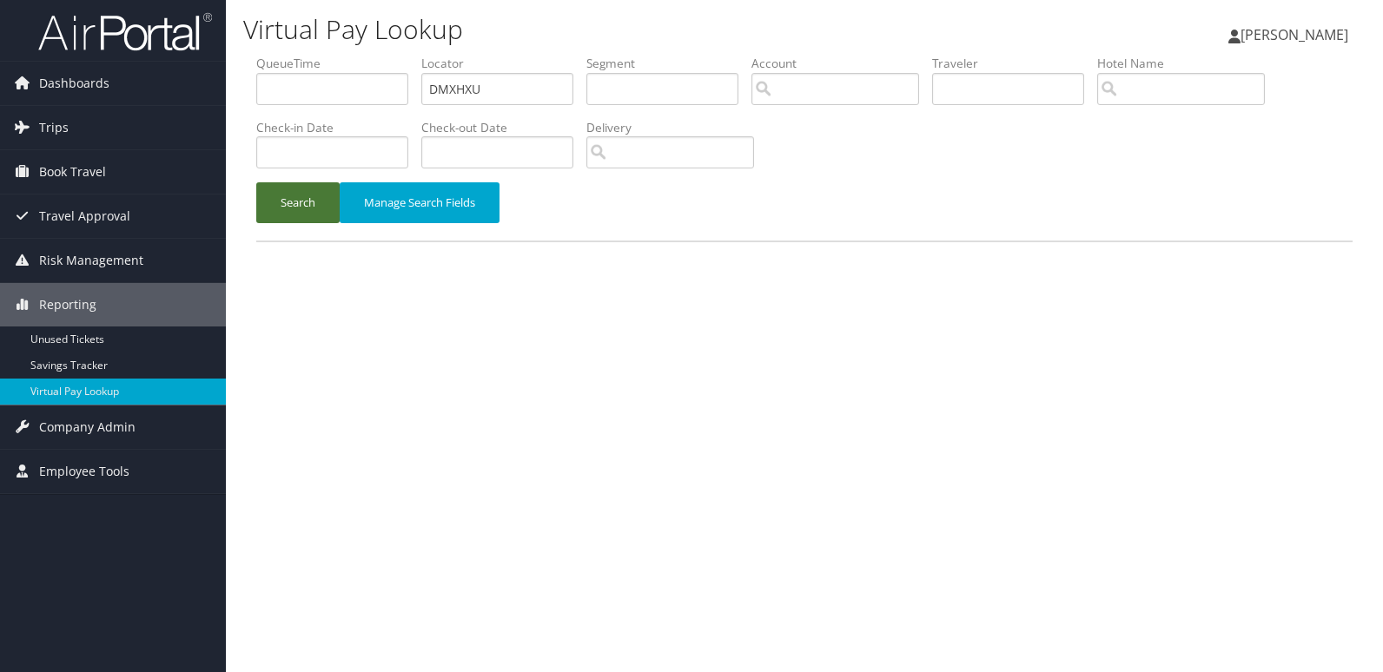
click at [288, 213] on button "Search" at bounding box center [297, 202] width 83 height 41
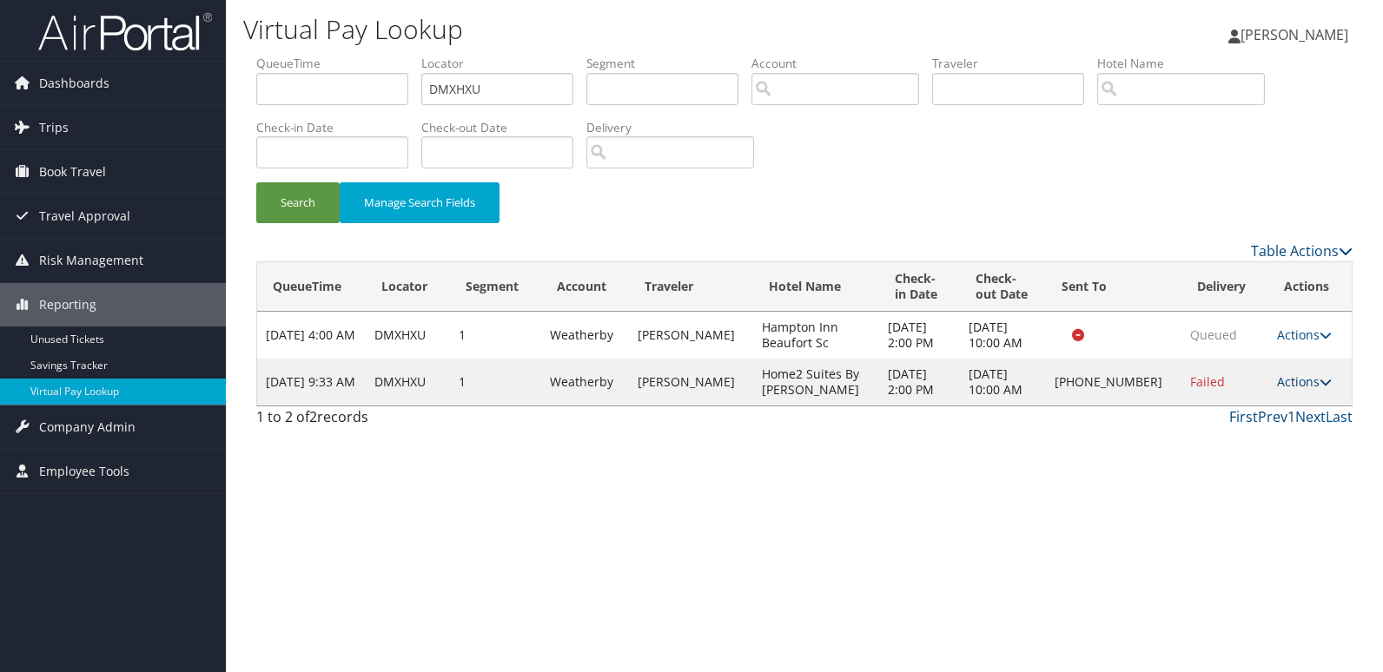
click at [1288, 374] on link "Actions" at bounding box center [1304, 382] width 55 height 17
click at [1230, 436] on link "Logs" at bounding box center [1246, 437] width 149 height 30
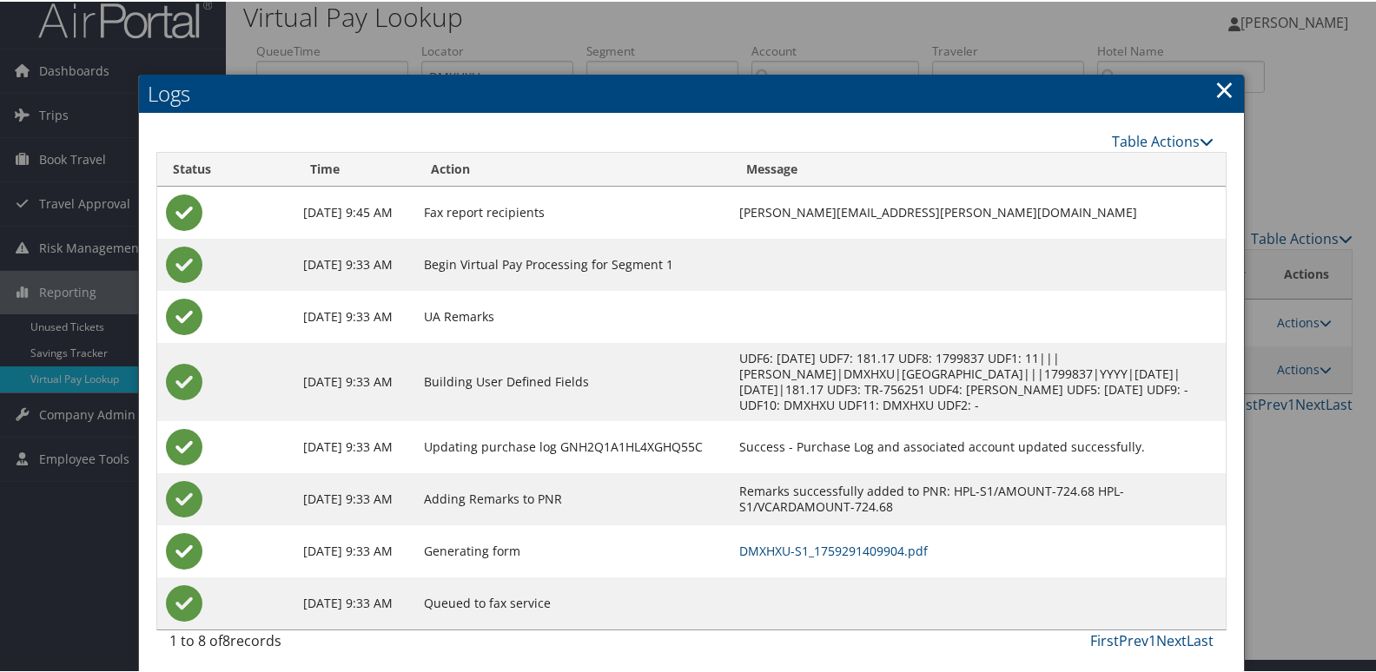
scroll to position [18, 0]
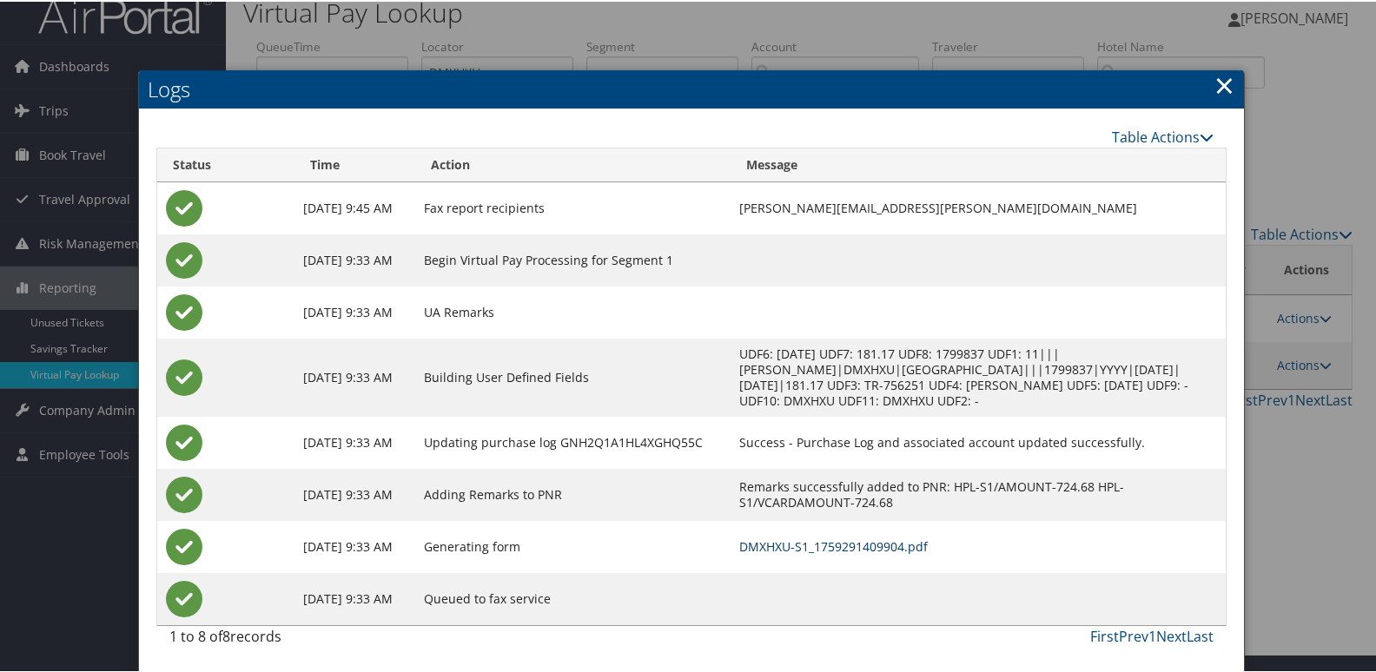
drag, startPoint x: 872, startPoint y: 551, endPoint x: 861, endPoint y: 550, distance: 11.3
click at [871, 550] on link "DMXHXU-S1_1759291409904.pdf" at bounding box center [833, 545] width 189 height 17
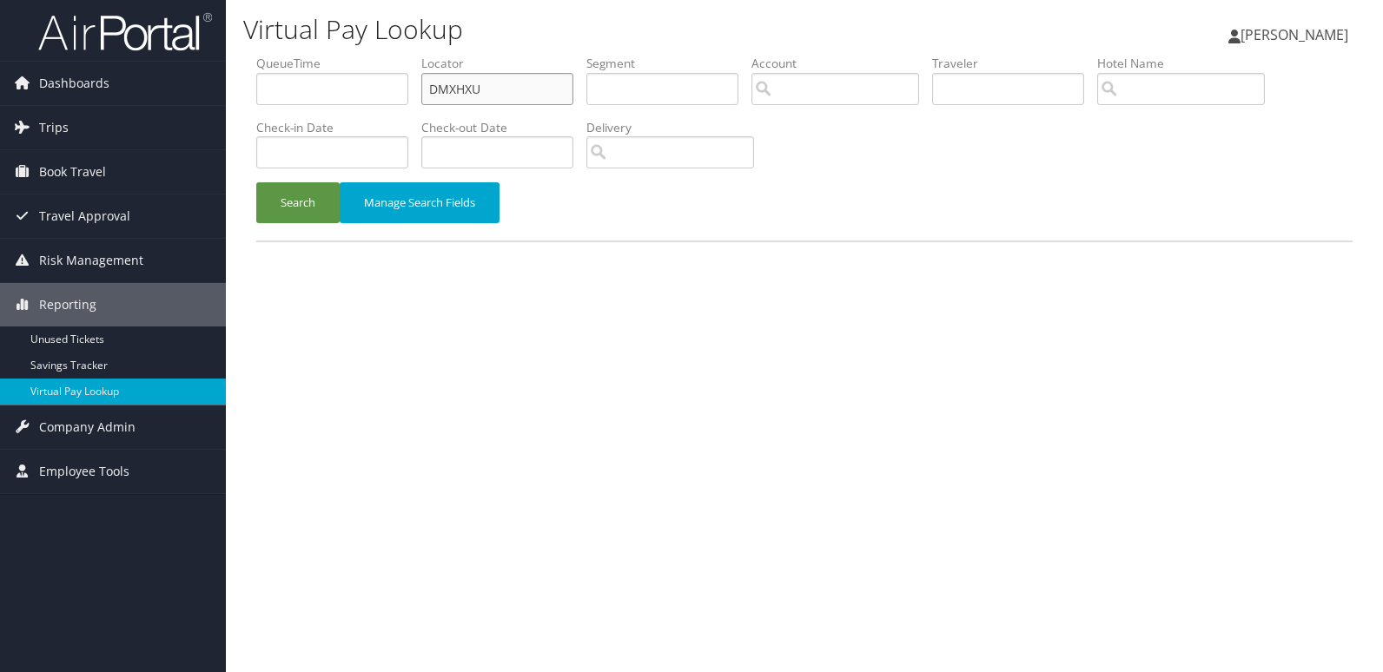
drag, startPoint x: 511, startPoint y: 92, endPoint x: 290, endPoint y: 102, distance: 220.9
click at [290, 55] on ul "QueueTime Locator DMXHXU Segment Account Traveler Hotel Name Check-in Date Chec…" at bounding box center [804, 55] width 1096 height 0
paste input "FYWWYG"
type input "FYWWYG"
click at [300, 210] on button "Search" at bounding box center [297, 202] width 83 height 41
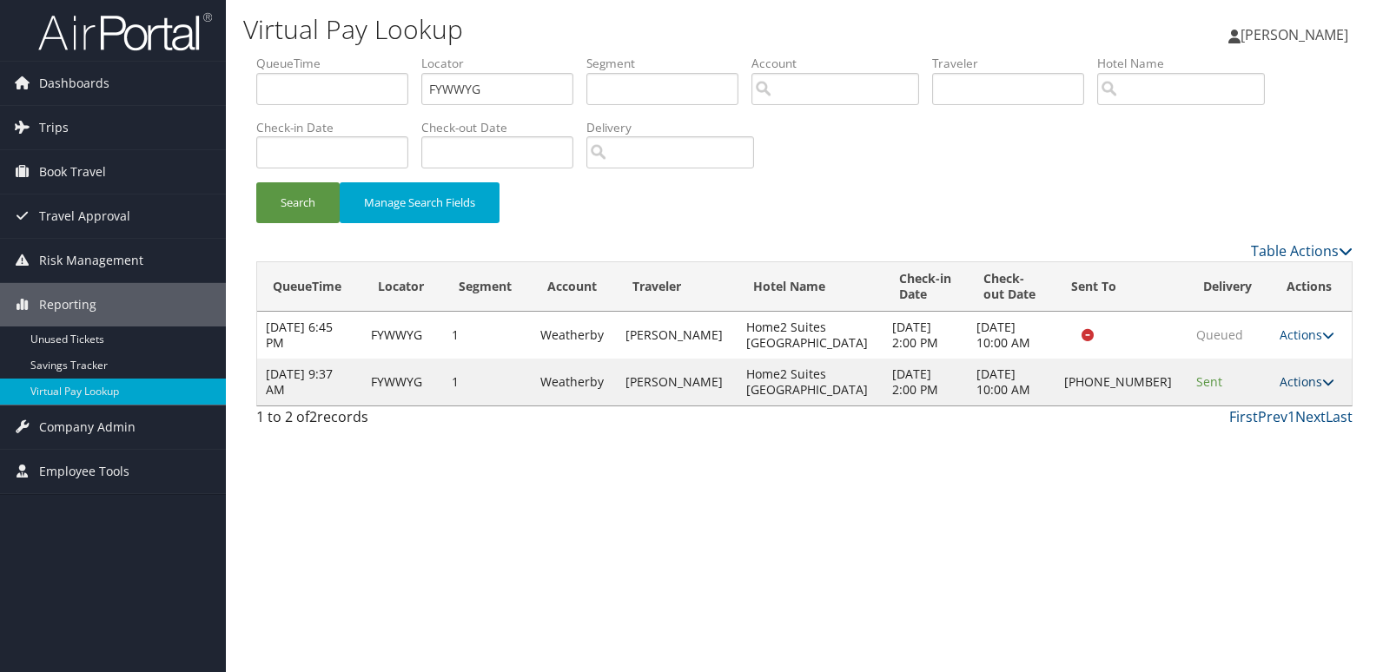
click at [1290, 385] on link "Actions" at bounding box center [1307, 382] width 55 height 17
click at [1240, 430] on link "Logs" at bounding box center [1247, 437] width 149 height 30
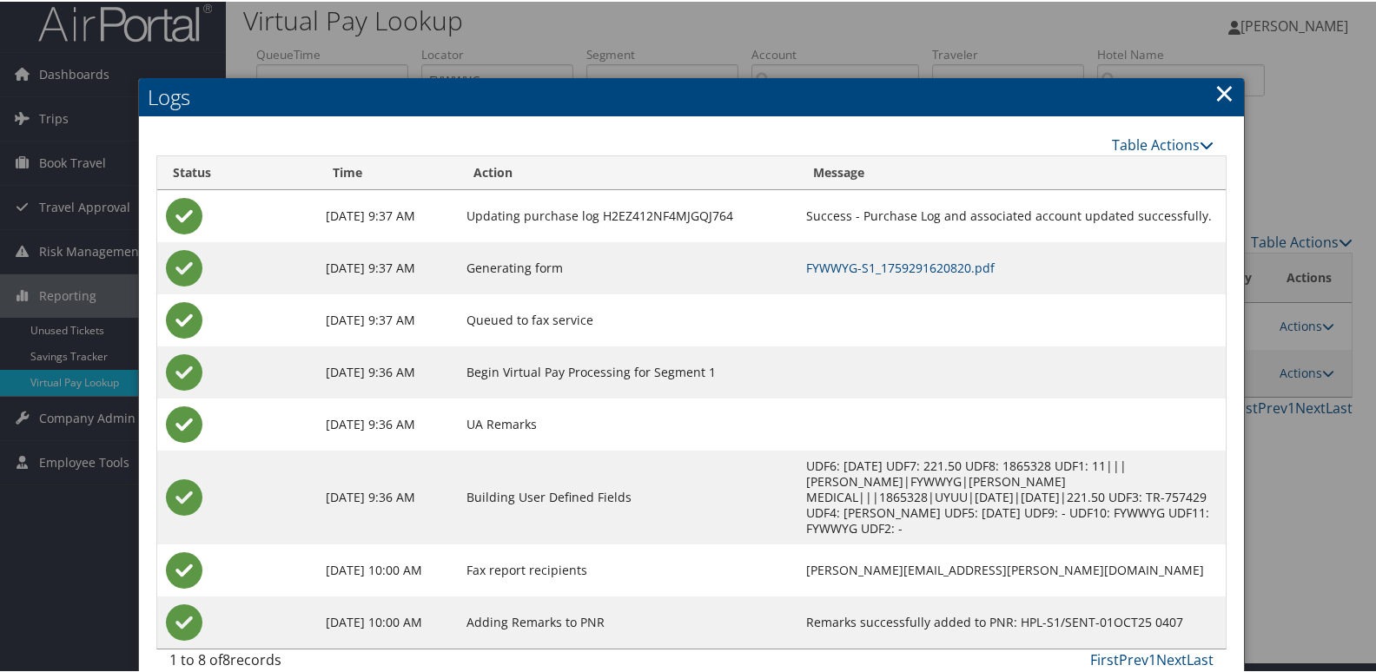
scroll to position [18, 0]
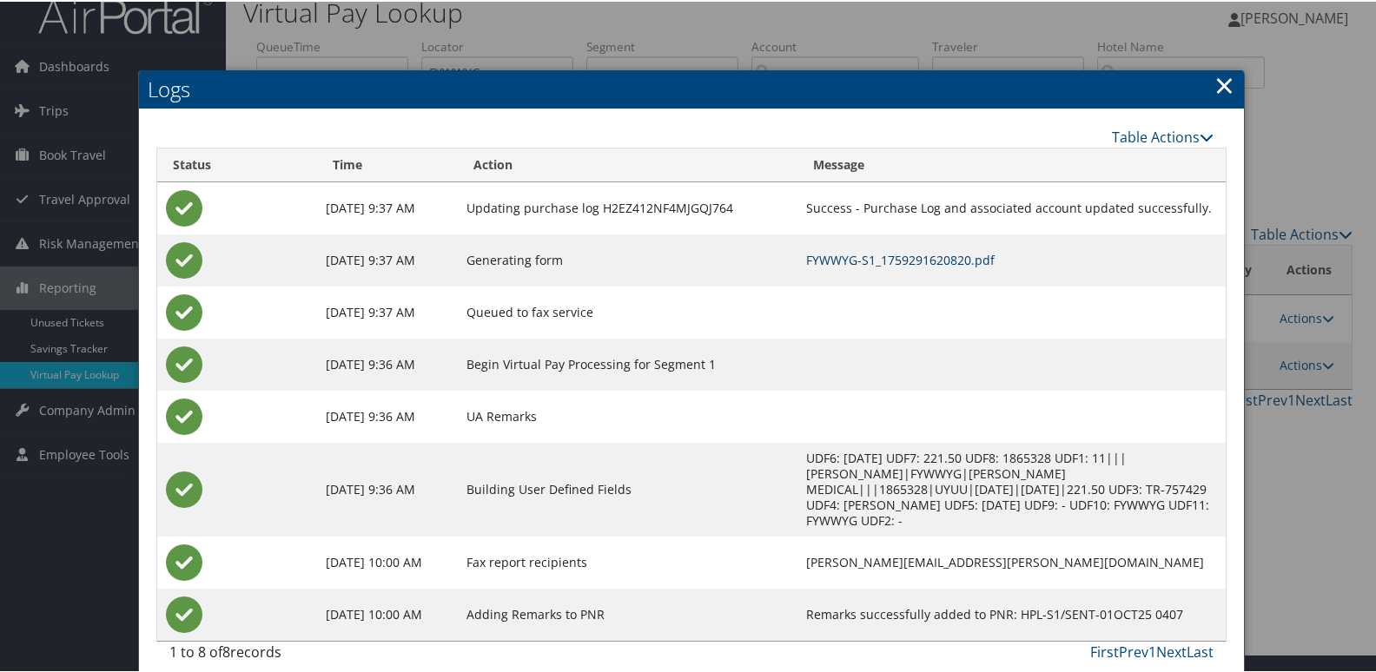
click at [863, 258] on link "FYWWYG-S1_1759291620820.pdf" at bounding box center [900, 258] width 189 height 17
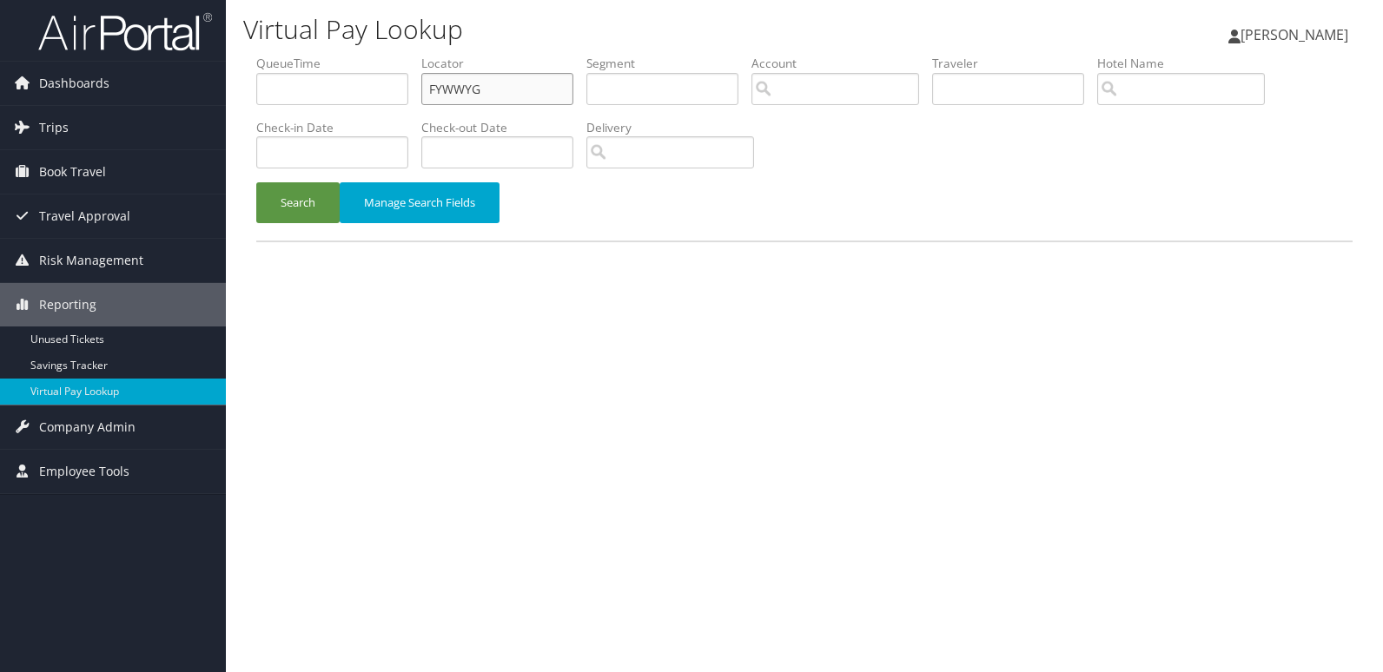
drag, startPoint x: 497, startPoint y: 96, endPoint x: 369, endPoint y: 110, distance: 128.5
click at [389, 55] on ul "QueueTime Locator FYWWYG Segment Account Traveler Hotel Name Check-in Date Chec…" at bounding box center [804, 55] width 1096 height 0
paste input "JUMJHO"
type input "JUMJHO"
click at [307, 203] on button "Search" at bounding box center [297, 202] width 83 height 41
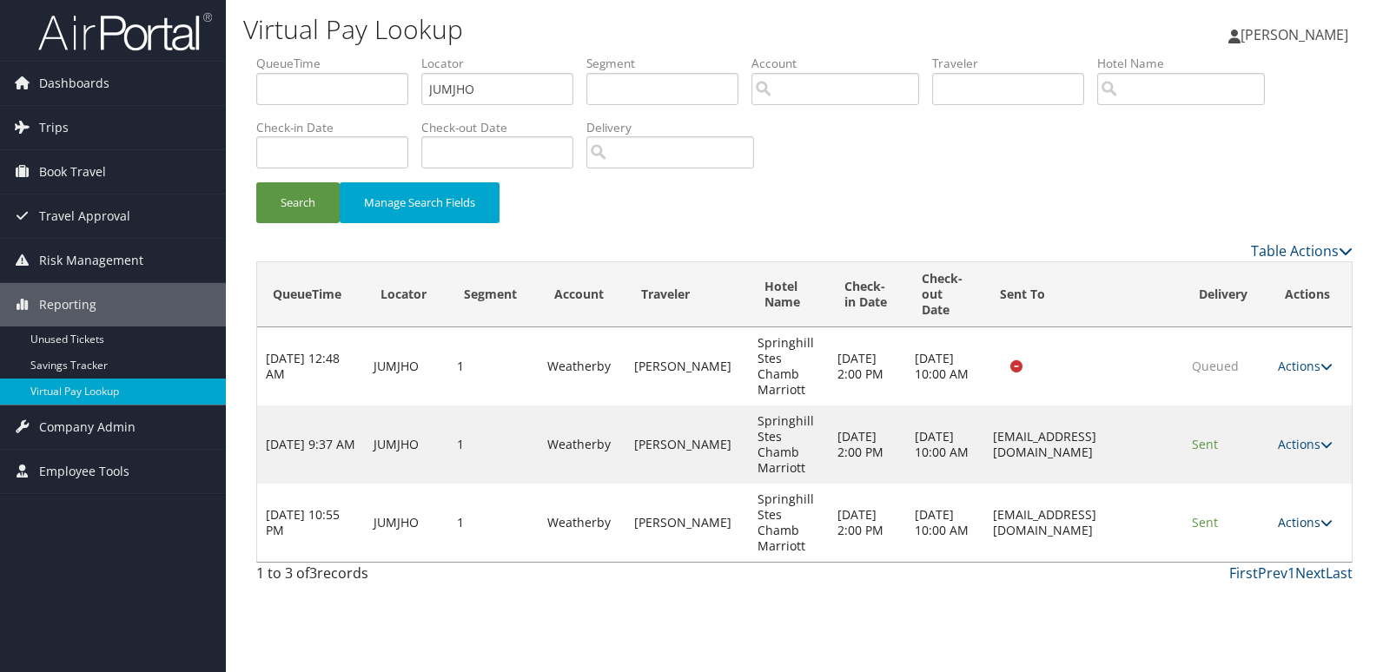
click at [1308, 521] on link "Actions" at bounding box center [1305, 522] width 55 height 17
click at [1255, 567] on link "Logs" at bounding box center [1274, 578] width 109 height 30
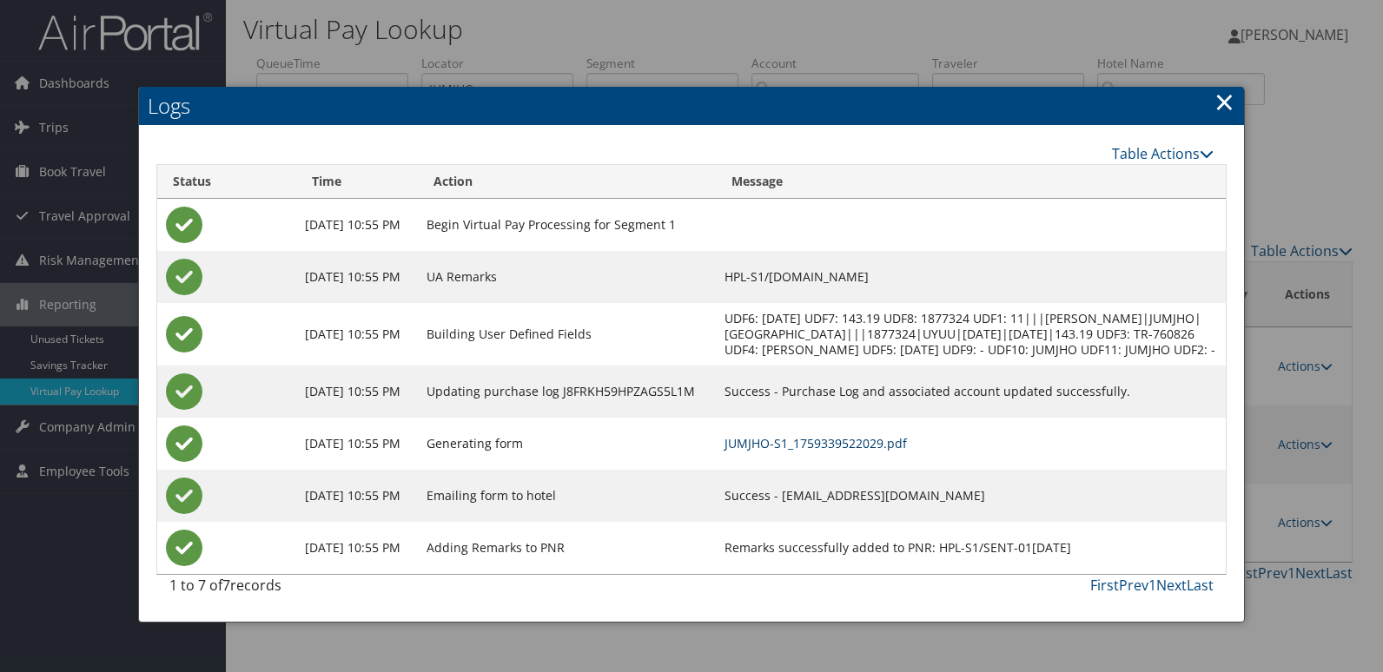
drag, startPoint x: 831, startPoint y: 459, endPoint x: 716, endPoint y: 418, distance: 122.6
click at [830, 452] on link "JUMJHO-S1_1759339522029.pdf" at bounding box center [816, 443] width 182 height 17
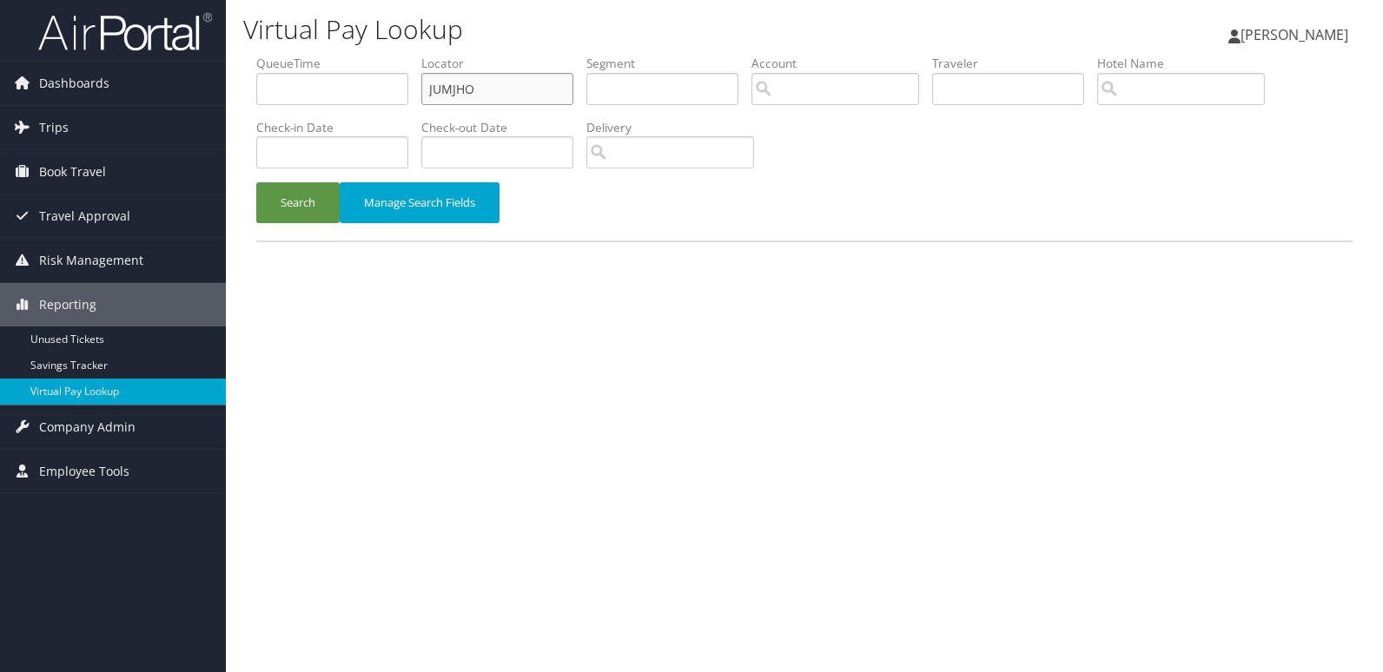
drag, startPoint x: 451, startPoint y: 105, endPoint x: 241, endPoint y: 105, distance: 210.2
click at [242, 105] on div "Virtual Pay Lookup [PERSON_NAME] [PERSON_NAME] My Settings Travel Agency Contac…" at bounding box center [804, 336] width 1157 height 672
paste input "KSKFW"
click at [284, 207] on button "Search" at bounding box center [297, 202] width 83 height 41
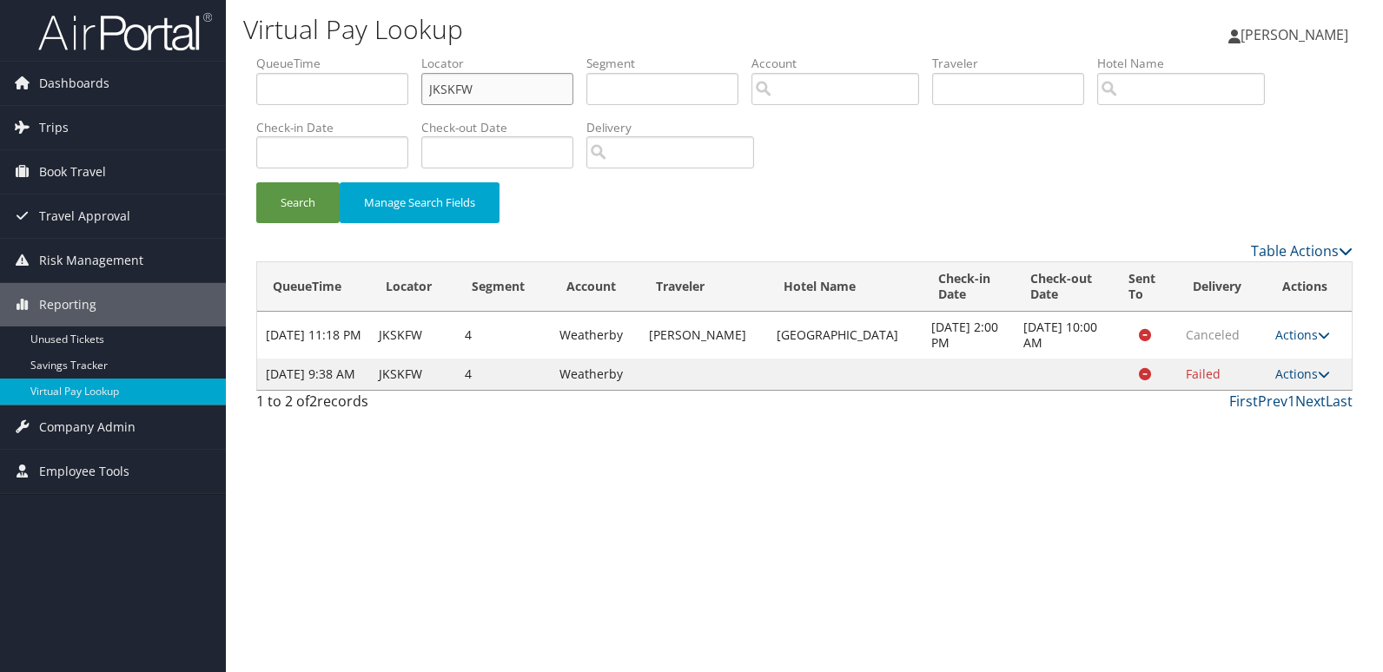
drag, startPoint x: 499, startPoint y: 101, endPoint x: 328, endPoint y: 105, distance: 170.3
click at [339, 55] on ul "QueueTime Locator JKSKFW Segment Account Traveler Hotel Name Check-in Date Chec…" at bounding box center [804, 55] width 1096 height 0
paste input "IPPBRJ"
type input "IPPBRJ"
click at [281, 218] on button "Search" at bounding box center [297, 202] width 83 height 41
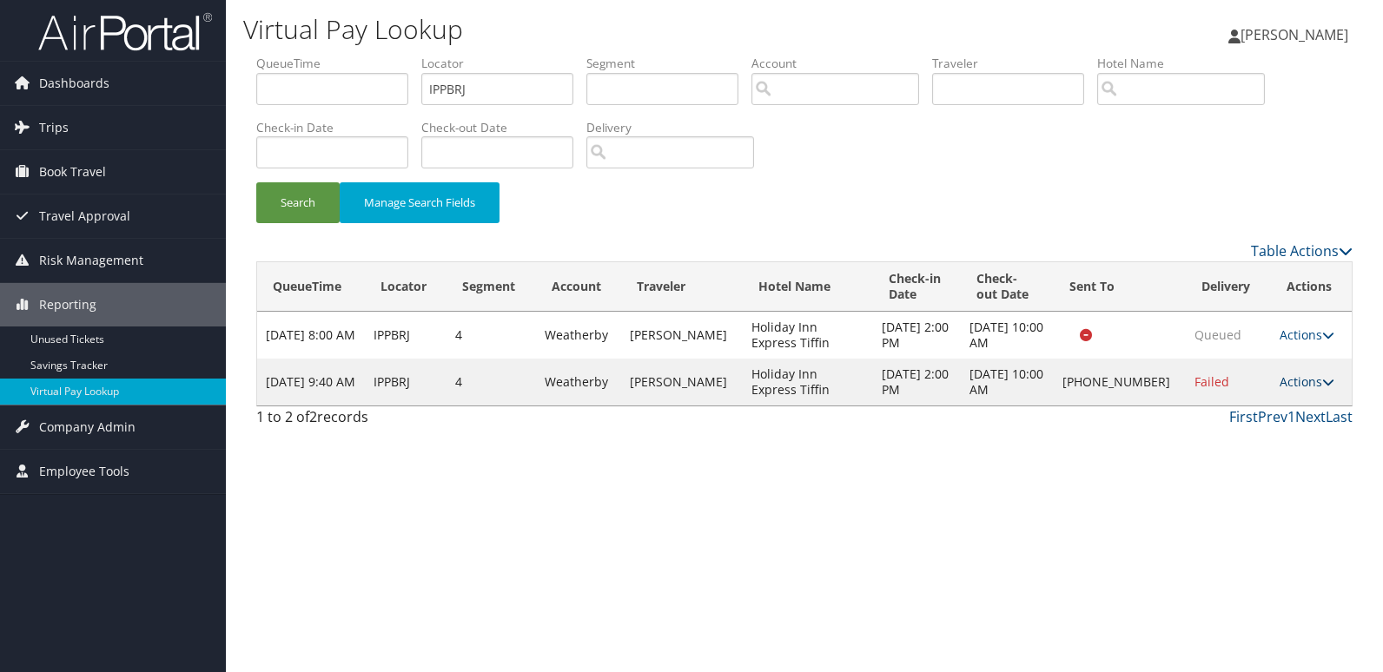
click at [1314, 390] on link "Actions" at bounding box center [1307, 382] width 55 height 17
click at [1220, 443] on link "Logs" at bounding box center [1250, 445] width 149 height 30
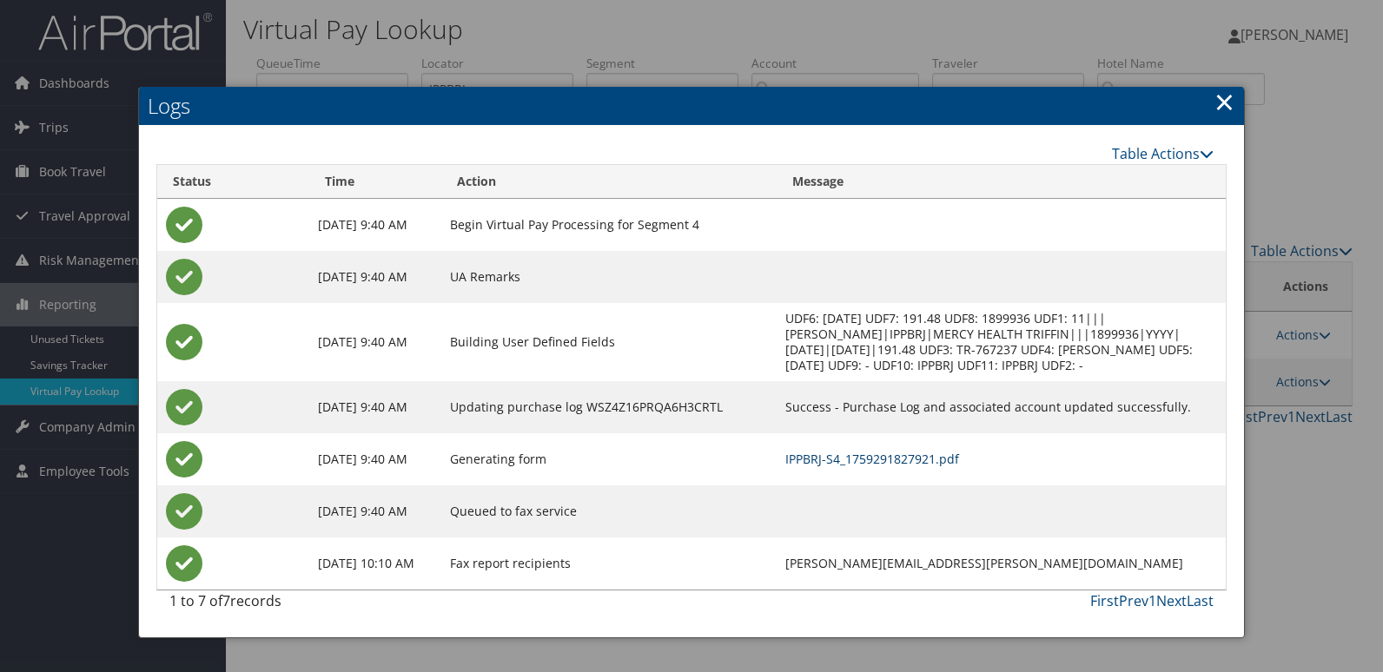
click at [818, 456] on link "IPPBRJ-S4_1759291827921.pdf" at bounding box center [872, 459] width 174 height 17
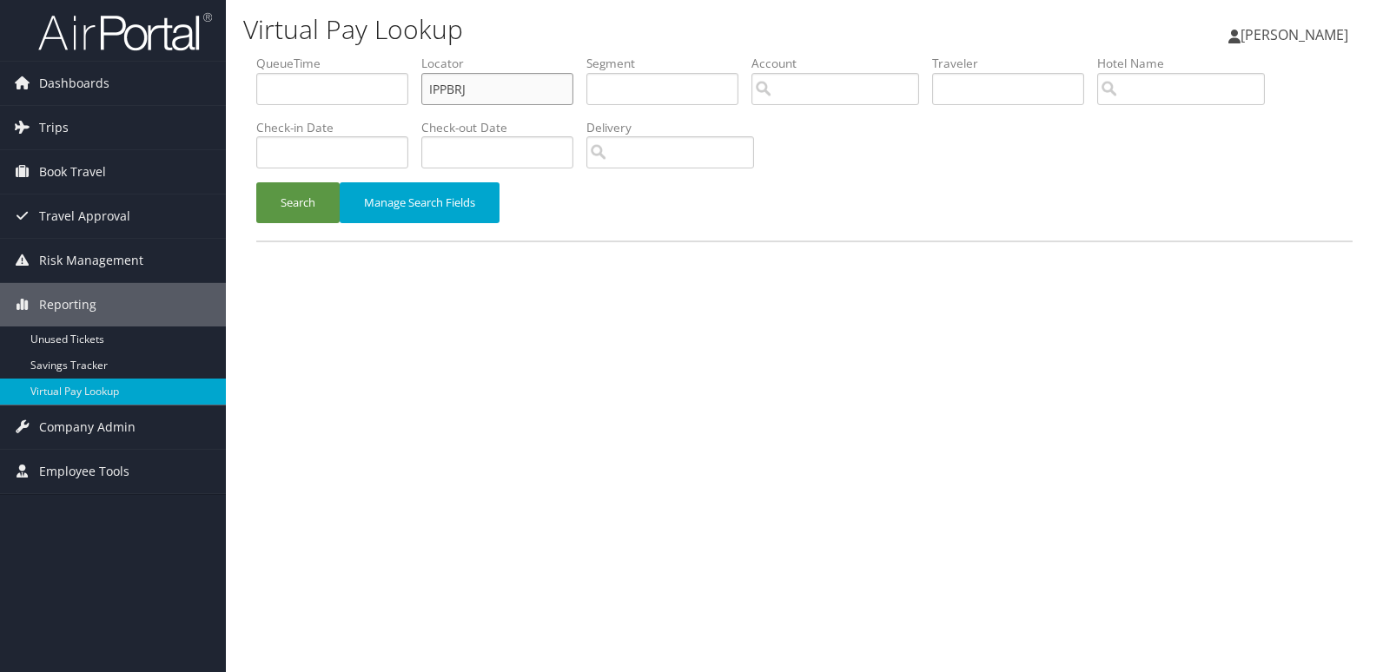
drag, startPoint x: 465, startPoint y: 96, endPoint x: 307, endPoint y: 117, distance: 159.6
click at [310, 55] on ul "QueueTime Locator IPPBRJ Segment Account Traveler Hotel Name Check-in Date Chec…" at bounding box center [804, 55] width 1096 height 0
paste input "EJRUAM"
type input "EJRUAM"
click at [296, 197] on button "Search" at bounding box center [297, 202] width 83 height 41
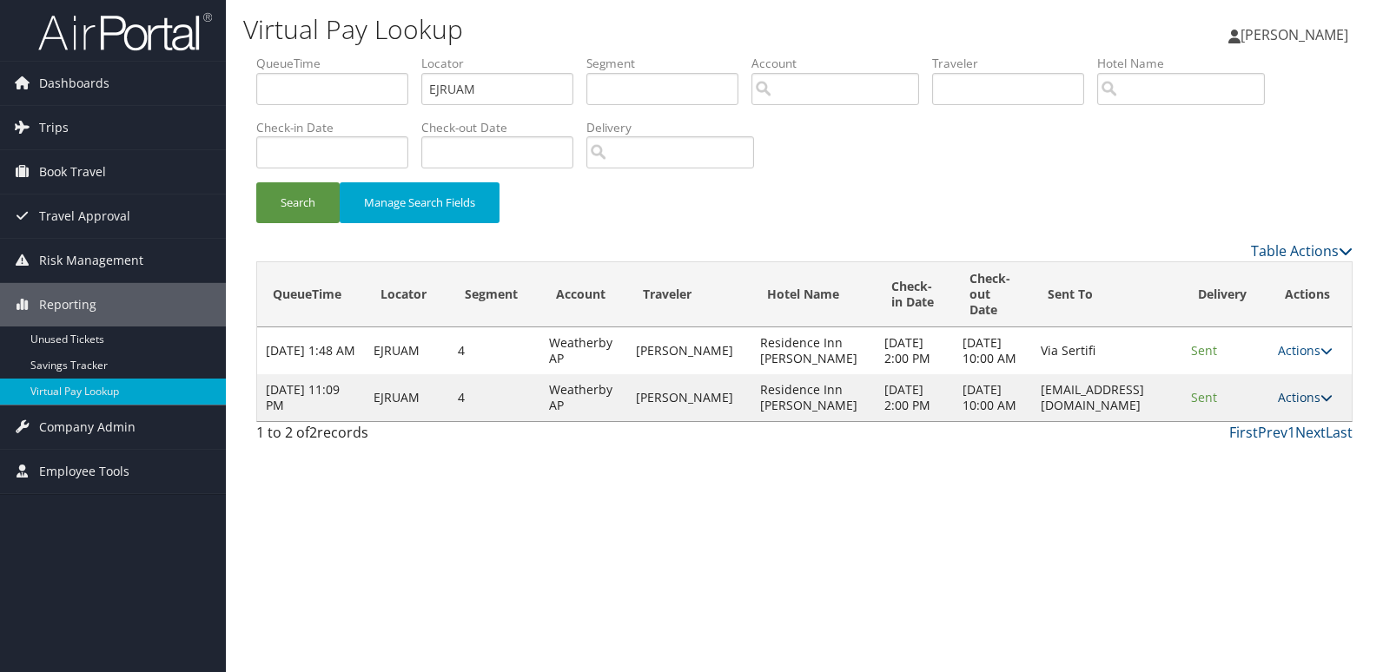
click at [1307, 406] on link "Actions" at bounding box center [1305, 397] width 55 height 17
click at [1258, 482] on link "Logs" at bounding box center [1272, 476] width 109 height 30
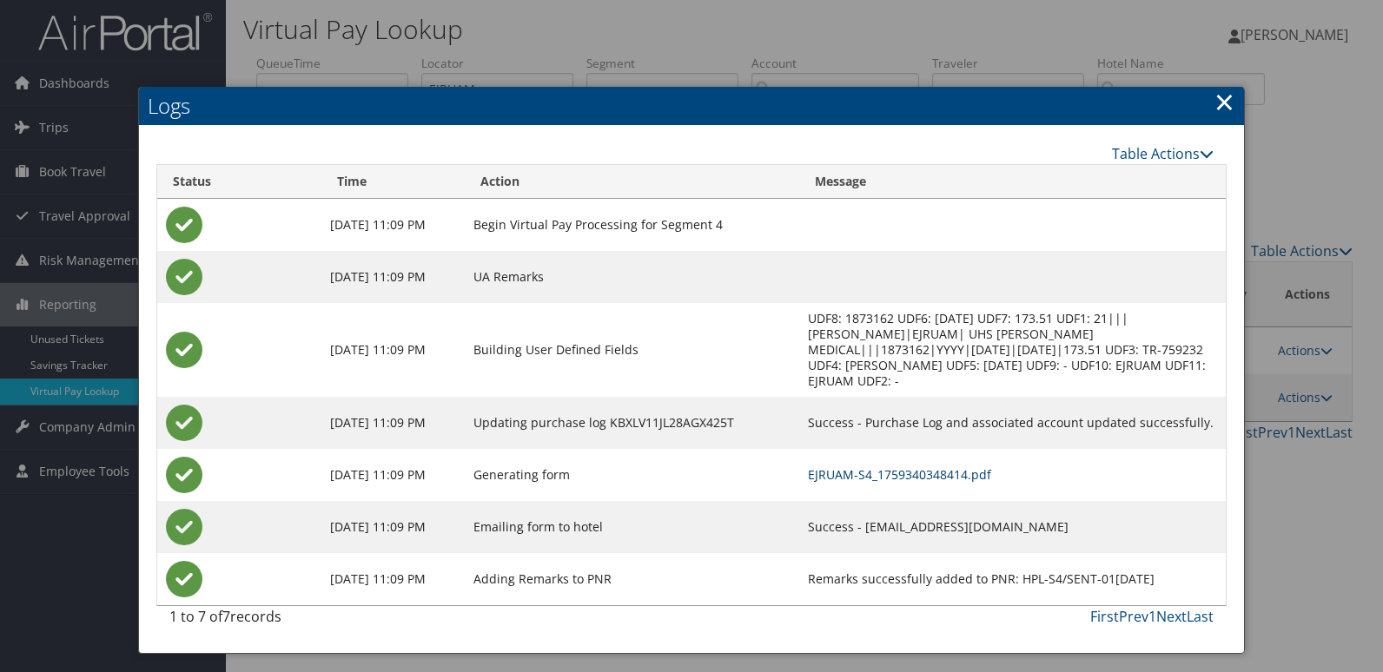
click at [891, 467] on link "EJRUAM-S4_1759340348414.pdf" at bounding box center [899, 475] width 183 height 17
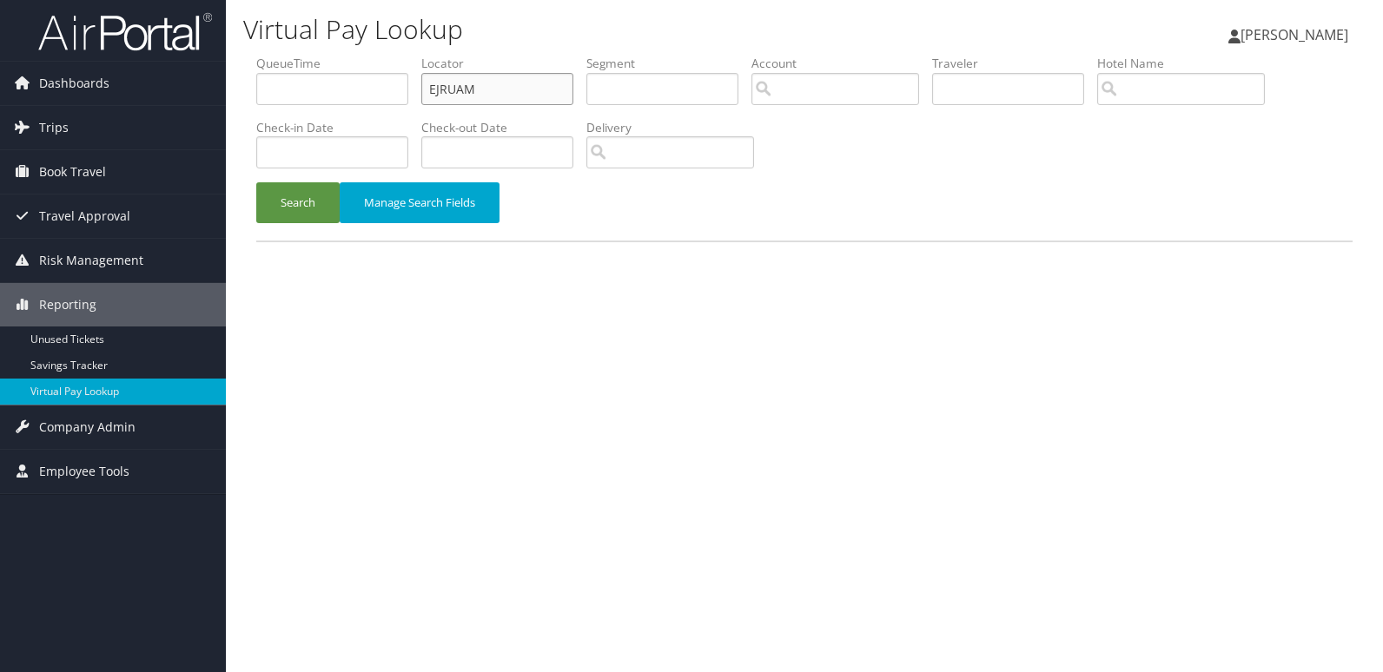
drag, startPoint x: 488, startPoint y: 89, endPoint x: 266, endPoint y: 103, distance: 222.8
click at [315, 55] on ul "QueueTime Locator EJRUAM Segment Account Traveler Hotel Name Check-in Date Chec…" at bounding box center [804, 55] width 1096 height 0
paste input "OMWSKP"
type input "OMWSKP"
click at [283, 222] on button "Search" at bounding box center [297, 202] width 83 height 41
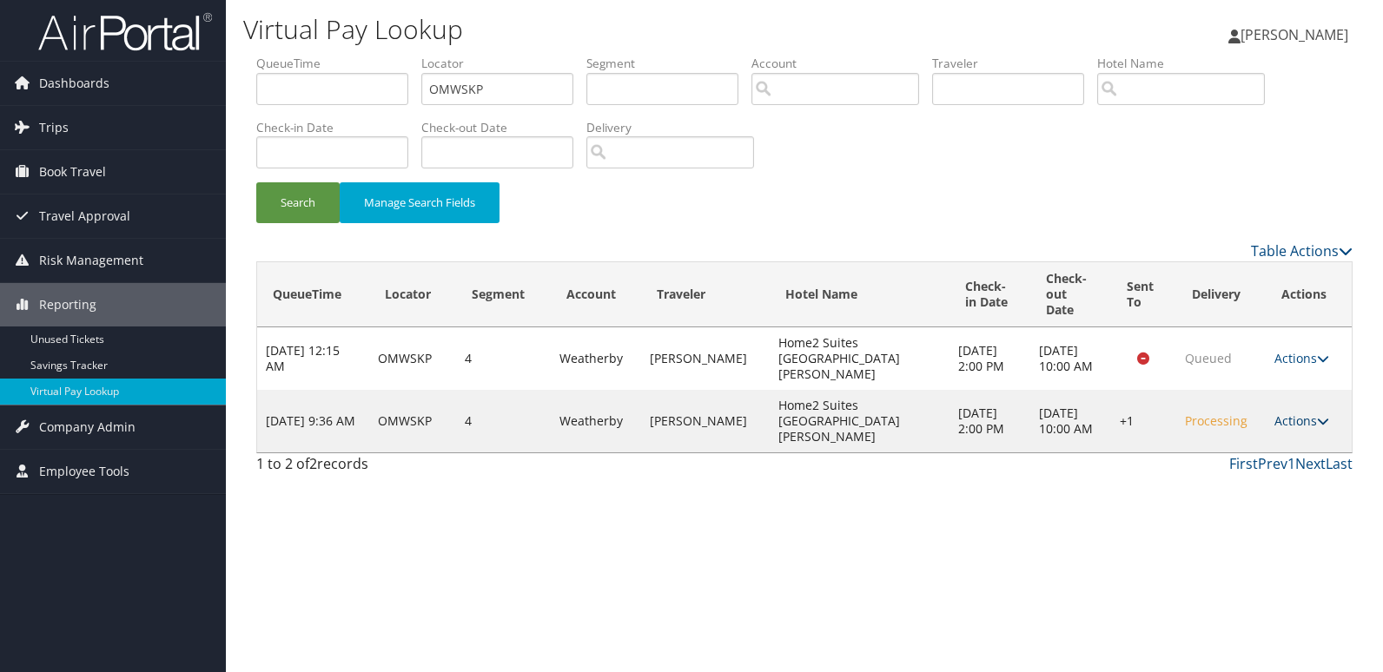
click at [1277, 419] on link "Actions" at bounding box center [1302, 421] width 55 height 17
click at [1233, 473] on link "Logs" at bounding box center [1250, 476] width 149 height 30
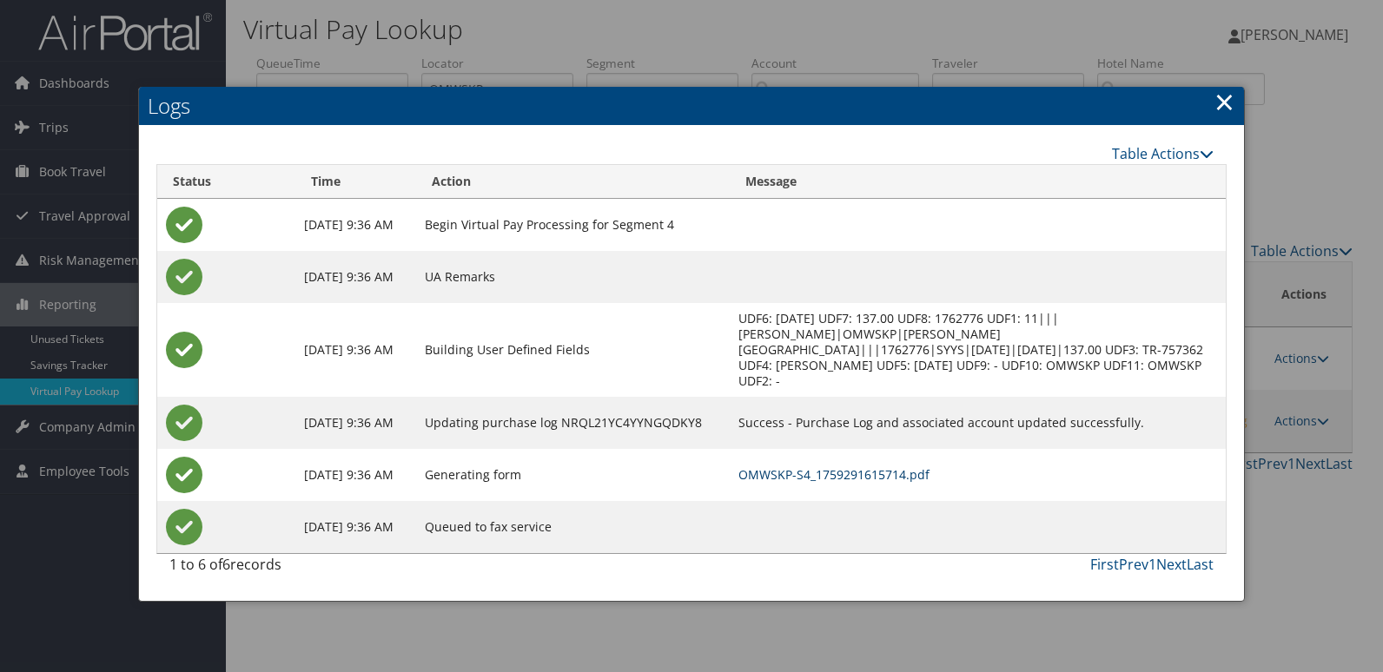
click at [857, 474] on link "OMWSKP-S4_1759291615714.pdf" at bounding box center [833, 475] width 191 height 17
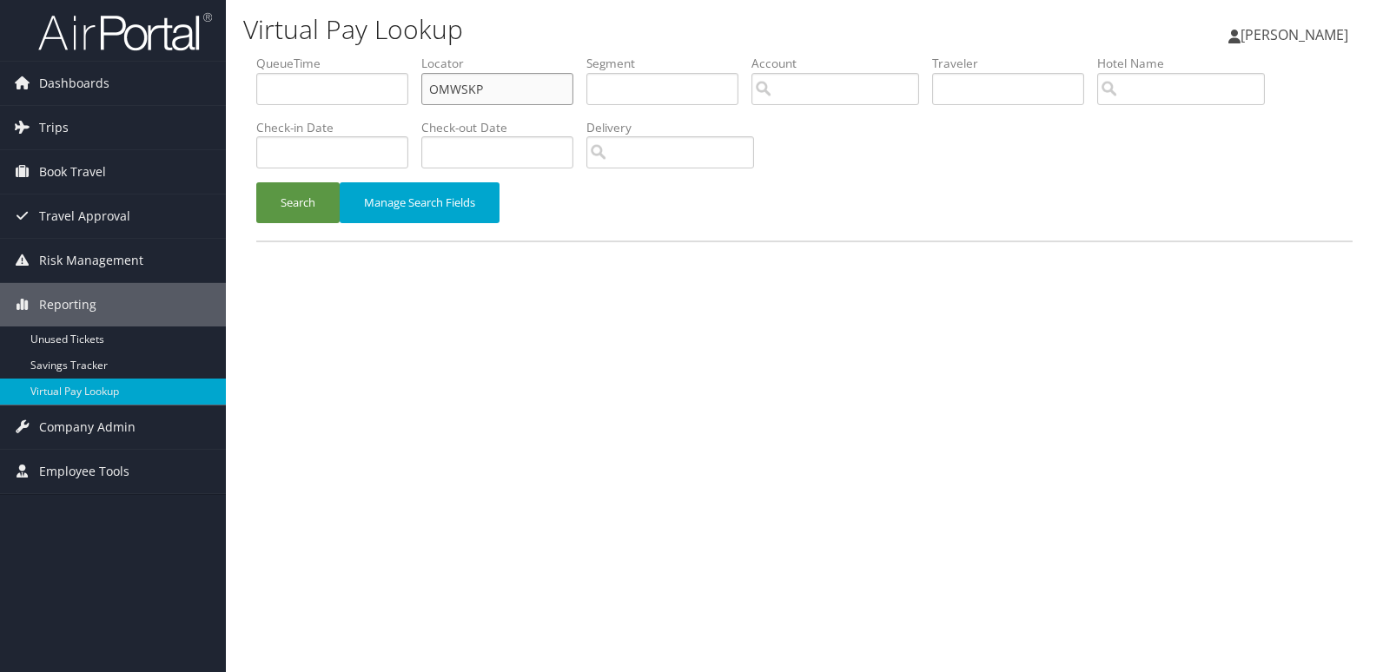
drag, startPoint x: 507, startPoint y: 85, endPoint x: 352, endPoint y: 101, distance: 155.4
click at [352, 55] on ul "QueueTime Locator OMWSKP Segment Account Traveler Hotel Name Check-in Date Chec…" at bounding box center [804, 55] width 1096 height 0
paste input "LCEJKO"
type input "LCEJKO"
click at [308, 195] on button "Search" at bounding box center [297, 202] width 83 height 41
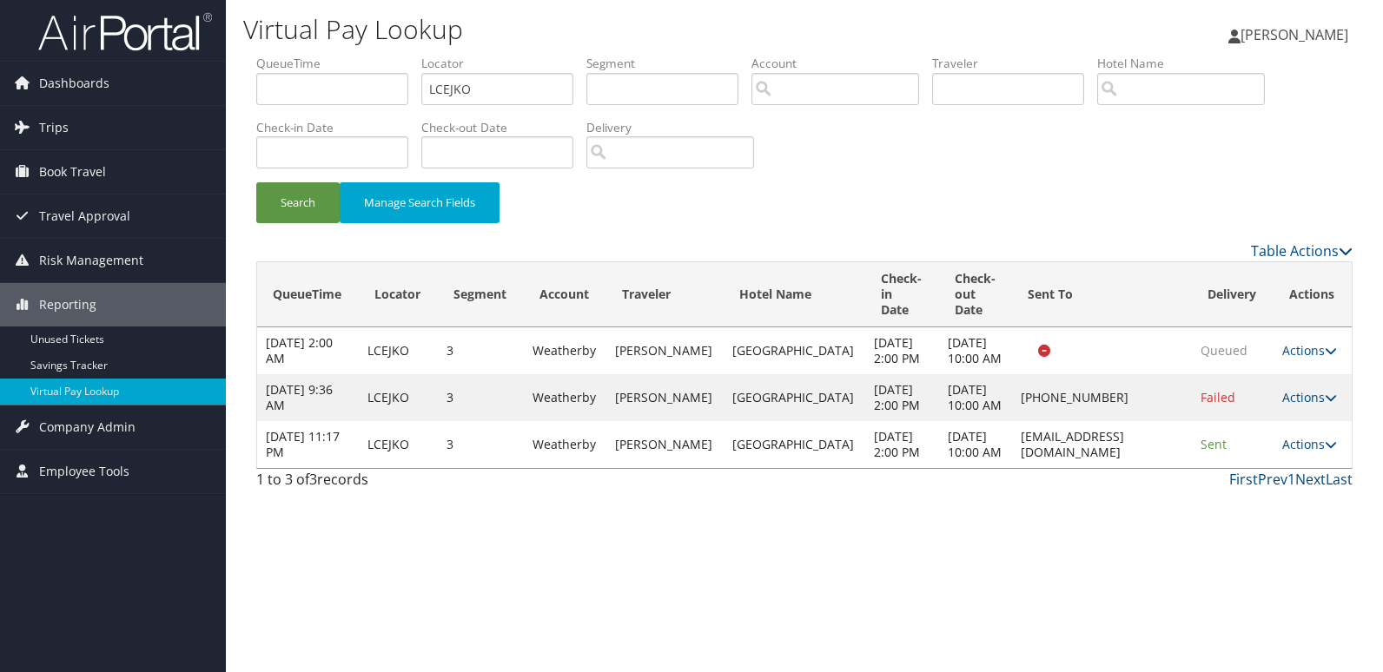
click at [1318, 453] on link "Actions" at bounding box center [1309, 444] width 55 height 17
click at [1277, 540] on link "Logs" at bounding box center [1274, 539] width 109 height 30
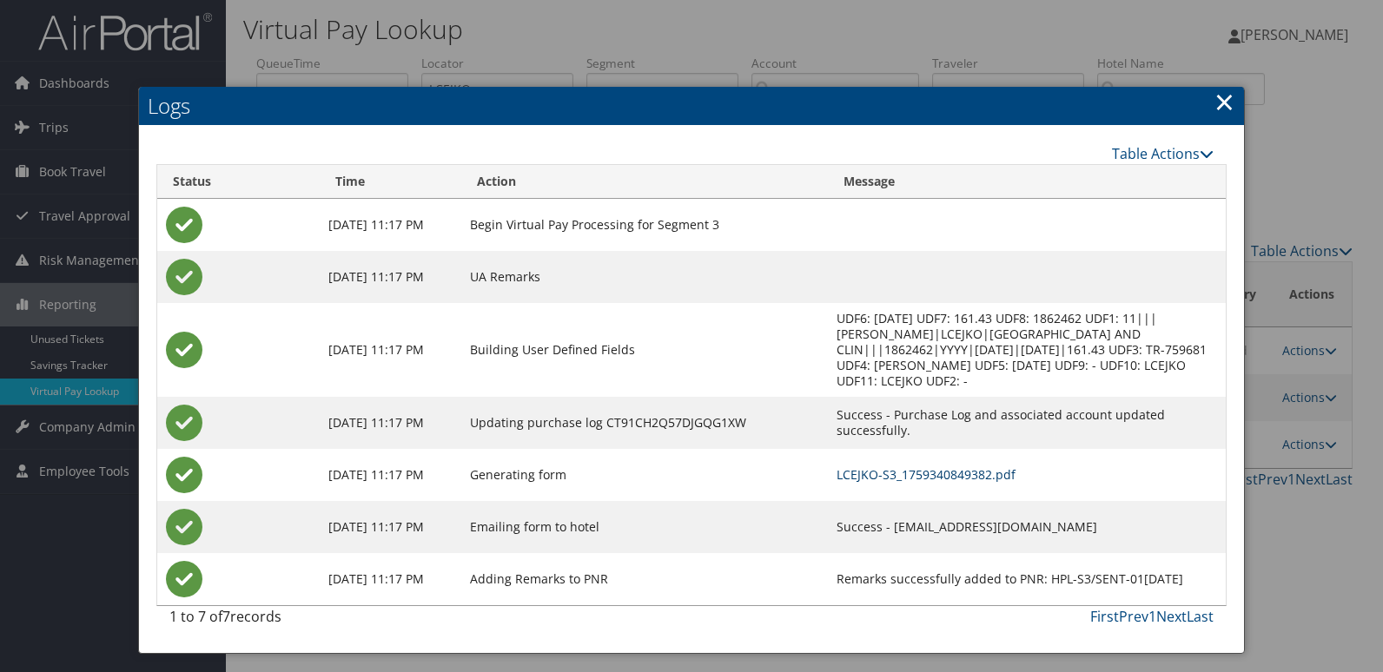
click at [851, 477] on link "LCEJKO-S3_1759340849382.pdf" at bounding box center [926, 475] width 179 height 17
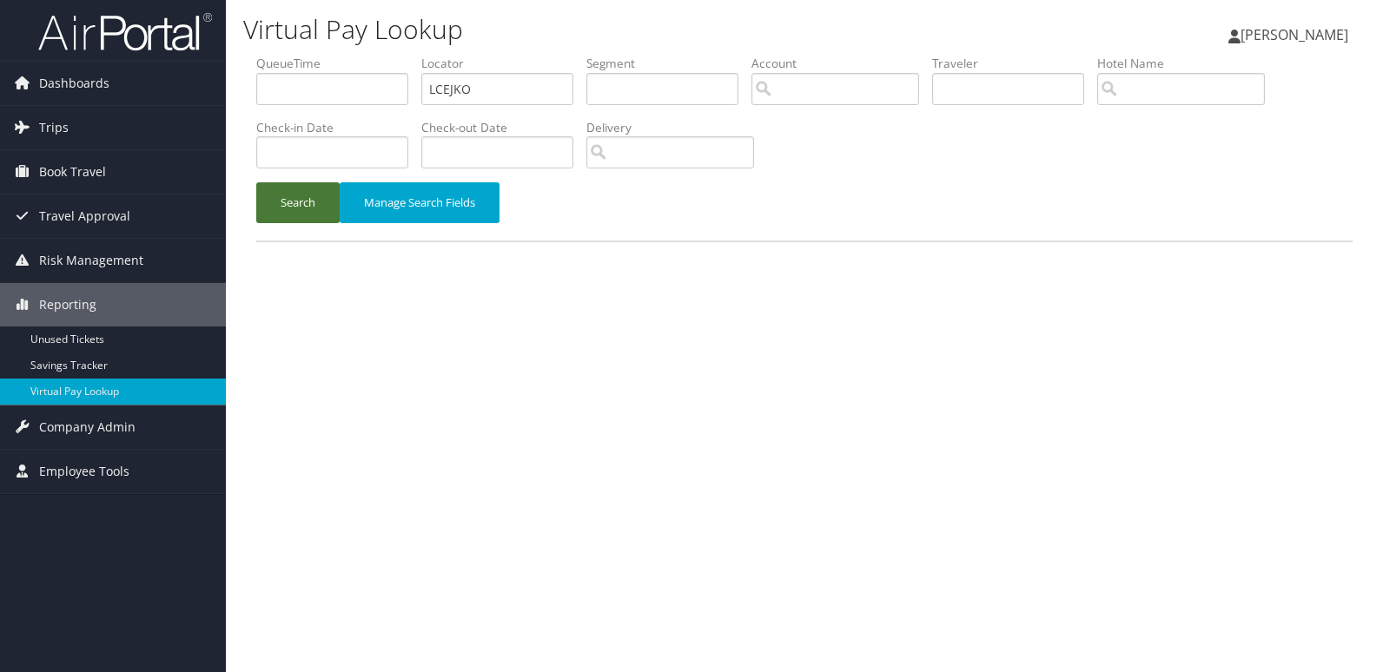
click at [294, 202] on button "Search" at bounding box center [297, 202] width 83 height 41
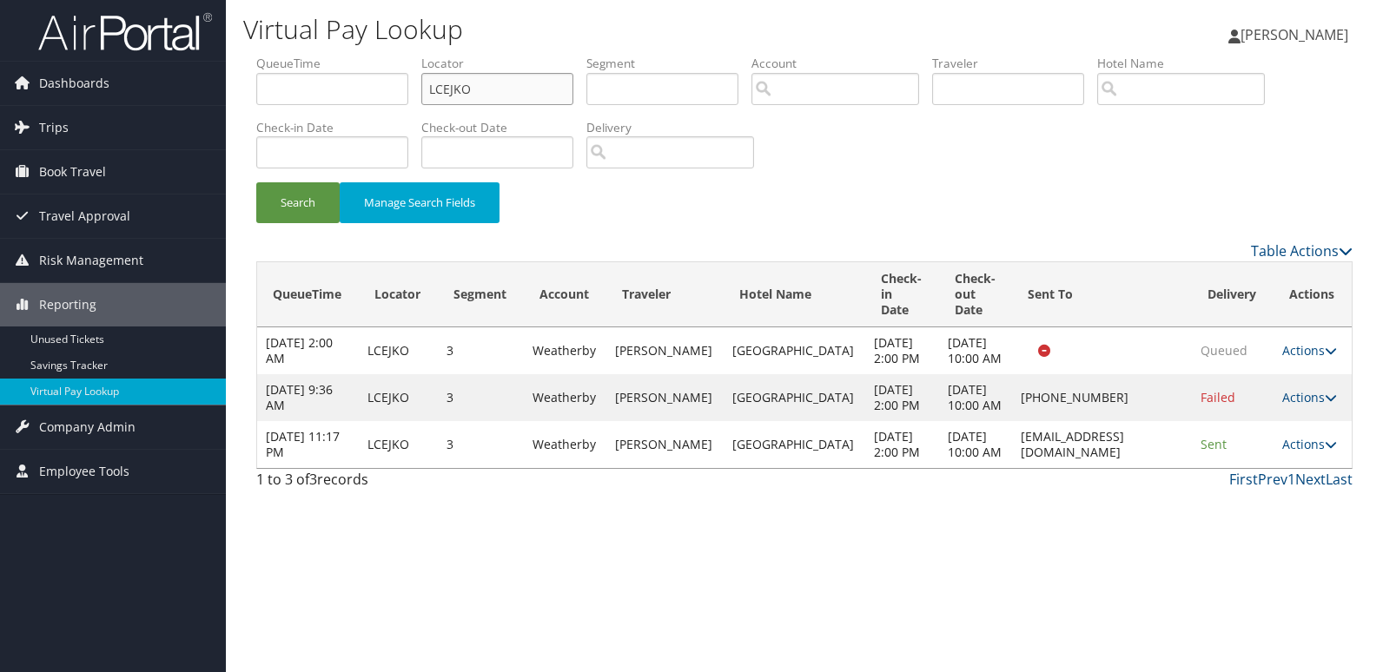
drag, startPoint x: 487, startPoint y: 85, endPoint x: 338, endPoint y: 96, distance: 149.0
click at [338, 55] on ul "QueueTime Locator LCEJKO Segment Account Traveler Hotel Name Check-in Date Chec…" at bounding box center [804, 55] width 1096 height 0
paste input "KVCYBZ"
type input "KVCYBZ"
click at [288, 236] on div "Search Manage Search Fields" at bounding box center [804, 211] width 1122 height 58
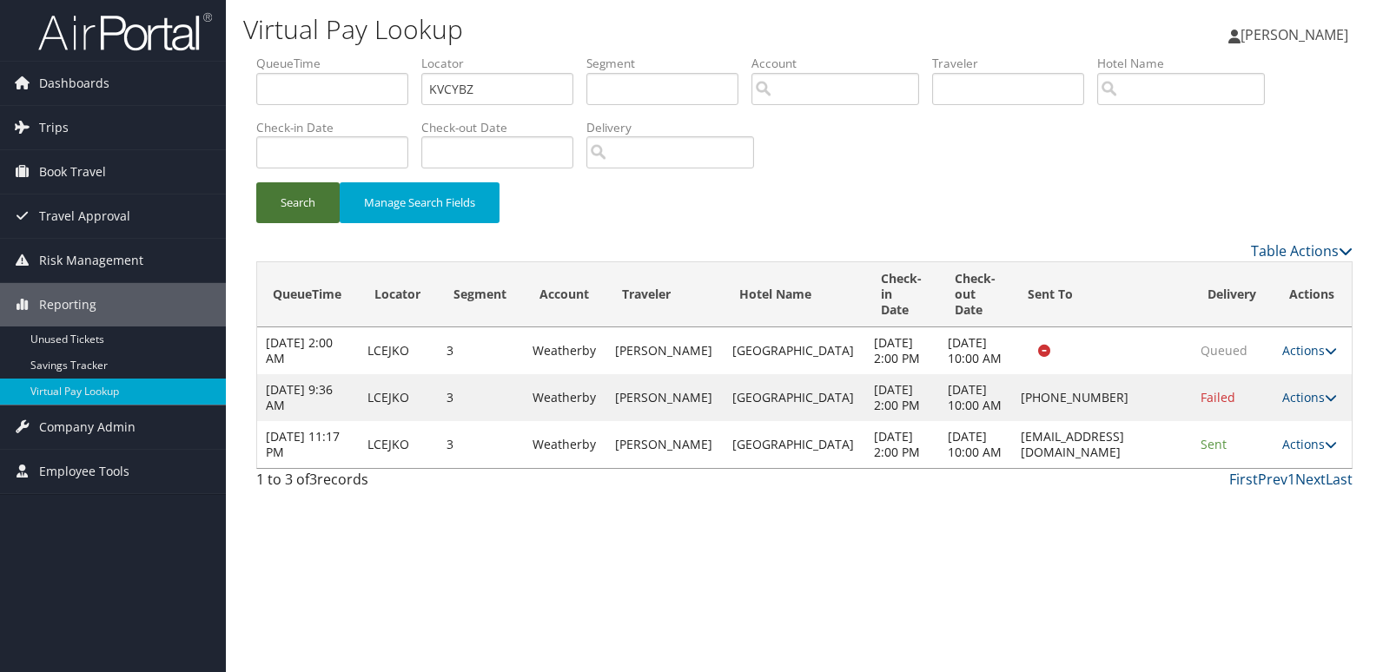
click at [295, 212] on button "Search" at bounding box center [297, 202] width 83 height 41
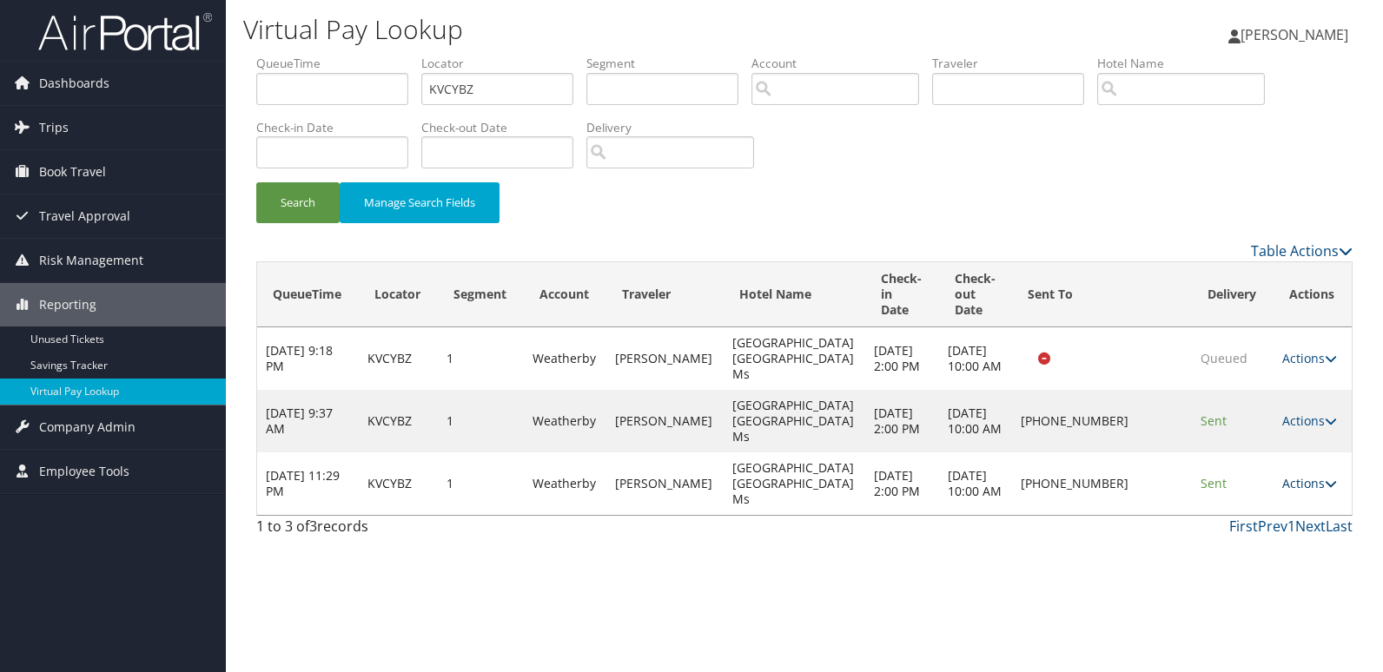
click at [1305, 480] on link "Actions" at bounding box center [1309, 483] width 55 height 17
drag, startPoint x: 1095, startPoint y: 574, endPoint x: 1142, endPoint y: 546, distance: 54.5
click at [1095, 574] on div "Virtual Pay Lookup Luke Perry Luke Perry My Settings Travel Agency Contacts Vie…" at bounding box center [804, 336] width 1157 height 672
click at [1290, 491] on link "Actions" at bounding box center [1309, 483] width 55 height 17
click at [1226, 541] on link "Logs" at bounding box center [1253, 539] width 149 height 30
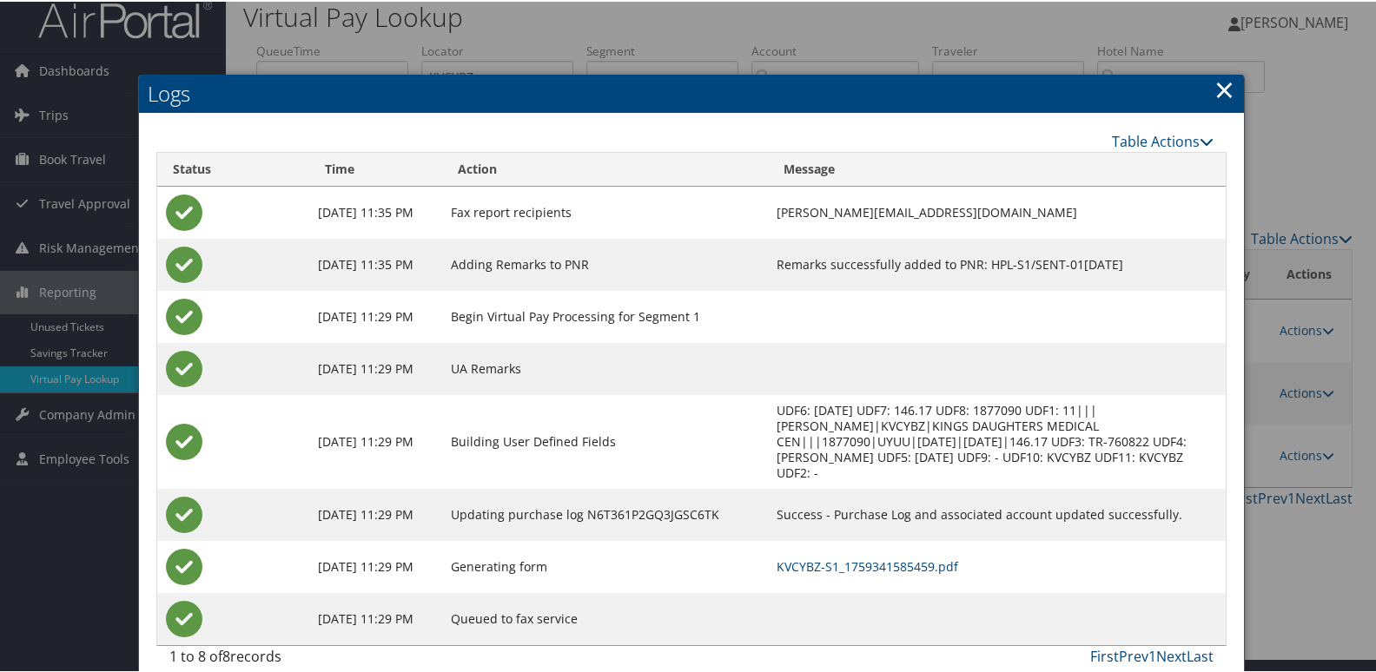
scroll to position [18, 0]
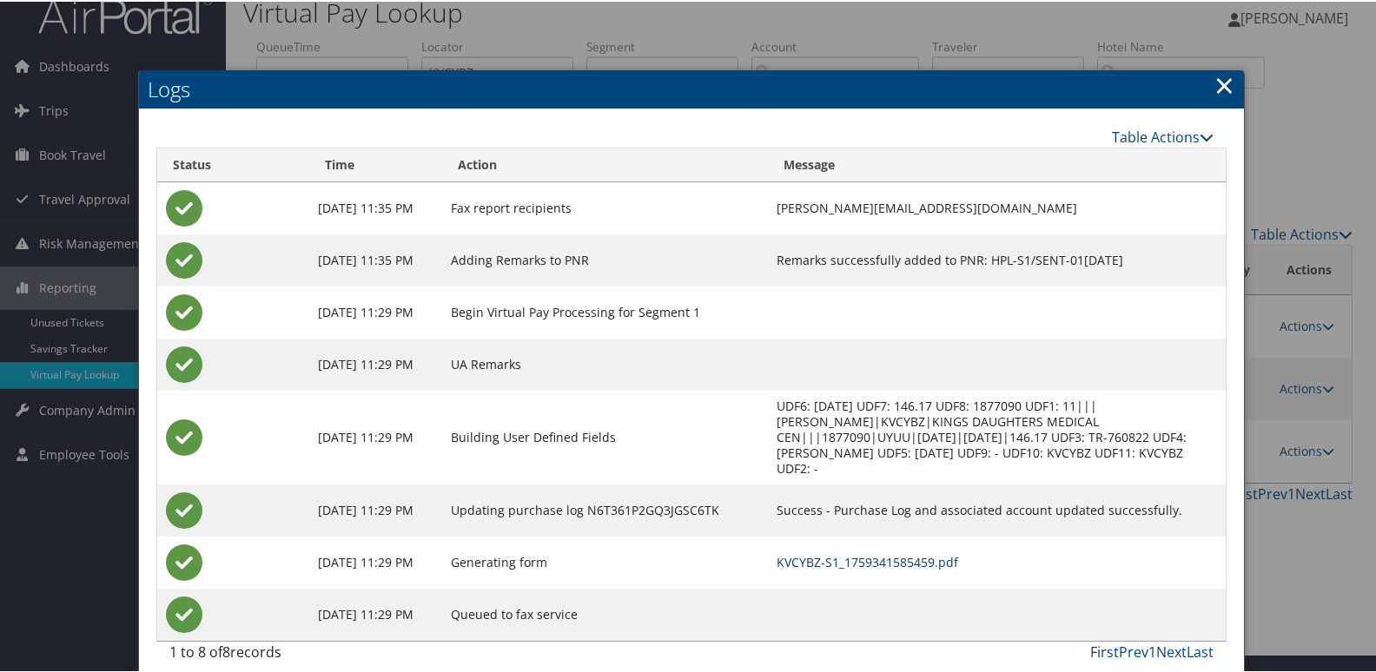
click at [838, 553] on link "KVCYBZ-S1_1759341585459.pdf" at bounding box center [868, 561] width 182 height 17
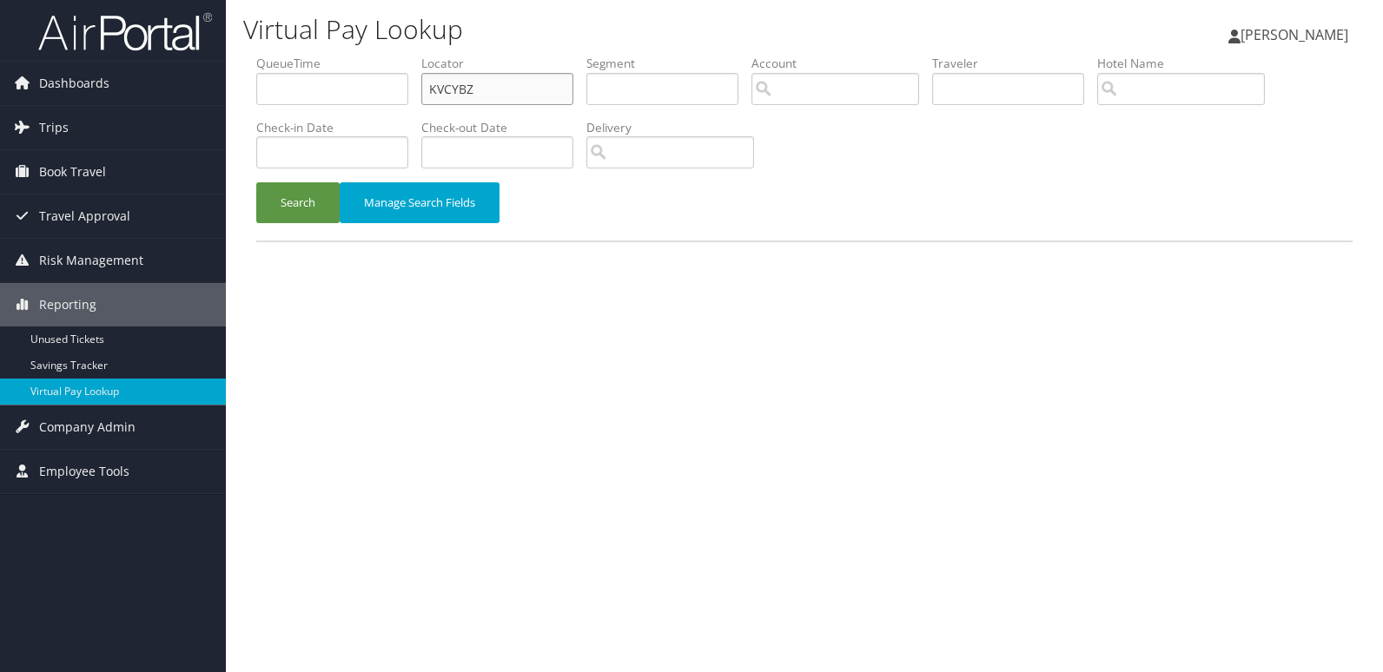
drag, startPoint x: 506, startPoint y: 83, endPoint x: 313, endPoint y: 84, distance: 192.9
click at [313, 55] on ul "QueueTime Locator KVCYBZ Segment Account Traveler Hotel Name Check-in Date Chec…" at bounding box center [804, 55] width 1096 height 0
paste input "JCKUT"
type input "KJCKUT"
click at [307, 210] on button "Search" at bounding box center [297, 202] width 83 height 41
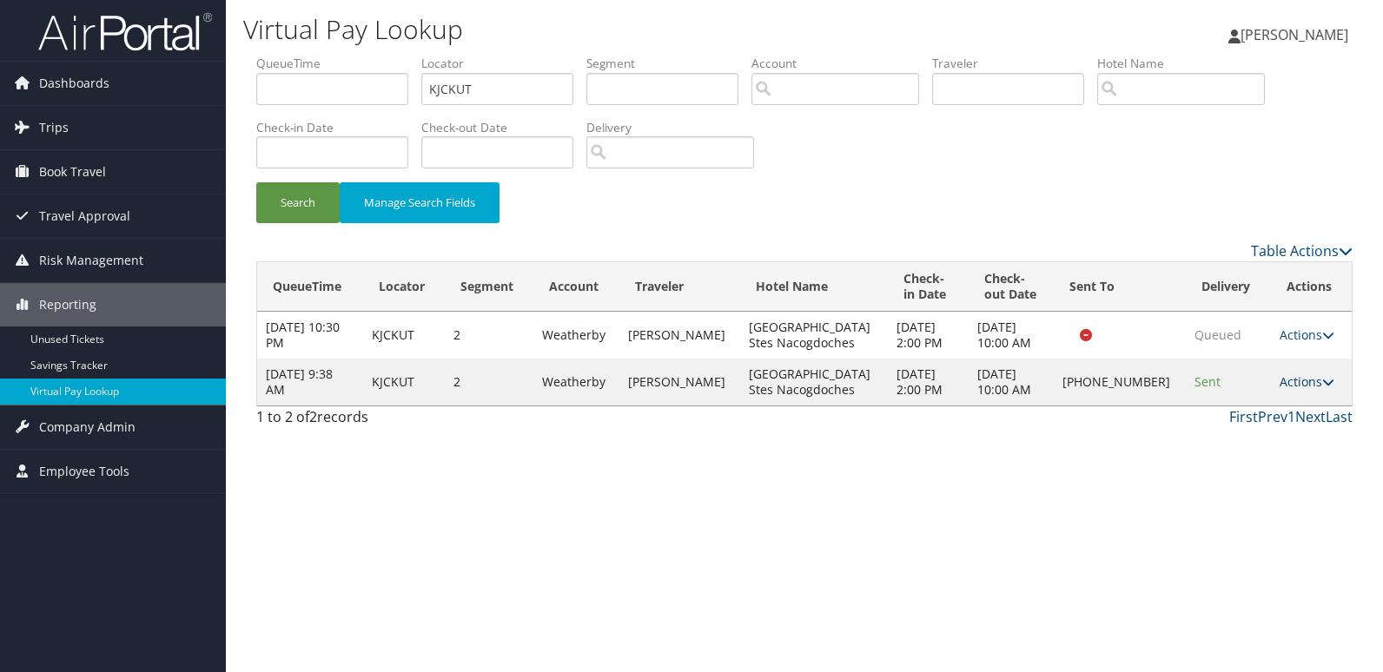
click at [1289, 383] on link "Actions" at bounding box center [1307, 382] width 55 height 17
click at [1228, 437] on link "Logs" at bounding box center [1247, 437] width 149 height 30
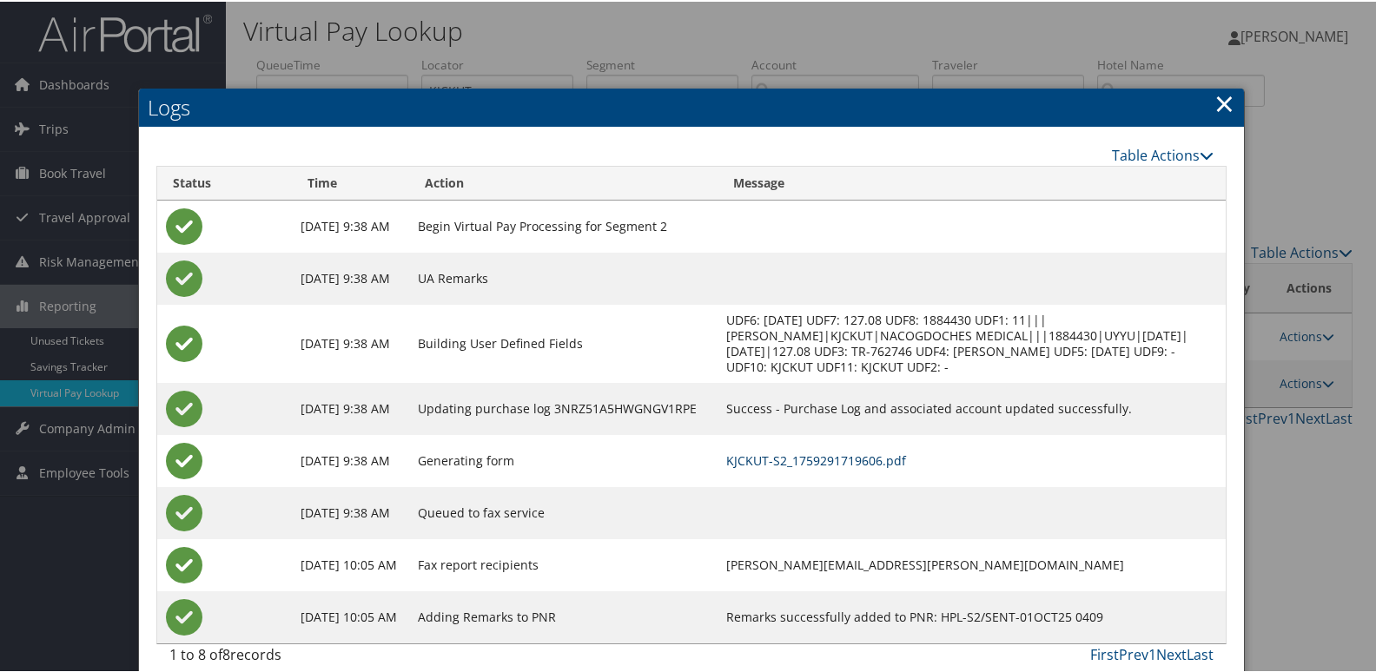
click at [906, 454] on link "KJCKUT-S2_1759291719606.pdf" at bounding box center [816, 459] width 180 height 17
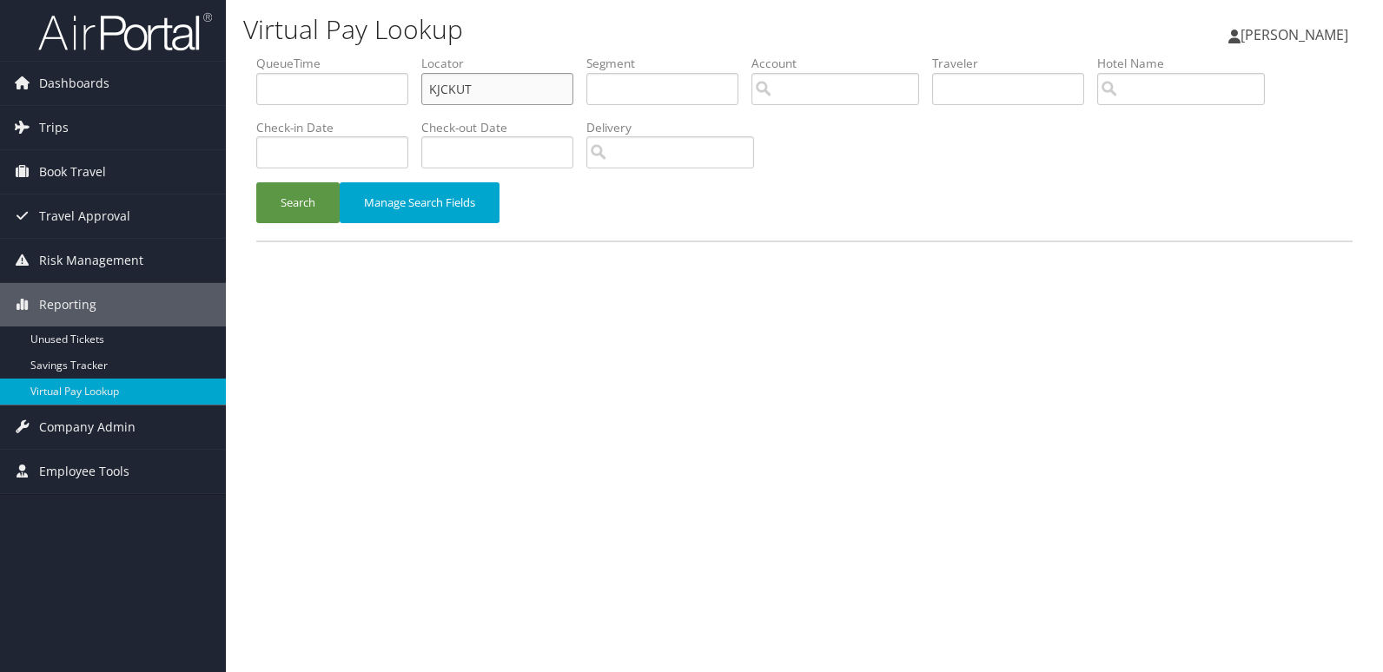
drag, startPoint x: 482, startPoint y: 82, endPoint x: 294, endPoint y: 111, distance: 190.8
click at [294, 55] on ul "QueueTime Locator KJCKUT Segment Account Traveler Hotel Name Check-in Date Chec…" at bounding box center [804, 55] width 1096 height 0
paste input "ITYUJA"
type input "ITYUJA"
drag, startPoint x: 296, startPoint y: 211, endPoint x: 309, endPoint y: 222, distance: 17.2
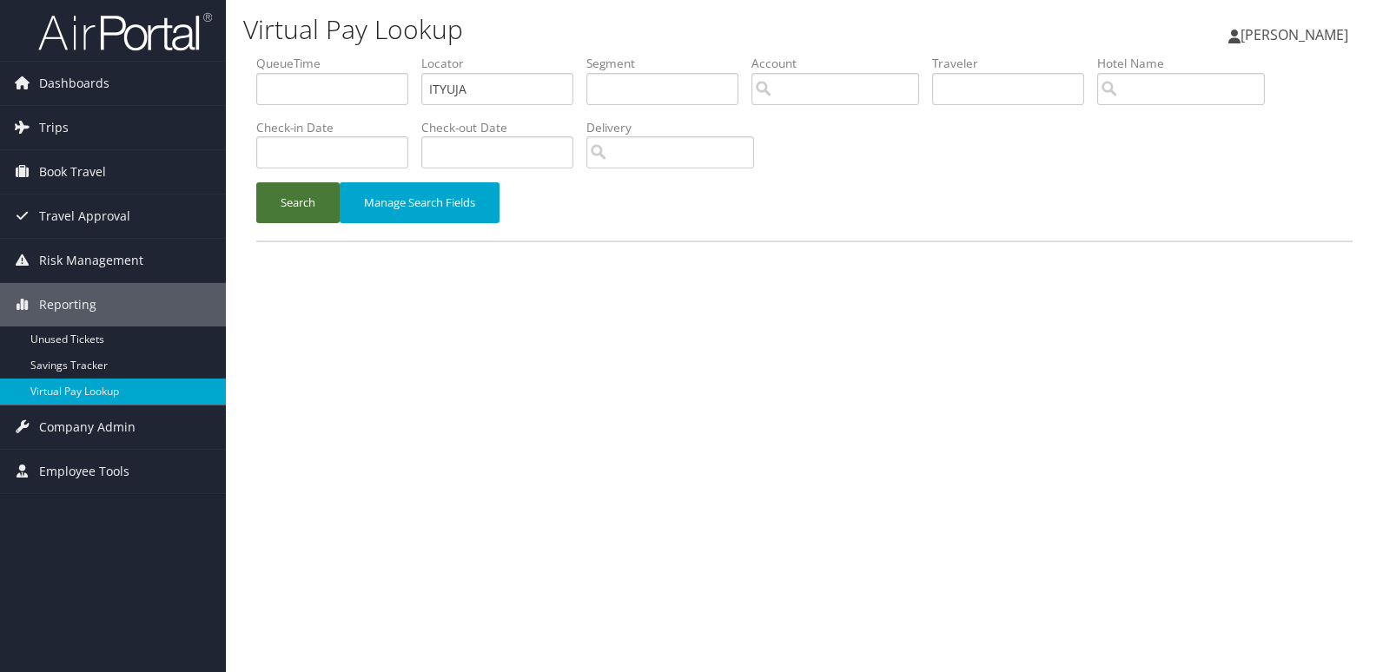
click at [297, 212] on button "Search" at bounding box center [297, 202] width 83 height 41
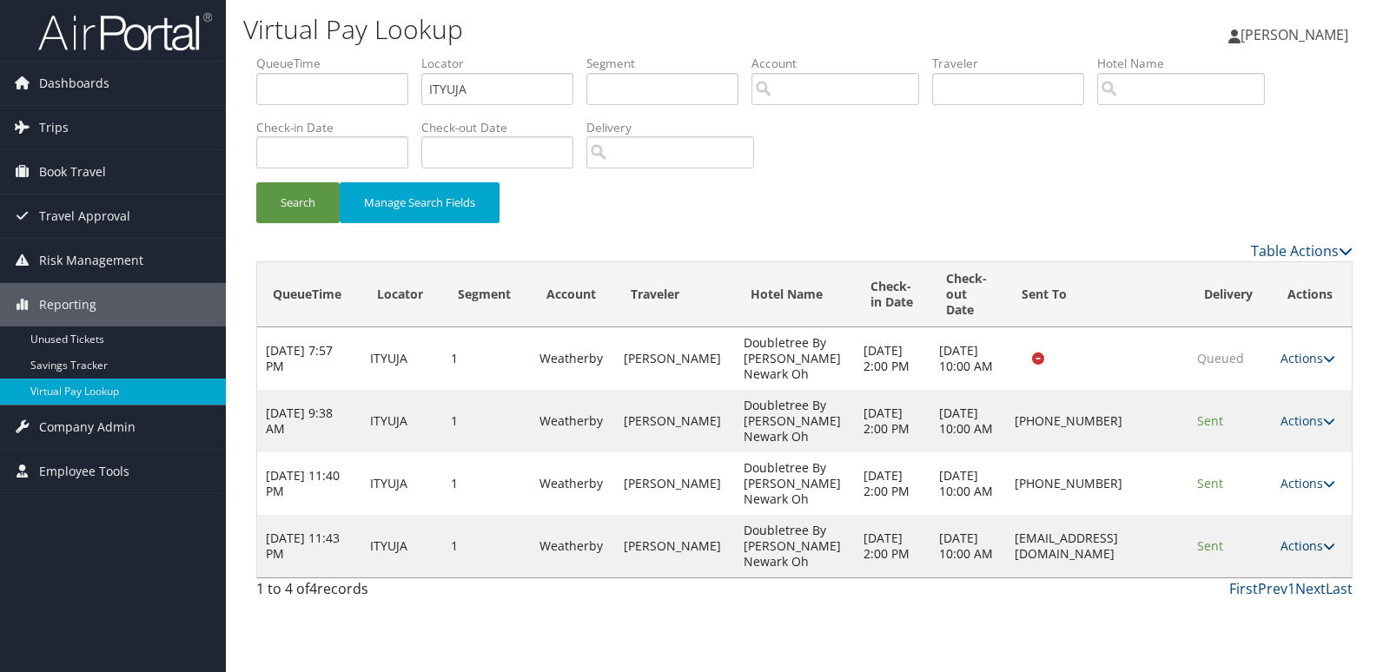
click at [1315, 546] on link "Actions" at bounding box center [1308, 546] width 55 height 17
click at [1277, 598] on link "Logs" at bounding box center [1274, 601] width 109 height 30
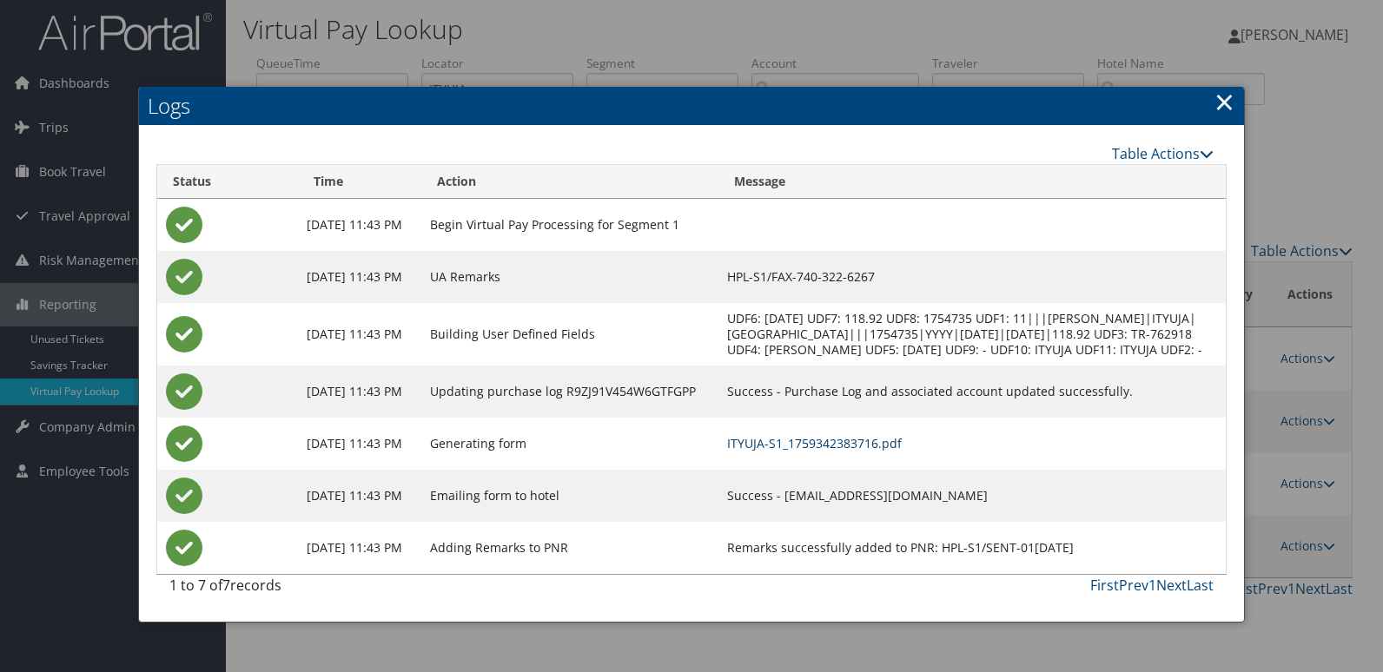
click at [869, 452] on link "ITYUJA-S1_1759342383716.pdf" at bounding box center [814, 443] width 175 height 17
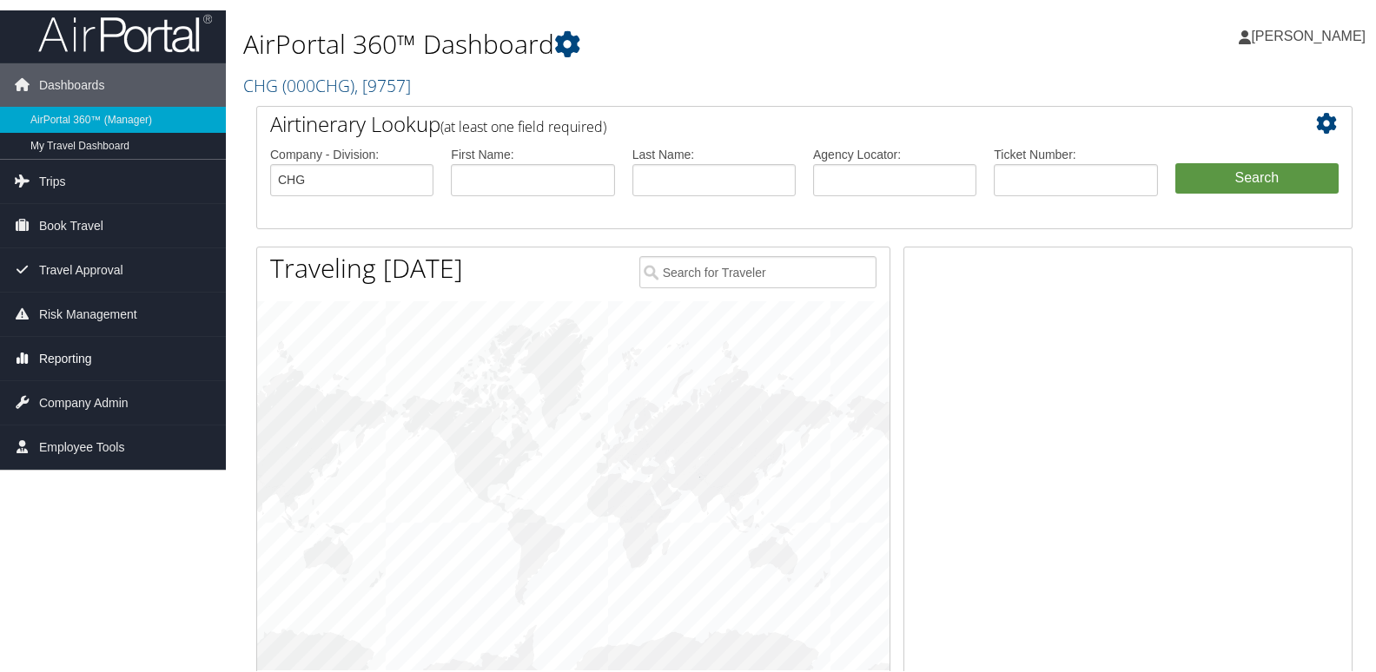
click at [89, 367] on span "Reporting" at bounding box center [65, 356] width 53 height 43
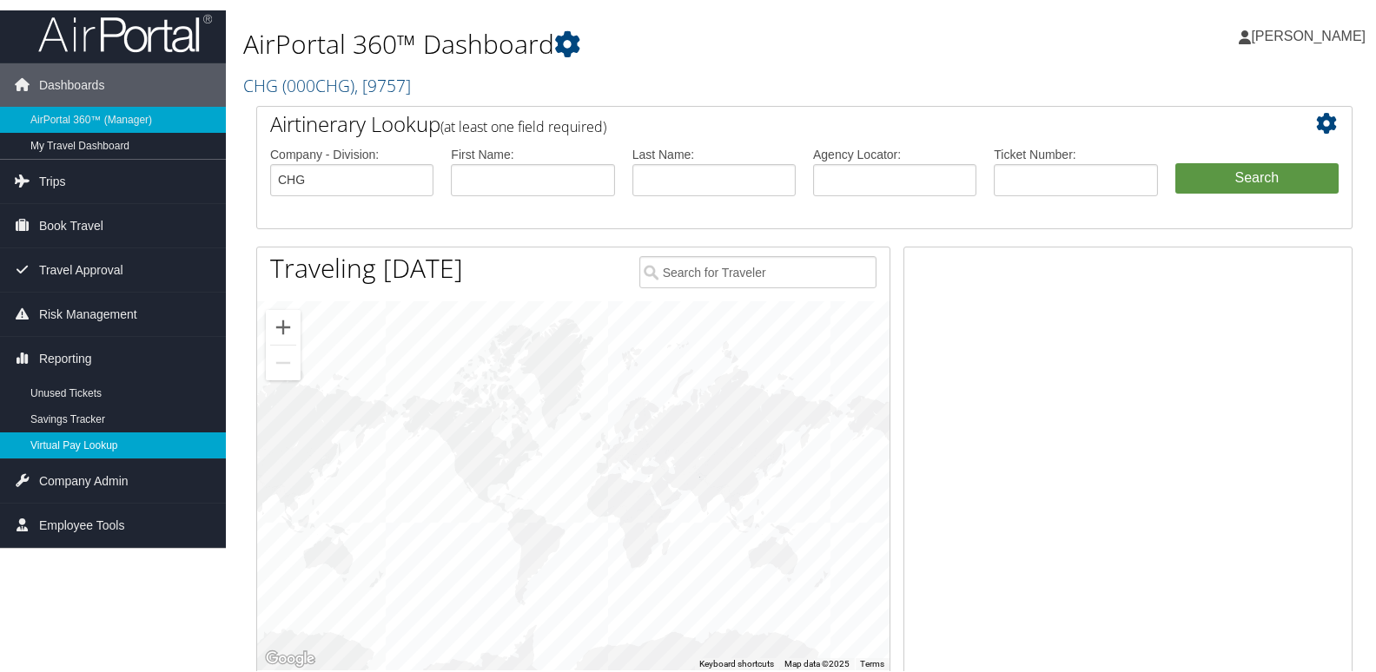
click at [76, 438] on link "Virtual Pay Lookup" at bounding box center [113, 444] width 226 height 26
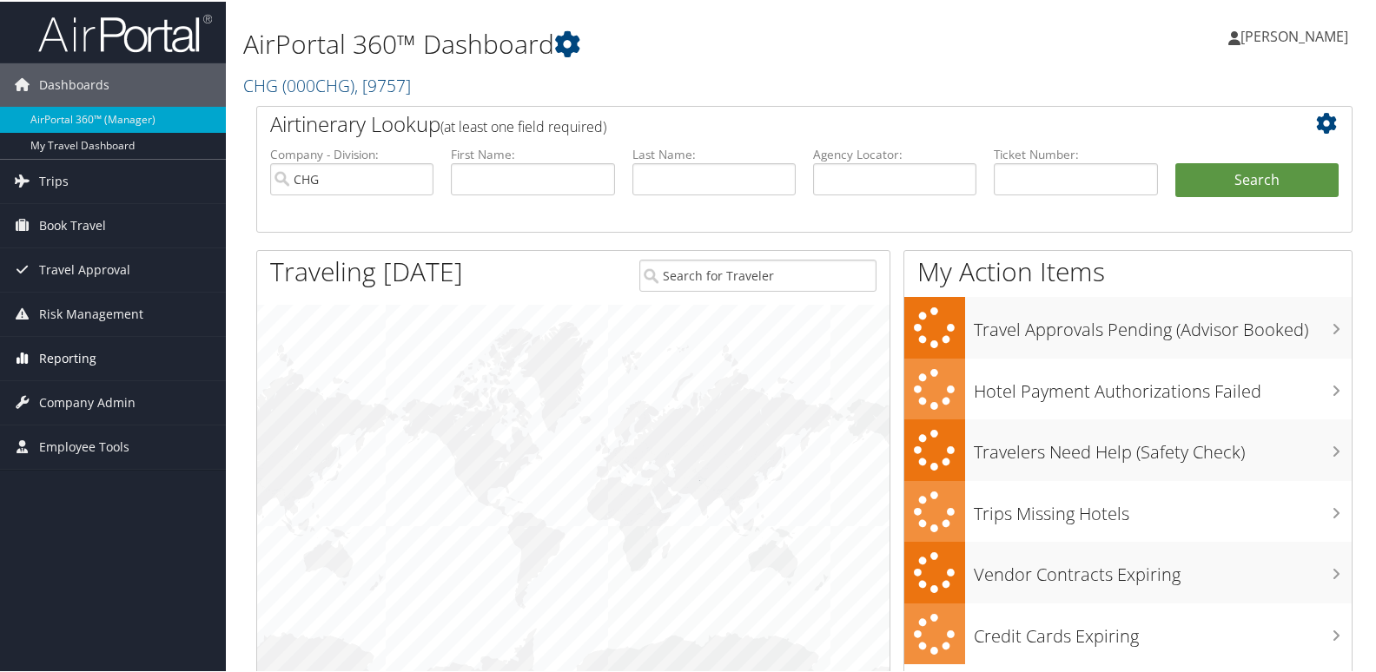
click at [45, 364] on span "Reporting" at bounding box center [67, 356] width 57 height 43
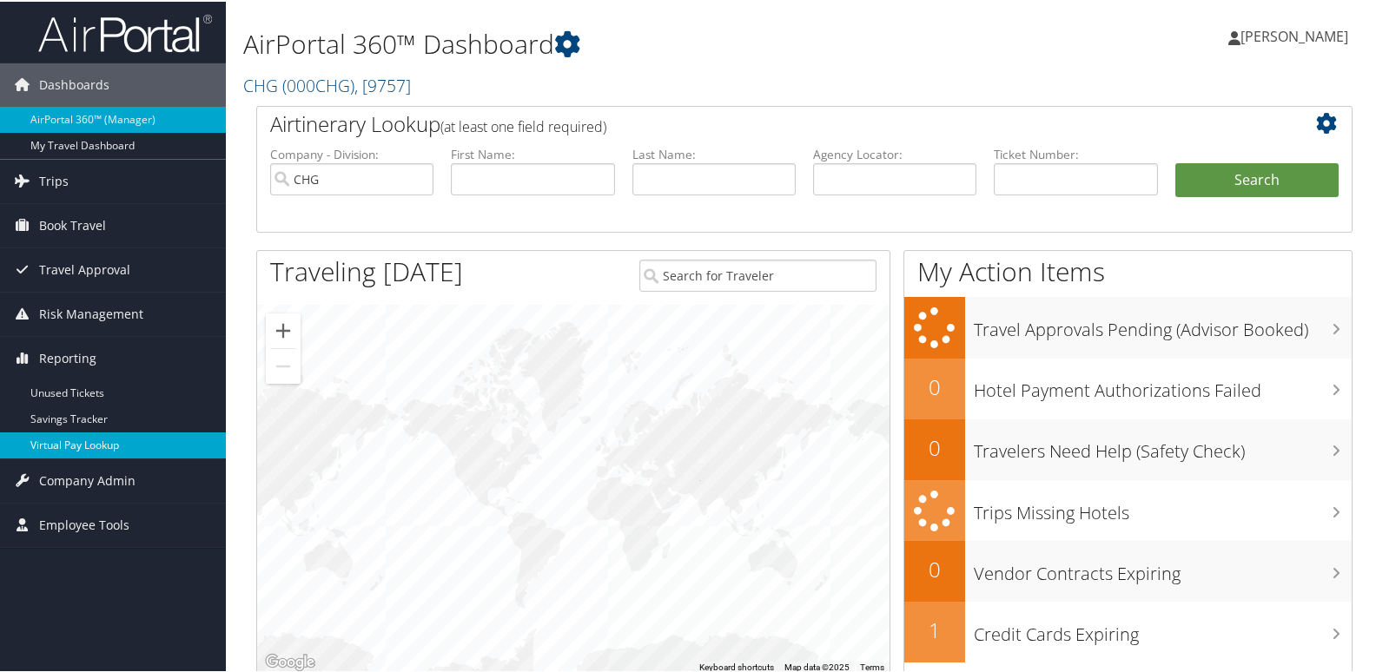
click at [49, 443] on link "Virtual Pay Lookup" at bounding box center [113, 444] width 226 height 26
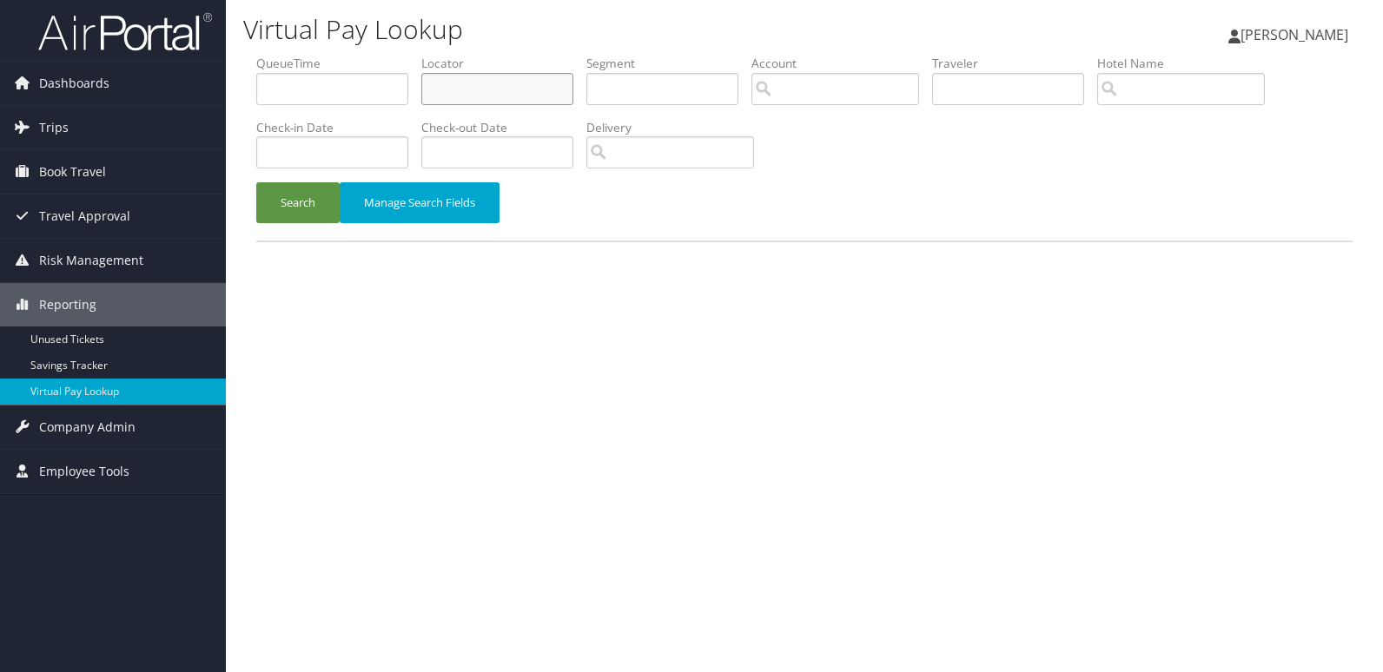
click at [493, 92] on input "text" at bounding box center [497, 89] width 152 height 32
paste input "IRYPEC"
type input "IRYPEC"
click at [283, 223] on div "Search Manage Search Fields" at bounding box center [804, 211] width 1122 height 58
click at [306, 209] on button "Search" at bounding box center [297, 202] width 83 height 41
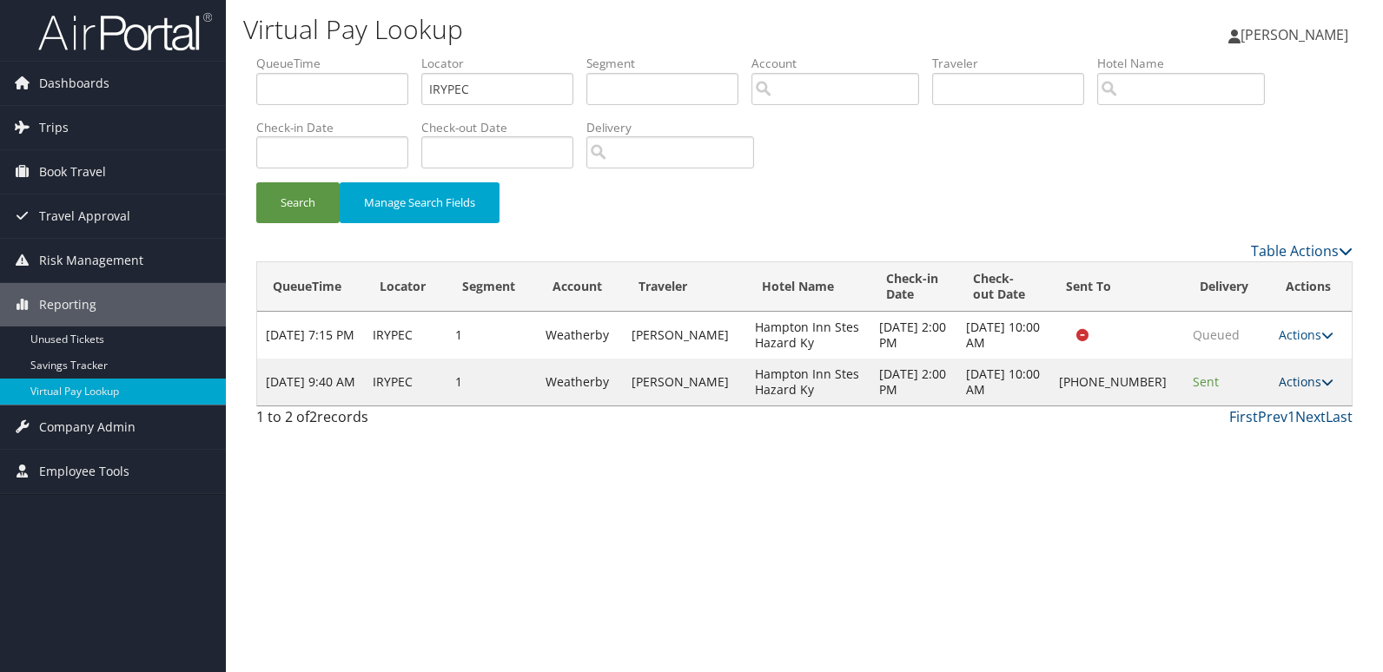
click at [1305, 384] on link "Actions" at bounding box center [1306, 382] width 55 height 17
click at [1231, 440] on link "Logs" at bounding box center [1248, 437] width 149 height 30
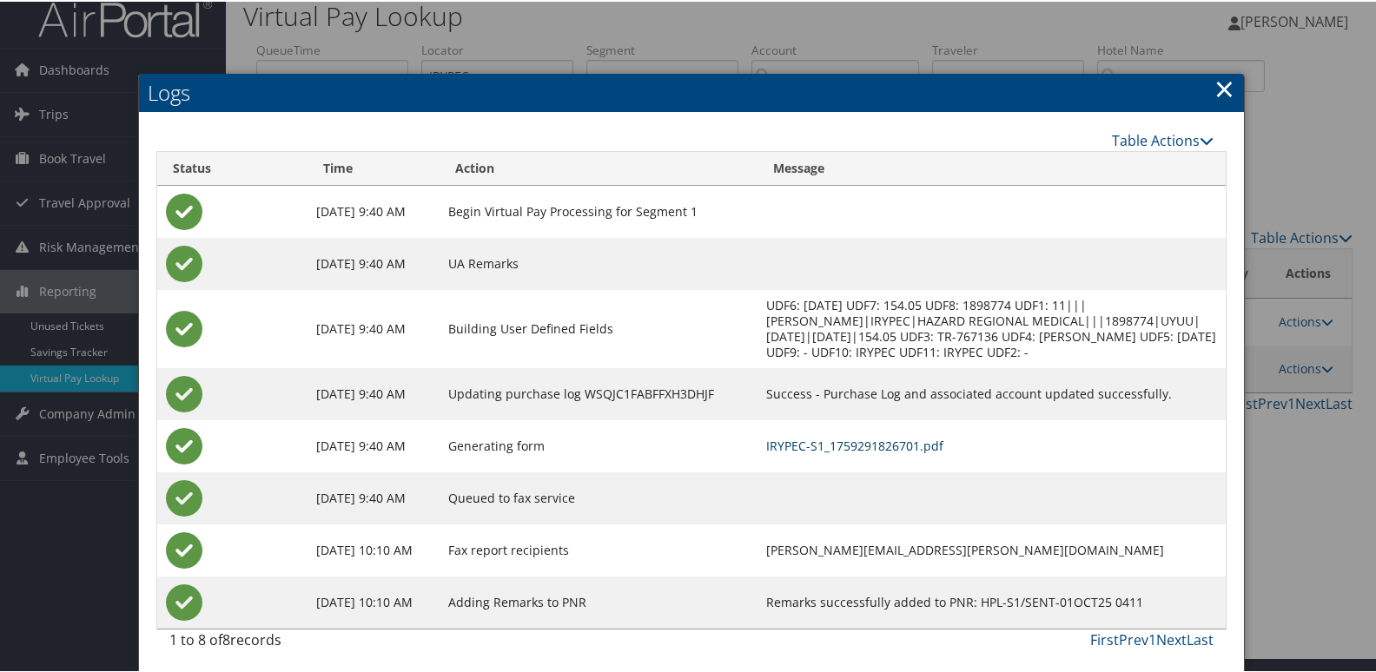
scroll to position [18, 0]
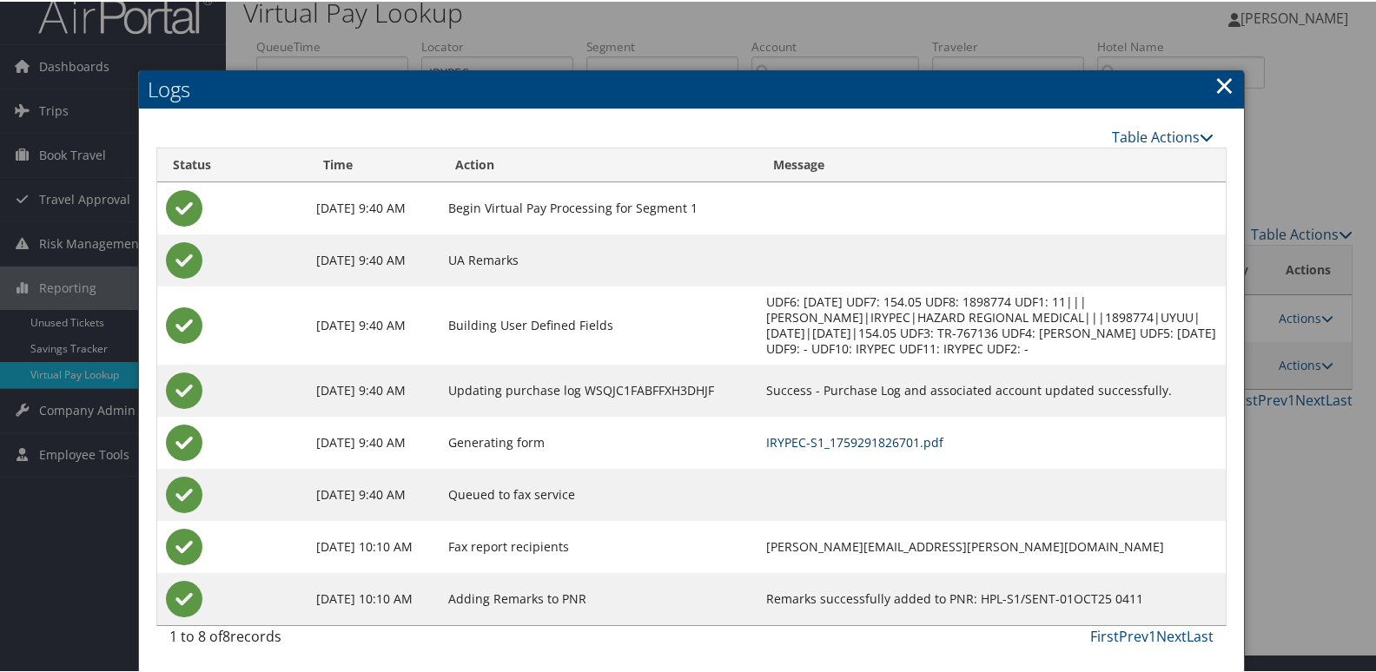
click at [801, 438] on link "IRYPEC-S1_1759291826701.pdf" at bounding box center [854, 441] width 177 height 17
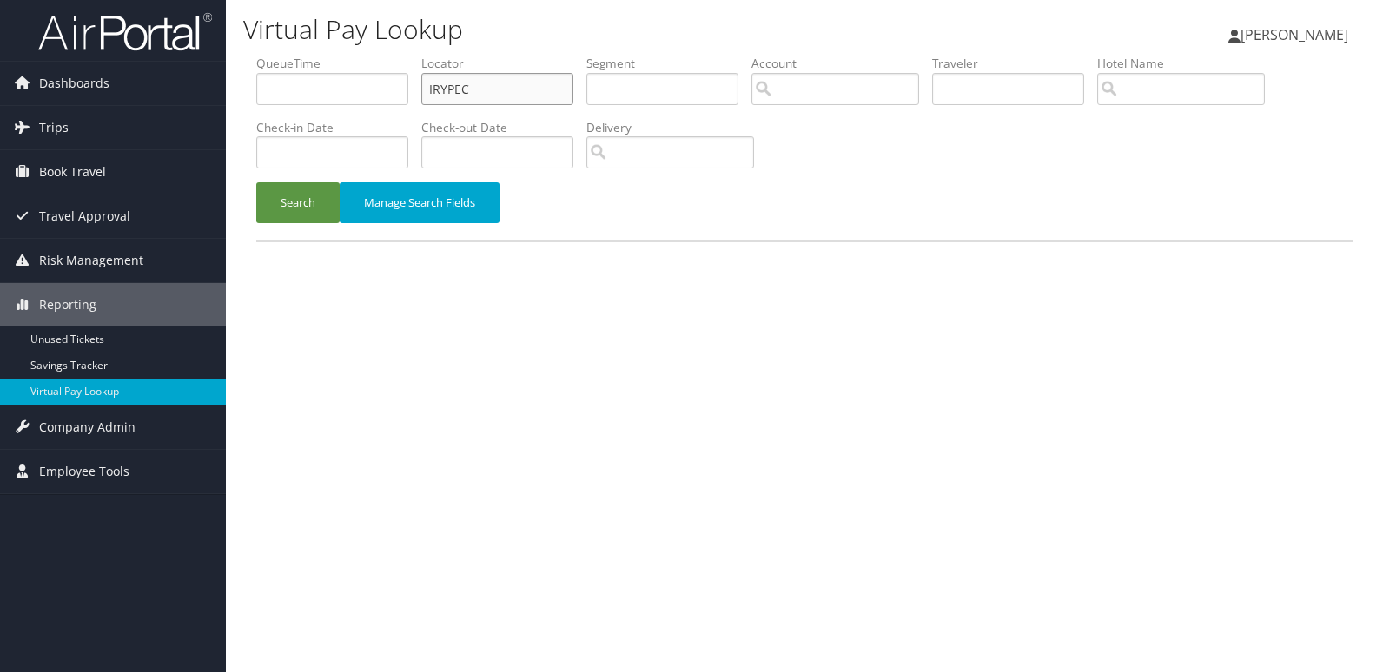
drag, startPoint x: 500, startPoint y: 96, endPoint x: 330, endPoint y: 96, distance: 169.4
click at [335, 55] on ul "QueueTime Locator IRYPEC Segment Account Traveler Hotel Name Check-in Date Chec…" at bounding box center [804, 55] width 1096 height 0
paste input "HSACWY"
type input "HSACWY"
click at [278, 196] on button "Search" at bounding box center [297, 202] width 83 height 41
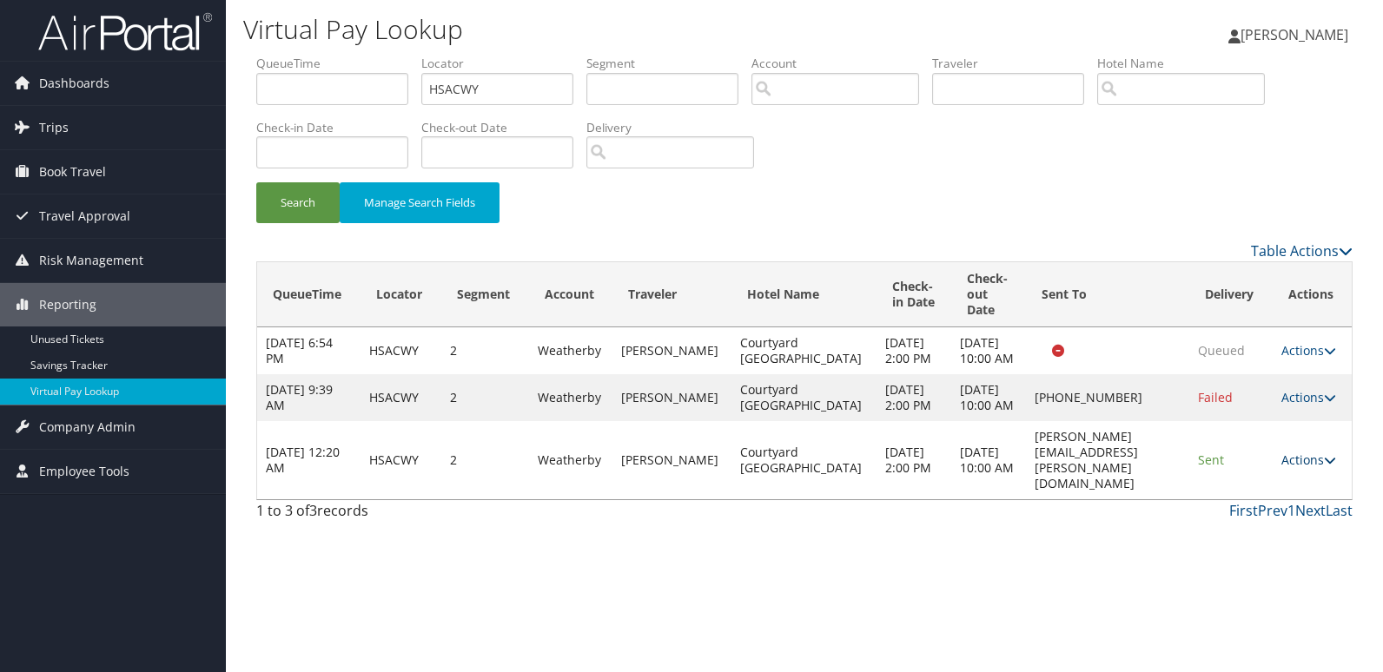
click at [1290, 468] on link "Actions" at bounding box center [1308, 460] width 55 height 17
click at [1297, 468] on link "Actions" at bounding box center [1308, 460] width 55 height 17
click at [1288, 468] on link "Actions" at bounding box center [1308, 460] width 55 height 17
click at [1265, 527] on link "Logs" at bounding box center [1272, 539] width 109 height 30
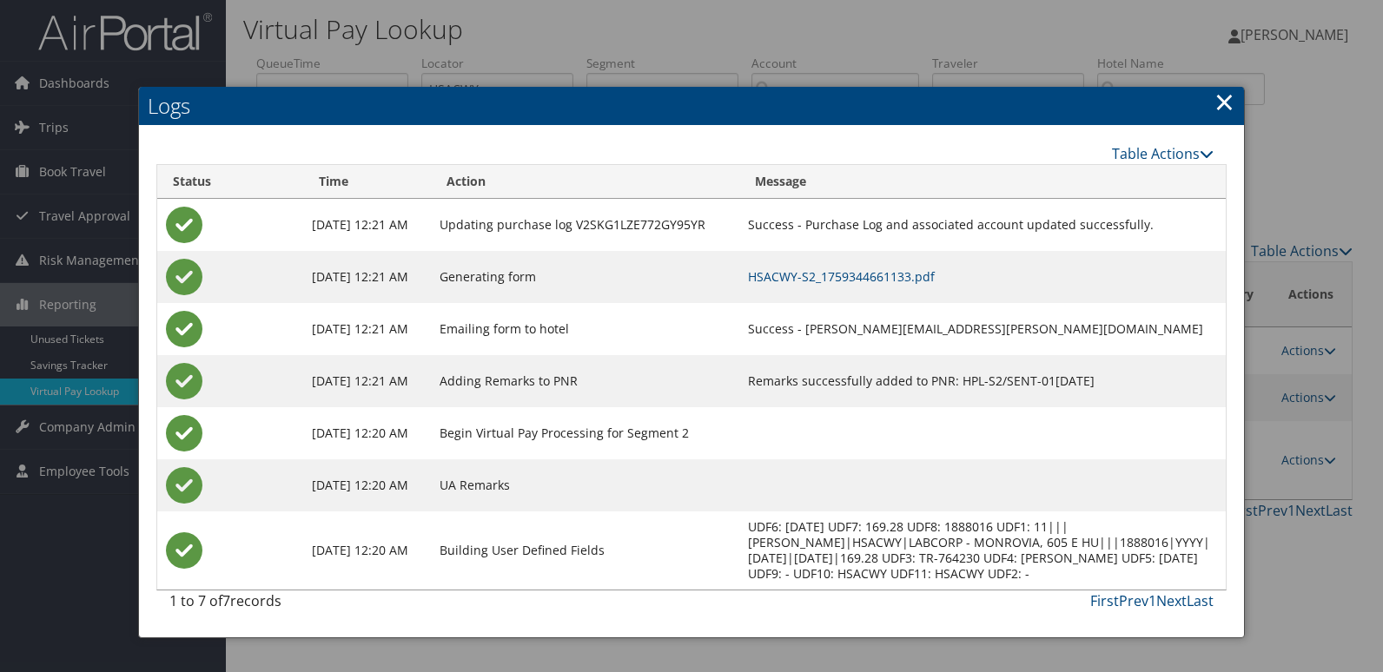
click at [863, 291] on td "HSACWY-S2_1759344661133.pdf" at bounding box center [982, 277] width 487 height 52
click at [872, 283] on link "HSACWY-S2_1759344661133.pdf" at bounding box center [841, 276] width 187 height 17
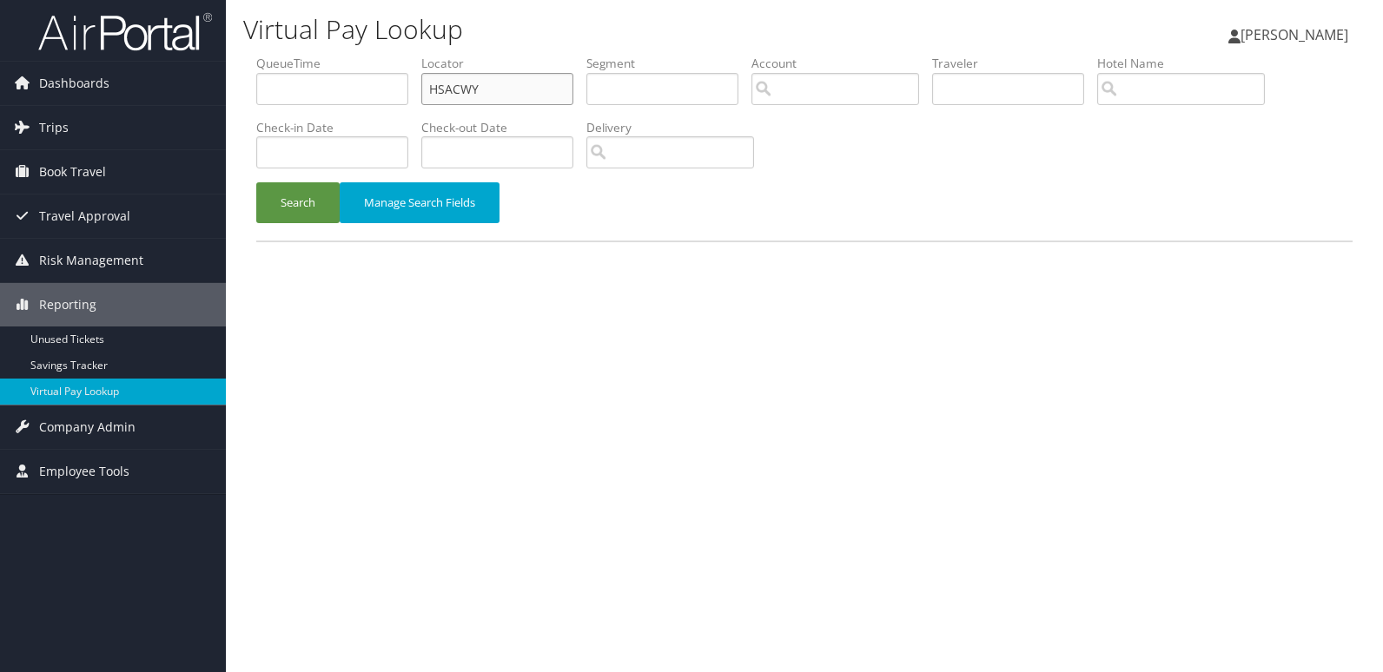
drag, startPoint x: 503, startPoint y: 83, endPoint x: 268, endPoint y: 117, distance: 237.0
click at [268, 55] on ul "QueueTime Locator HSACWY Segment Account Traveler Hotel Name Check-in Date Chec…" at bounding box center [804, 55] width 1096 height 0
paste input "WWUPS"
type input "WWUPSY"
click at [268, 182] on form "QueueTime Locator WWUPSY Segment Account Traveler Hotel Name Check-in Date Chec…" at bounding box center [804, 148] width 1096 height 186
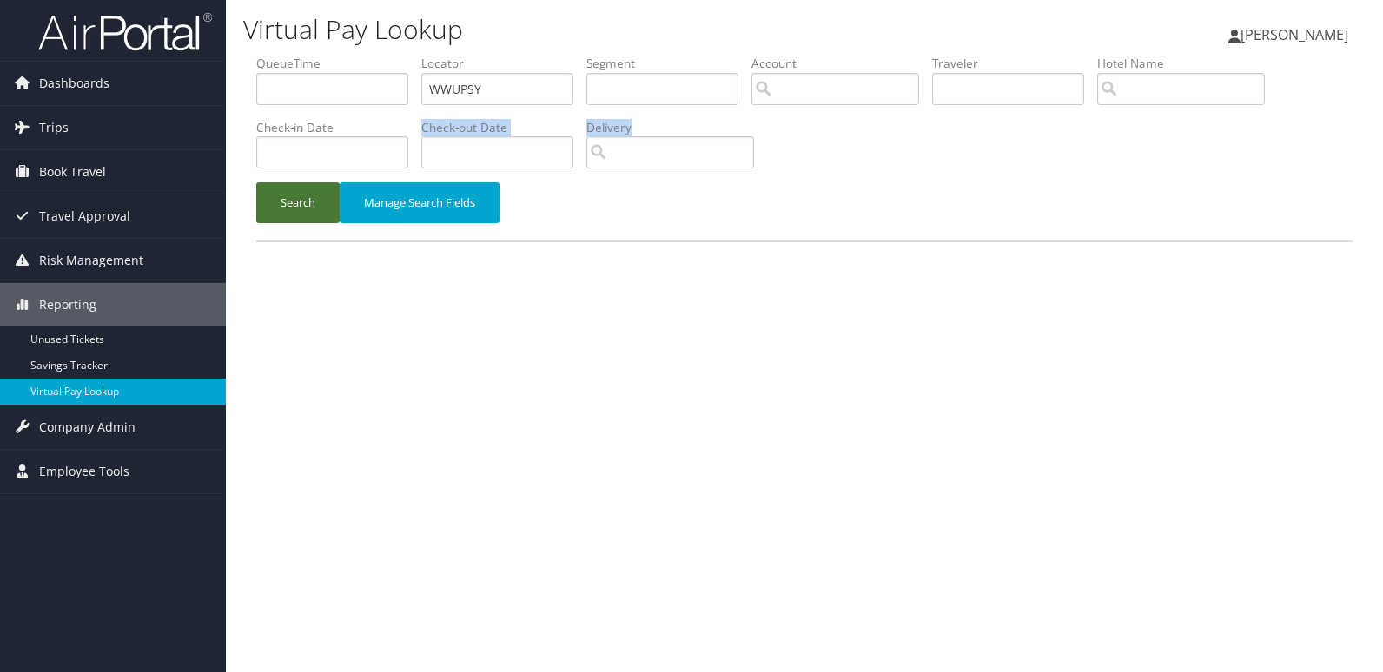
drag, startPoint x: 268, startPoint y: 182, endPoint x: 284, endPoint y: 203, distance: 26.6
click at [283, 202] on button "Search" at bounding box center [297, 202] width 83 height 41
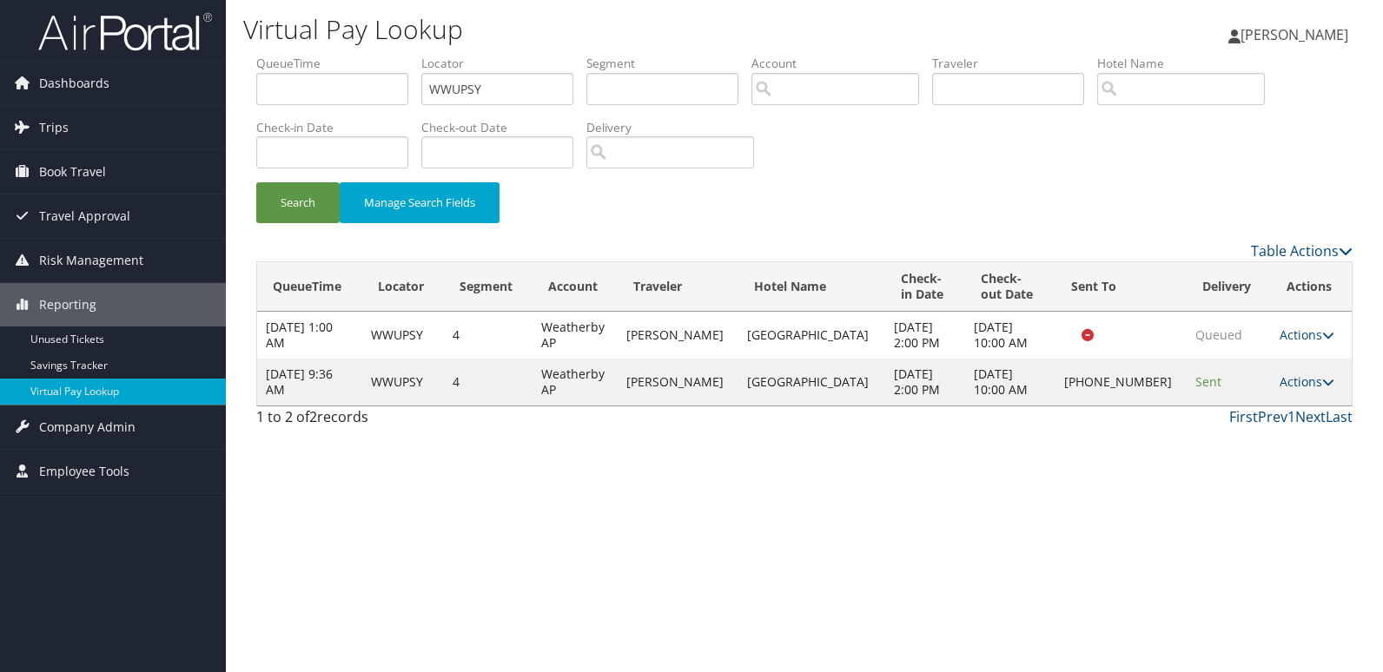
click at [533, 322] on td "4" at bounding box center [488, 335] width 89 height 47
click at [1300, 383] on link "Actions" at bounding box center [1307, 382] width 55 height 17
click at [1220, 442] on link "Logs" at bounding box center [1246, 437] width 149 height 30
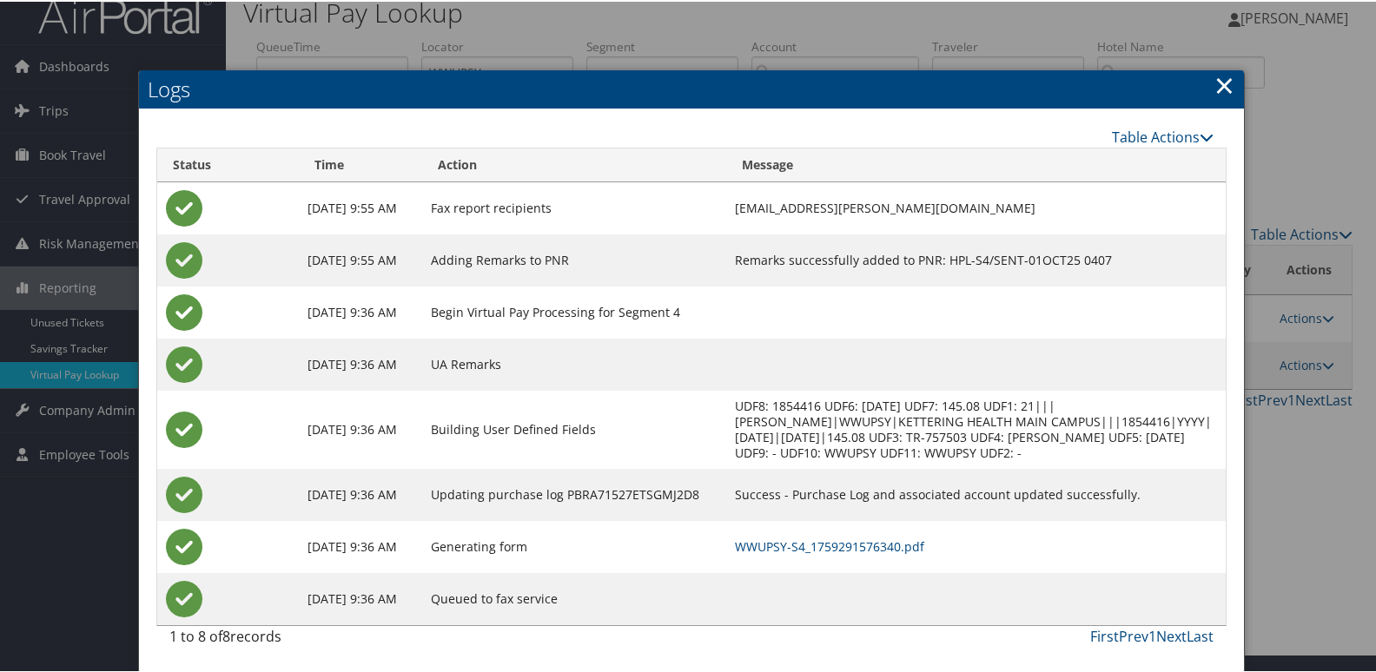
scroll to position [34, 0]
click at [857, 543] on link "WWUPSY-S4_1759291576340.pdf" at bounding box center [829, 545] width 189 height 17
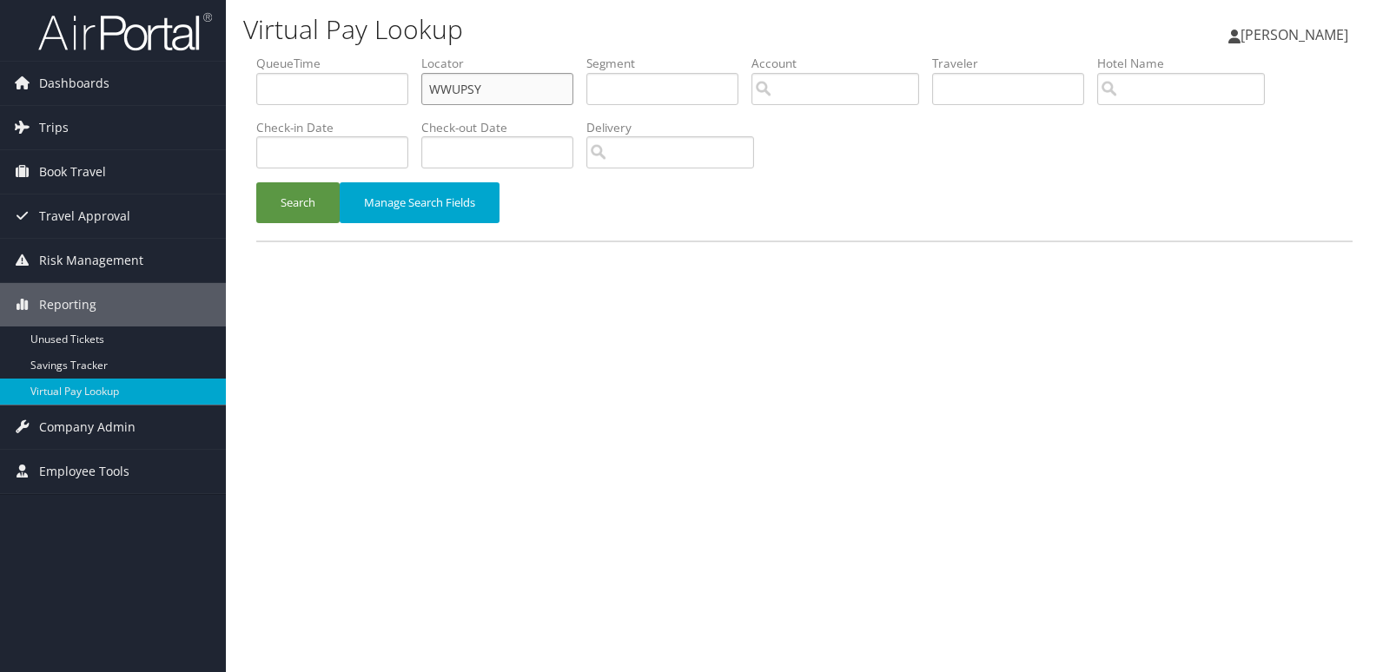
drag, startPoint x: 501, startPoint y: 90, endPoint x: 337, endPoint y: 118, distance: 166.5
click at [349, 55] on ul "QueueTime Locator WWUPSY Segment Account Traveler Hotel Name Check-in Date Chec…" at bounding box center [804, 55] width 1096 height 0
paste input "MCFDHZ"
type input "MCFDHZ"
click at [283, 211] on button "Search" at bounding box center [297, 202] width 83 height 41
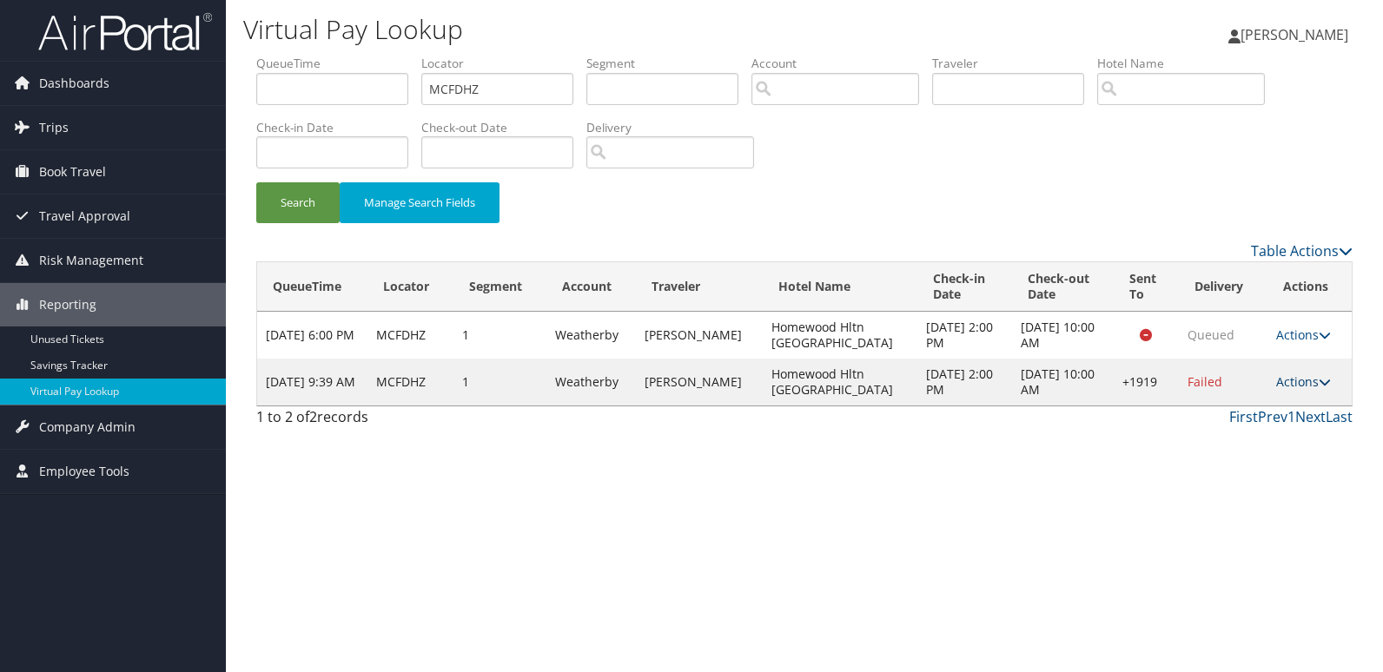
click at [1319, 387] on icon at bounding box center [1325, 382] width 12 height 12
click at [1248, 433] on link "Logs" at bounding box center [1249, 437] width 149 height 30
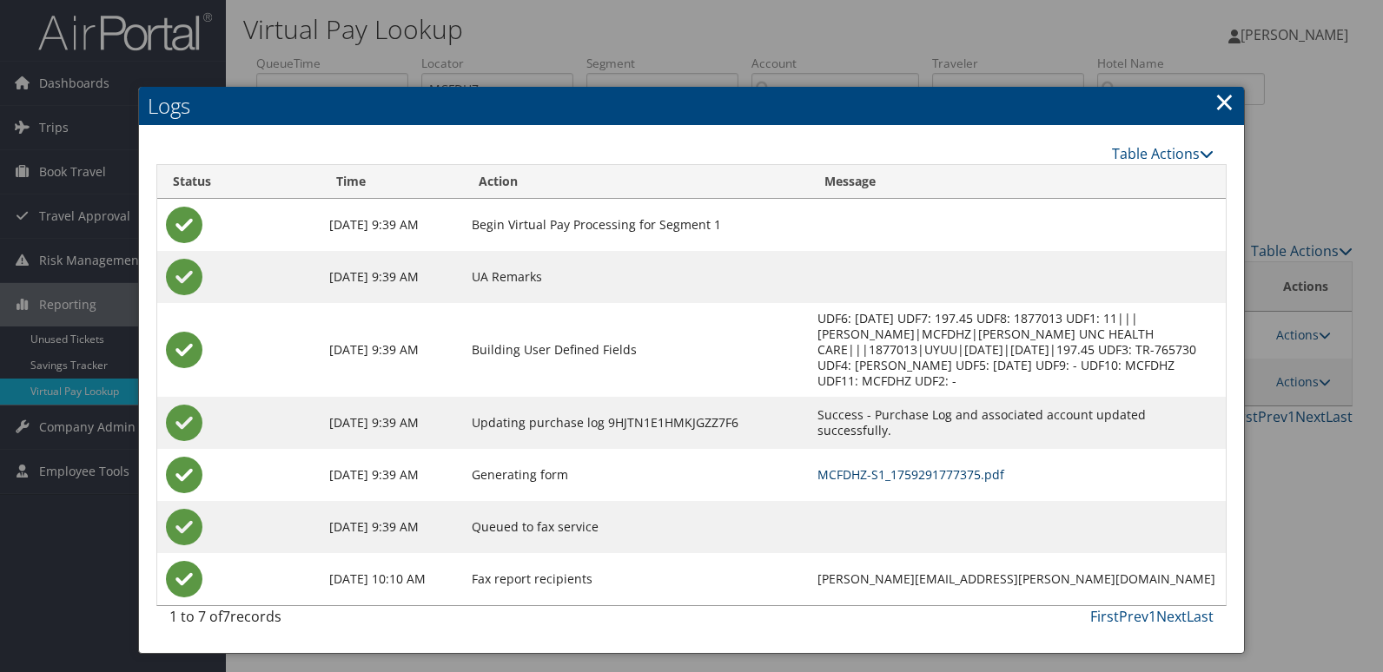
click at [907, 467] on link "MCFDHZ-S1_1759291777375.pdf" at bounding box center [911, 475] width 187 height 17
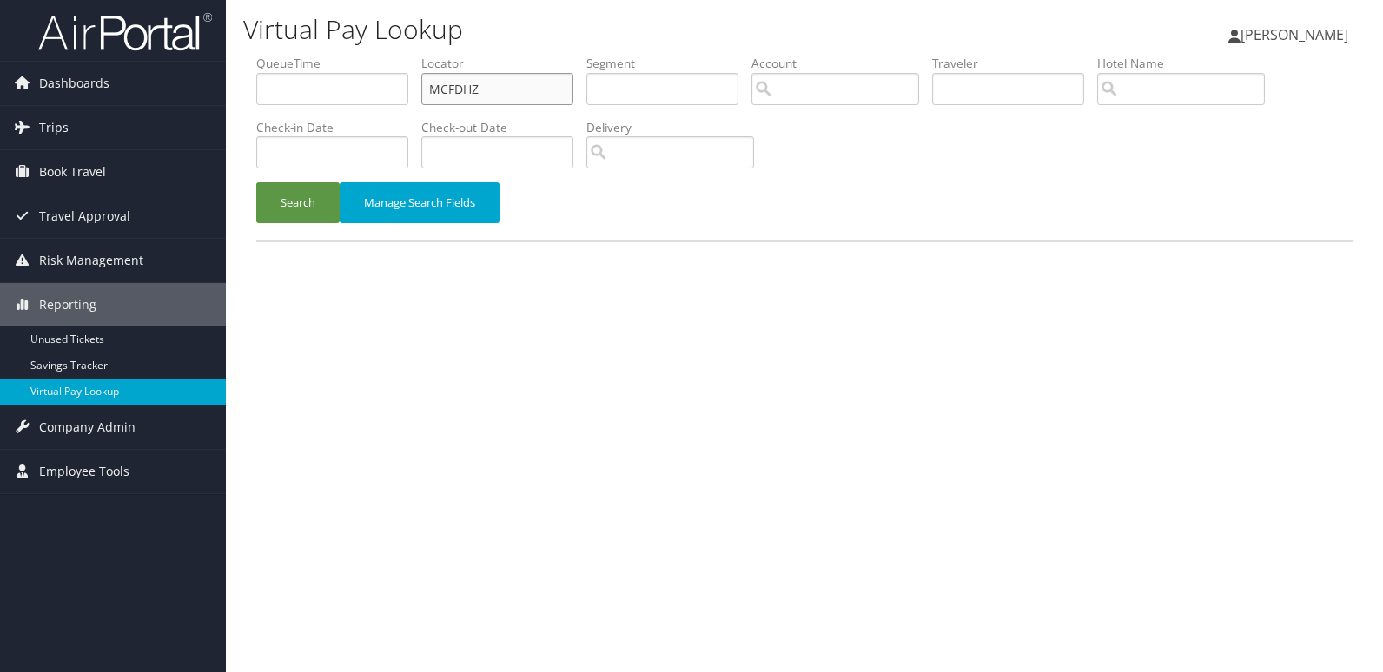
drag, startPoint x: 554, startPoint y: 98, endPoint x: 313, endPoint y: 112, distance: 241.9
click at [313, 55] on ul "QueueTime Locator MCFDHZ Segment Account Traveler Hotel Name Check-in Date Chec…" at bounding box center [804, 55] width 1096 height 0
paste input "LAYEKW"
type input "LAYEKW"
click at [279, 211] on button "Search" at bounding box center [297, 202] width 83 height 41
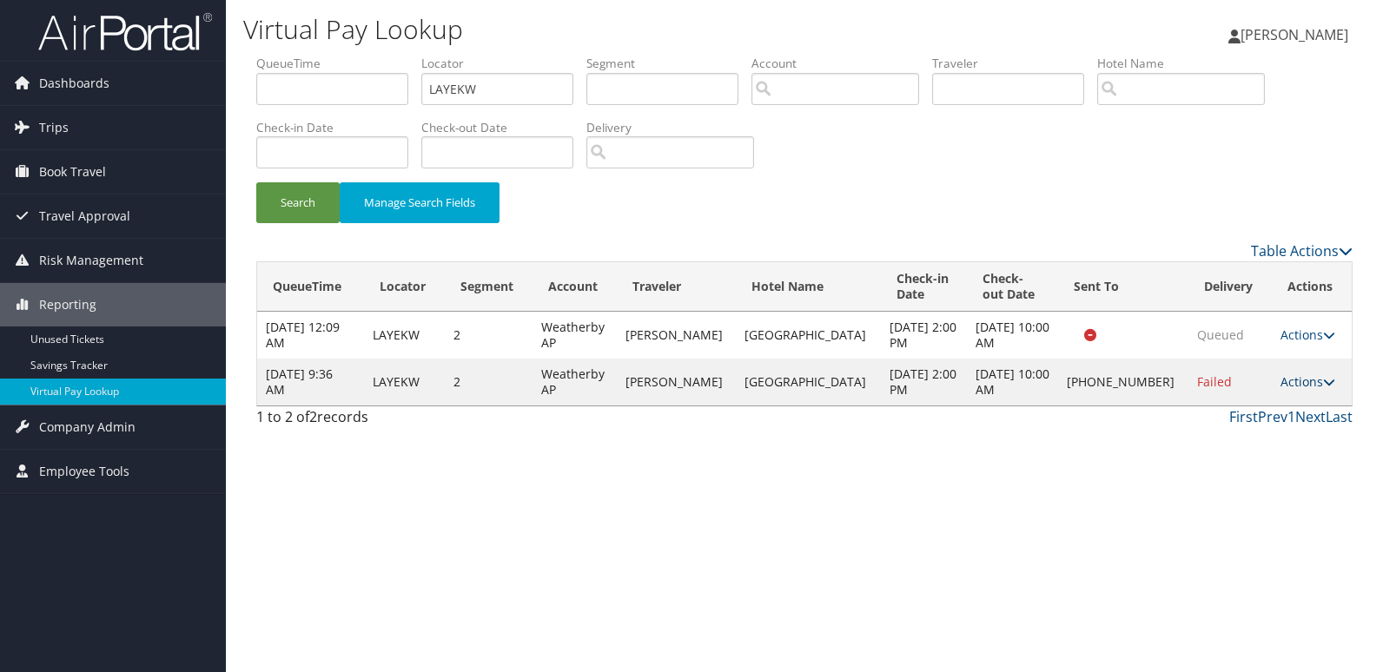
click at [1296, 381] on link "Actions" at bounding box center [1308, 382] width 55 height 17
click at [1259, 438] on link "Logs" at bounding box center [1245, 437] width 149 height 30
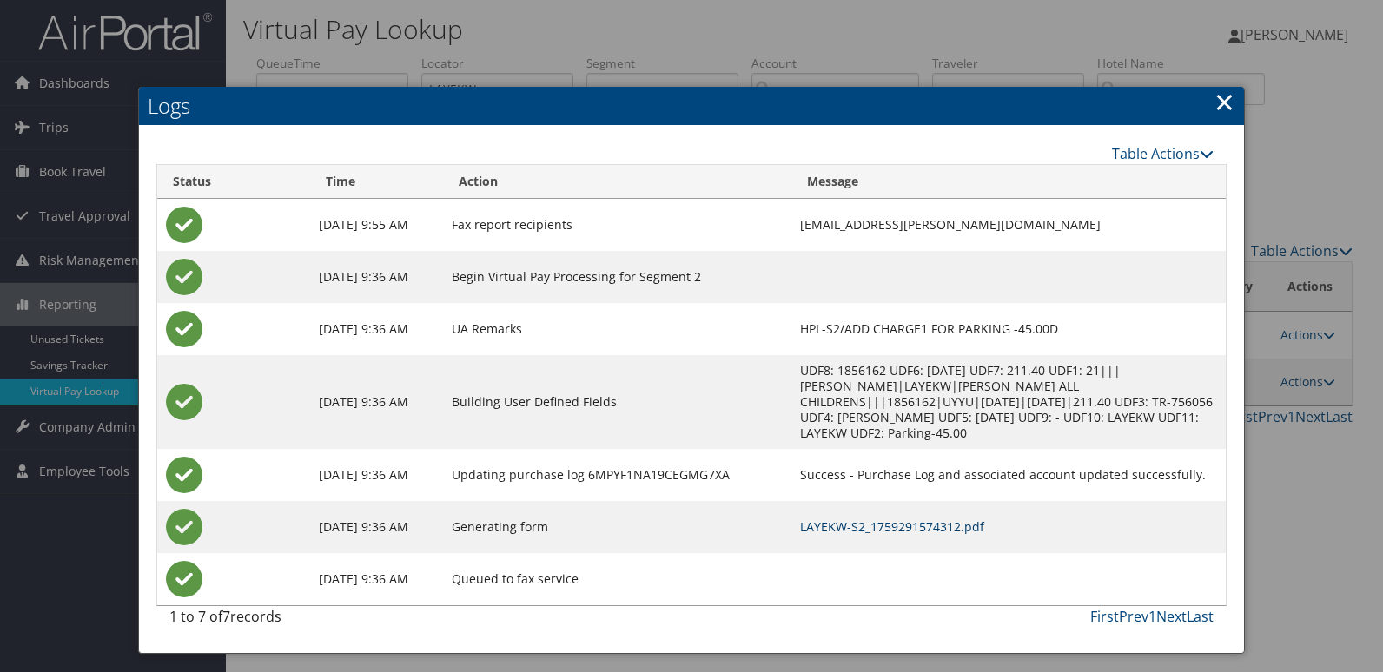
click at [871, 519] on link "LAYEKW-S2_1759291574312.pdf" at bounding box center [892, 527] width 184 height 17
